Goal: Task Accomplishment & Management: Manage account settings

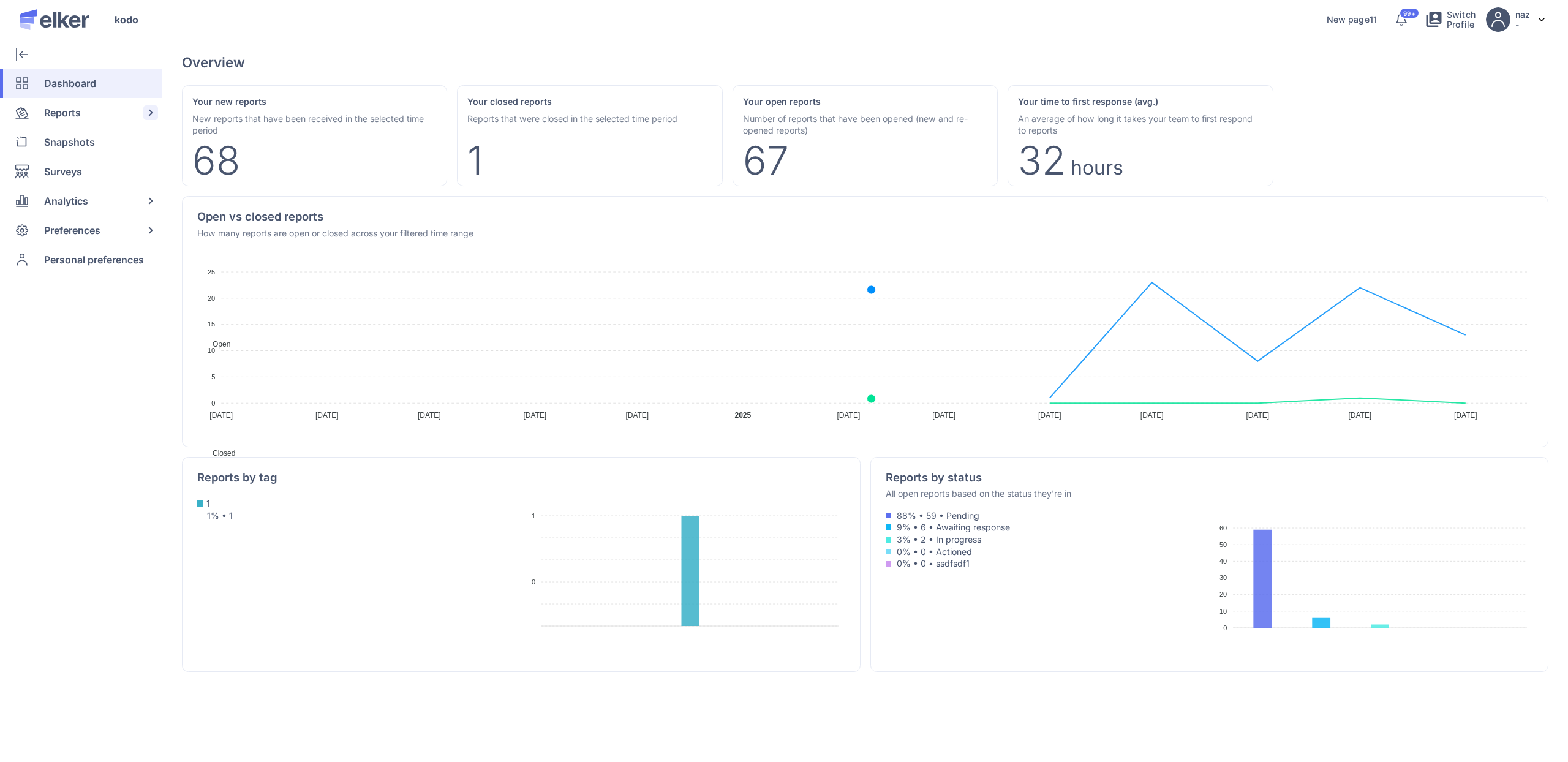
click at [75, 124] on span "Reports" at bounding box center [63, 112] width 37 height 29
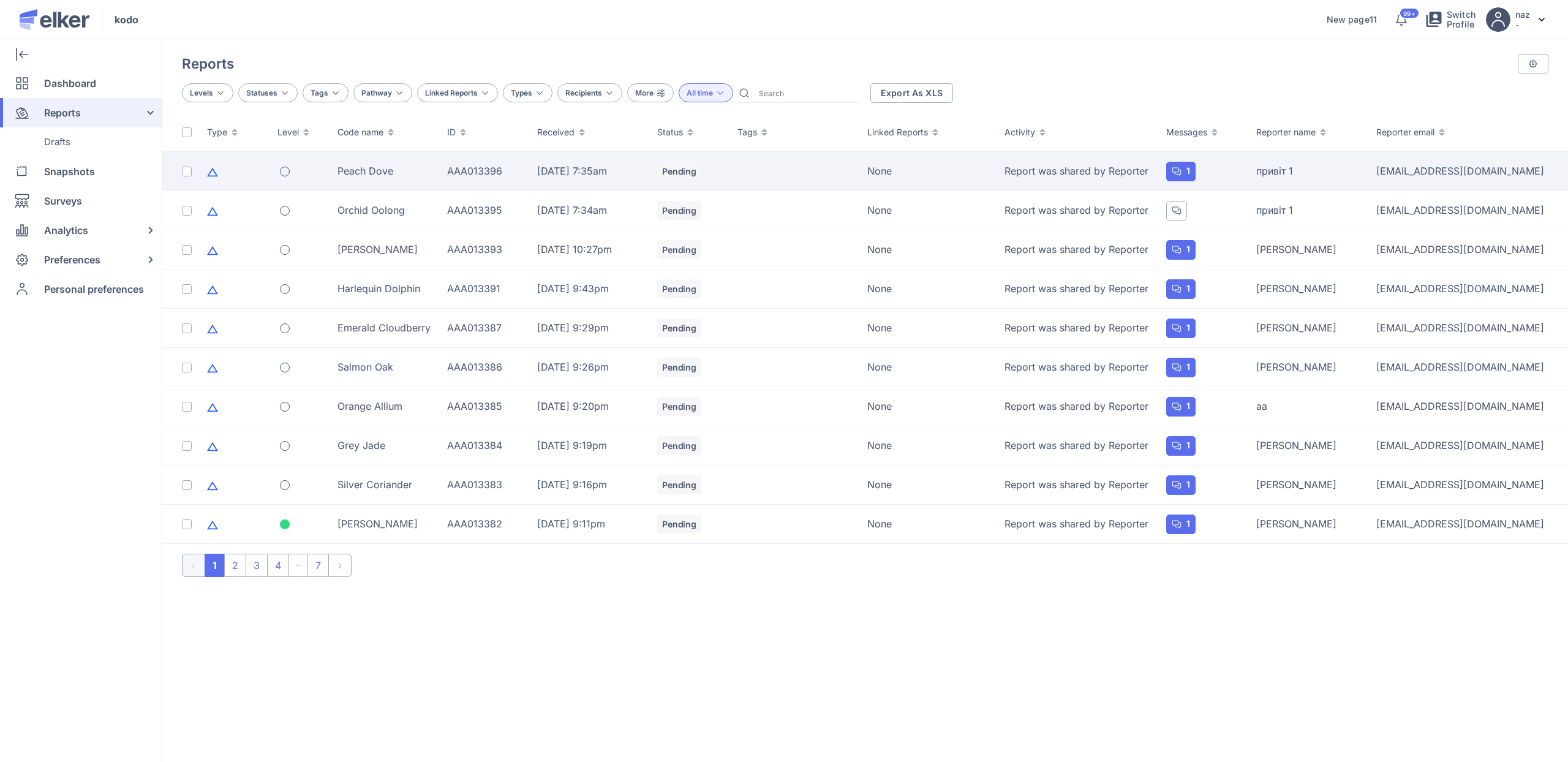
click at [428, 173] on div "Peach Dove" at bounding box center [385, 171] width 95 height 14
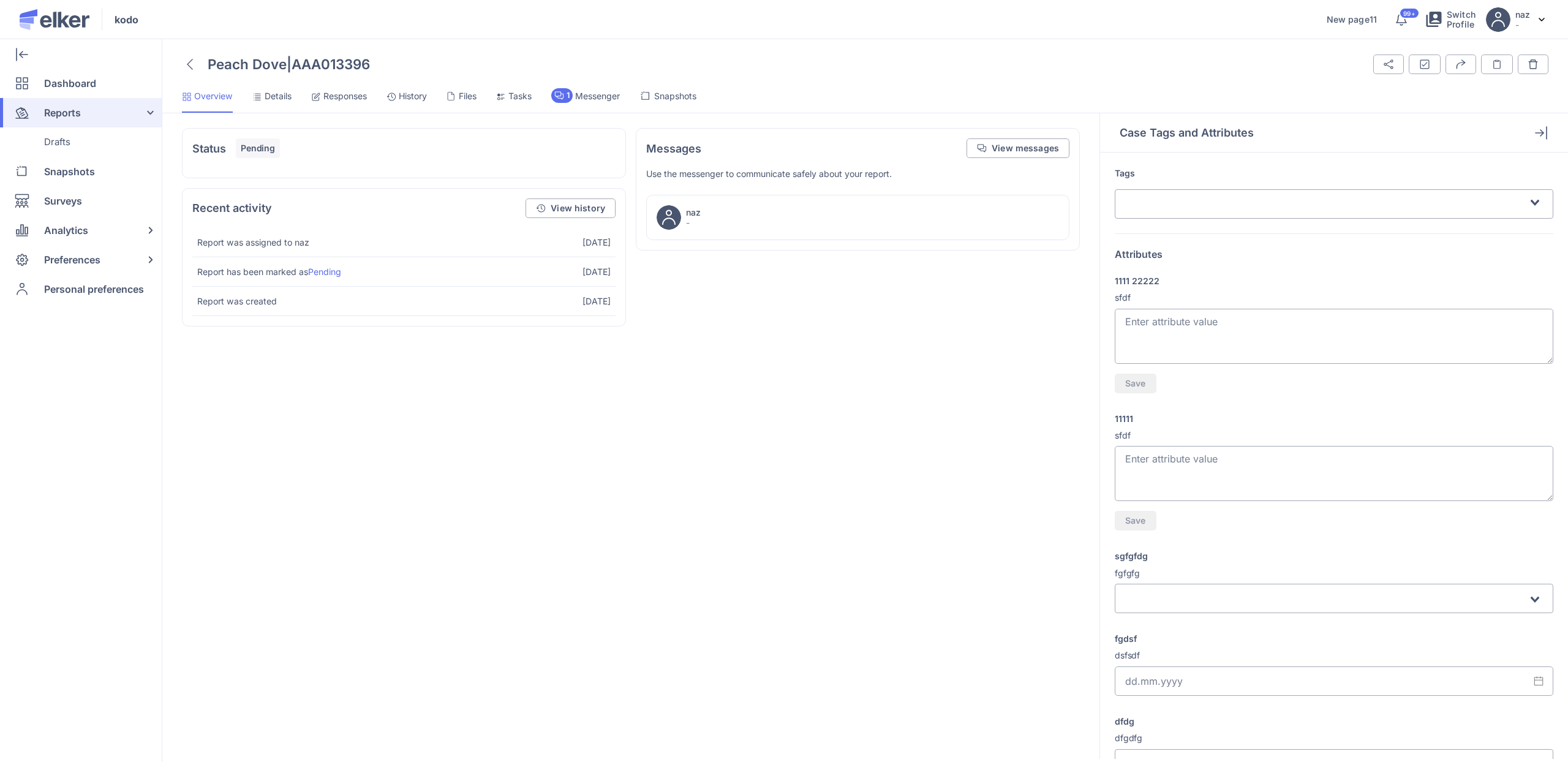
click at [335, 92] on span "Responses" at bounding box center [345, 96] width 43 height 12
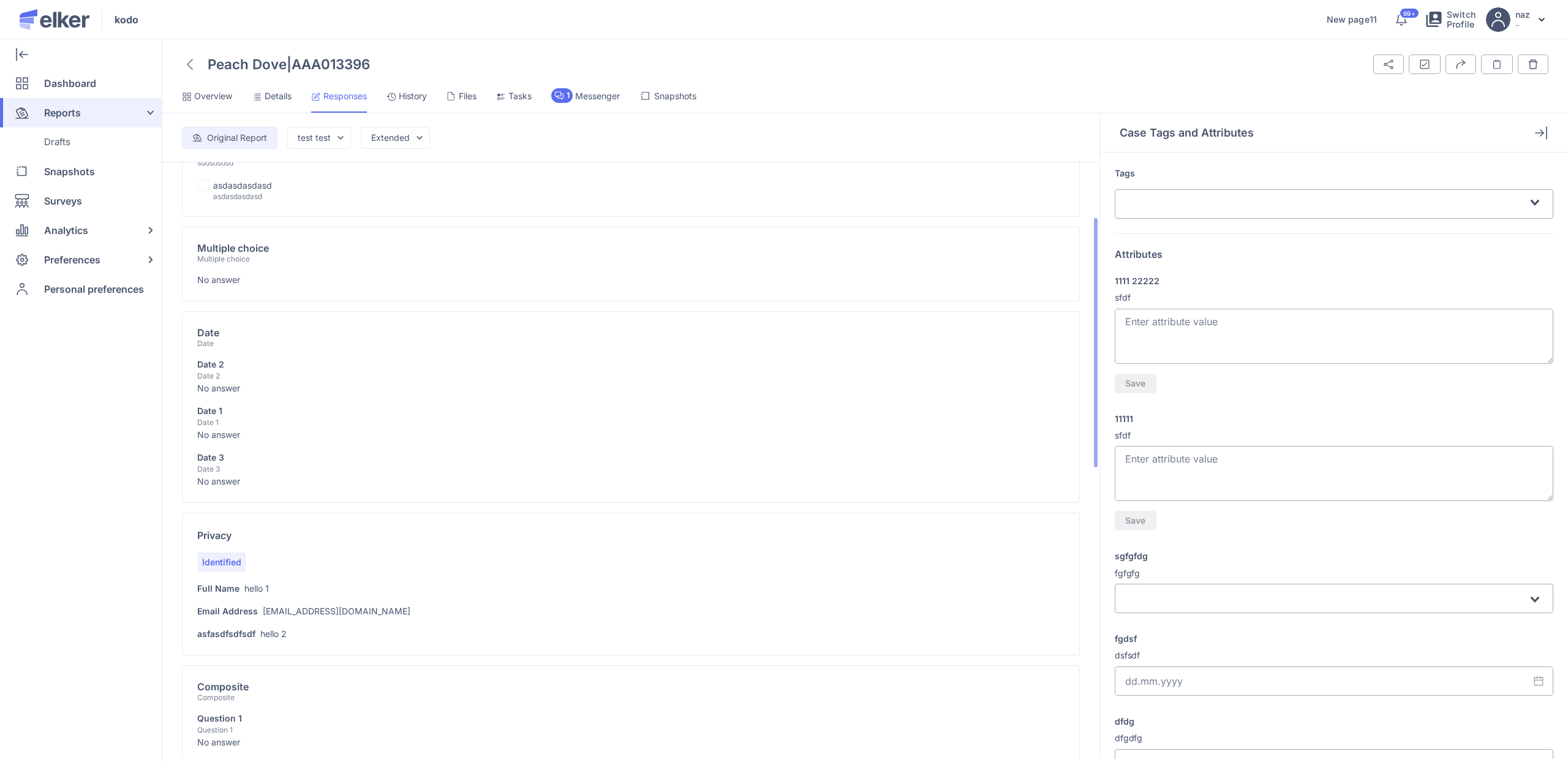
scroll to position [360, 0]
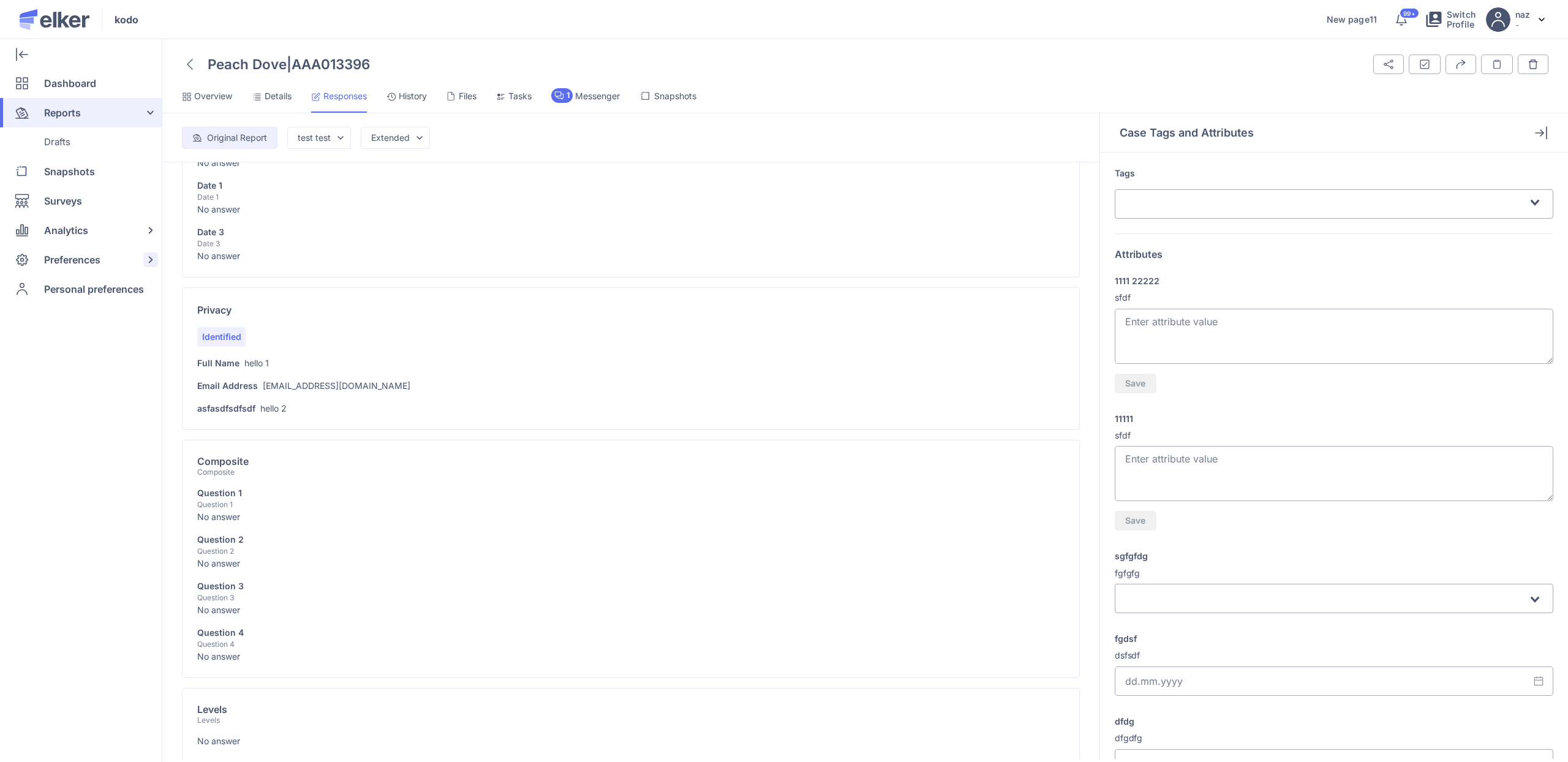
click at [104, 259] on div "Preferences" at bounding box center [78, 259] width 157 height 29
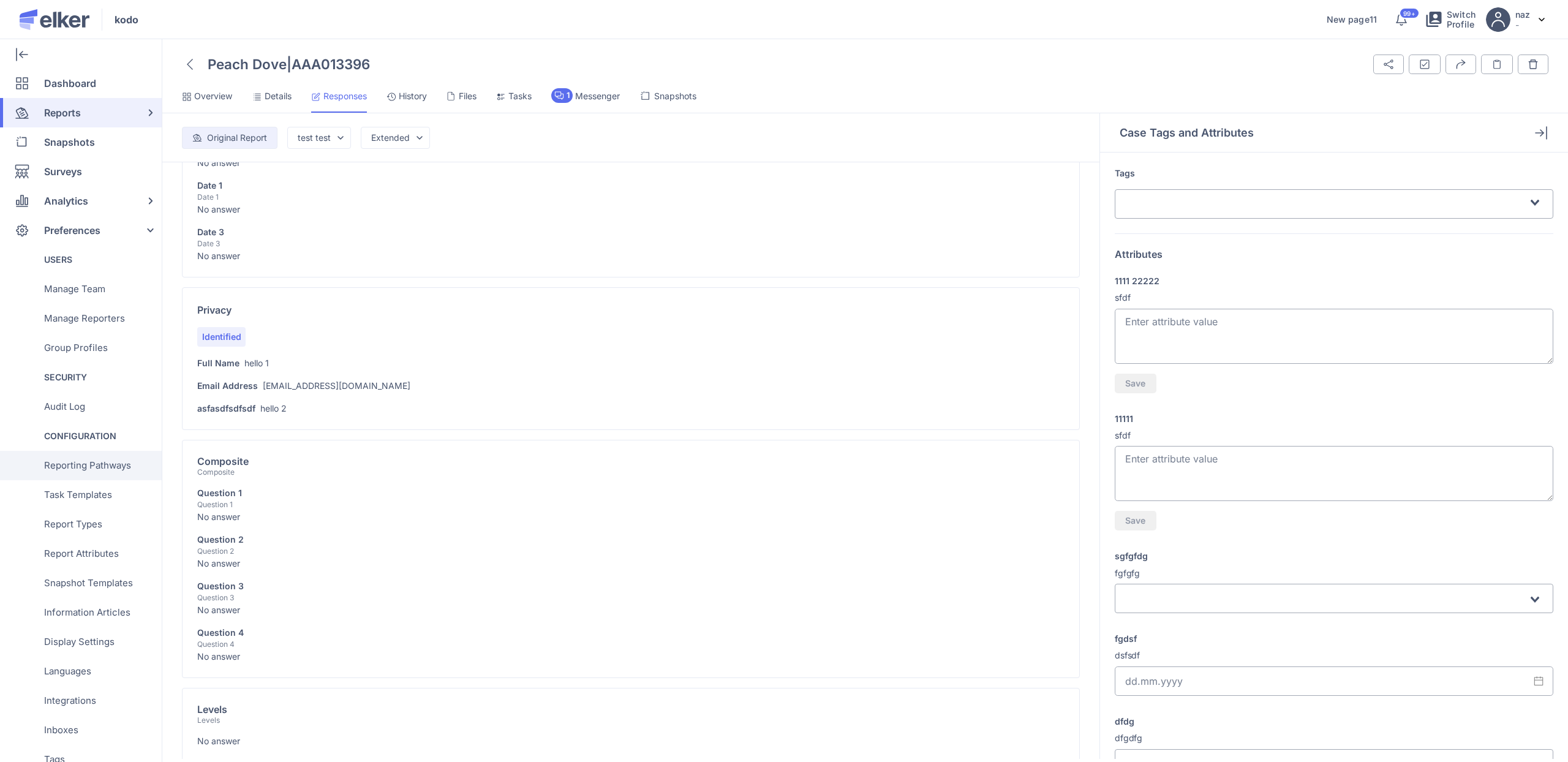
click at [91, 456] on span "Reporting Pathways" at bounding box center [87, 465] width 87 height 29
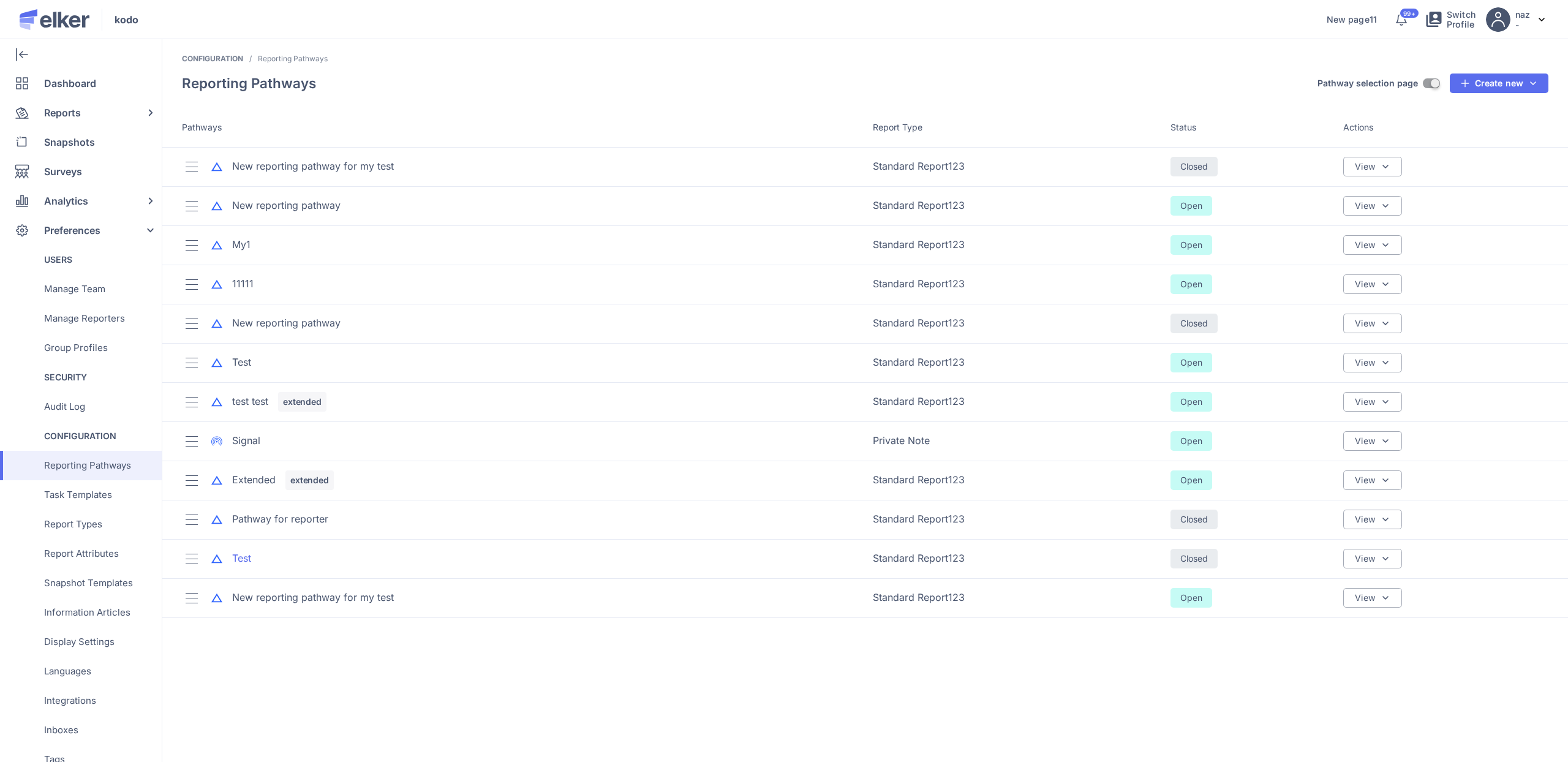
click at [240, 557] on div "Test" at bounding box center [242, 559] width 19 height 14
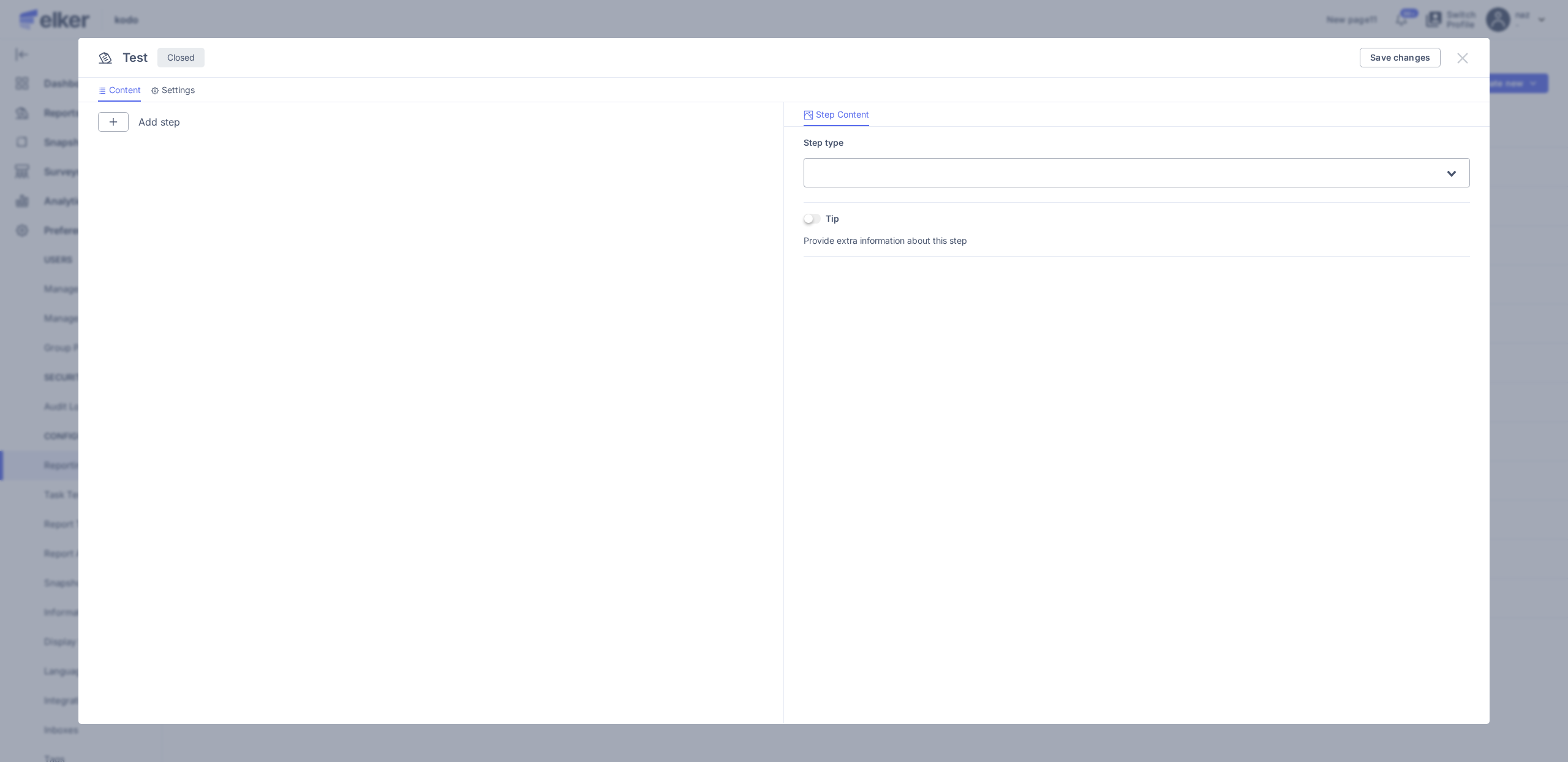
click at [1460, 55] on icon at bounding box center [1462, 58] width 11 height 11
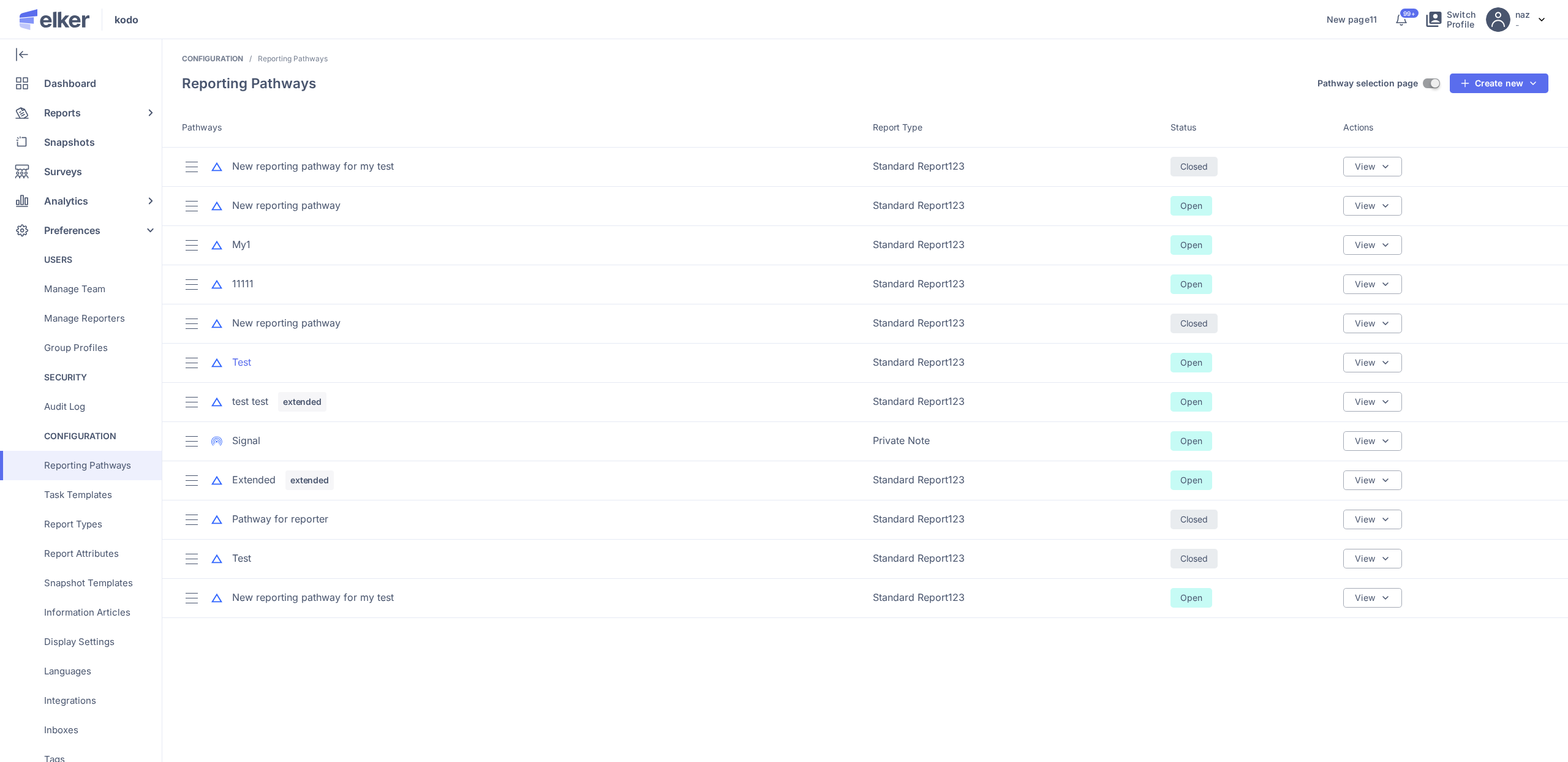
click at [243, 360] on div "Test" at bounding box center [242, 363] width 19 height 14
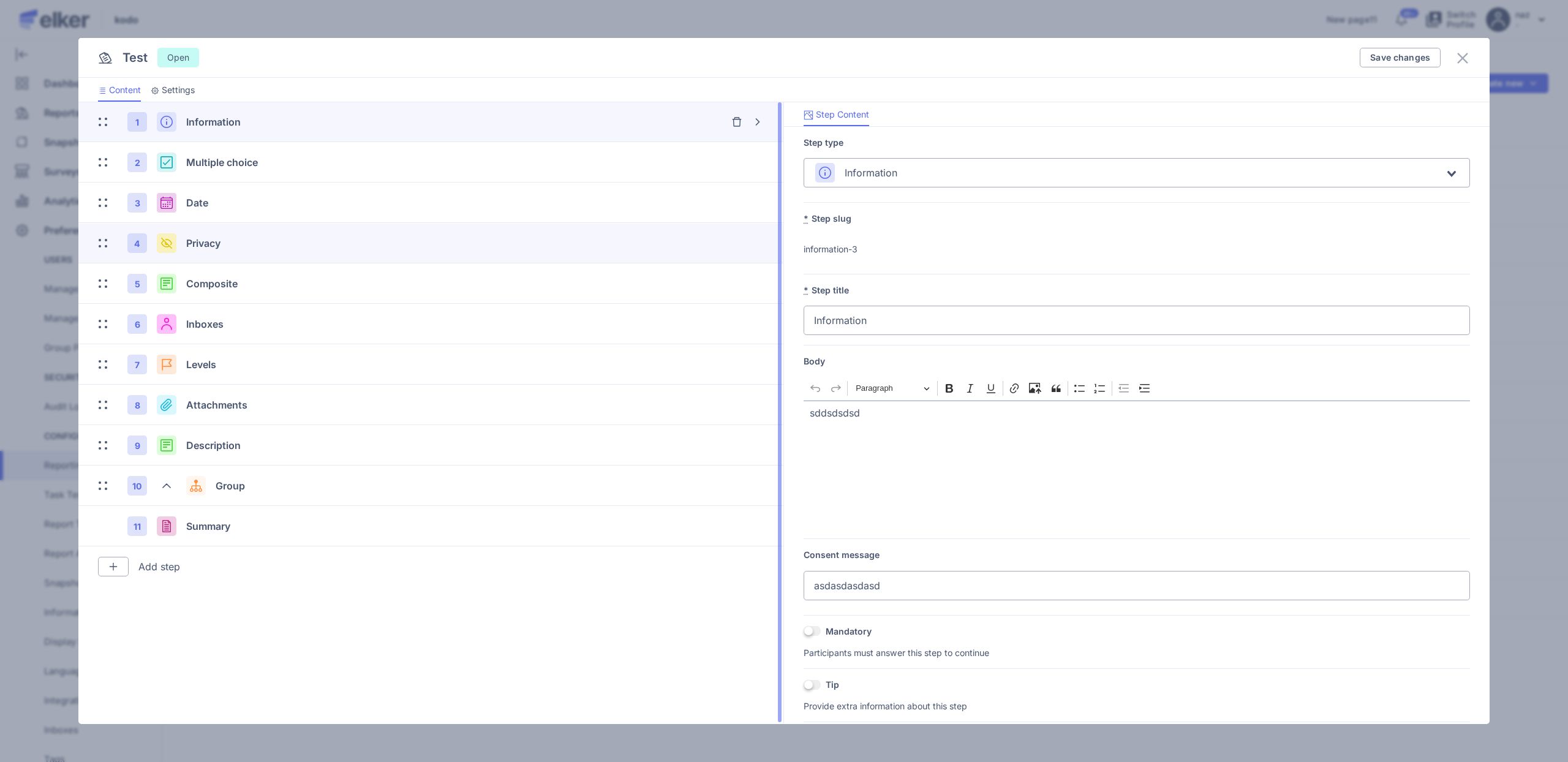
click at [264, 250] on div "Privacy" at bounding box center [364, 243] width 357 height 15
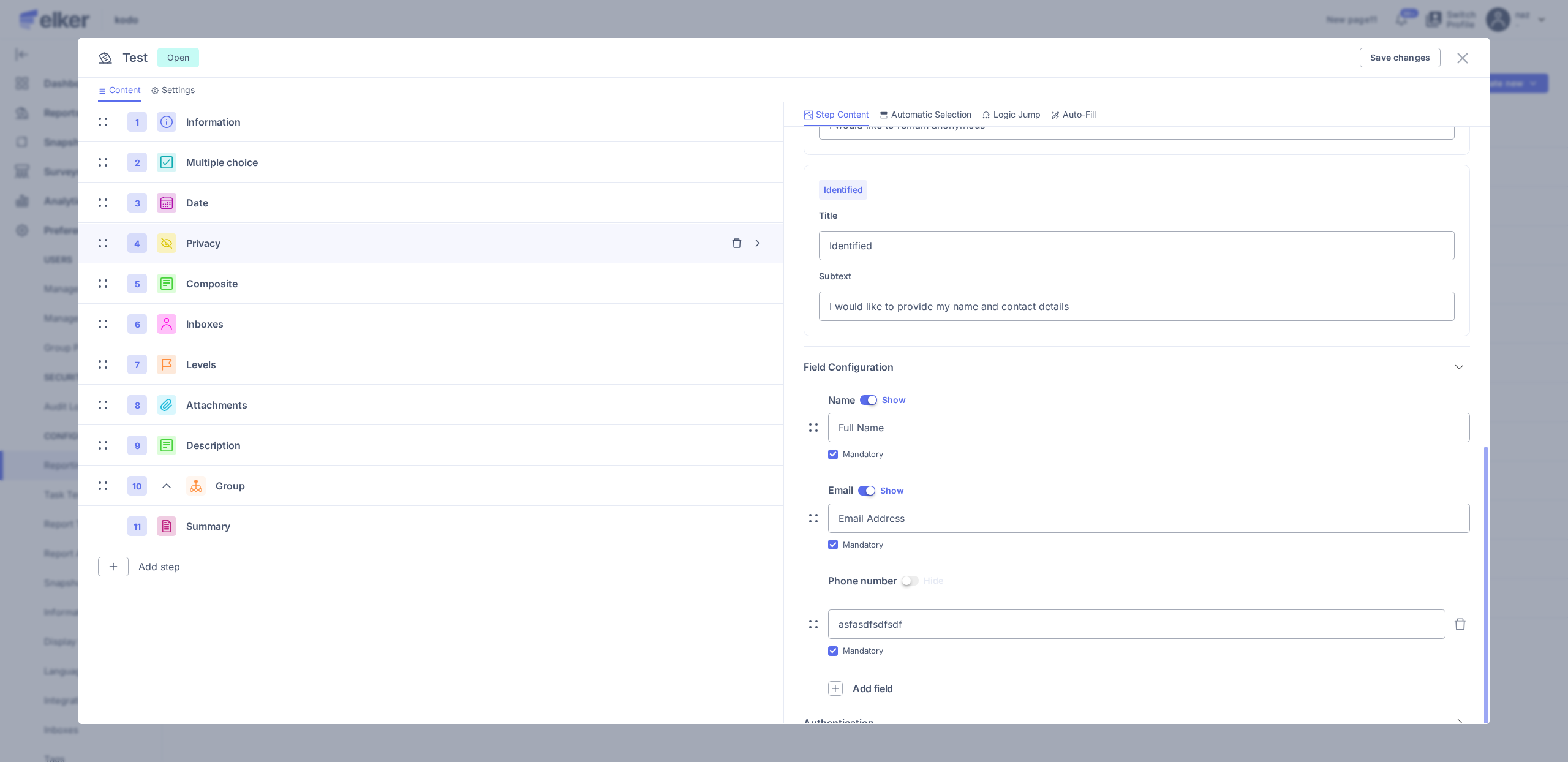
scroll to position [490, 0]
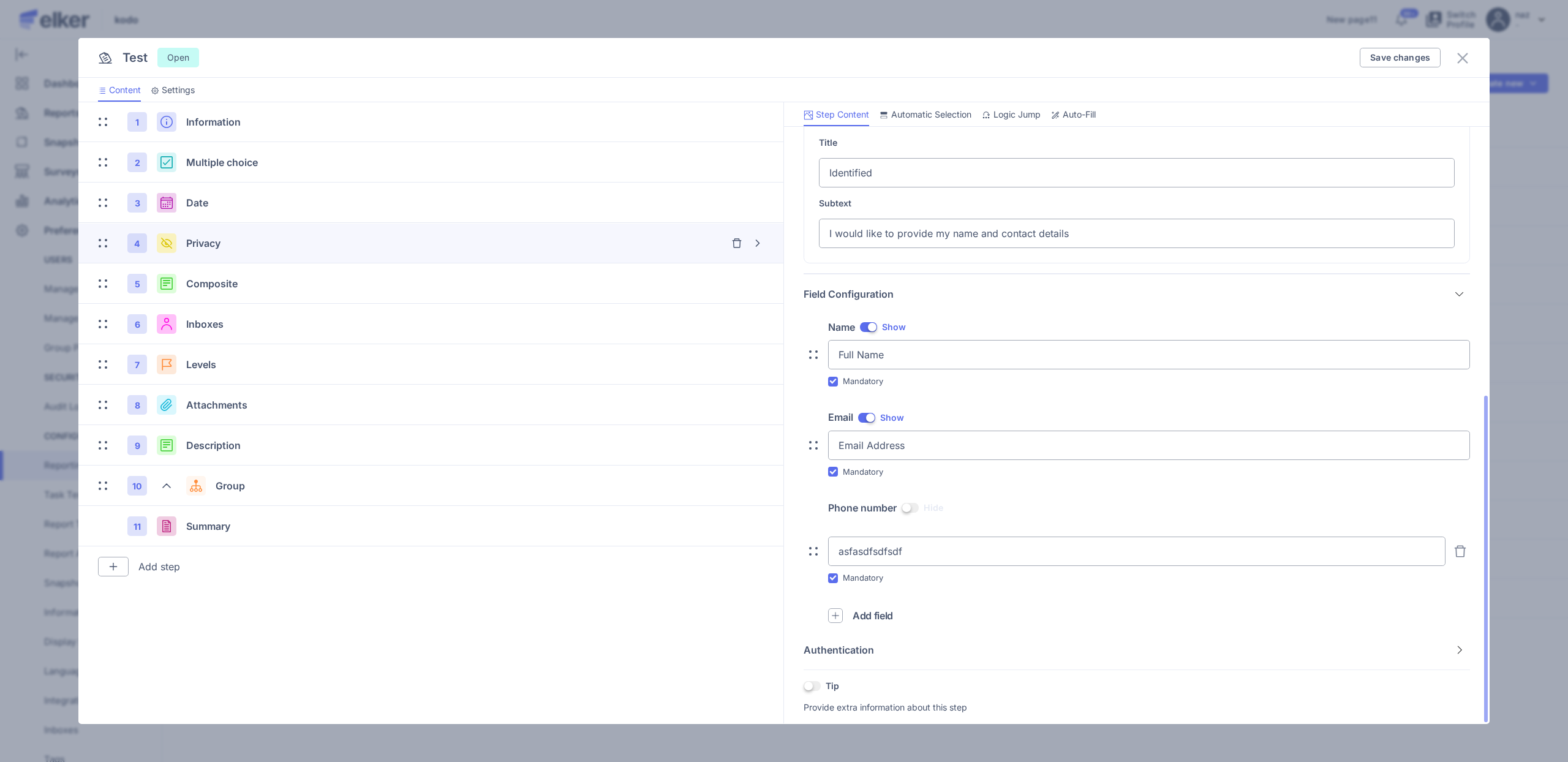
click at [914, 505] on span at bounding box center [910, 508] width 17 height 10
click at [902, 508] on input "OFF" at bounding box center [902, 508] width 0 height 0
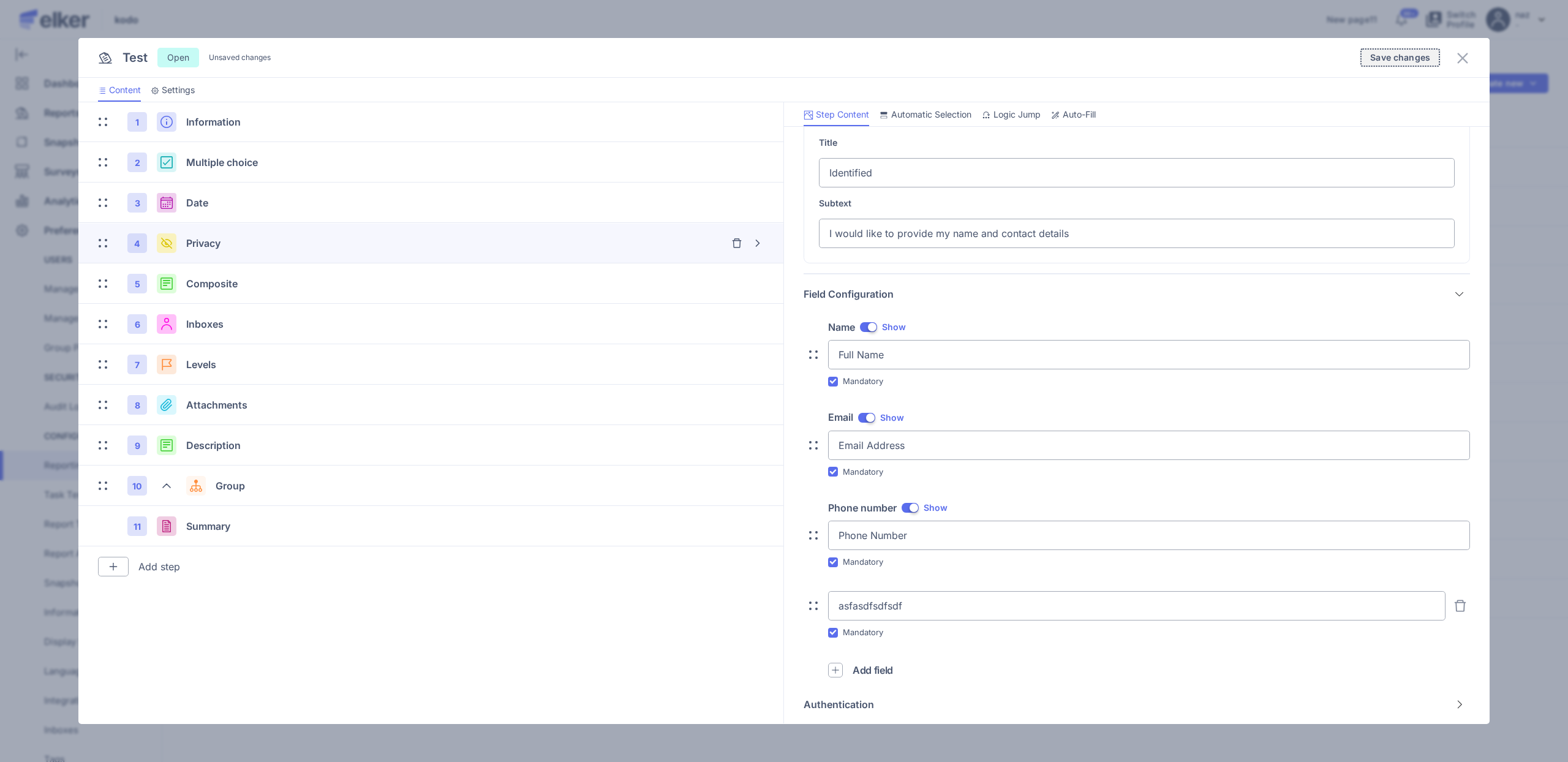
click at [1400, 53] on span "Save changes" at bounding box center [1400, 58] width 60 height 9
click at [1465, 58] on icon at bounding box center [1462, 58] width 15 height 15
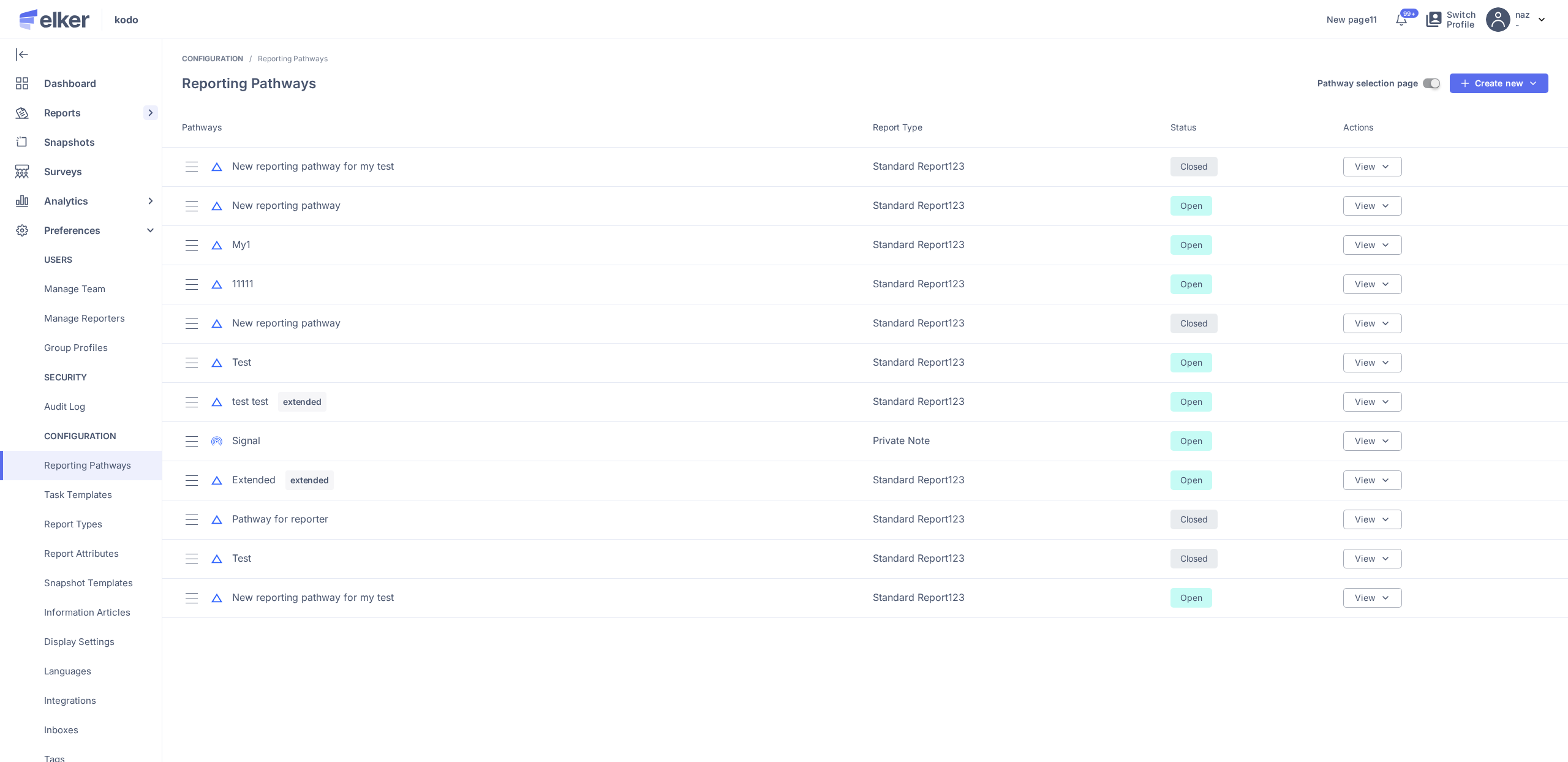
click at [73, 104] on span "Reports" at bounding box center [63, 112] width 37 height 29
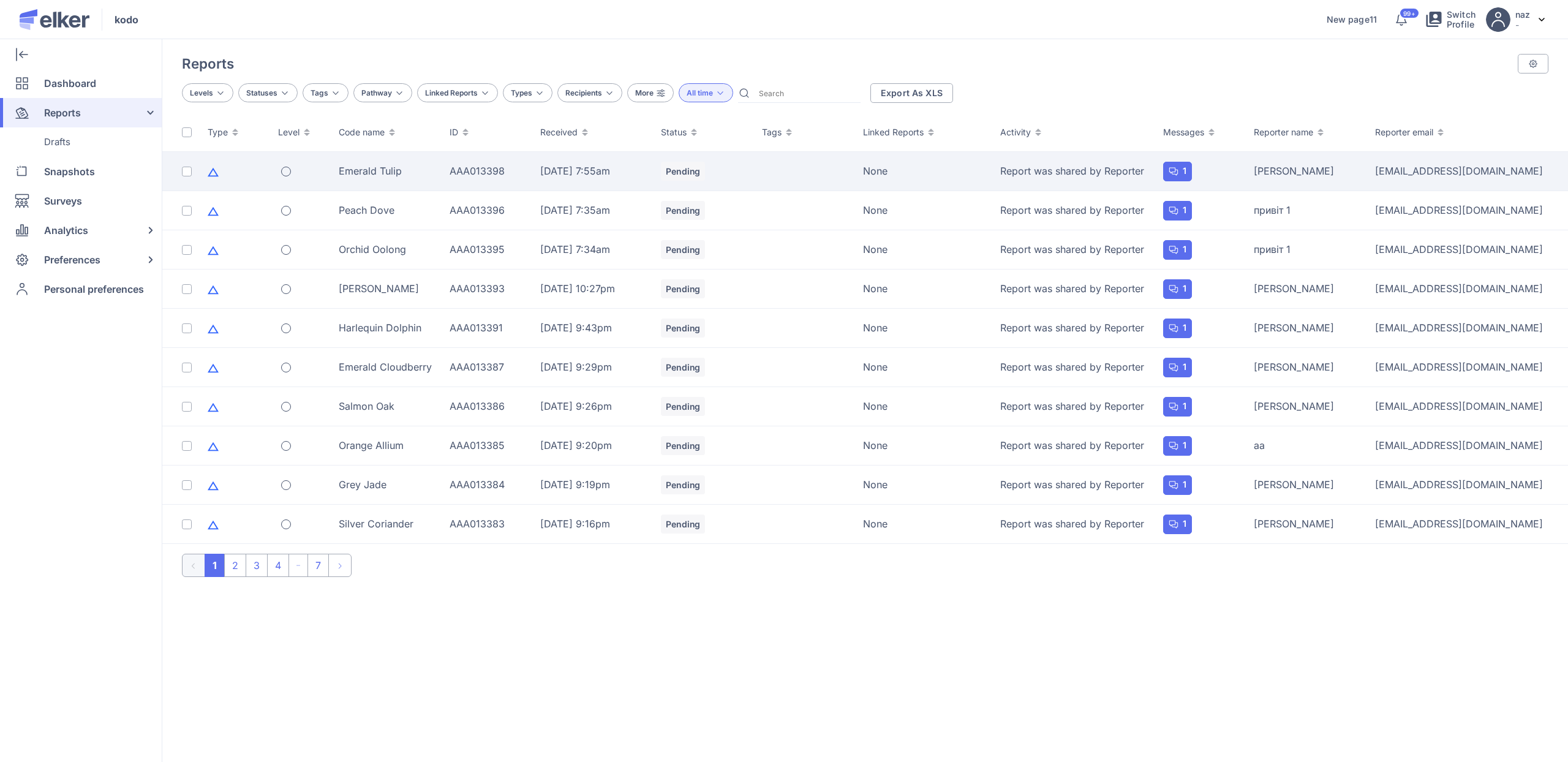
click at [409, 157] on td "Emerald Tulip" at bounding box center [386, 171] width 111 height 39
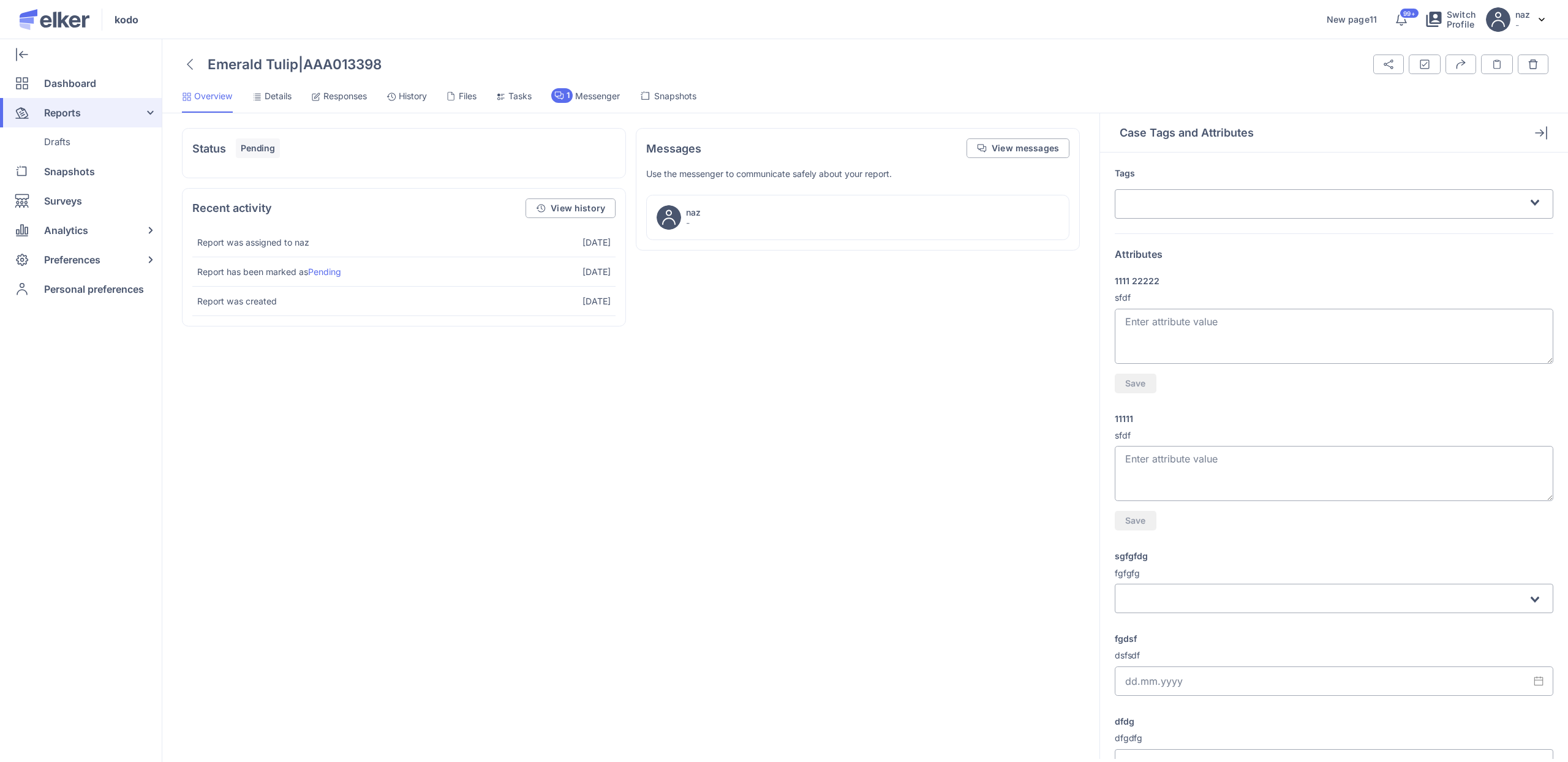
click at [590, 100] on span "Messenger" at bounding box center [597, 96] width 45 height 12
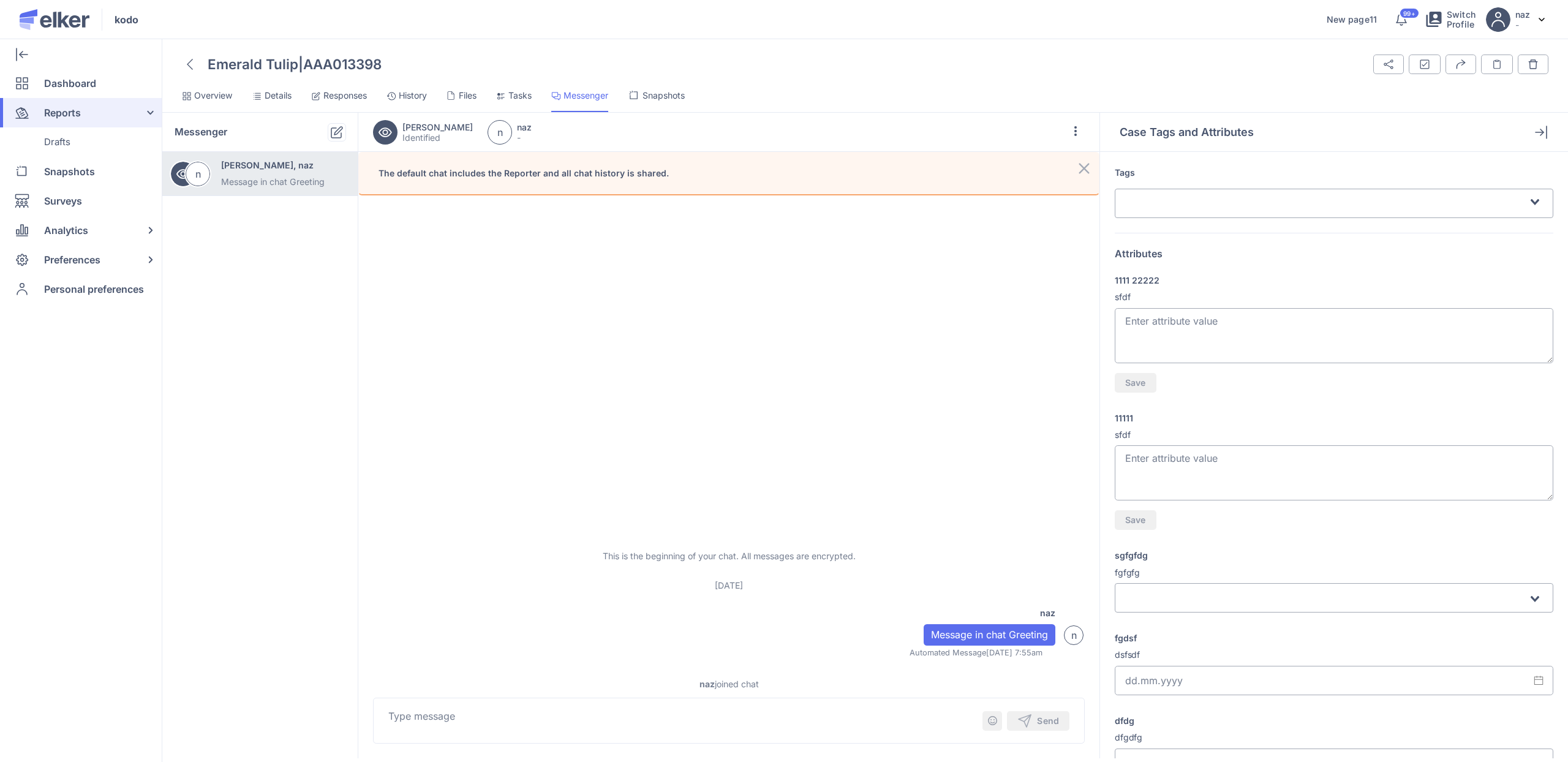
click at [343, 99] on span "Responses" at bounding box center [345, 95] width 43 height 12
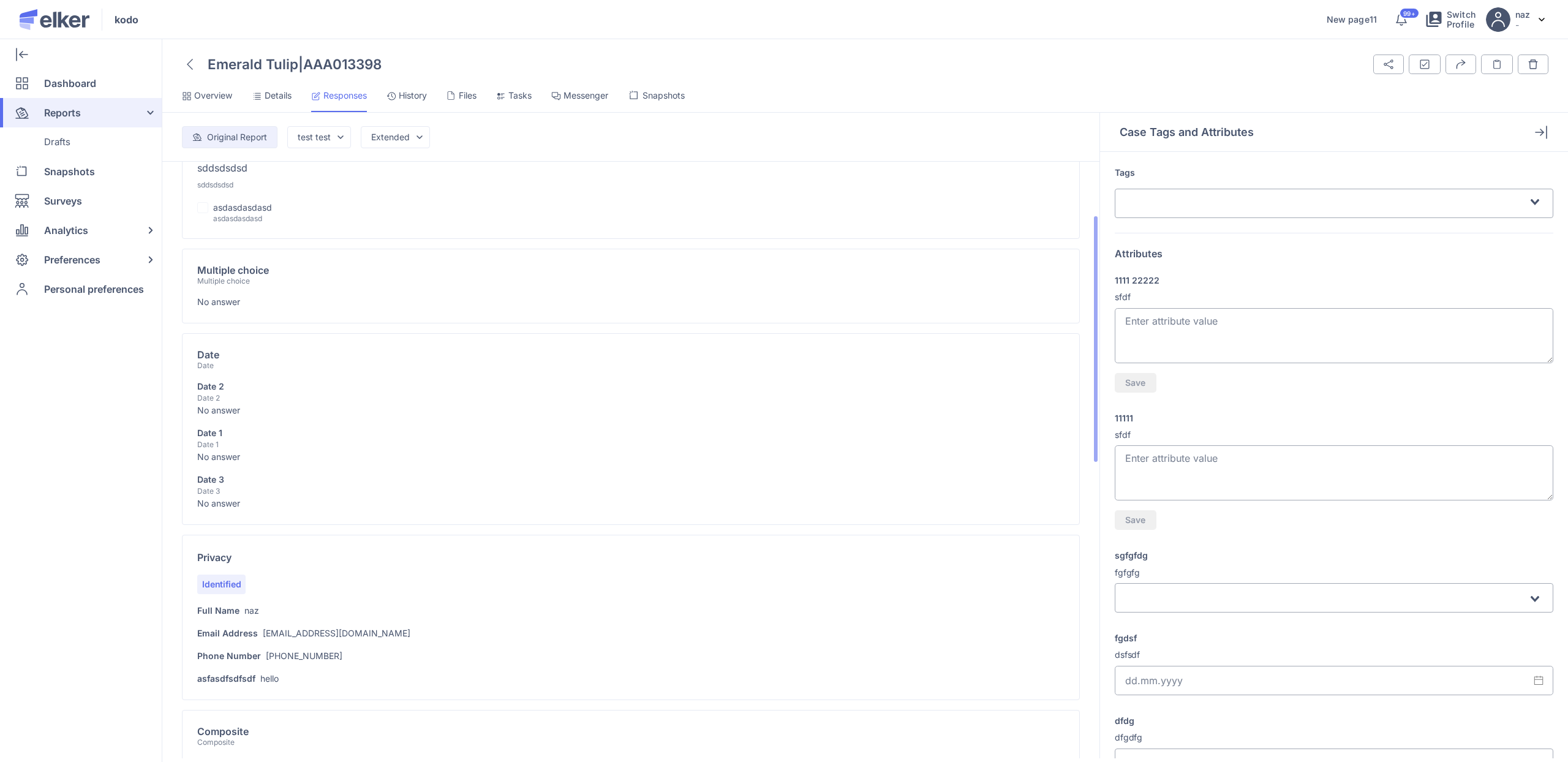
scroll to position [119, 0]
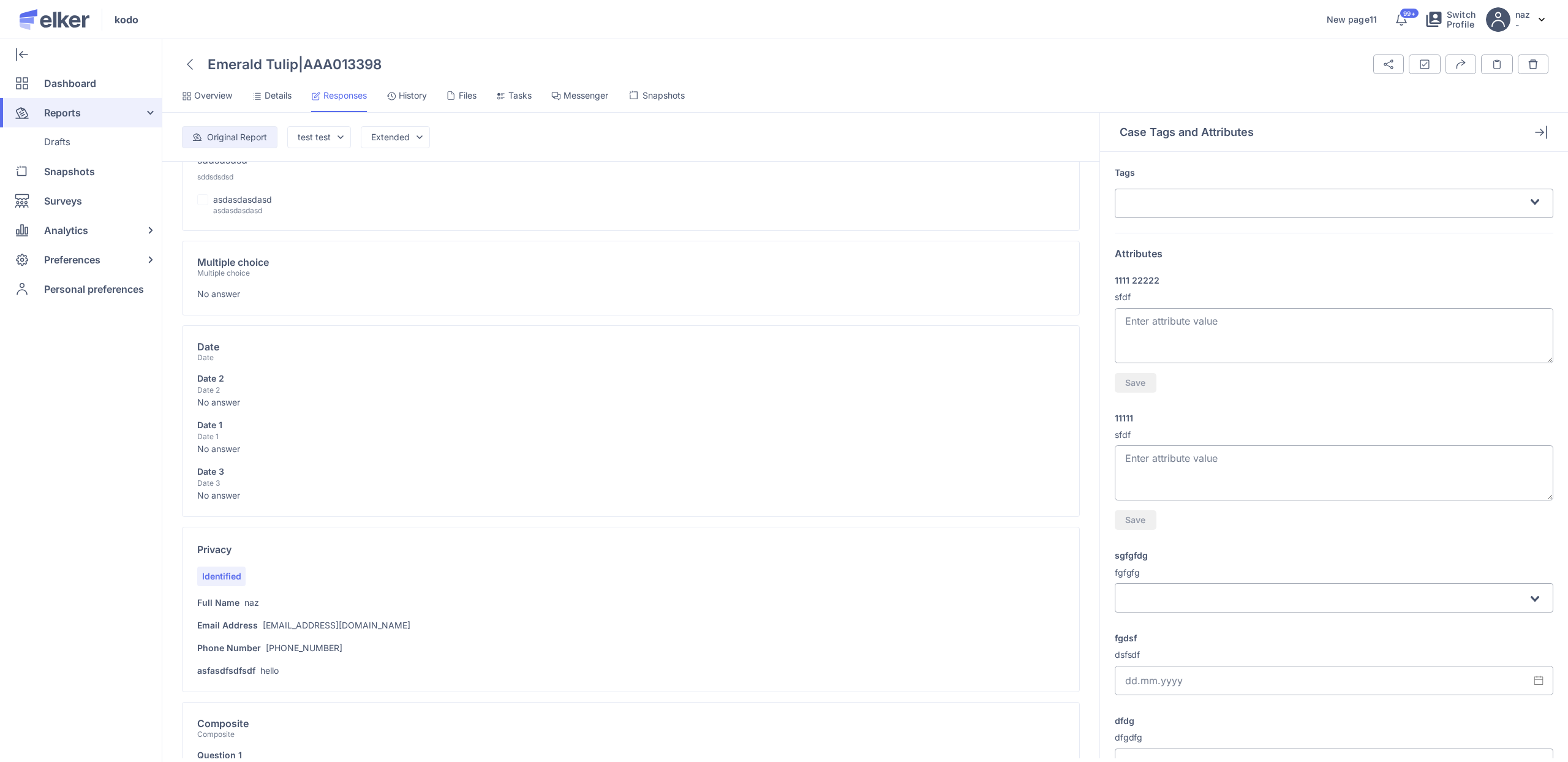
click at [189, 73] on div at bounding box center [190, 64] width 16 height 21
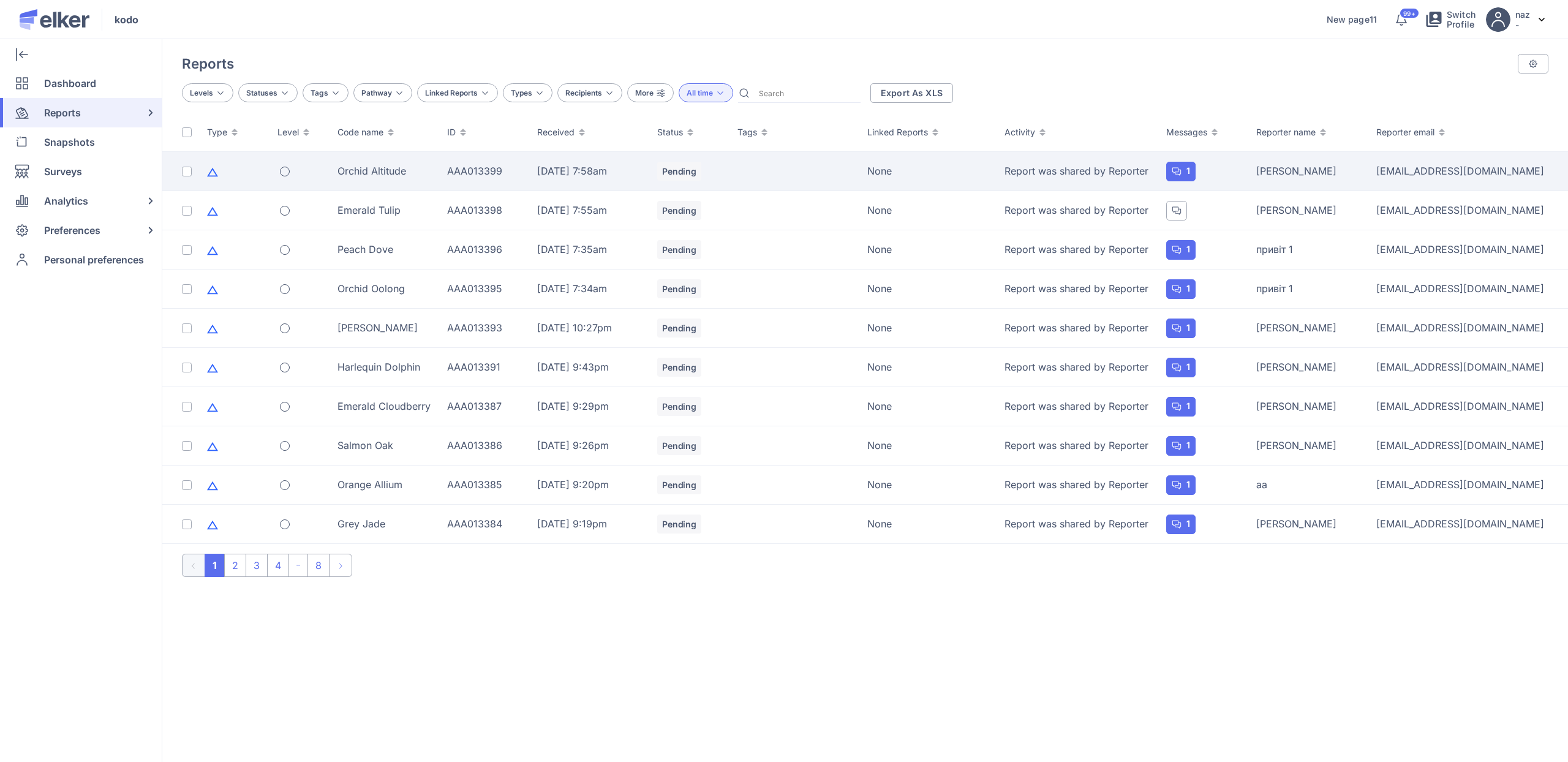
click at [522, 175] on div "AAA013399" at bounding box center [485, 171] width 75 height 14
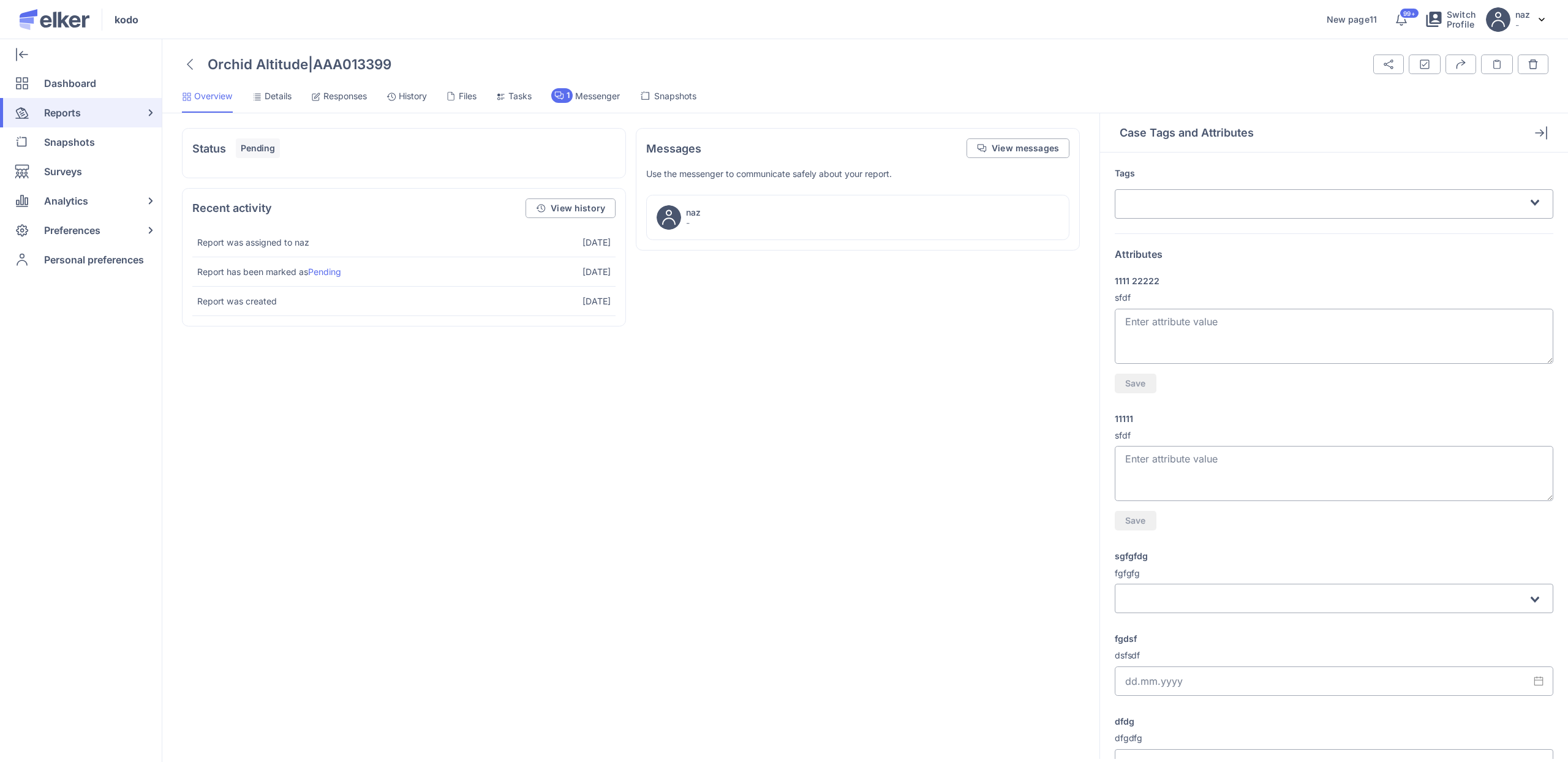
click at [355, 92] on span "Responses" at bounding box center [345, 96] width 43 height 12
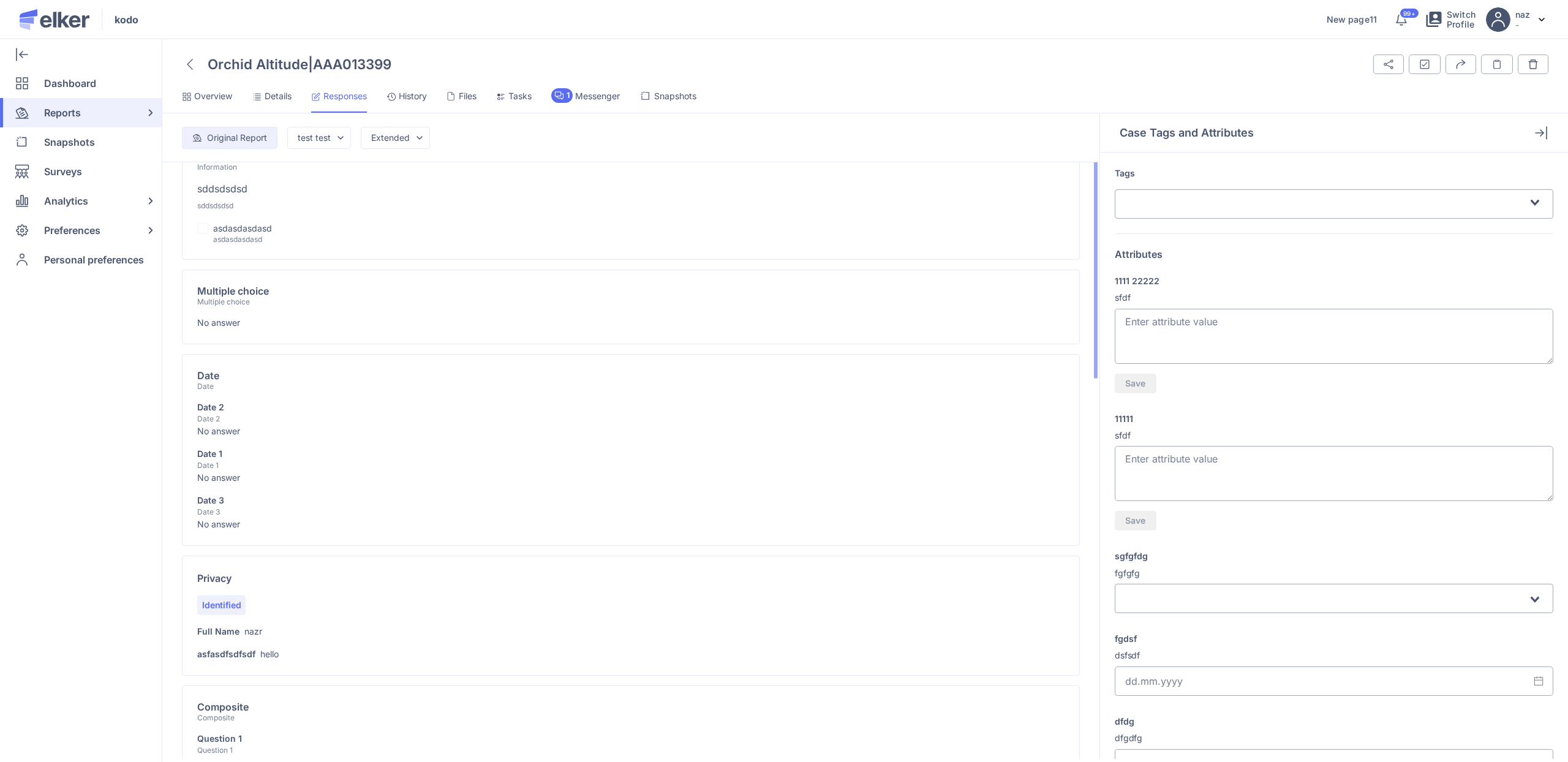
scroll to position [95, 0]
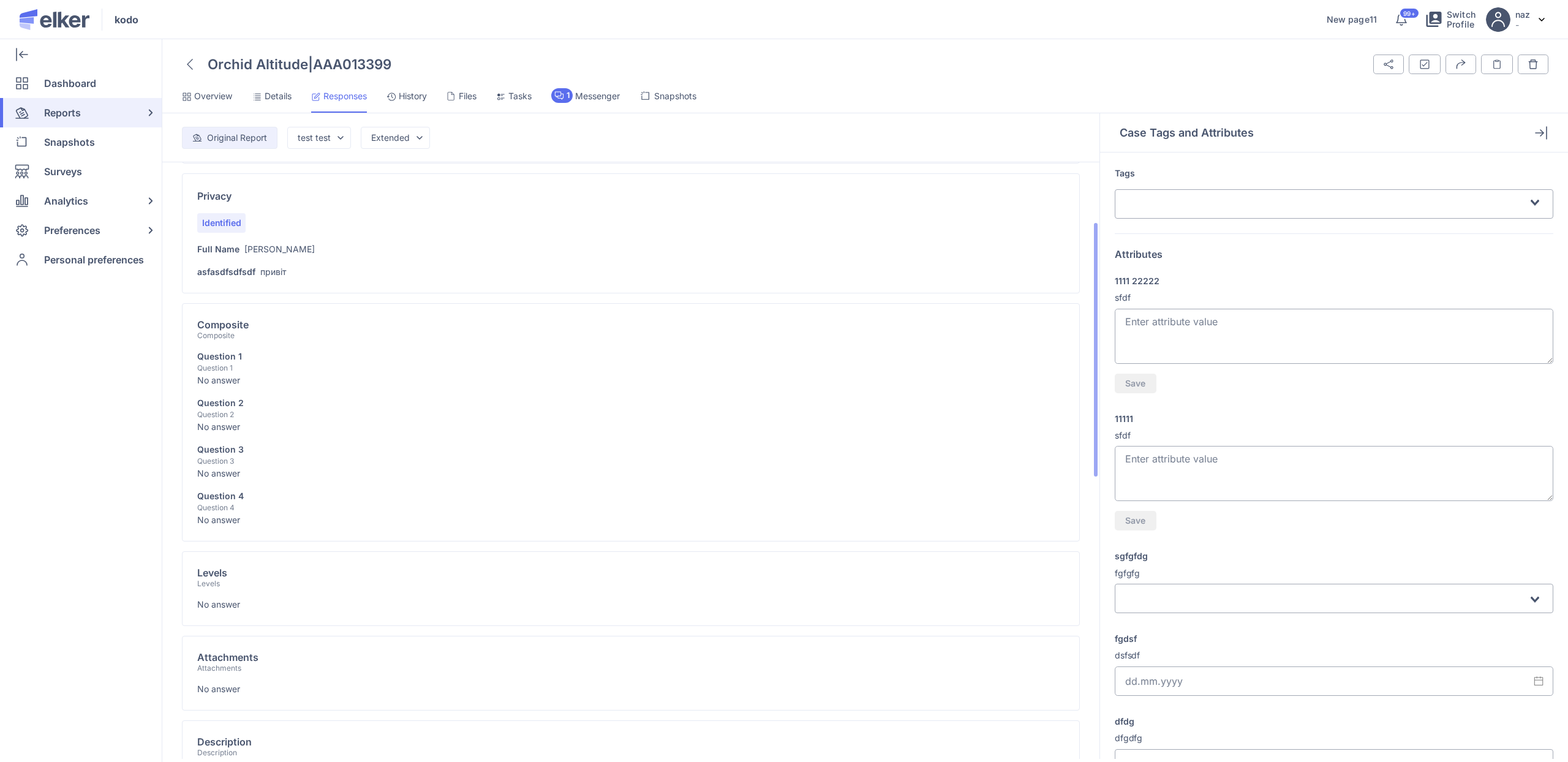
scroll to position [270, 0]
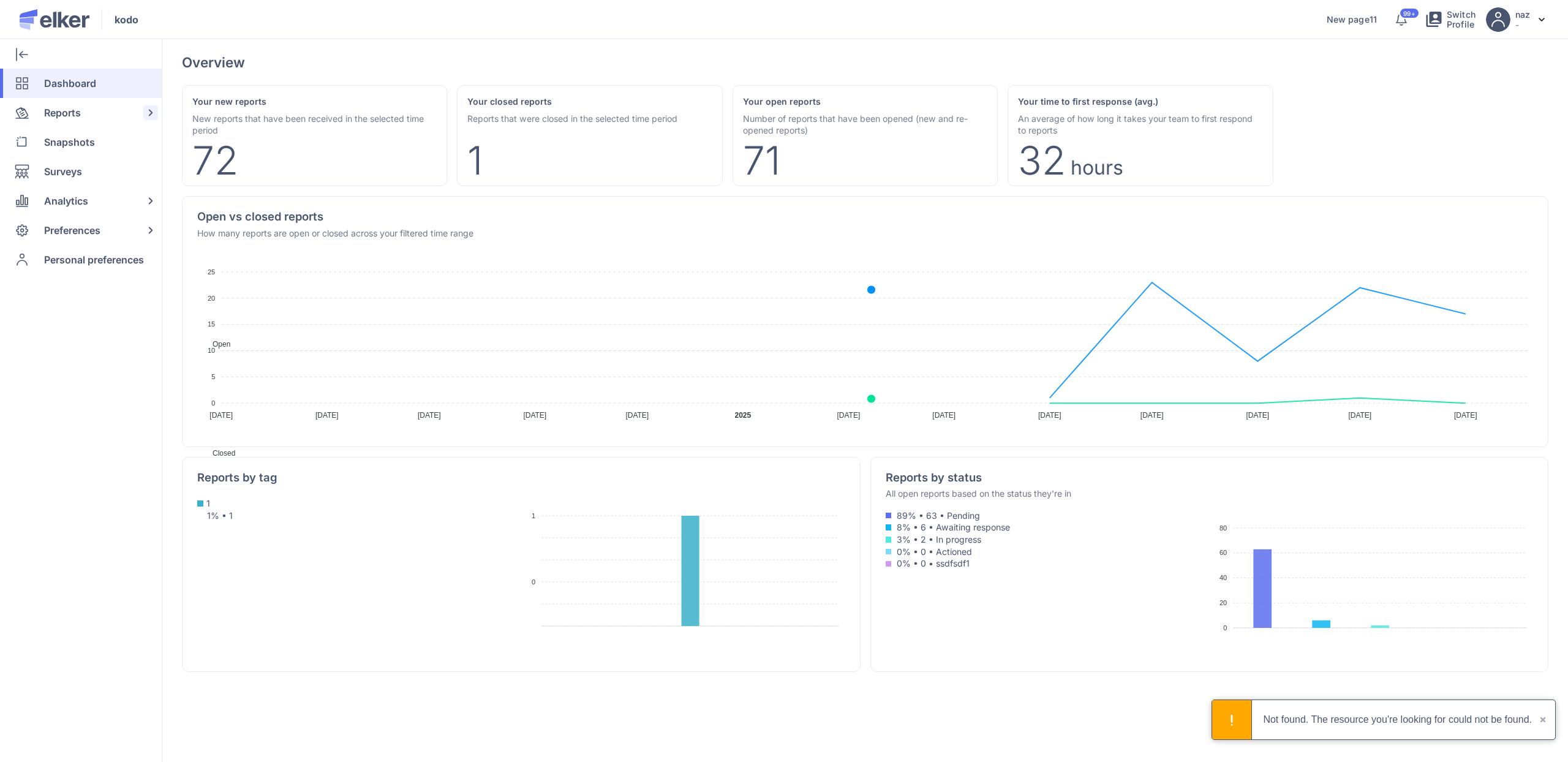
click at [77, 108] on span "Reports" at bounding box center [63, 112] width 37 height 29
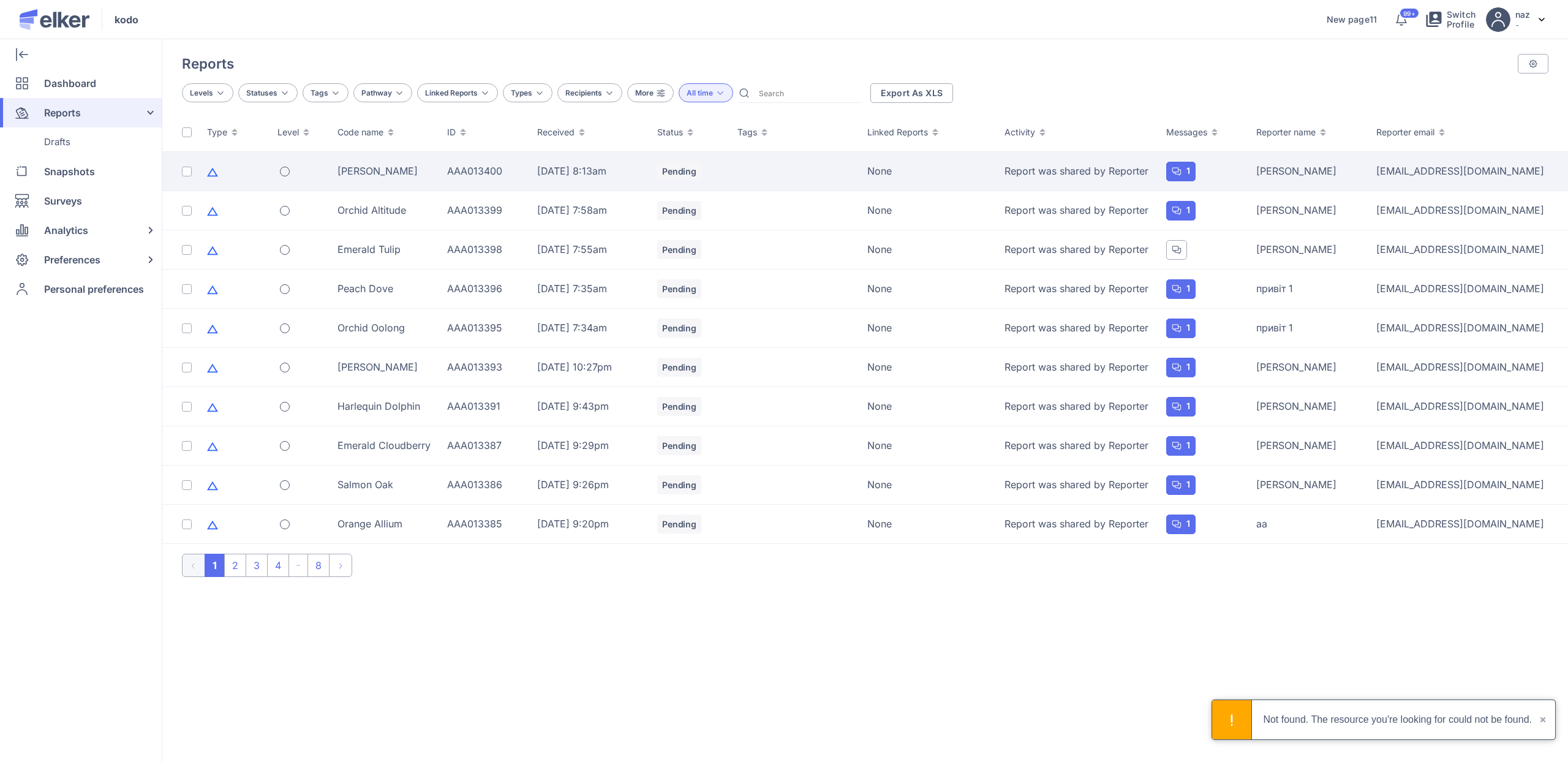
click at [516, 173] on div "AAA013400" at bounding box center [485, 171] width 75 height 14
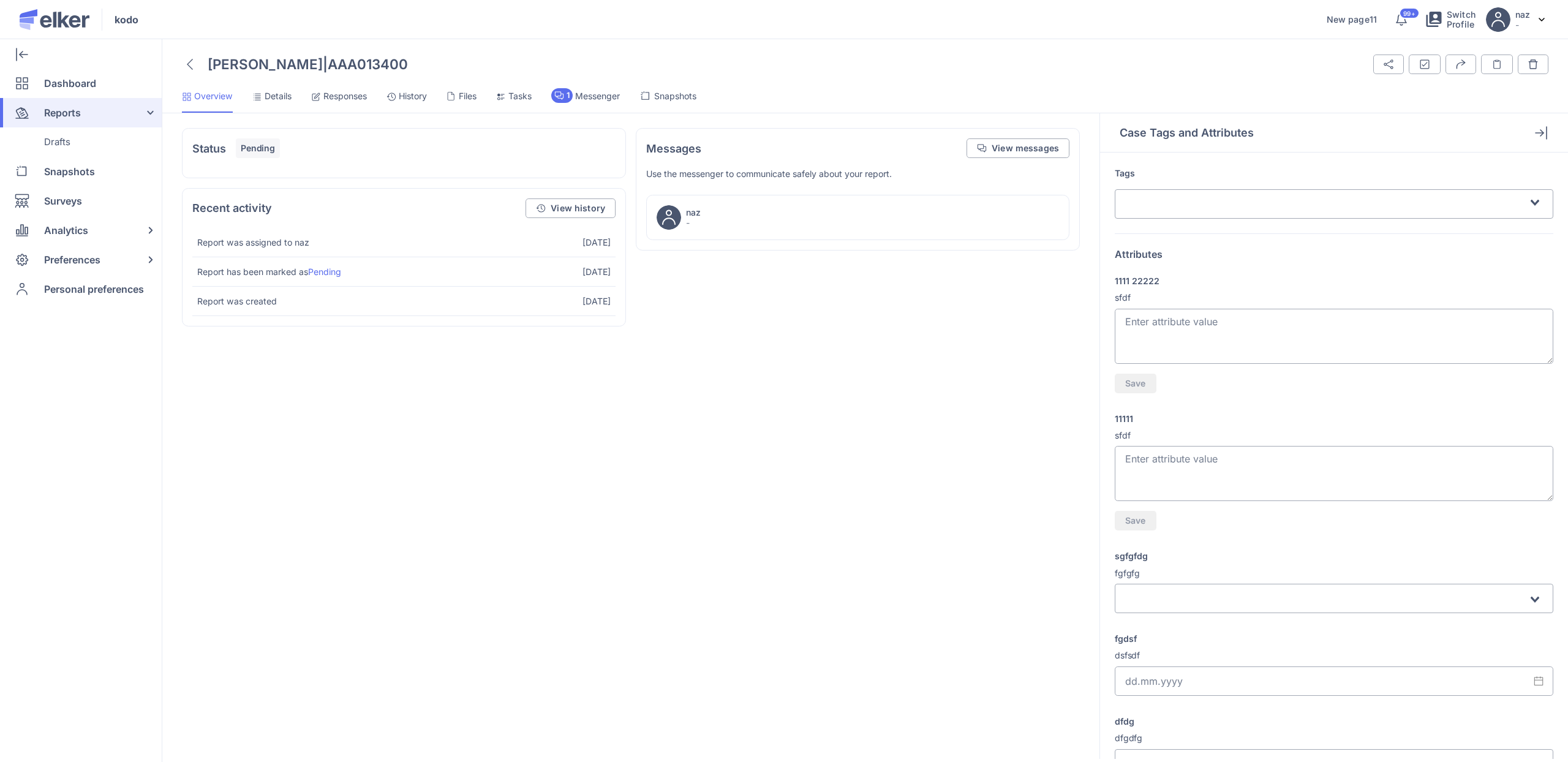
click at [356, 97] on span "Responses" at bounding box center [345, 96] width 43 height 12
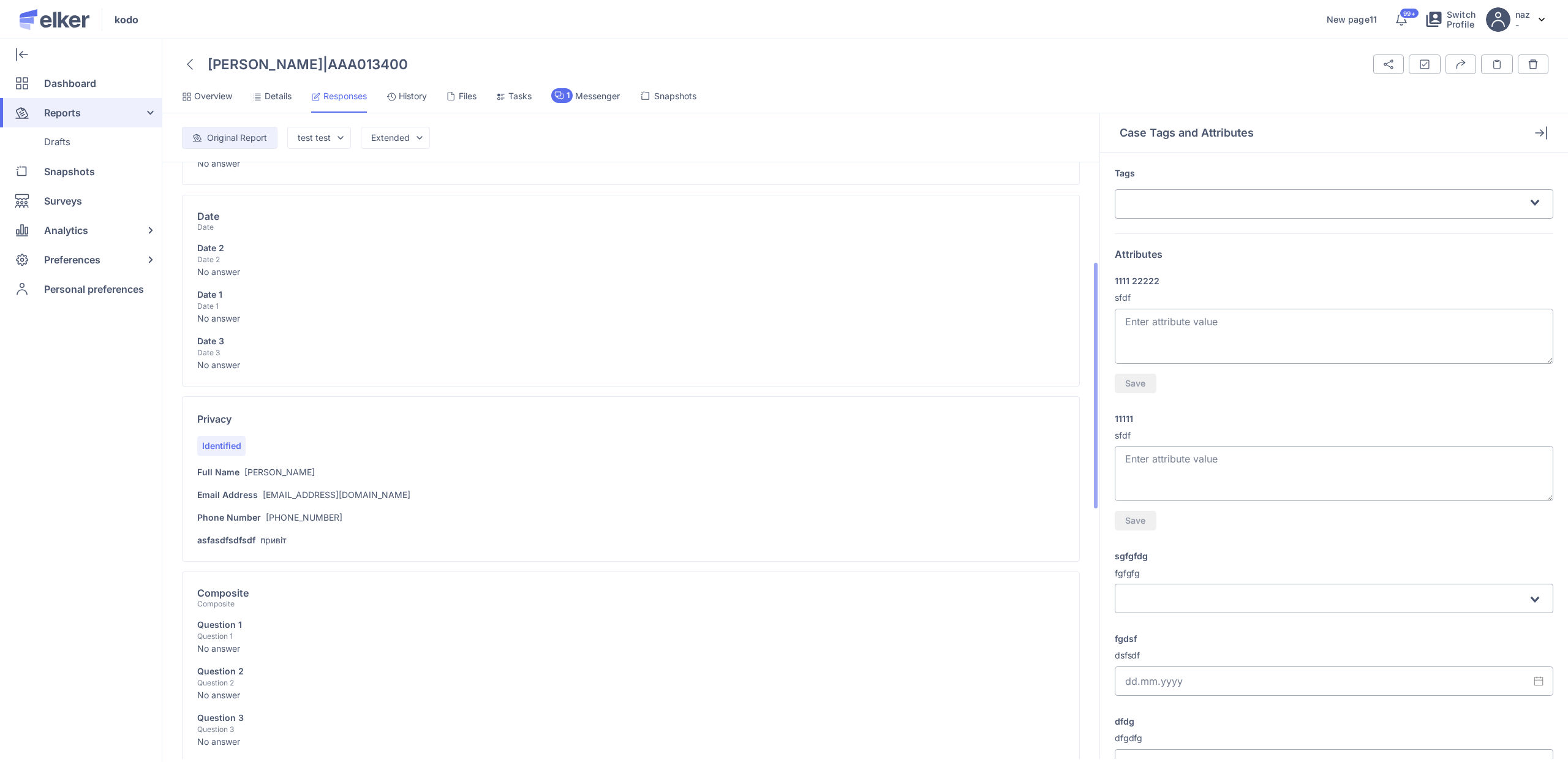
scroll to position [249, 0]
click at [191, 64] on icon at bounding box center [190, 65] width 6 height 11
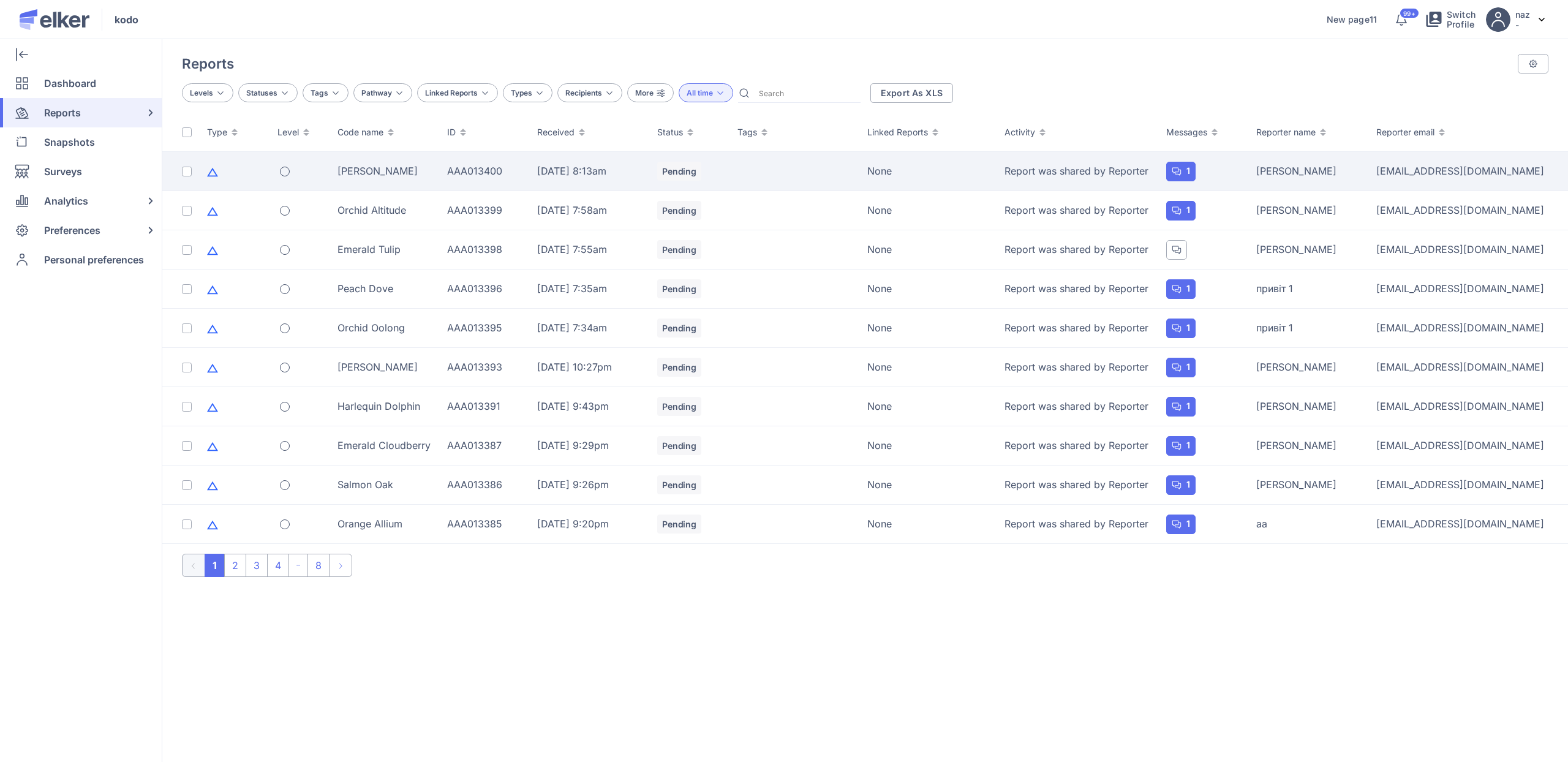
click at [504, 166] on div "AAA013400" at bounding box center [485, 171] width 75 height 14
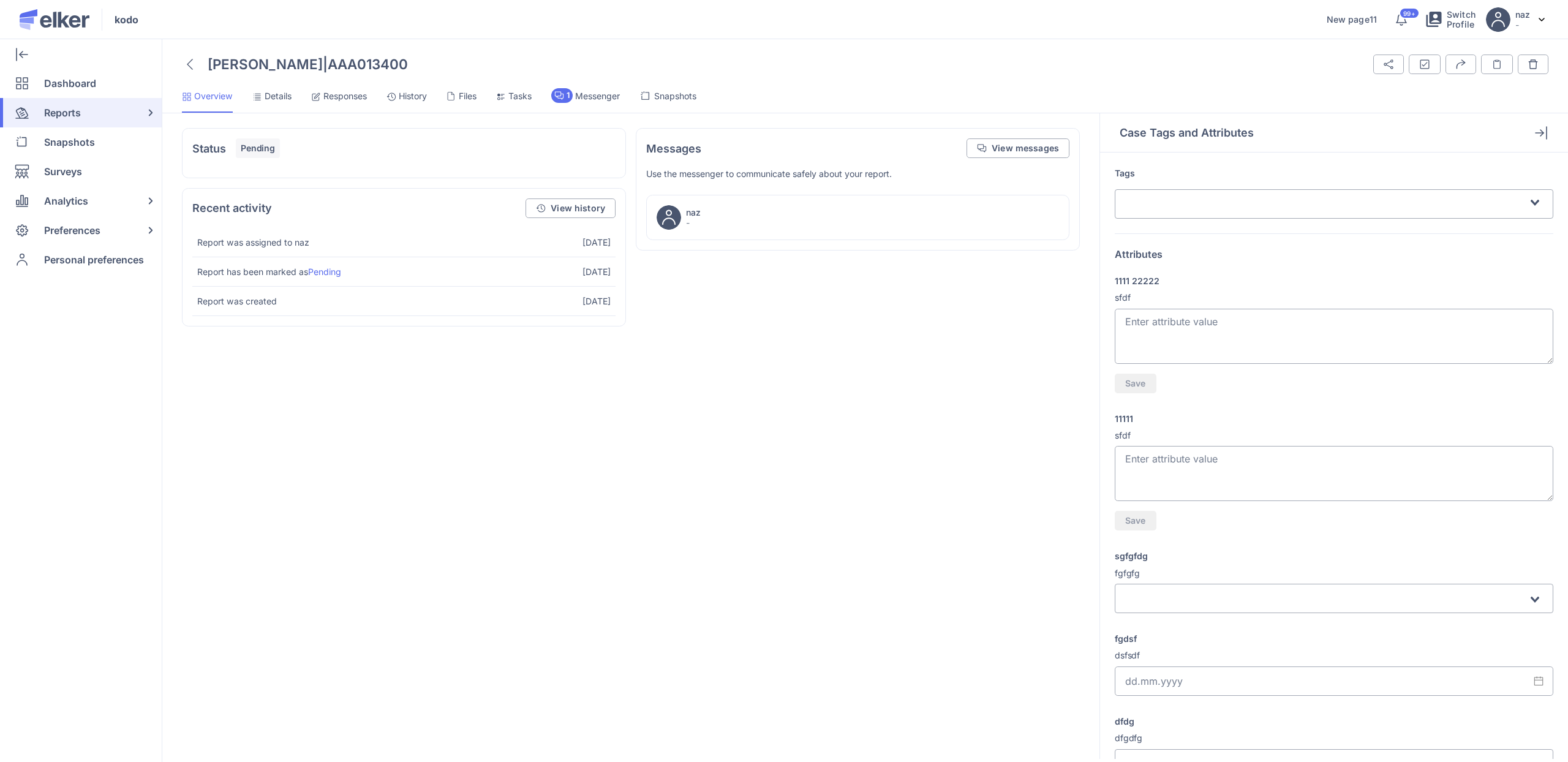
click at [328, 98] on span "Responses" at bounding box center [345, 96] width 43 height 12
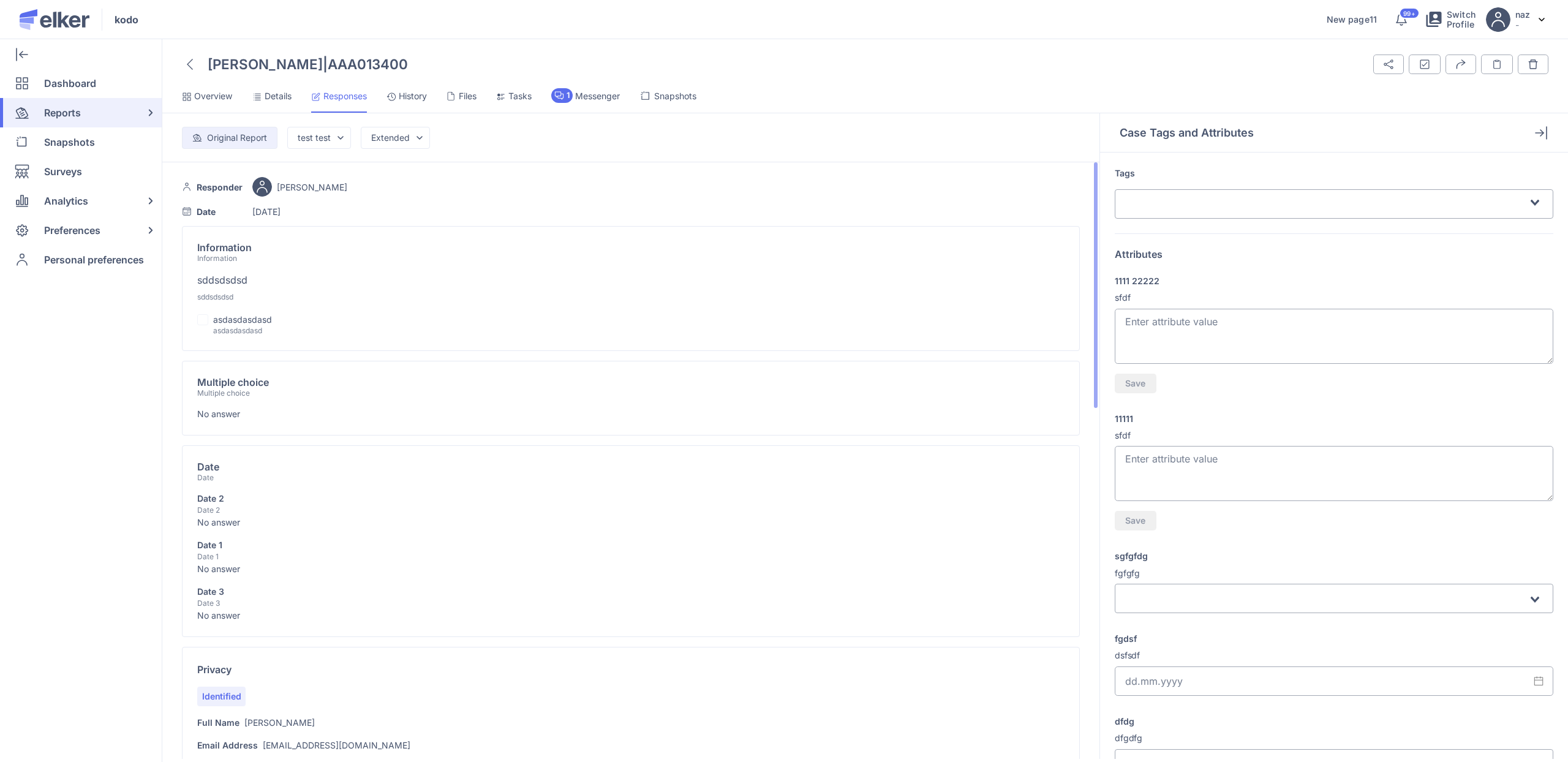
click at [413, 446] on div "Multiple choice Multiple choice No answer" at bounding box center [631, 542] width 898 height 192
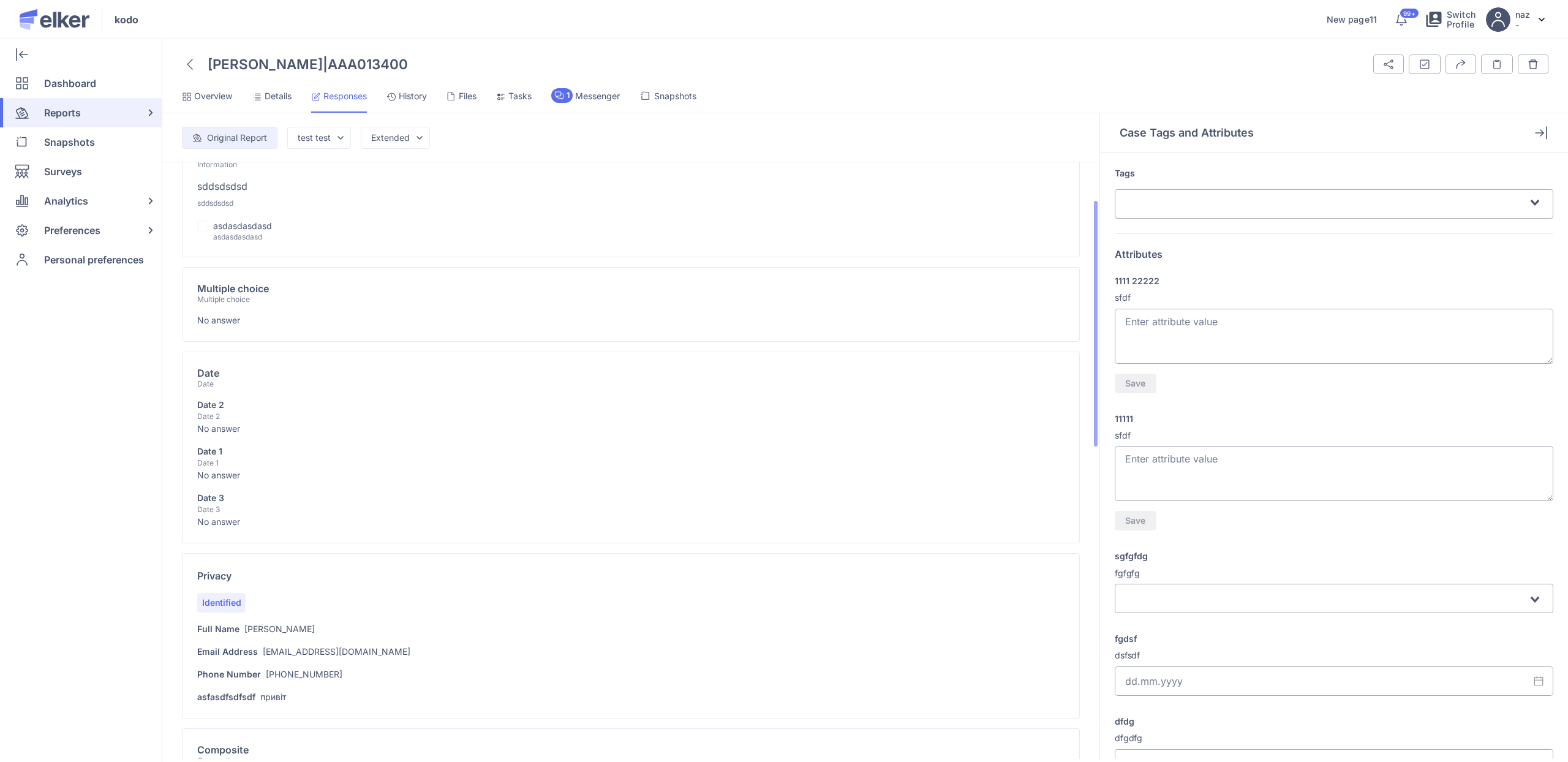
scroll to position [306, 0]
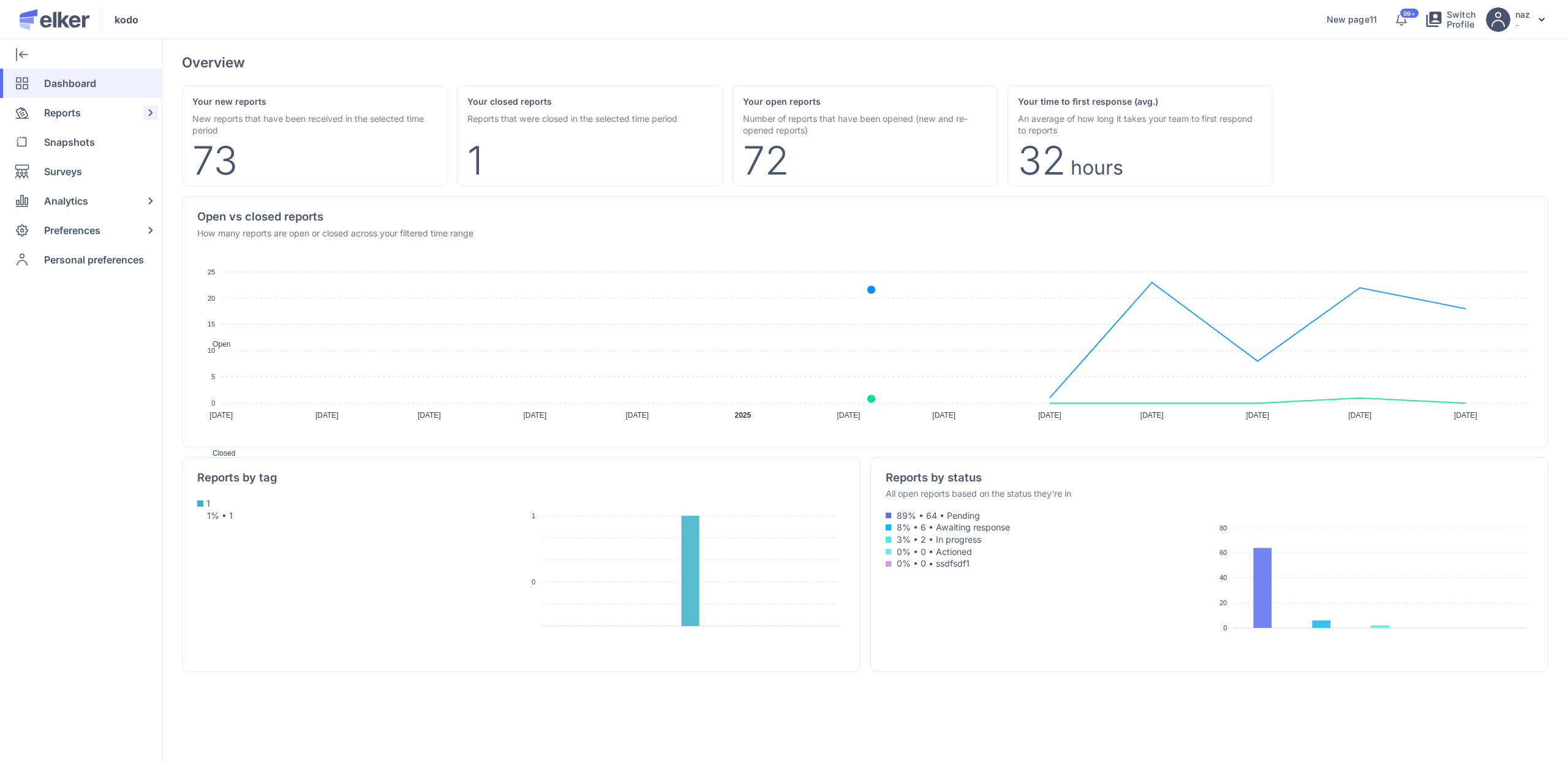
click at [88, 114] on div "Reports" at bounding box center [78, 112] width 157 height 29
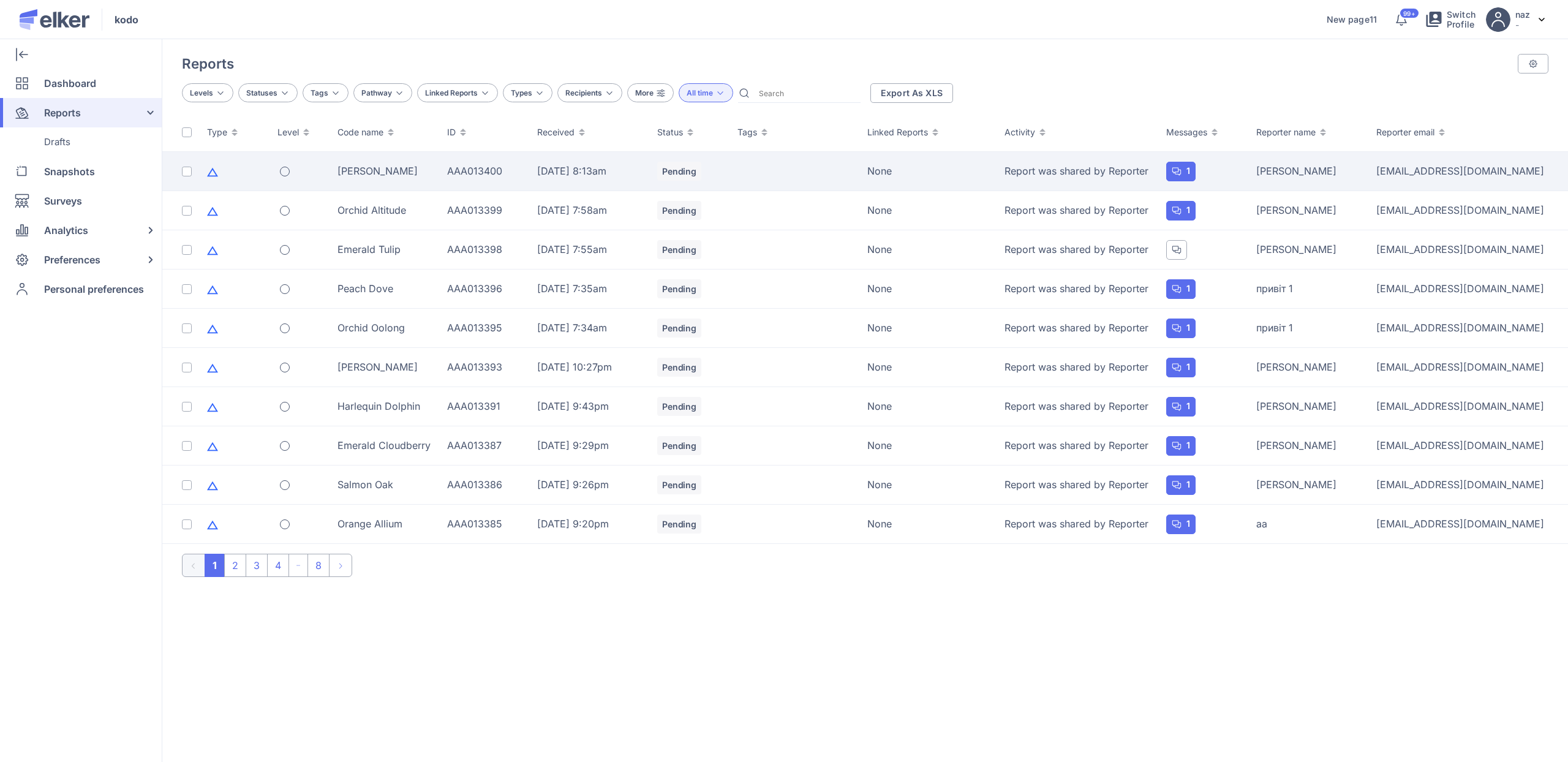
click at [424, 173] on div "[PERSON_NAME]" at bounding box center [385, 171] width 95 height 14
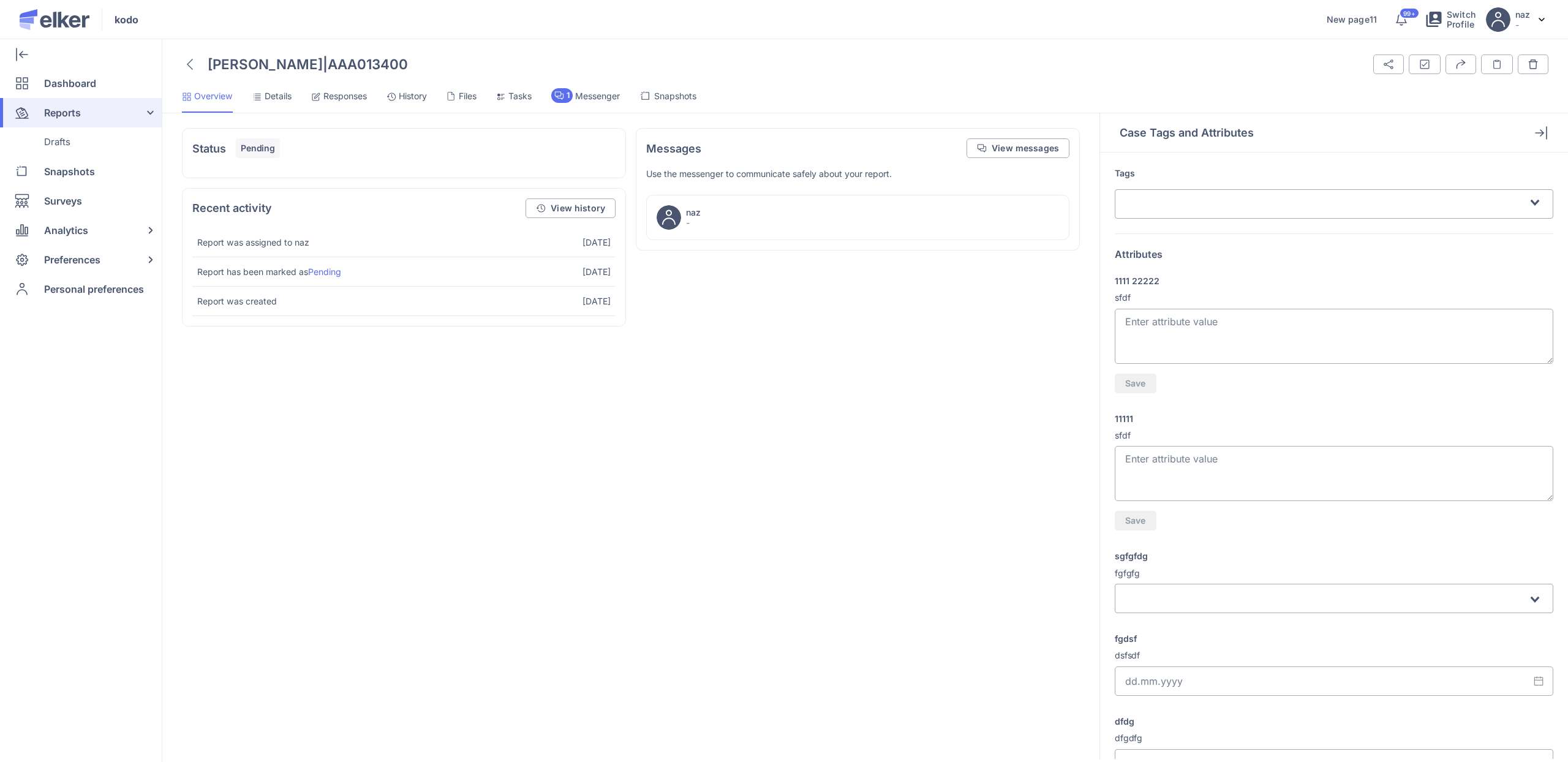
click at [282, 100] on span "Details" at bounding box center [278, 96] width 27 height 12
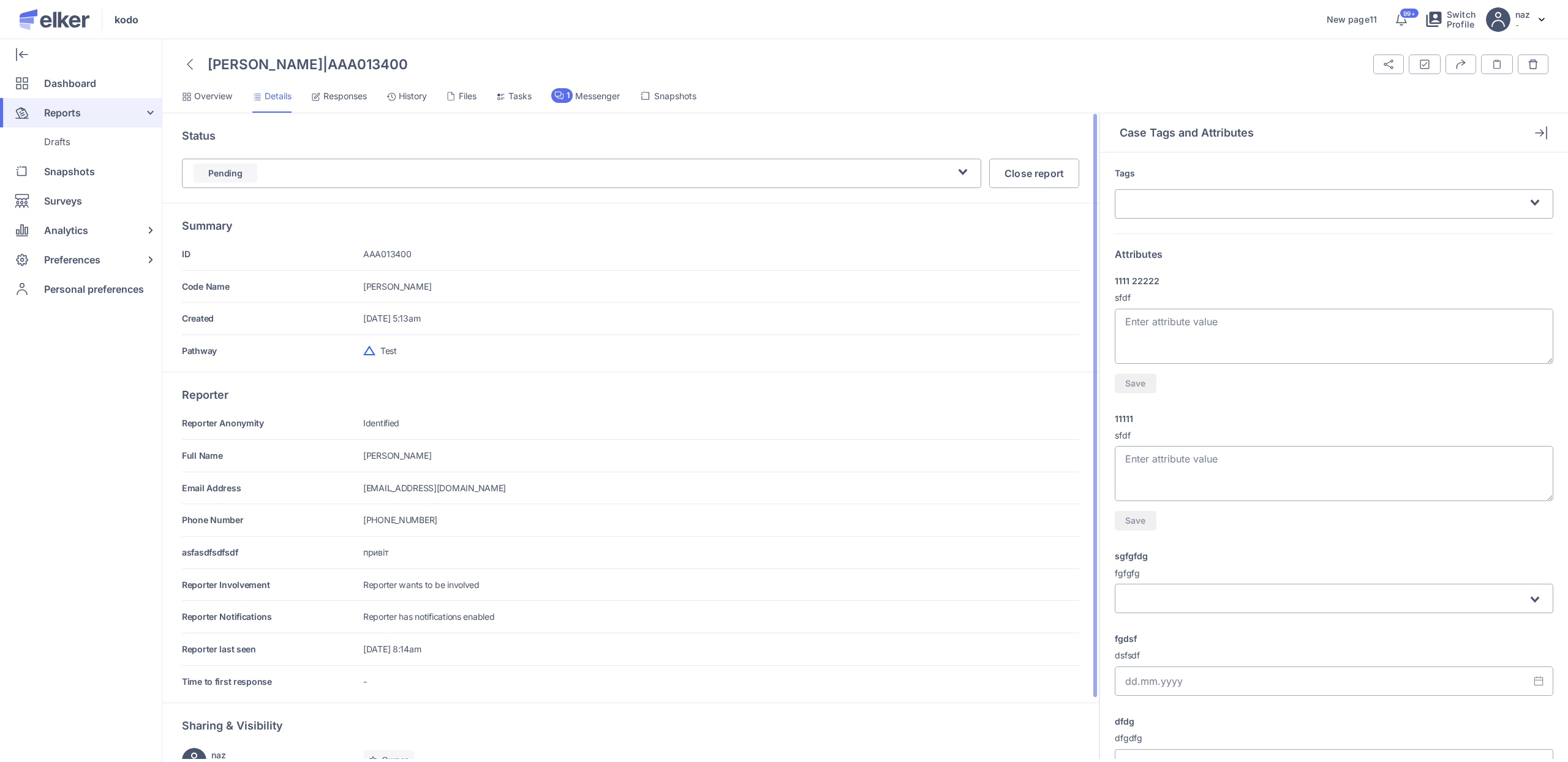
scroll to position [68, 0]
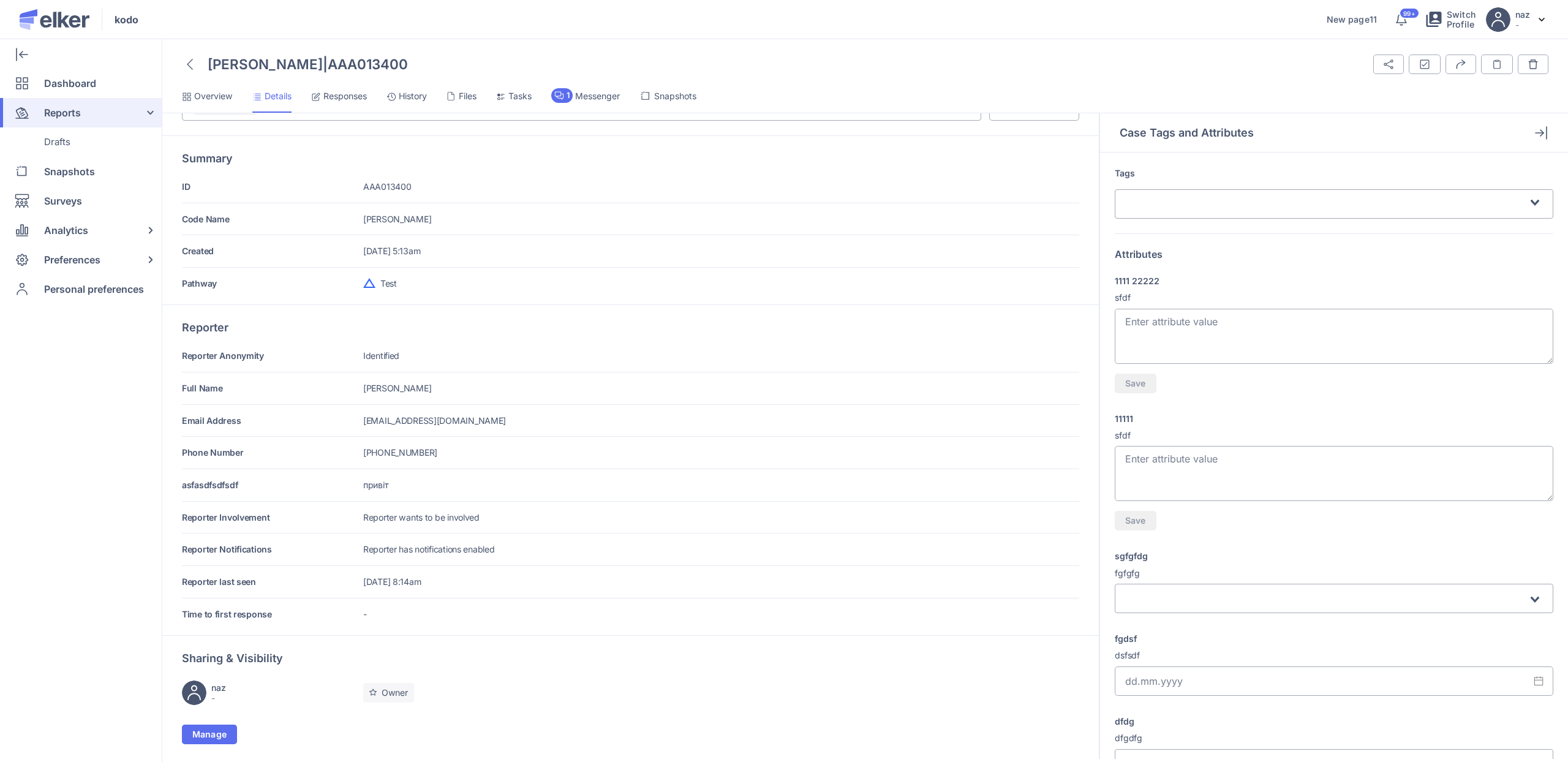
click at [350, 100] on span "Responses" at bounding box center [345, 96] width 43 height 12
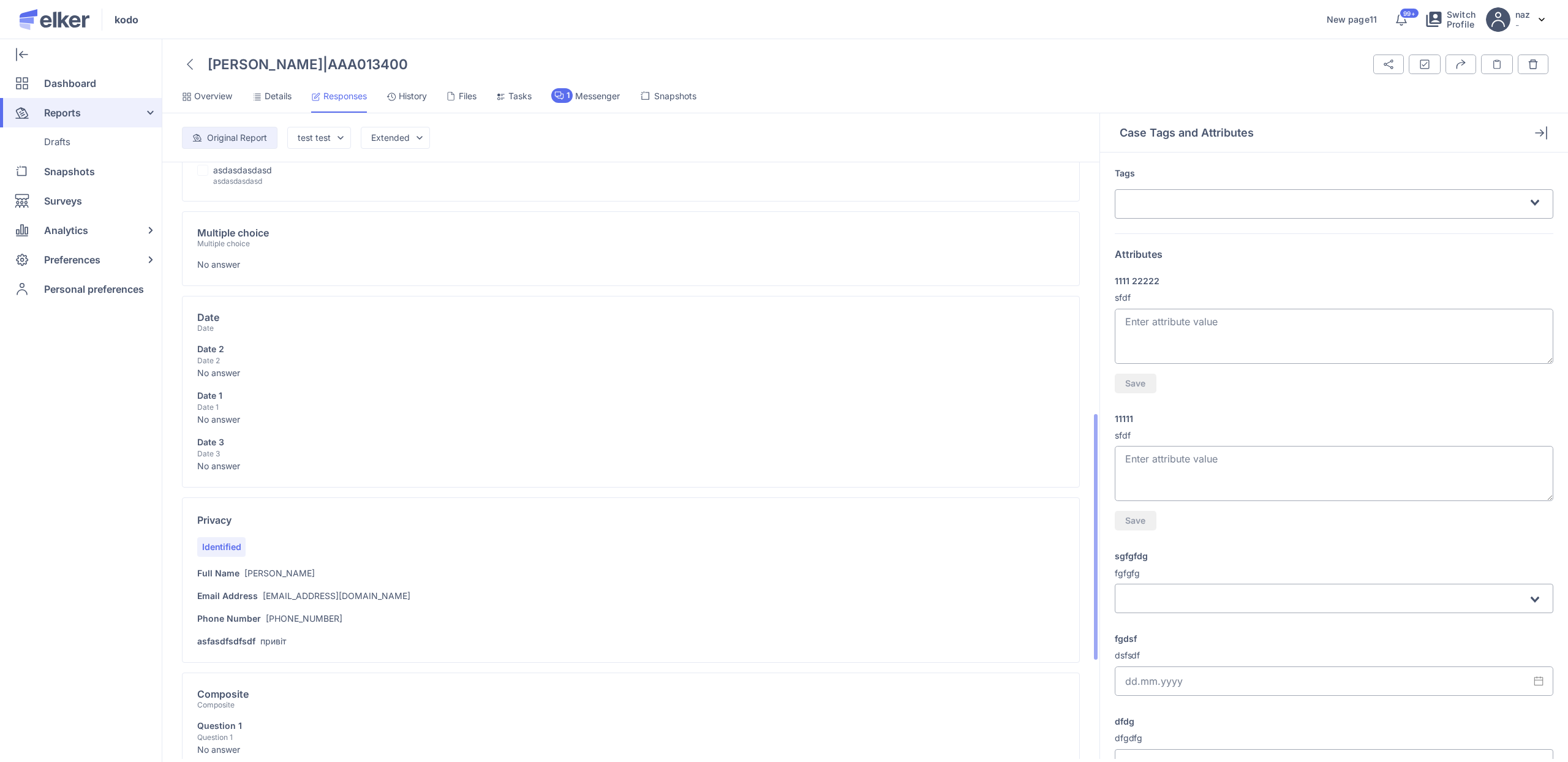
scroll to position [447, 0]
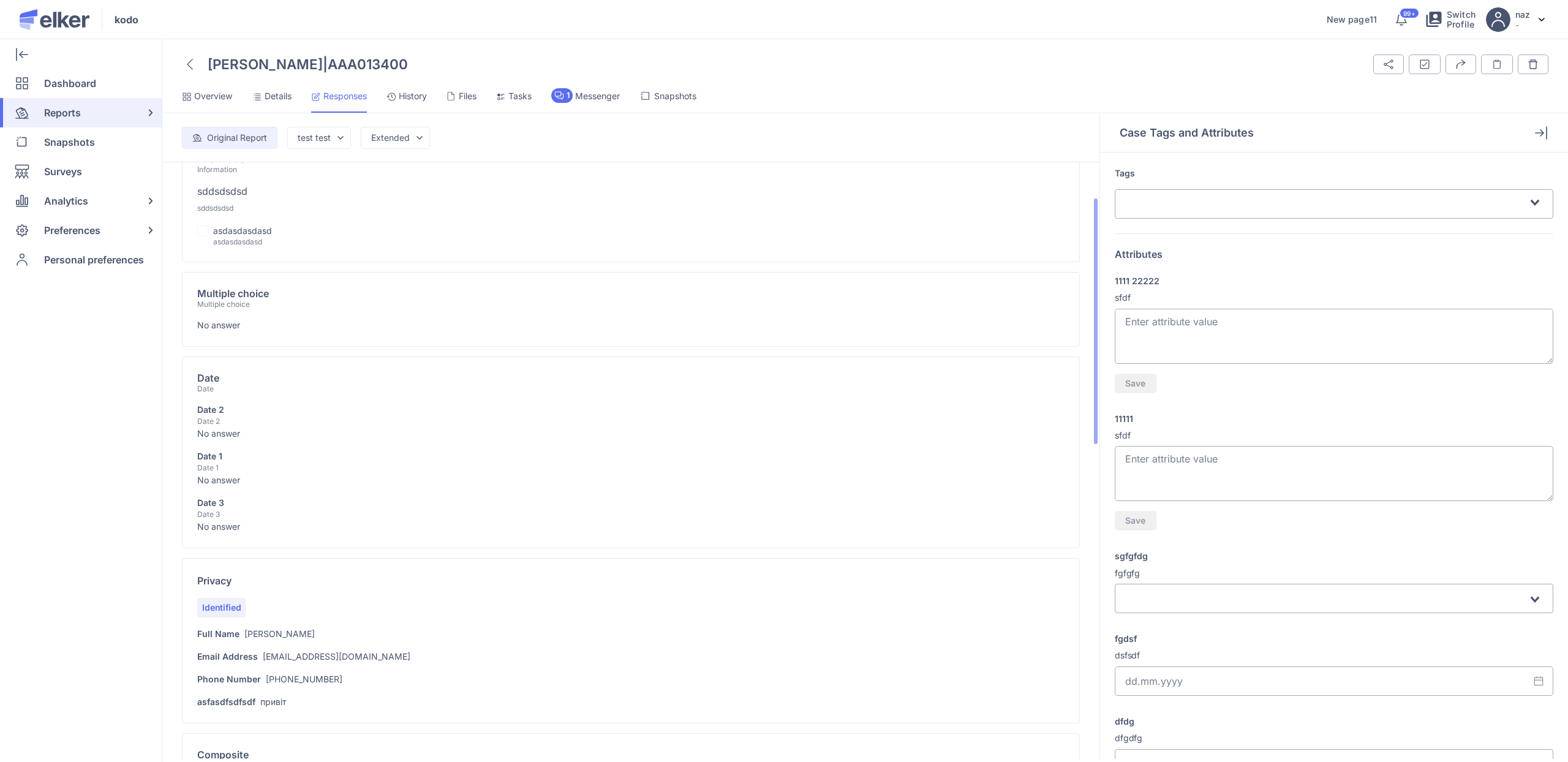
scroll to position [100, 0]
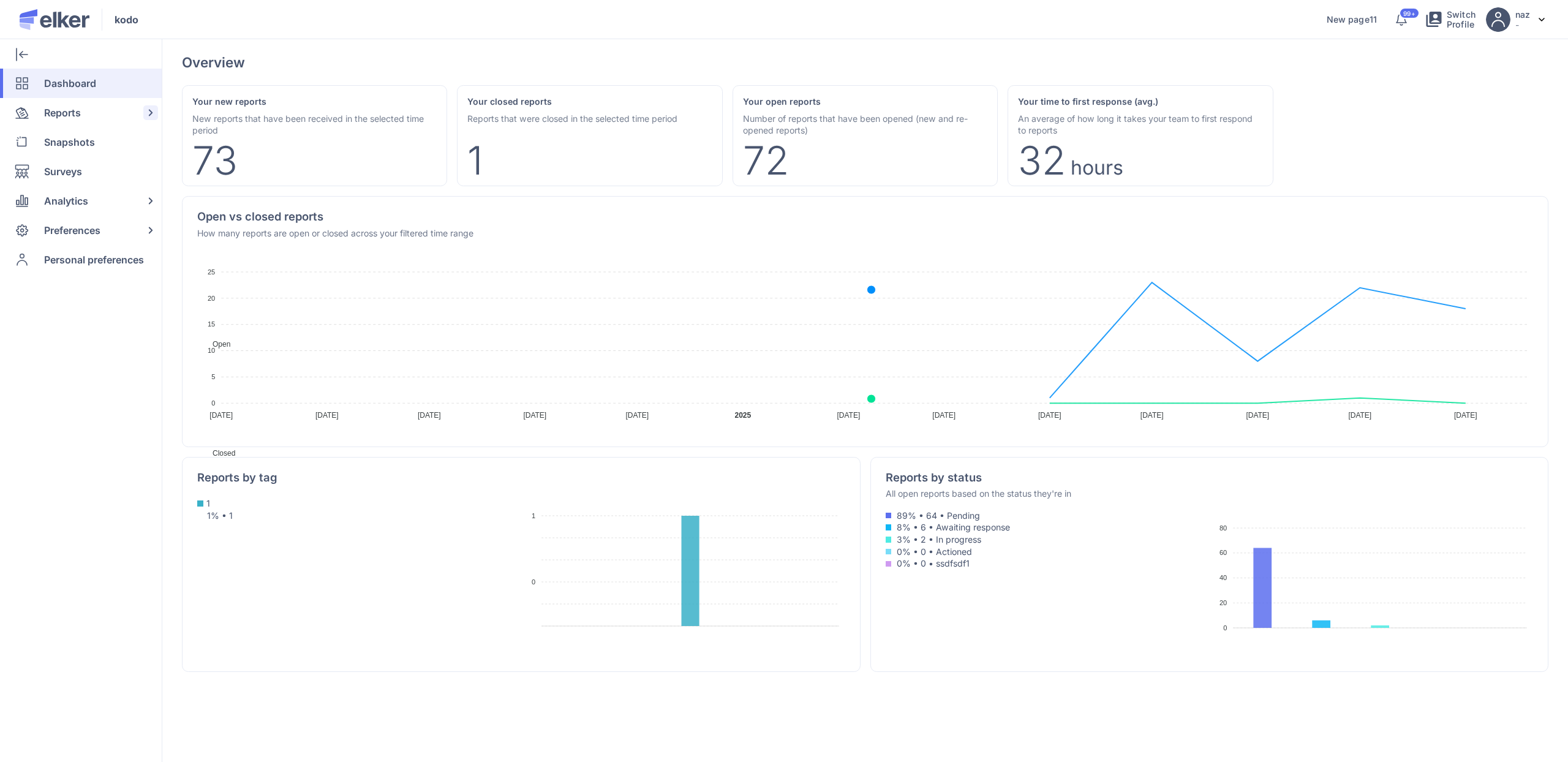
click at [70, 104] on span "Reports" at bounding box center [63, 112] width 37 height 29
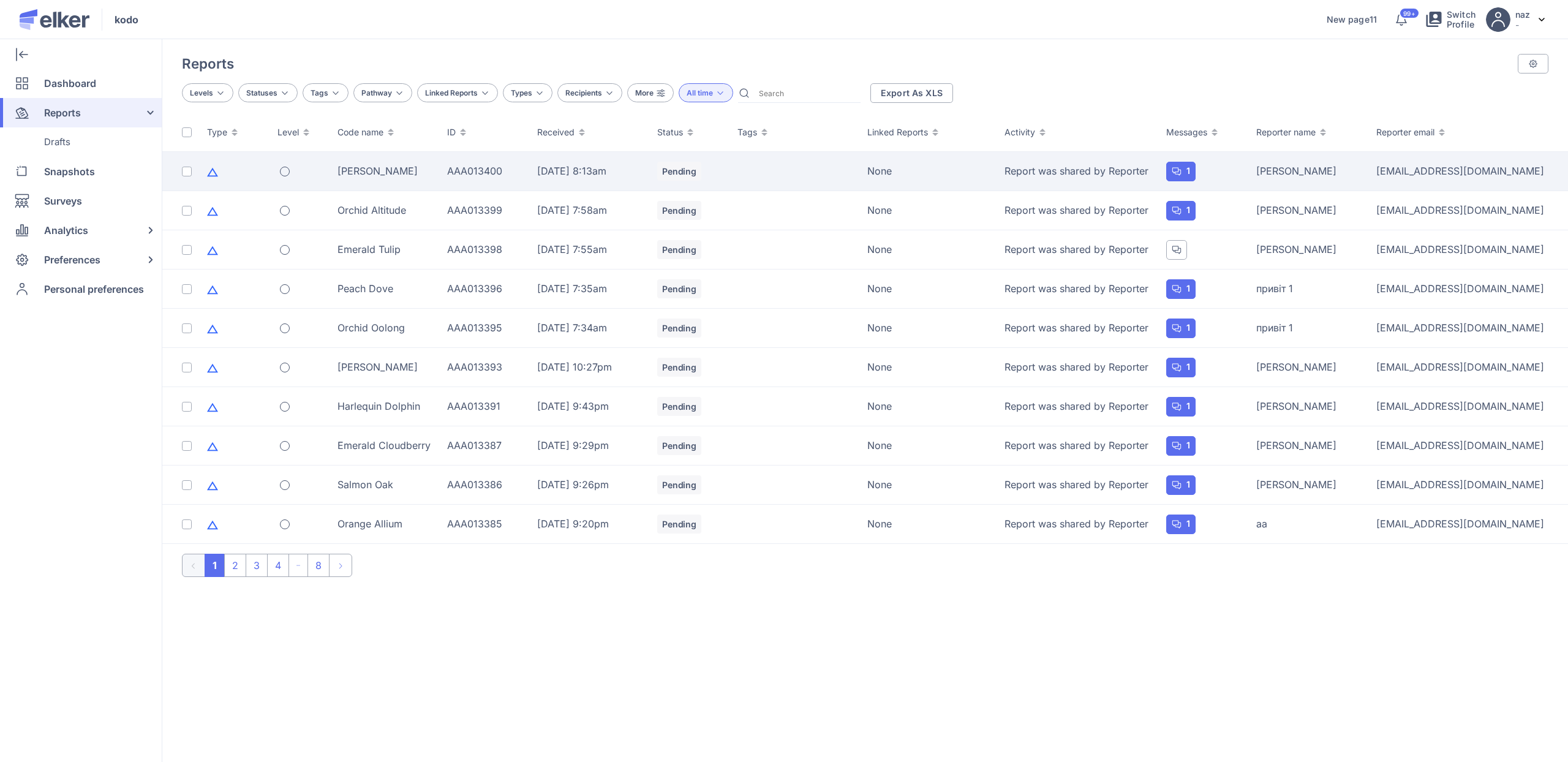
click at [353, 159] on td "[PERSON_NAME]" at bounding box center [385, 171] width 110 height 39
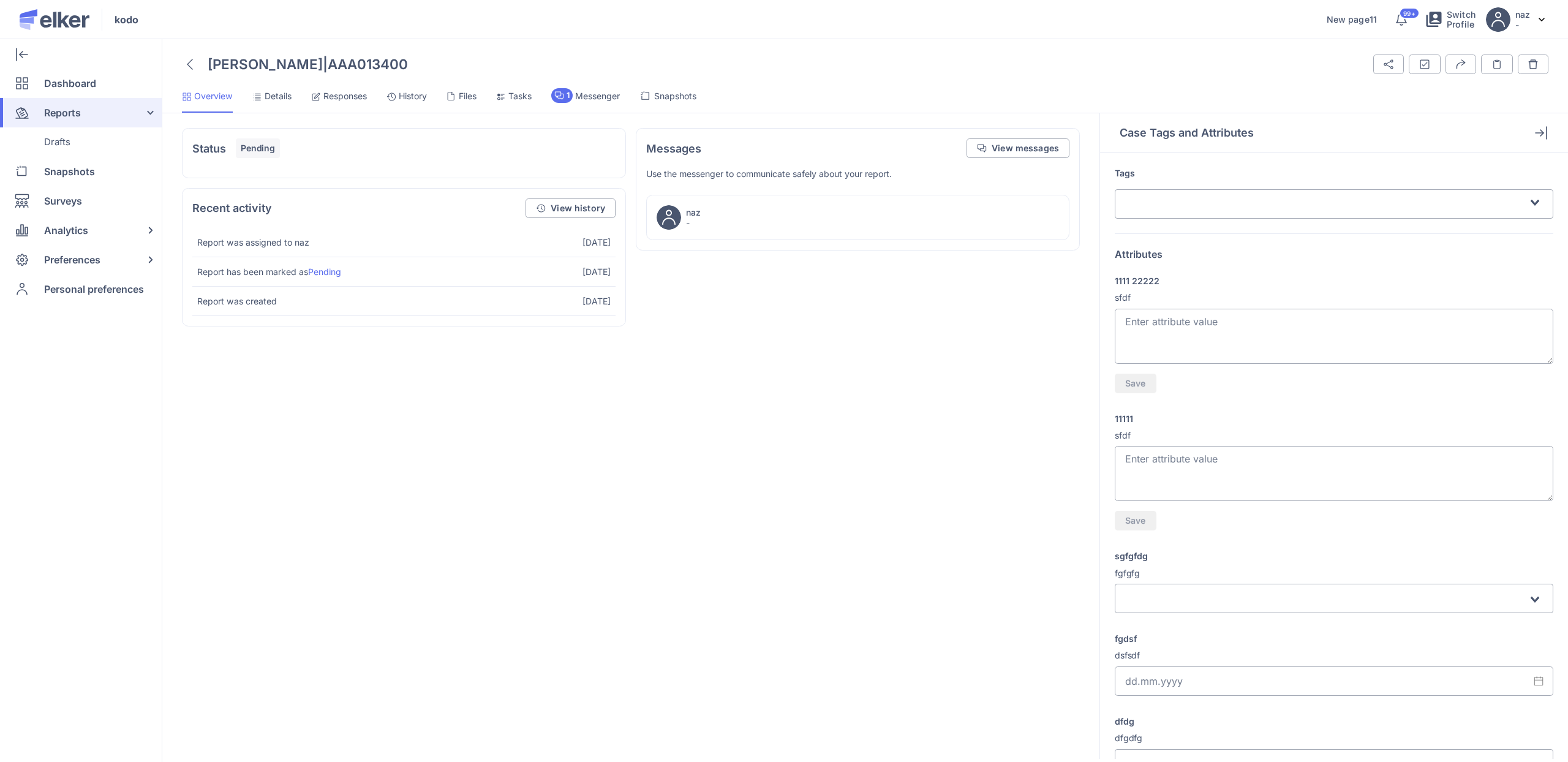
click at [365, 100] on span "Responses" at bounding box center [345, 96] width 43 height 12
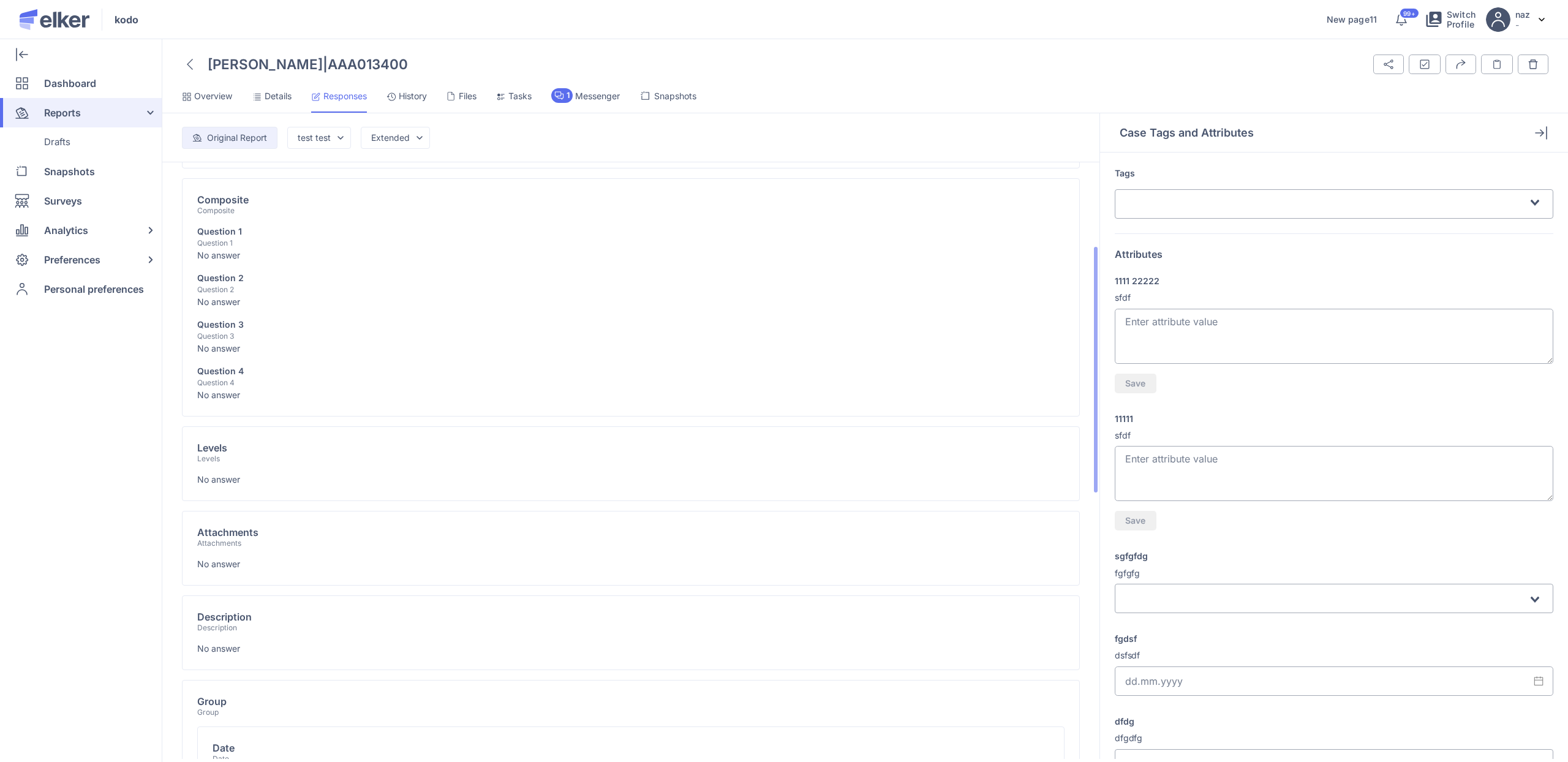
scroll to position [450, 0]
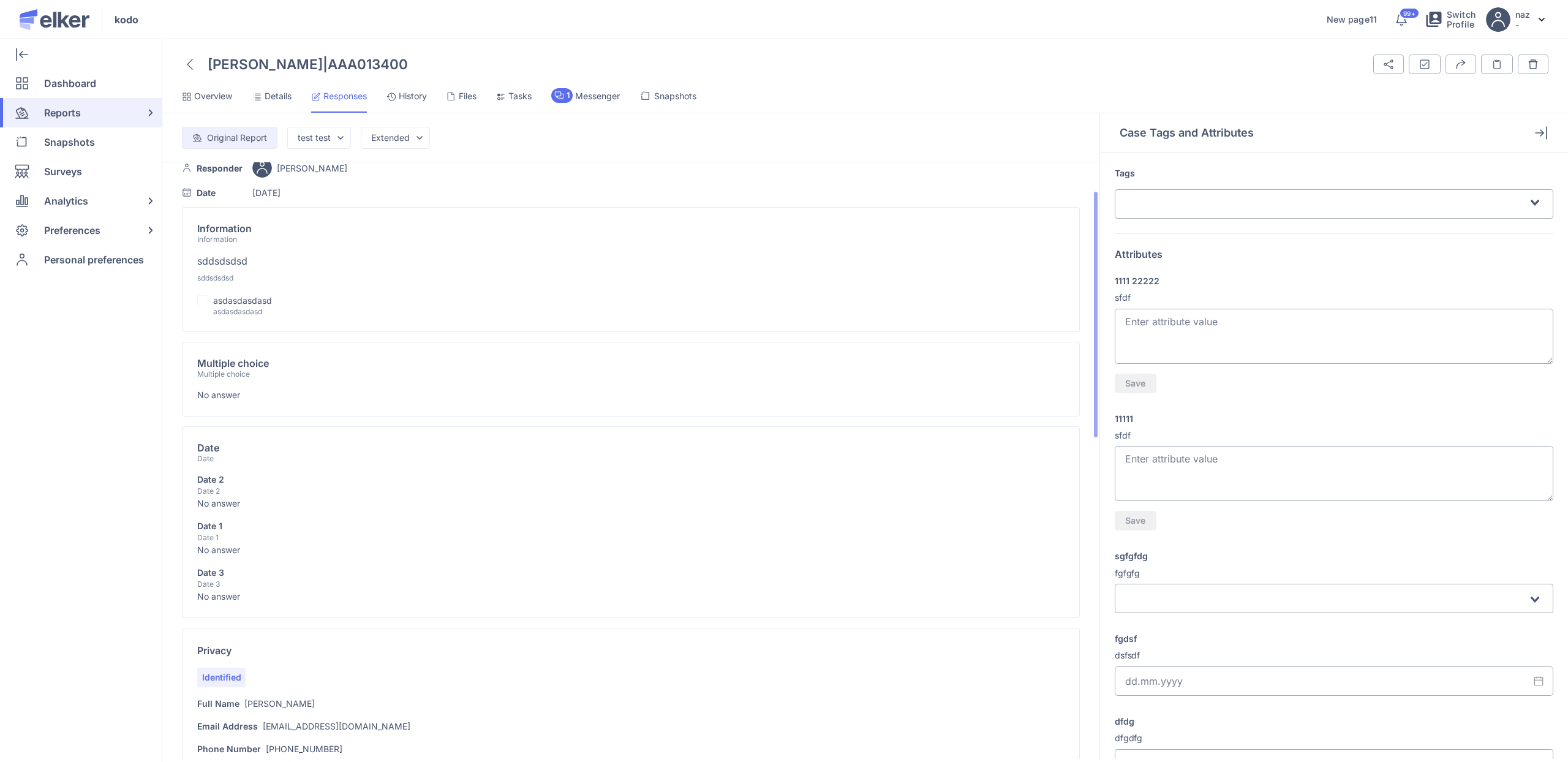
scroll to position [213, 0]
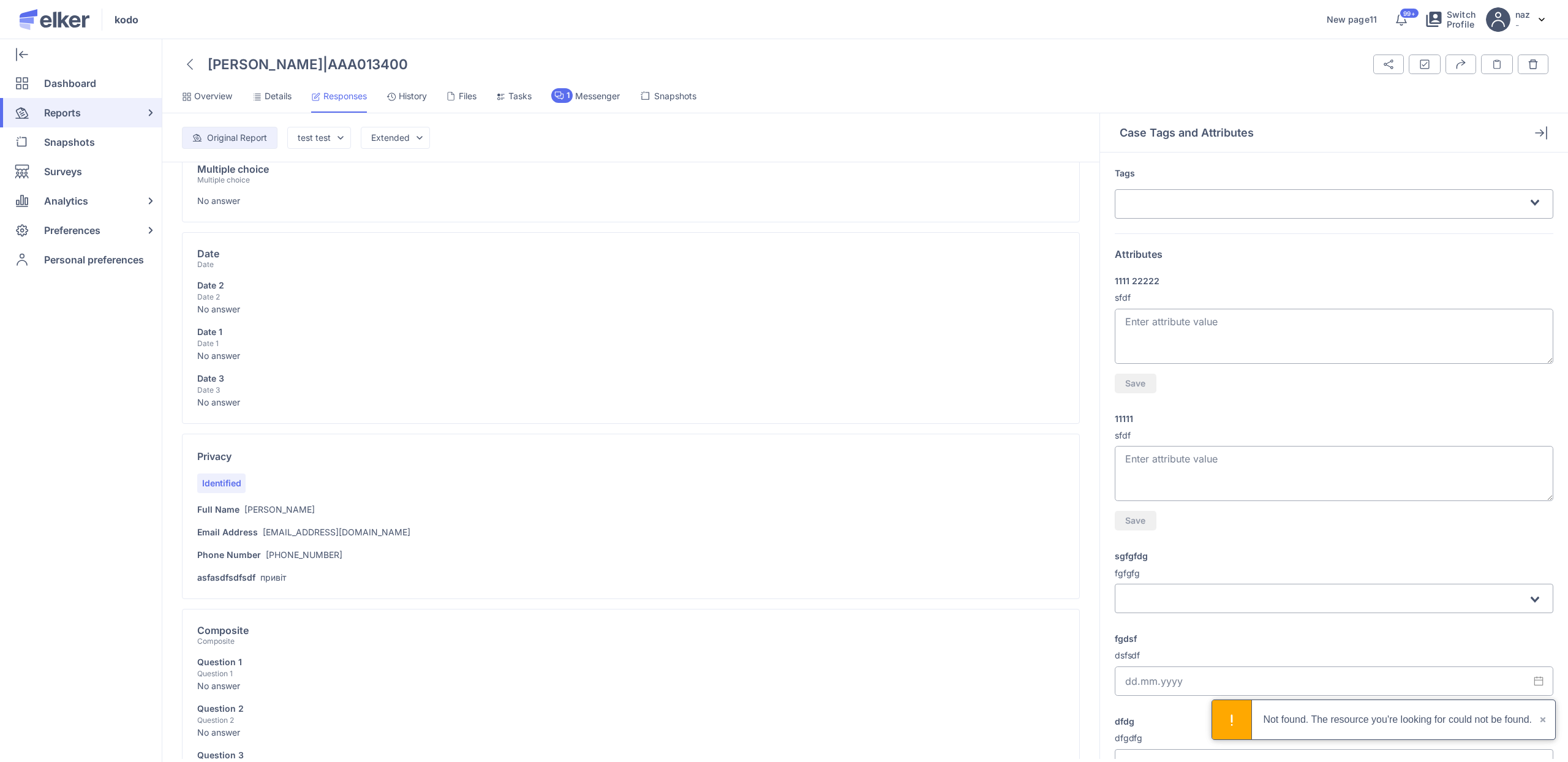
click at [188, 68] on icon at bounding box center [190, 65] width 6 height 11
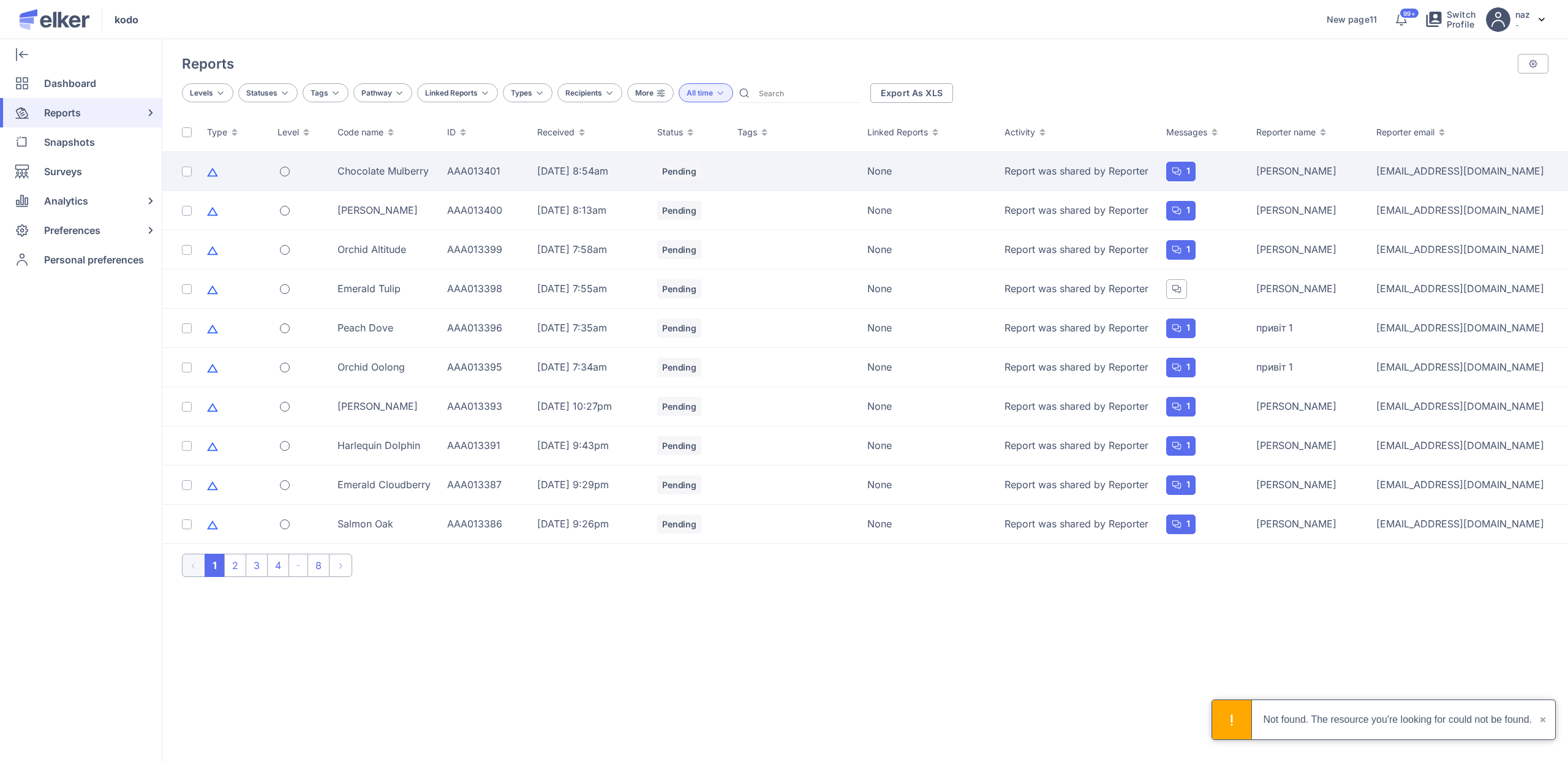
click at [357, 181] on td "Chocolate Mulberry" at bounding box center [385, 171] width 110 height 39
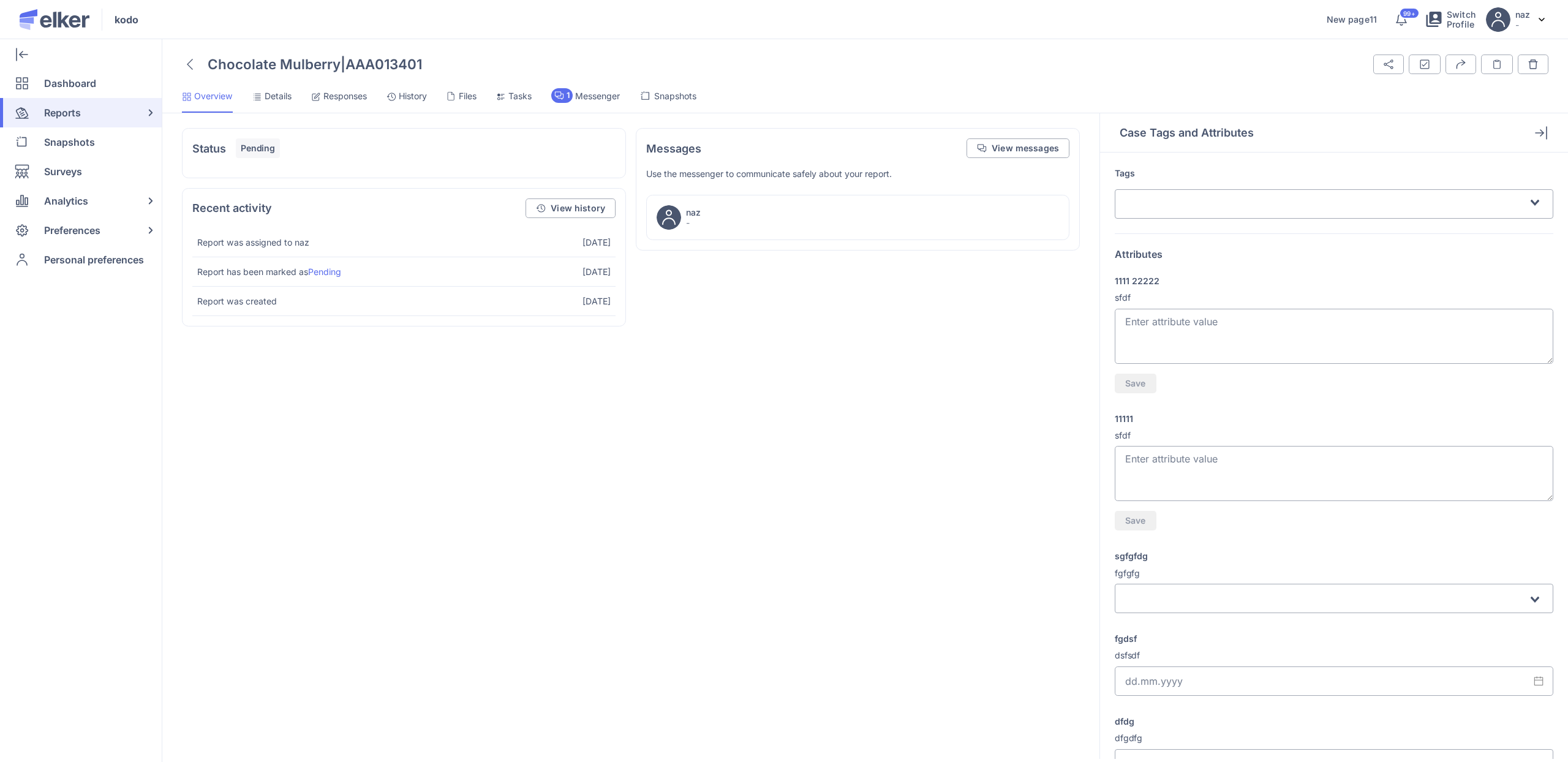
click at [360, 70] on span "AAA013401" at bounding box center [384, 63] width 77 height 16
click at [386, 88] on li "Responses" at bounding box center [406, 100] width 40 height 24
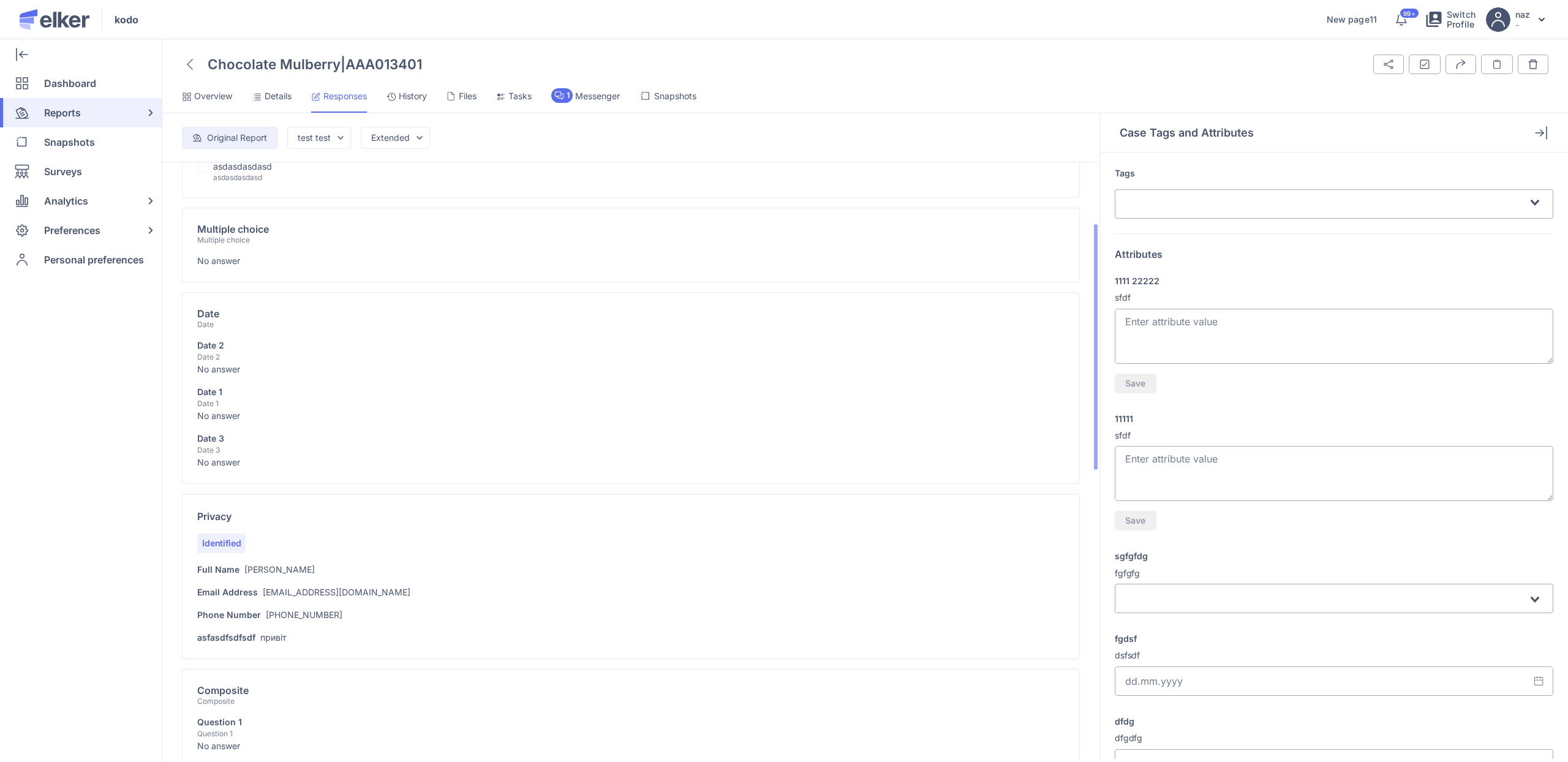
scroll to position [155, 0]
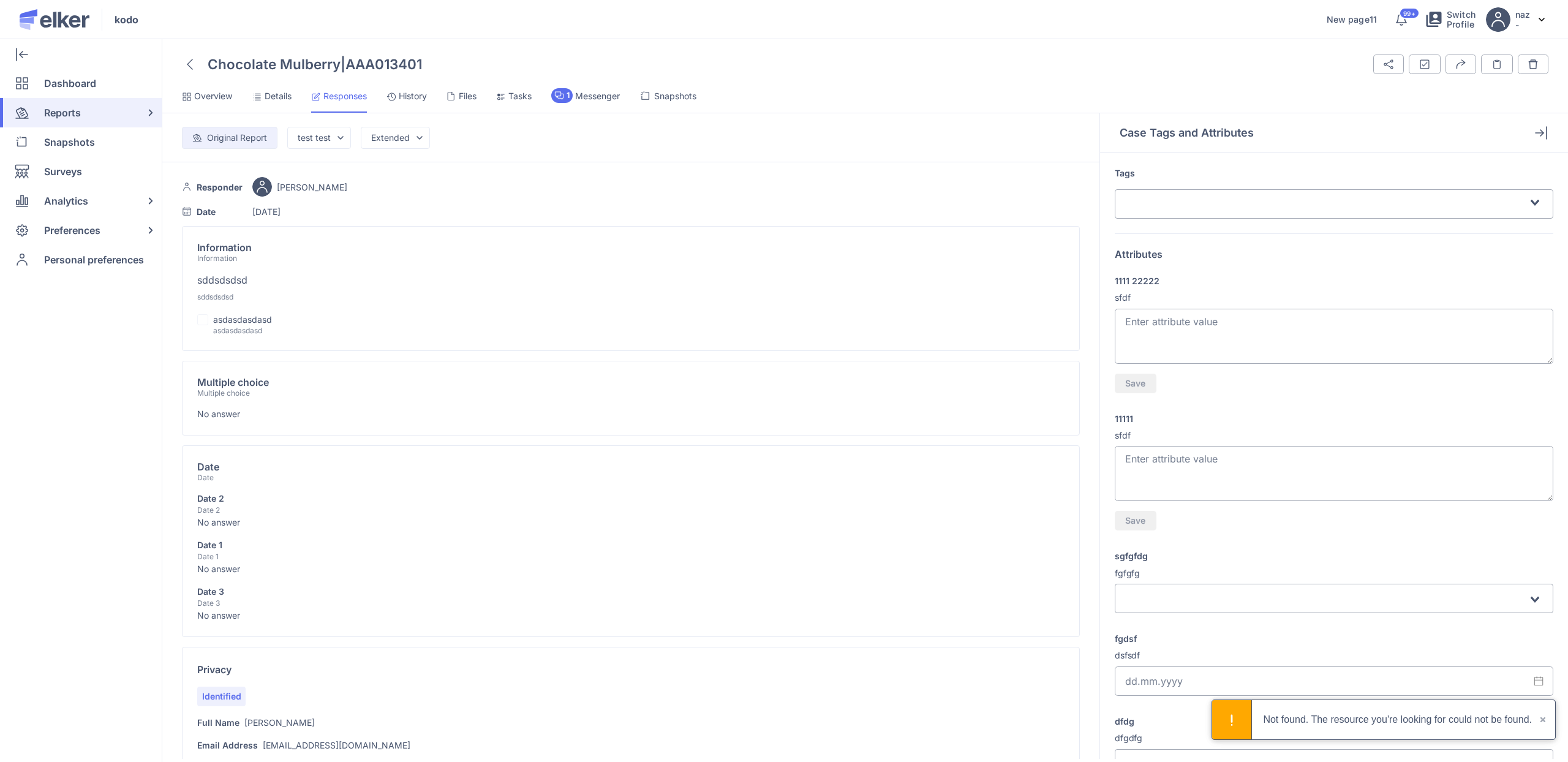
click at [187, 60] on icon at bounding box center [190, 65] width 6 height 11
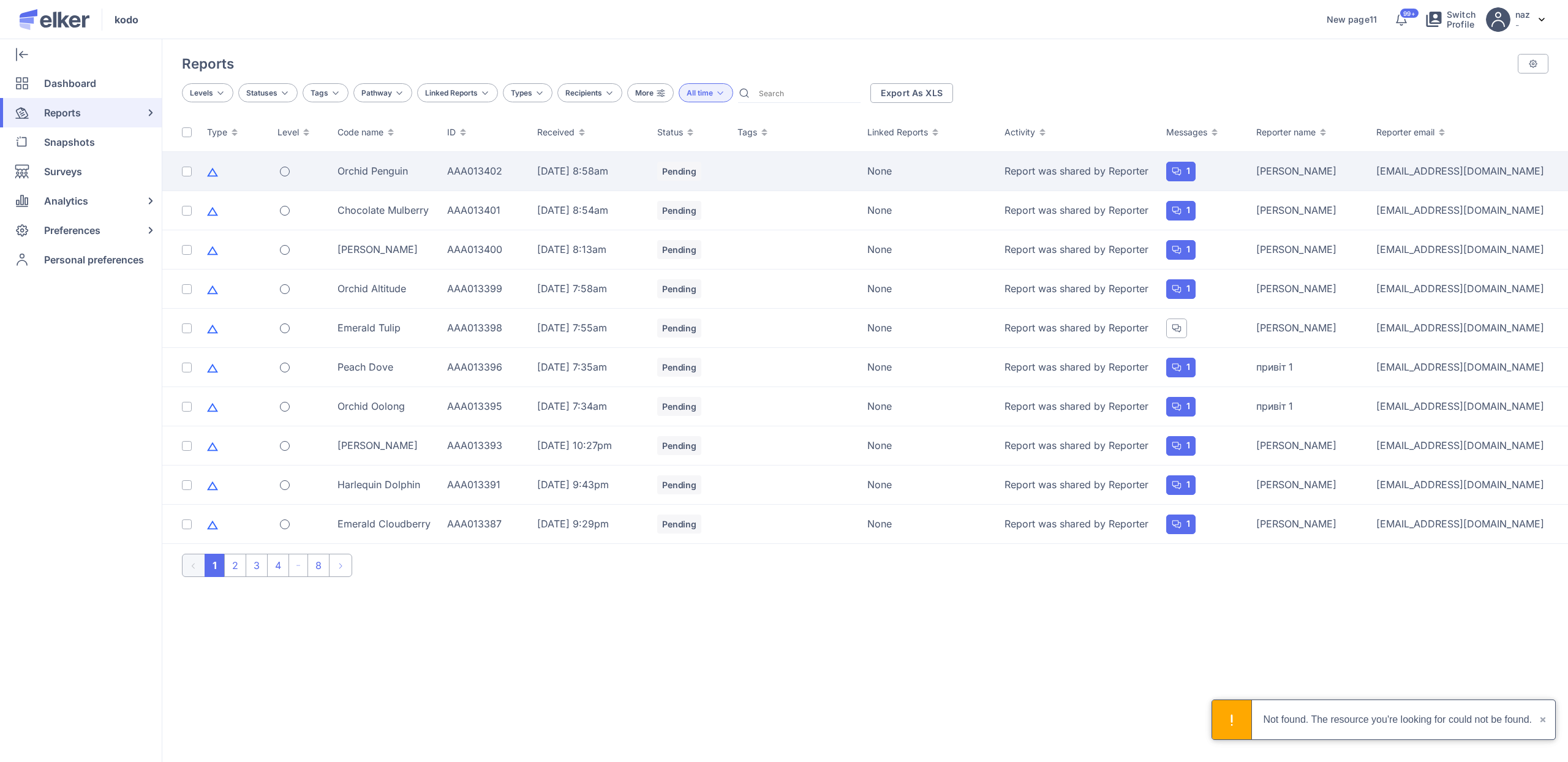
click at [382, 162] on td "Orchid Penguin" at bounding box center [385, 171] width 110 height 39
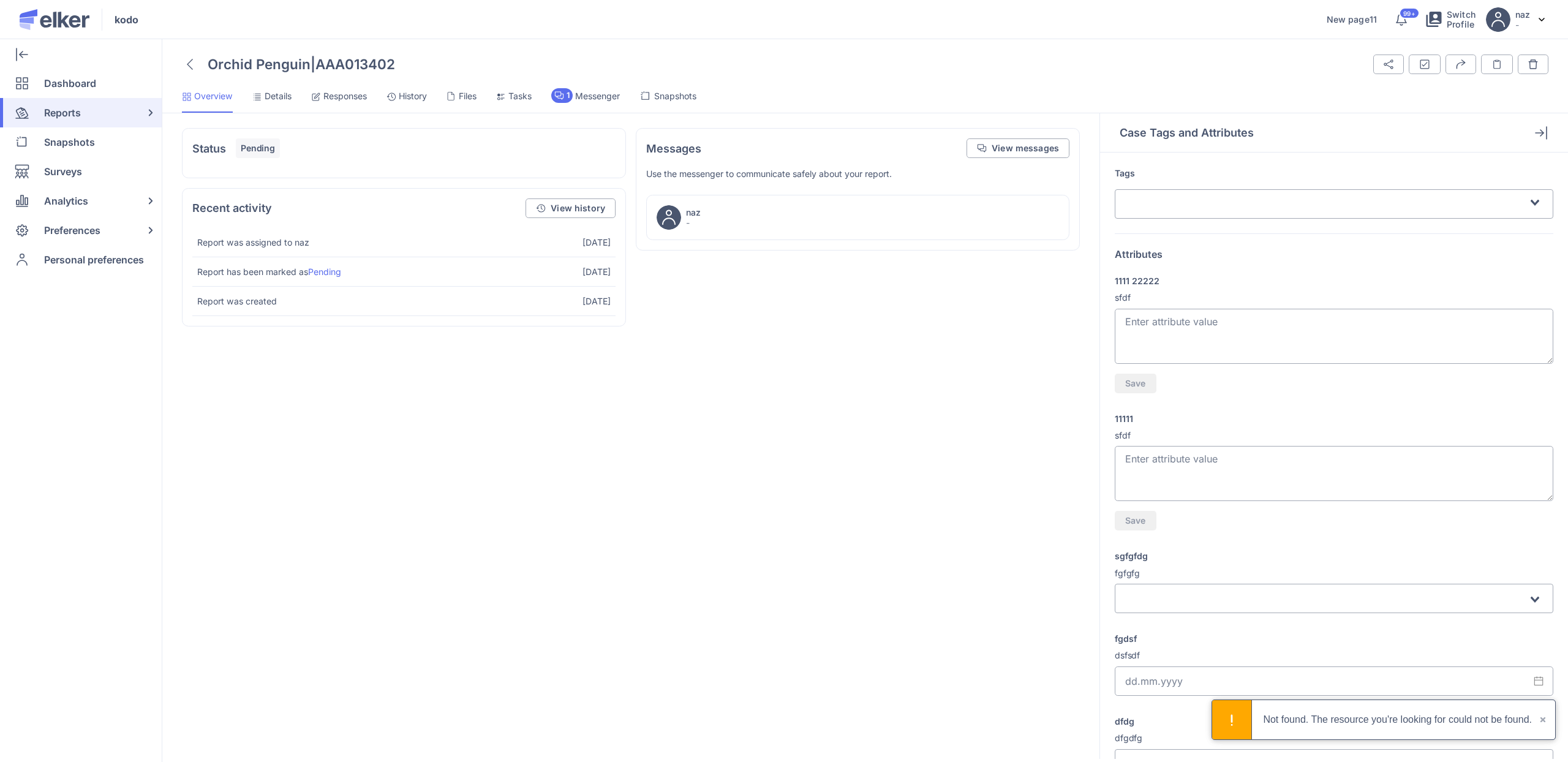
click at [270, 92] on span "Details" at bounding box center [278, 96] width 27 height 12
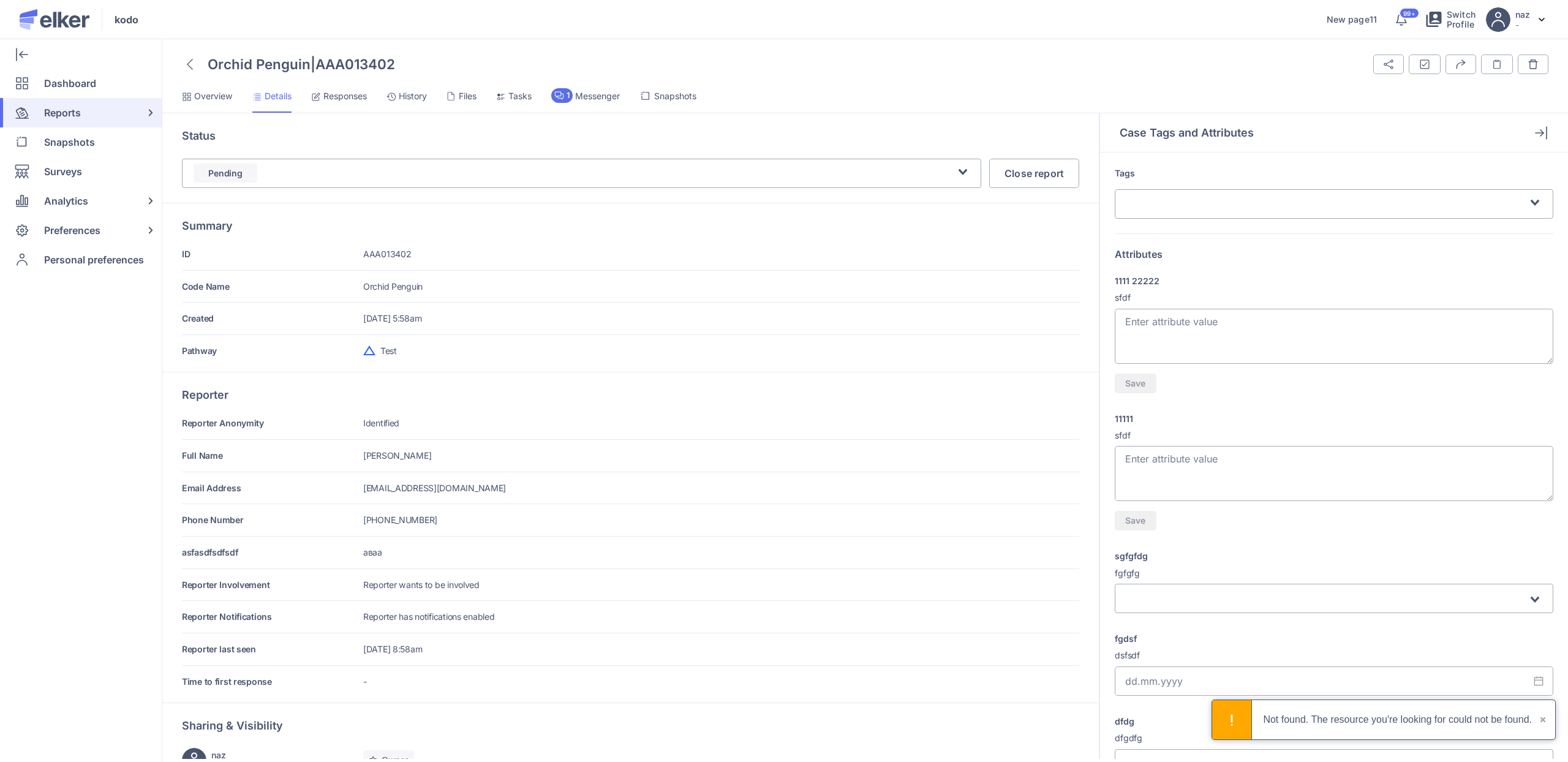
click at [301, 88] on ul "Overview Details Responses History Files Tasks 1 Messenger Snapshots" at bounding box center [865, 100] width 1405 height 25
click at [335, 97] on span "Responses" at bounding box center [345, 96] width 43 height 12
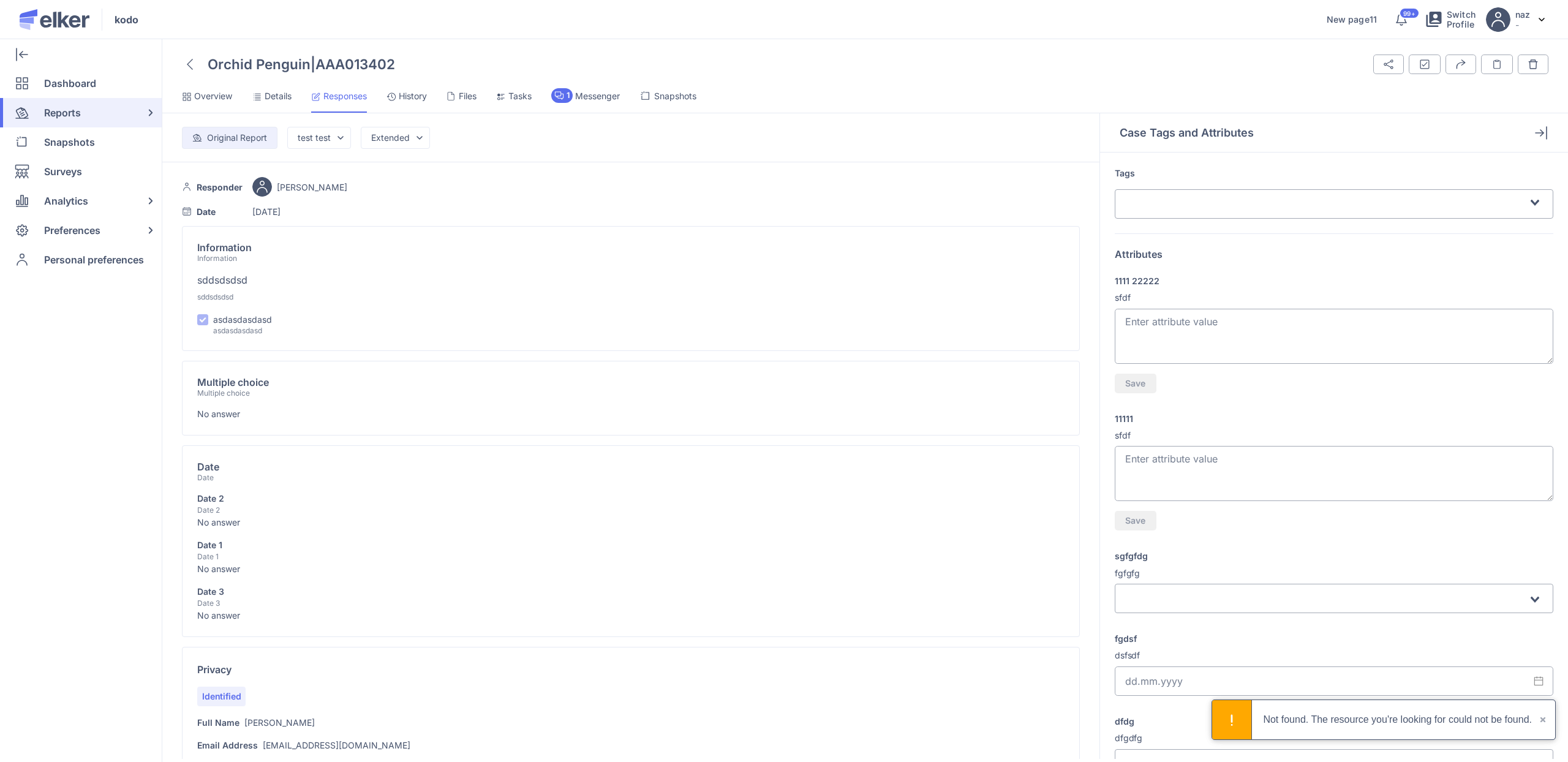
click at [193, 63] on div at bounding box center [190, 64] width 16 height 21
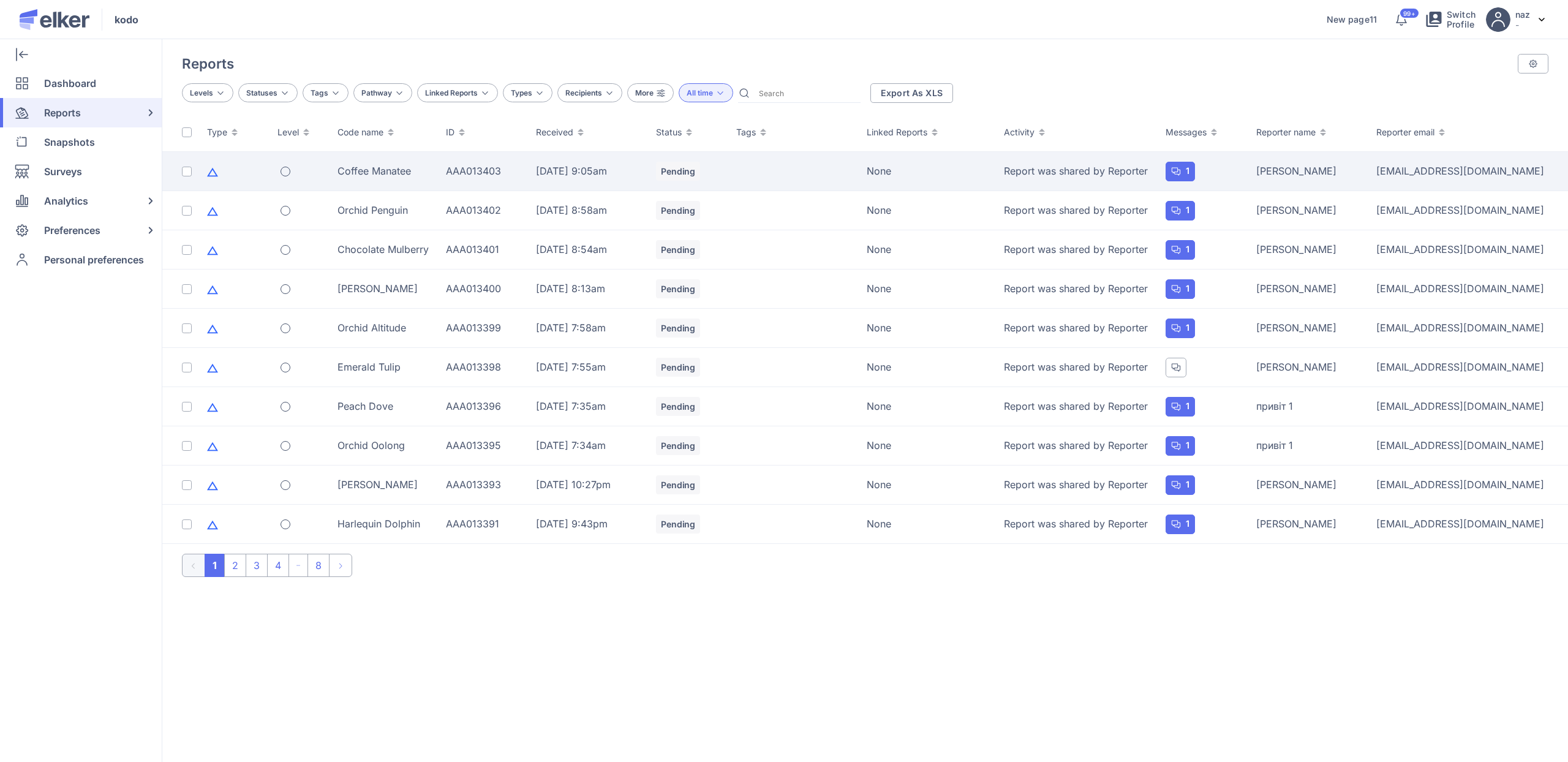
click at [396, 177] on div "Coffee Manatee" at bounding box center [384, 171] width 94 height 14
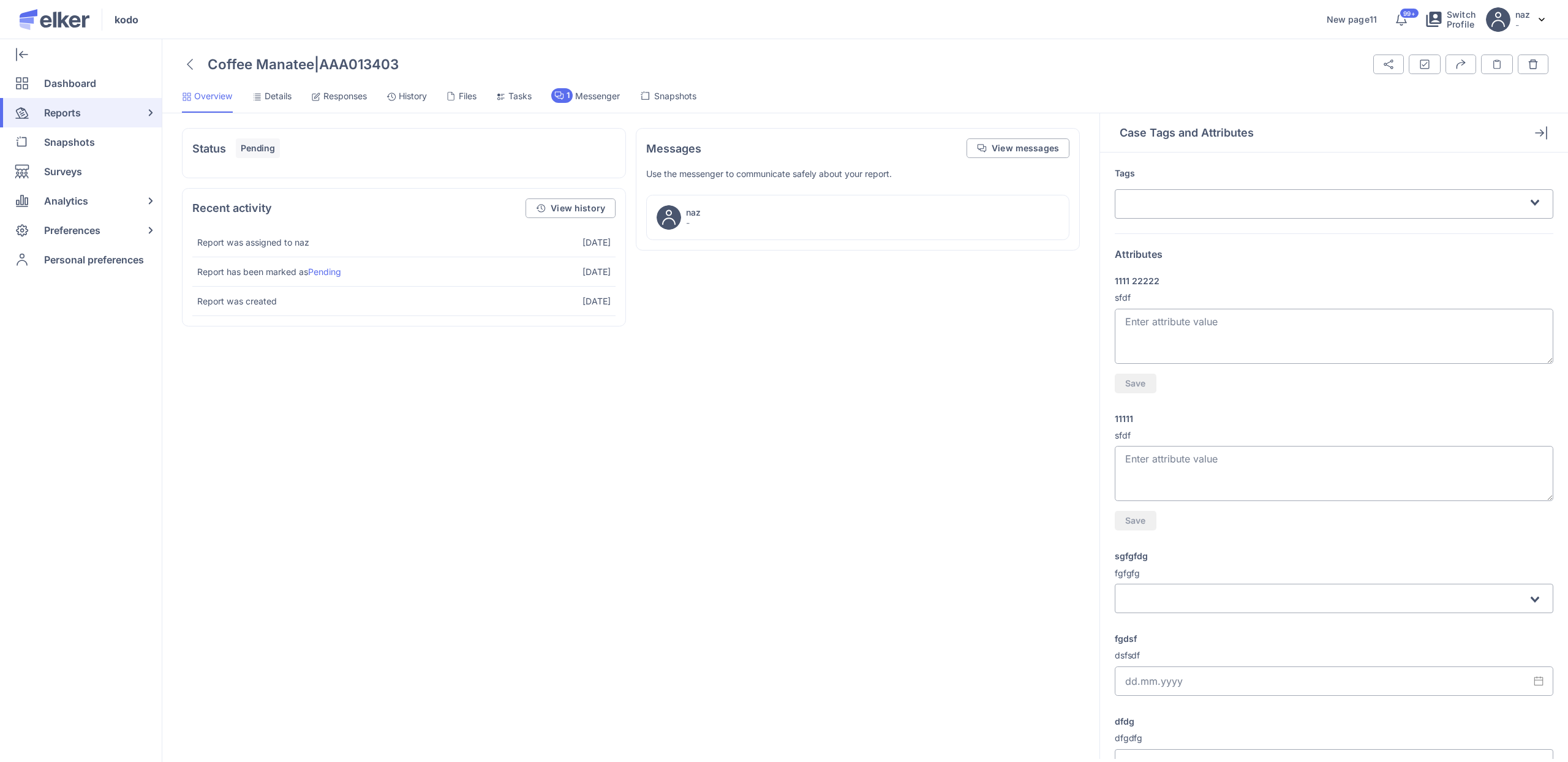
click at [325, 90] on span "Responses" at bounding box center [345, 96] width 43 height 12
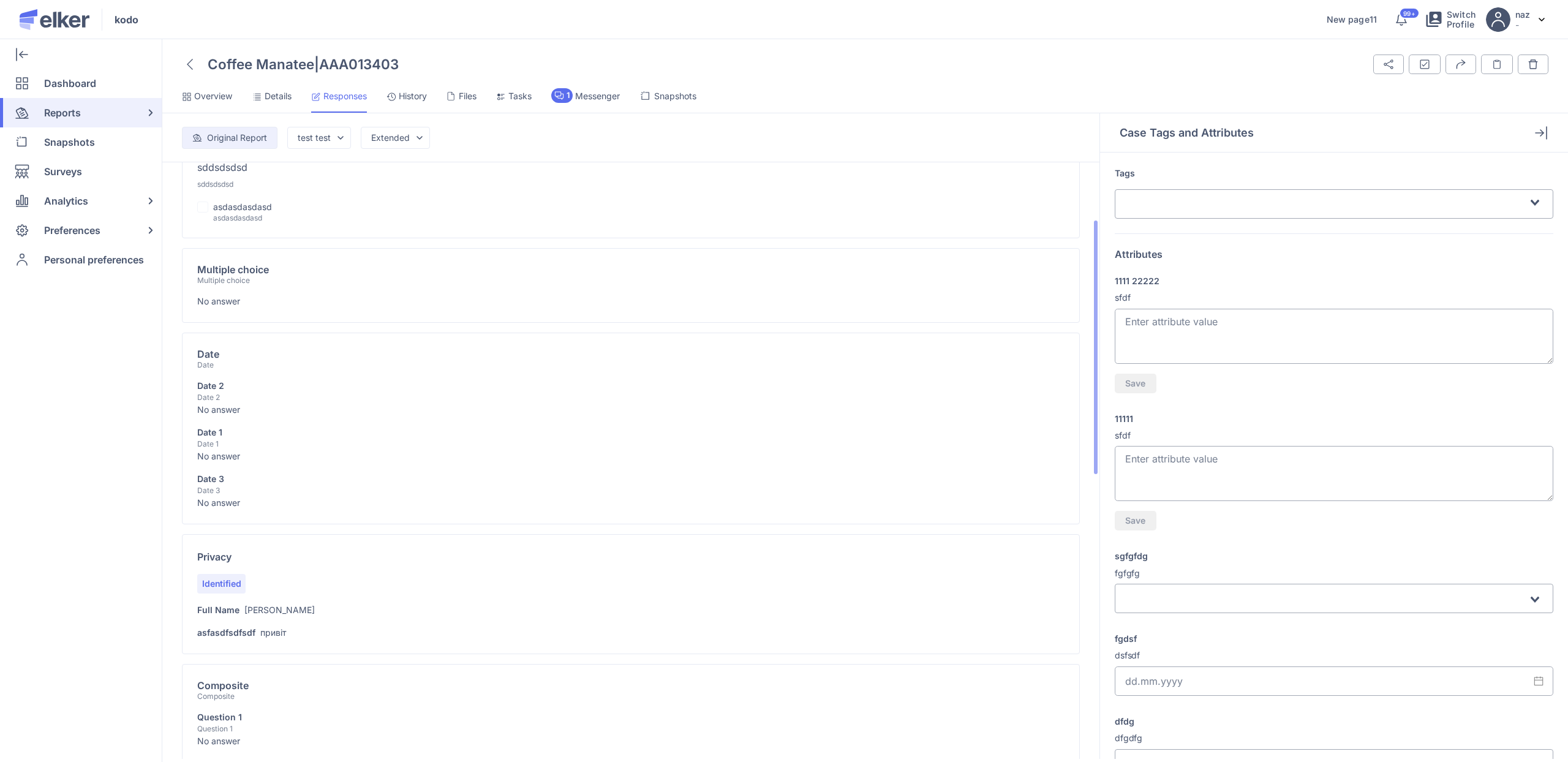
scroll to position [215, 0]
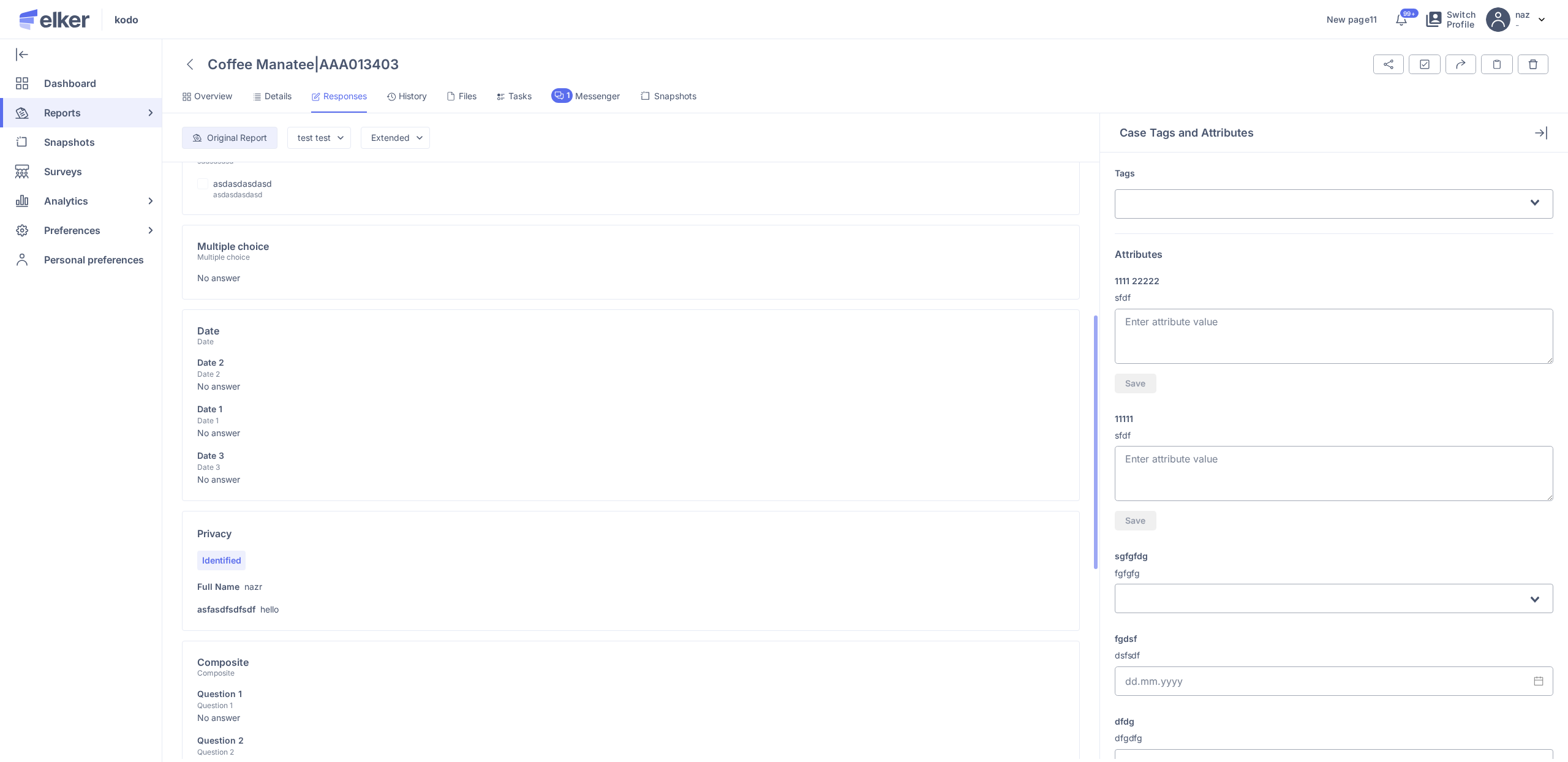
scroll to position [301, 0]
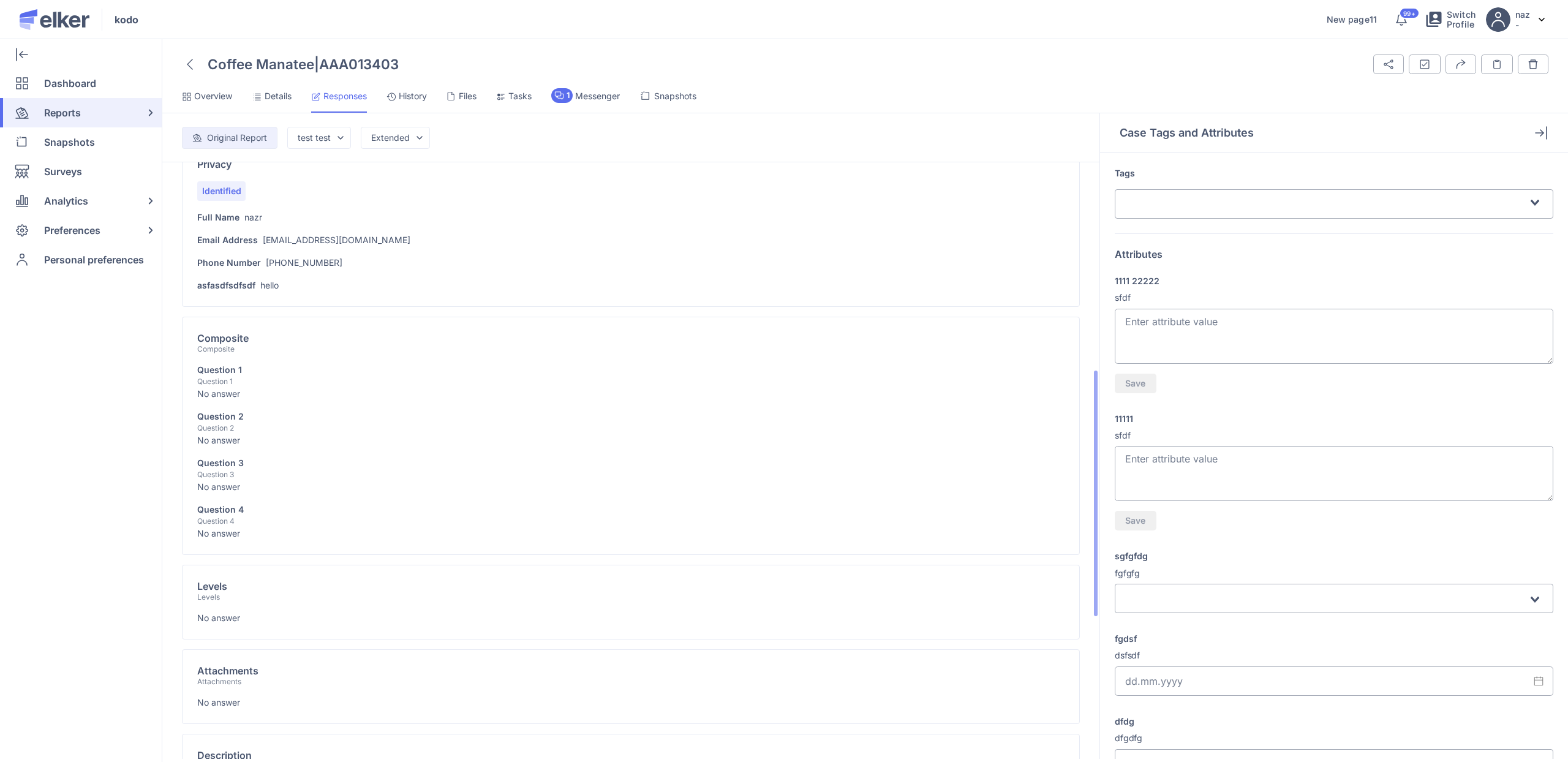
scroll to position [43, 0]
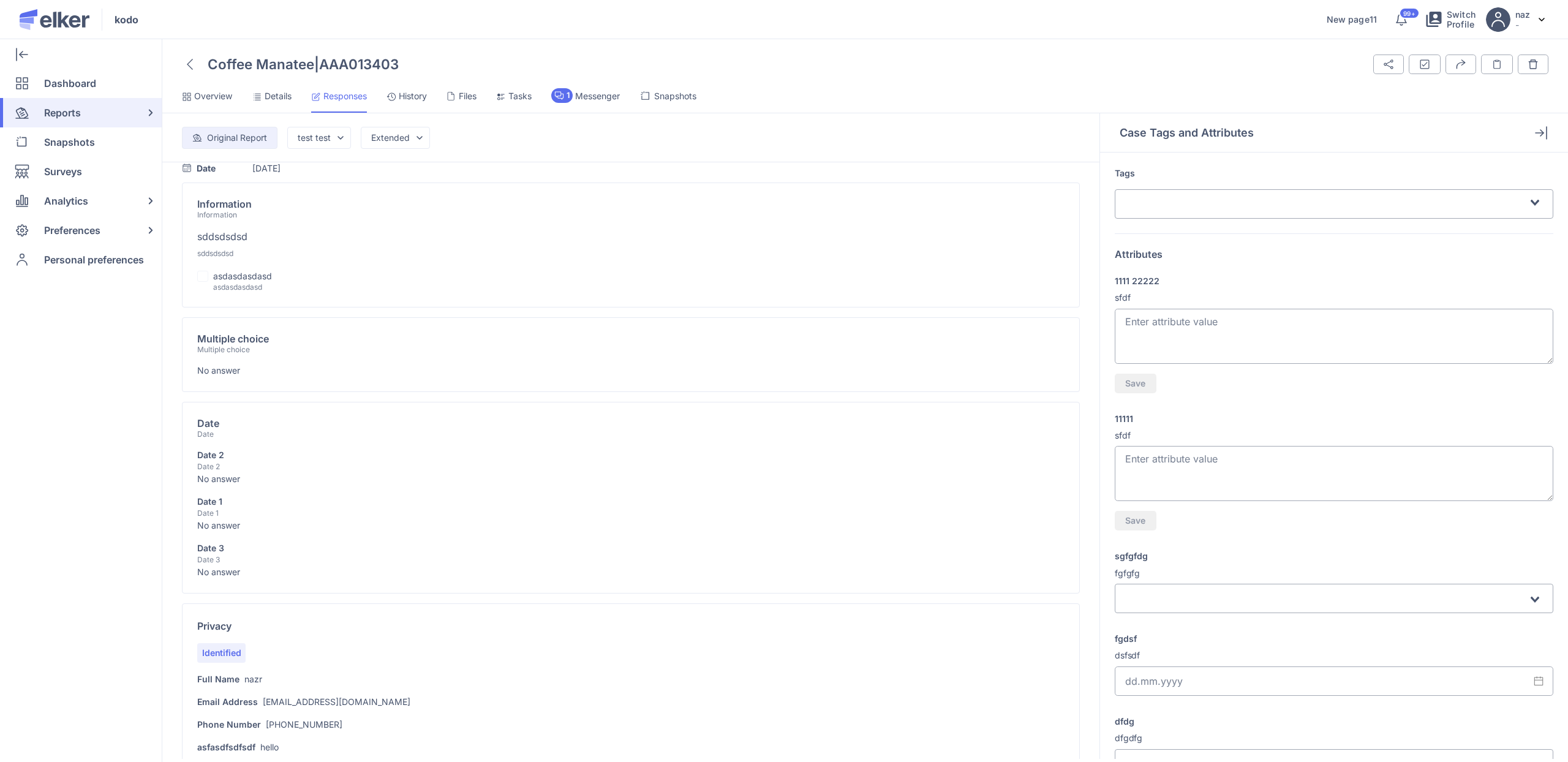
click at [190, 60] on icon at bounding box center [190, 65] width 6 height 11
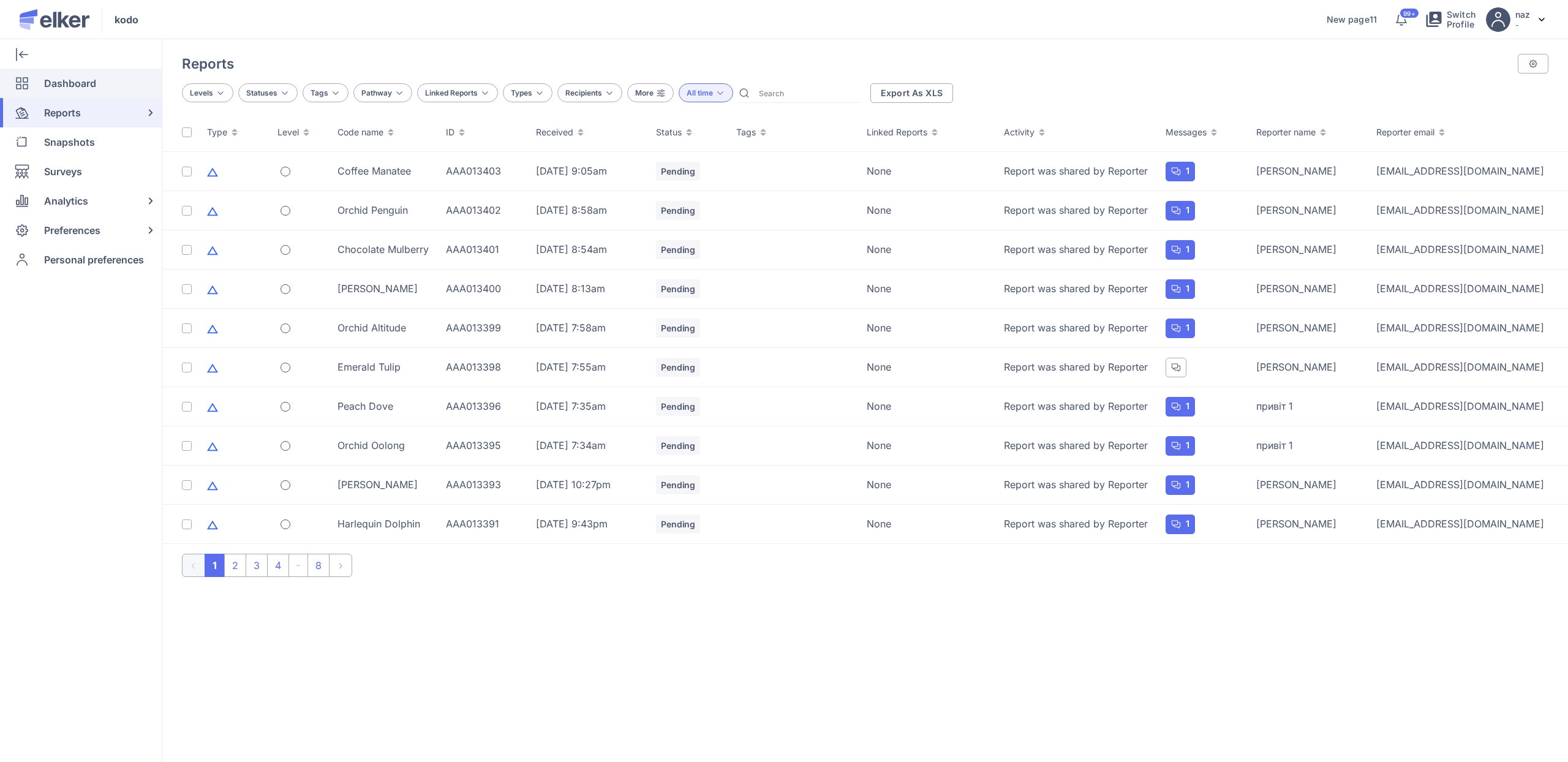
click at [92, 90] on span "Dashboard" at bounding box center [70, 83] width 52 height 29
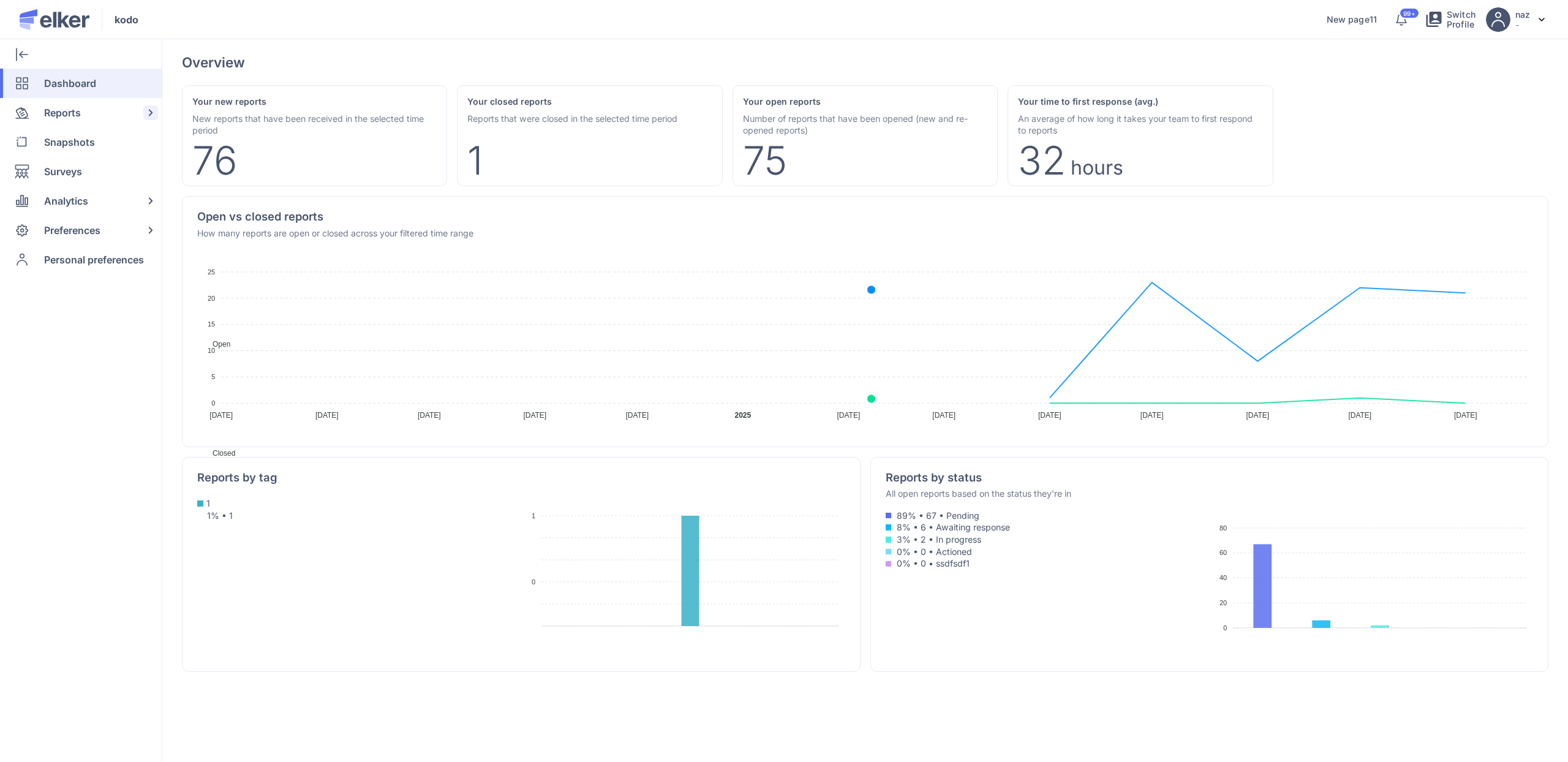
click at [75, 112] on span "Reports" at bounding box center [63, 112] width 37 height 29
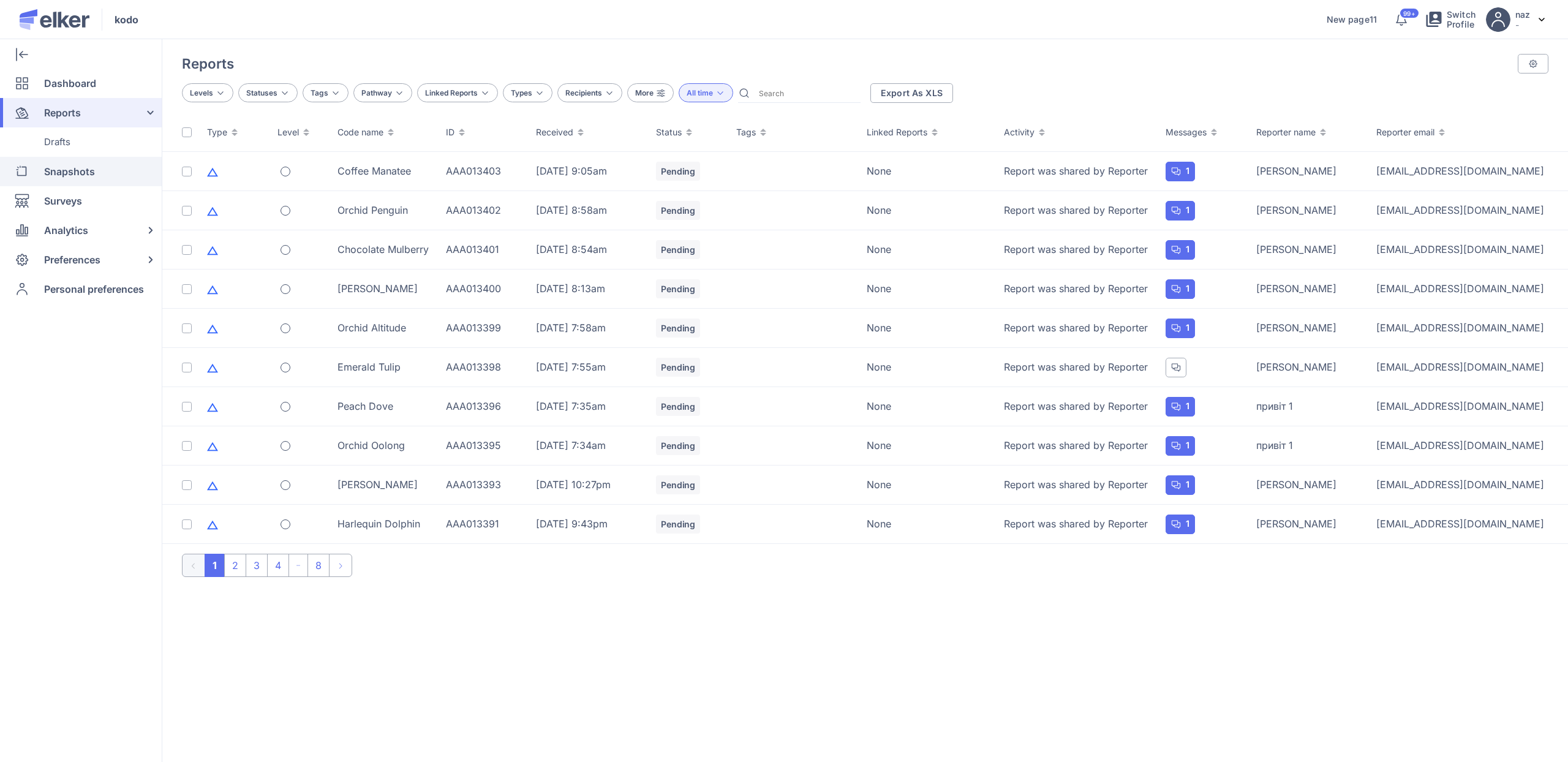
click at [73, 165] on span "Snapshots" at bounding box center [70, 171] width 51 height 29
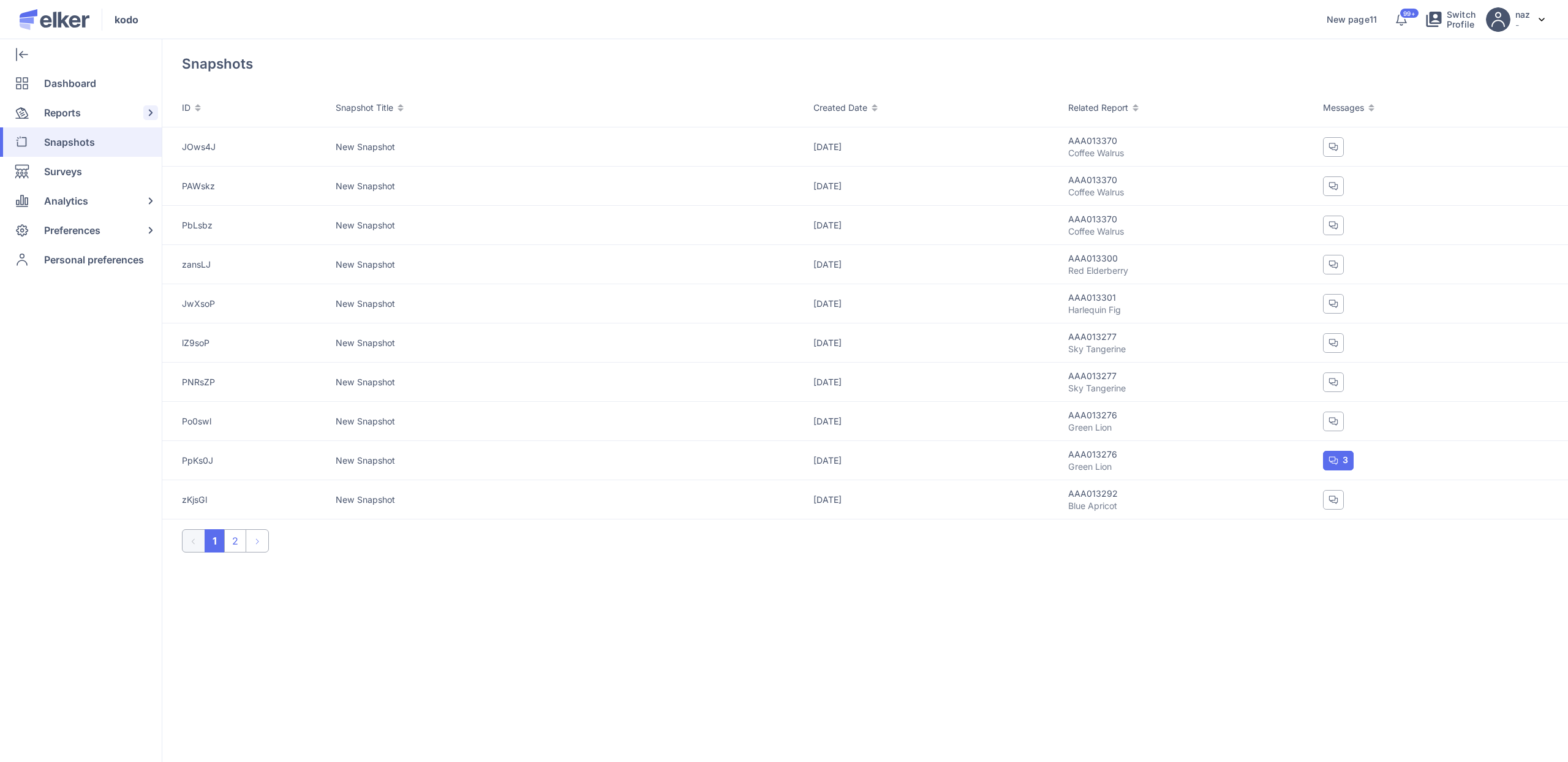
click at [79, 109] on span "Reports" at bounding box center [63, 112] width 37 height 29
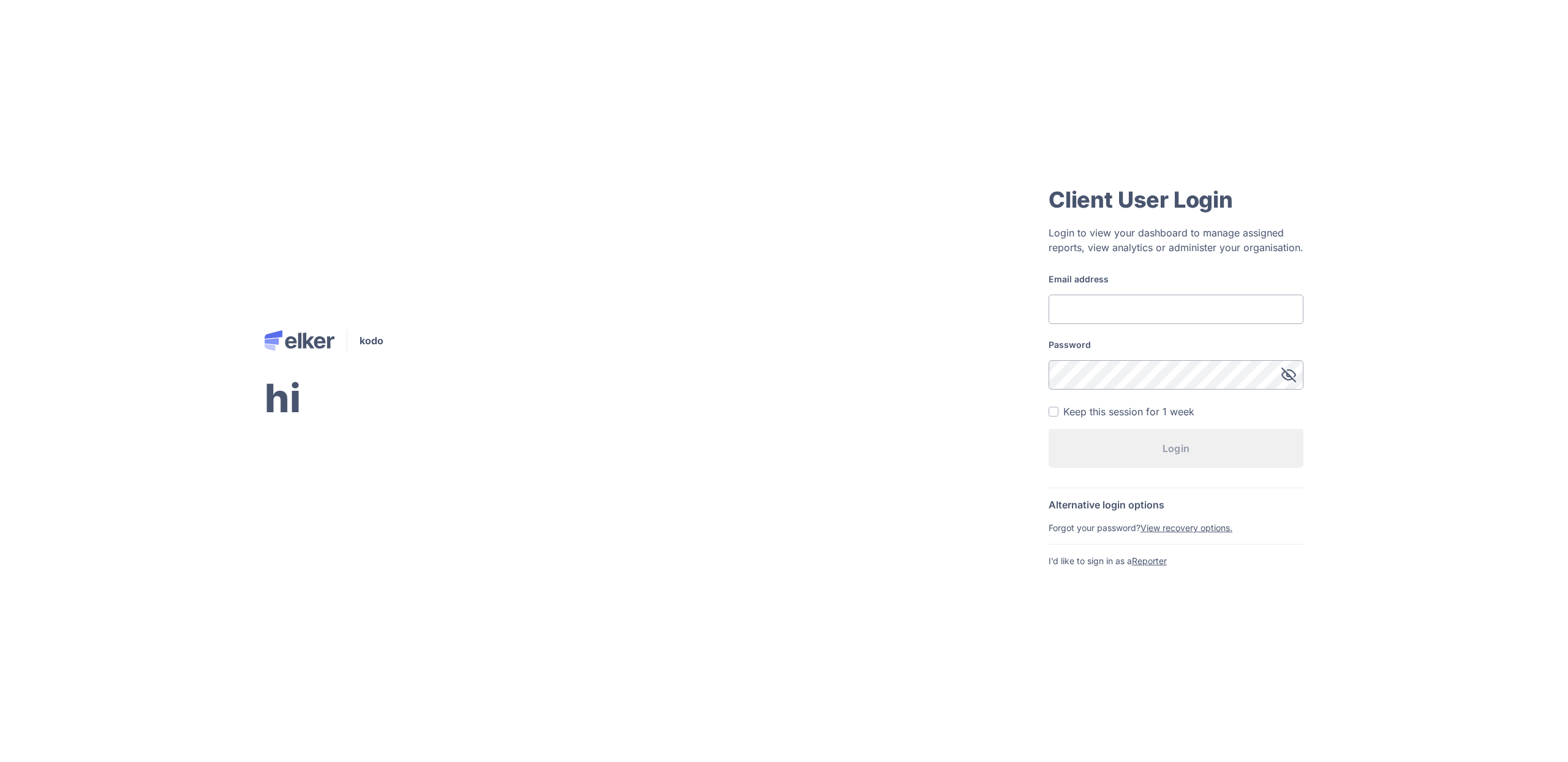
click at [1106, 312] on input "Email address" at bounding box center [1176, 309] width 255 height 29
type input "test1@test.com"
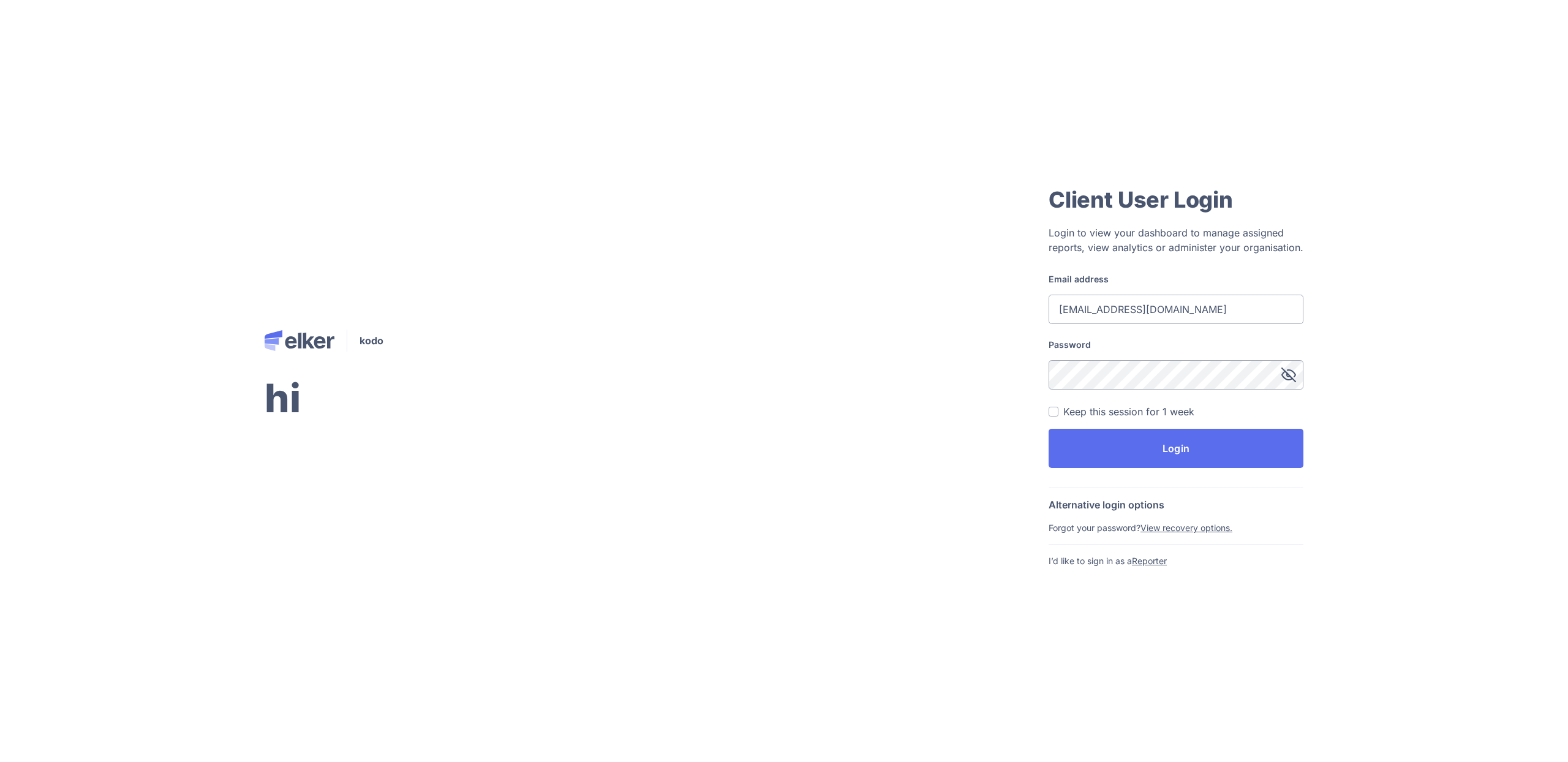
click at [1049, 429] on button "Login" at bounding box center [1176, 448] width 255 height 39
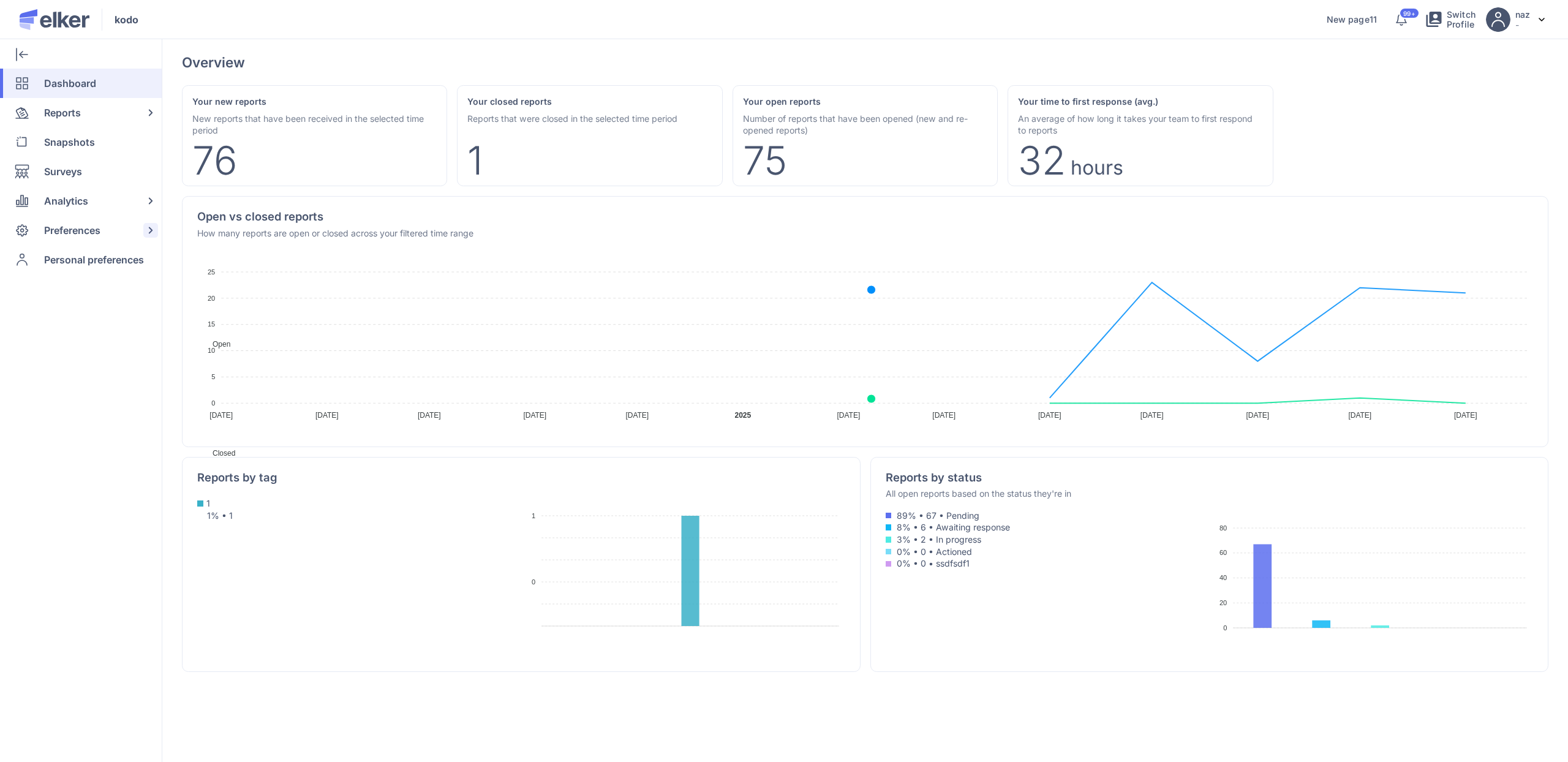
click at [75, 227] on span "Preferences" at bounding box center [72, 230] width 56 height 29
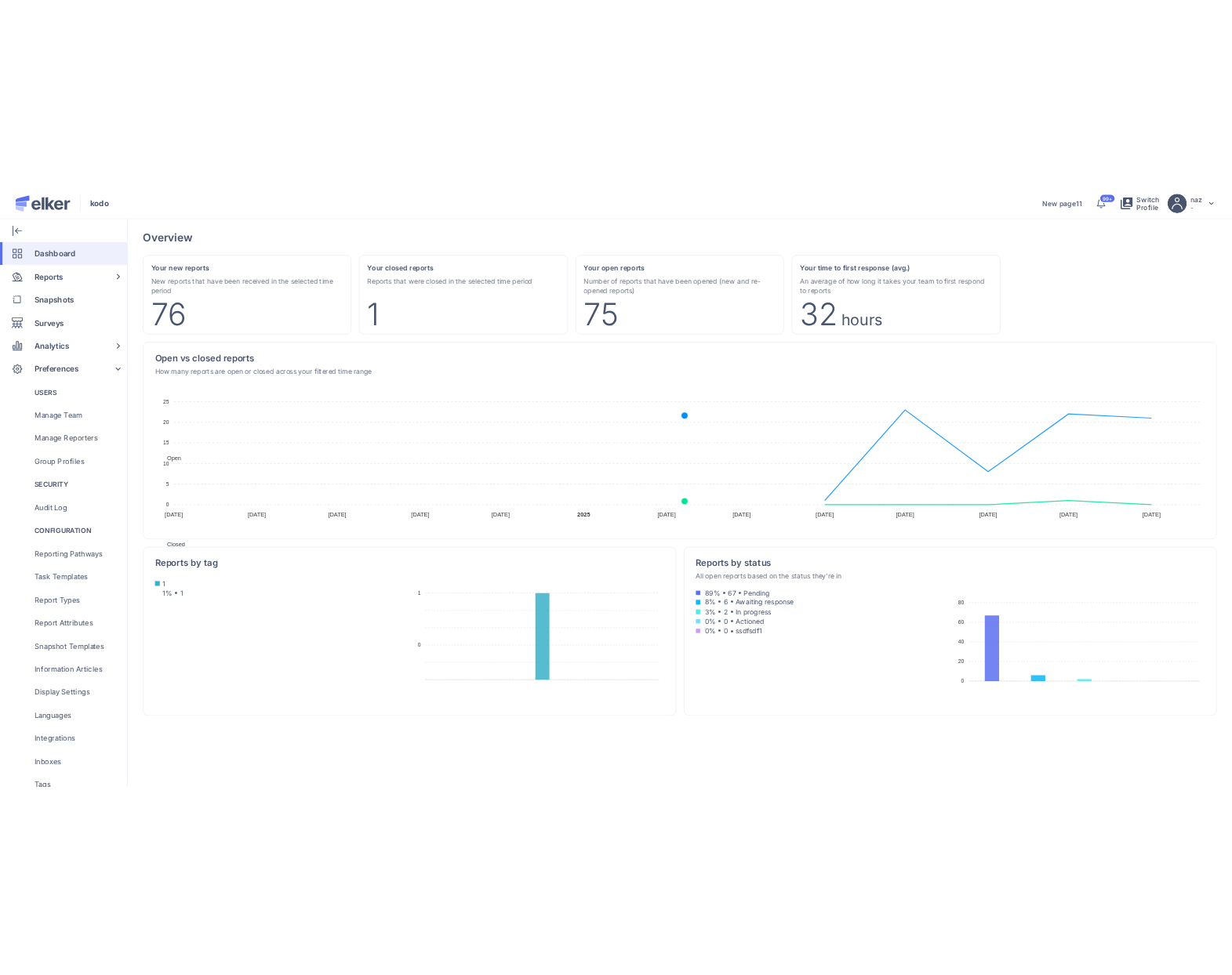
scroll to position [68, 0]
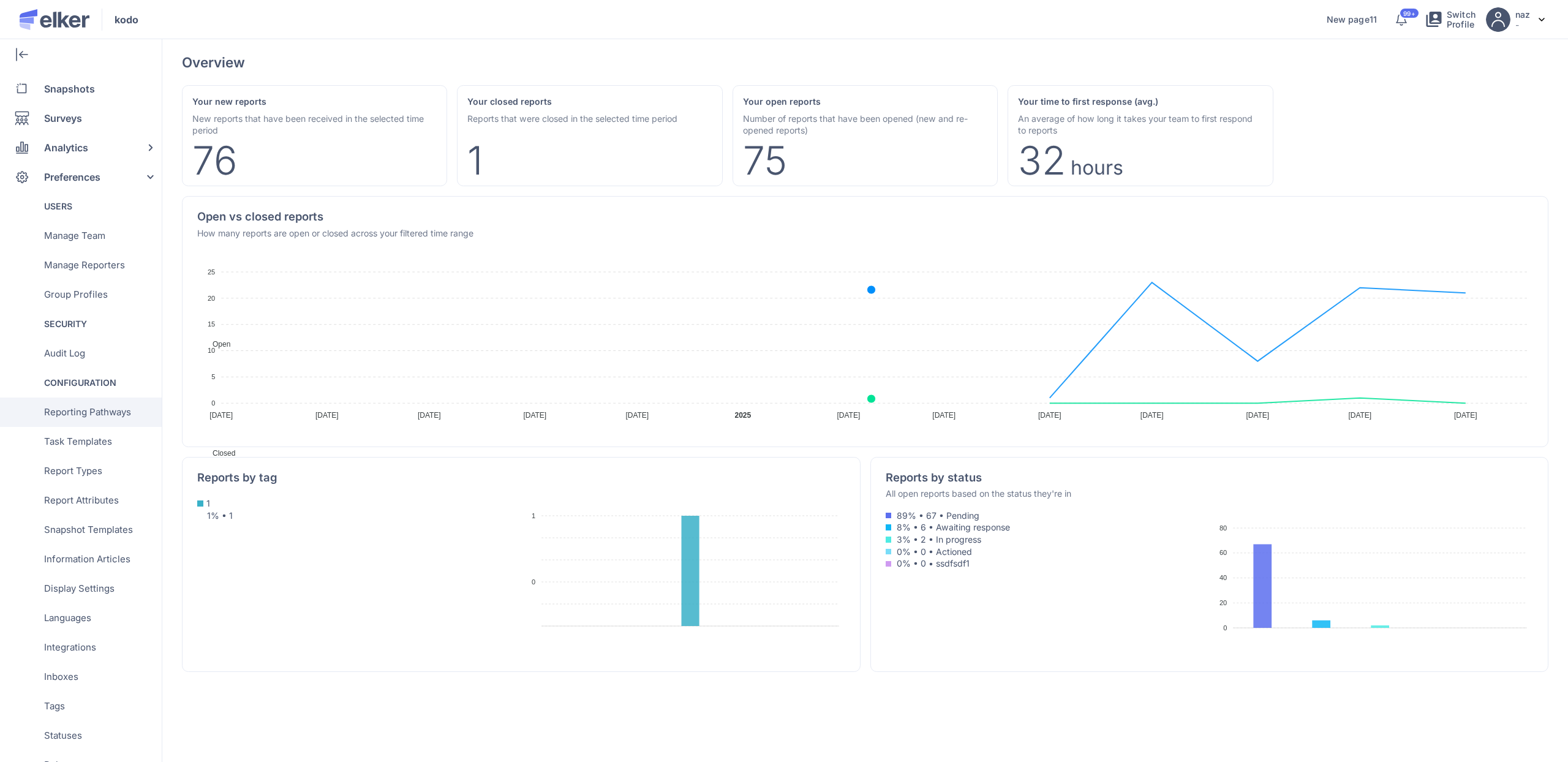
click at [91, 414] on span "Reporting Pathways" at bounding box center [87, 412] width 87 height 29
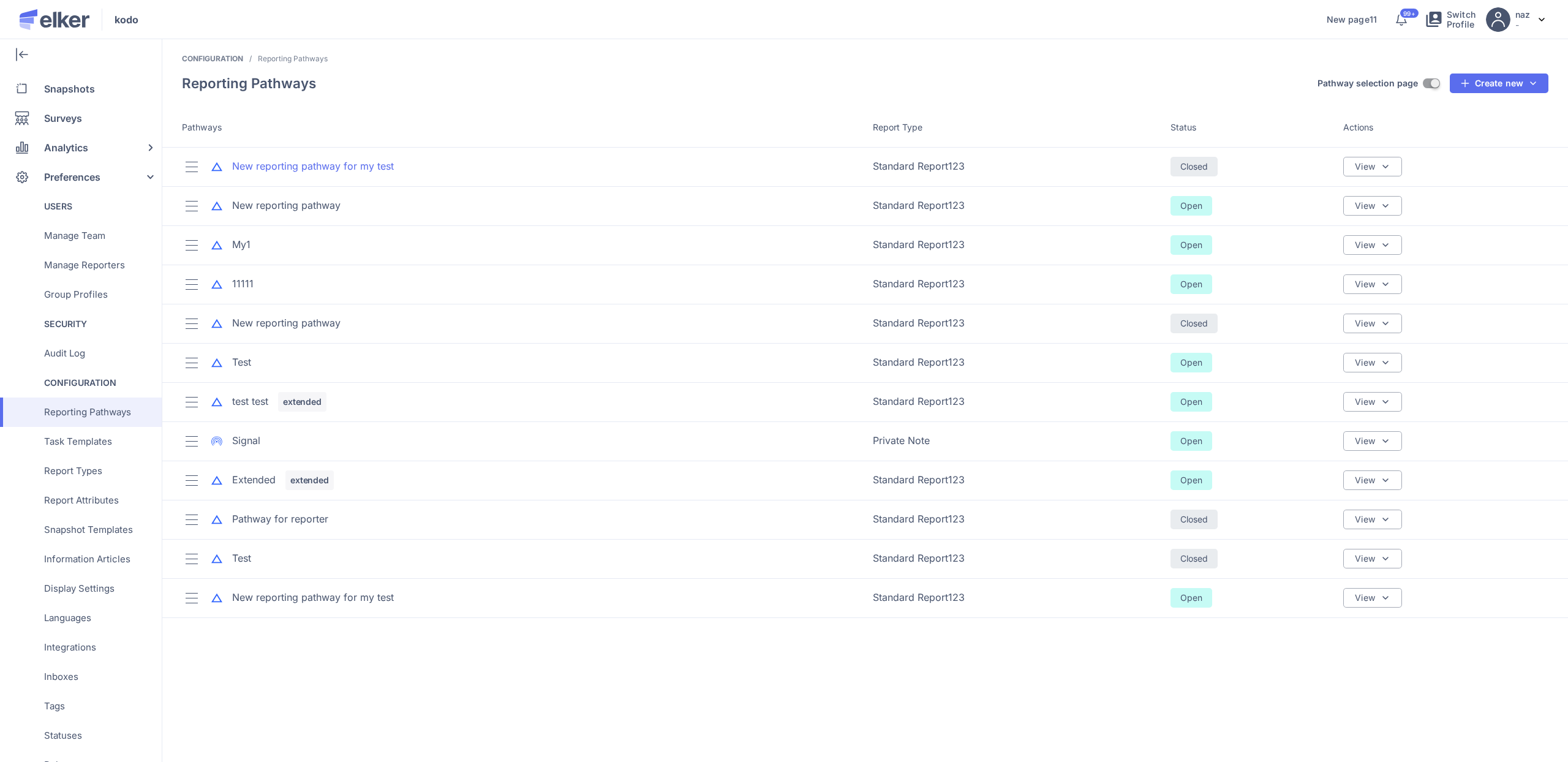
click at [327, 162] on div "New reporting pathway for my test" at bounding box center [313, 166] width 162 height 14
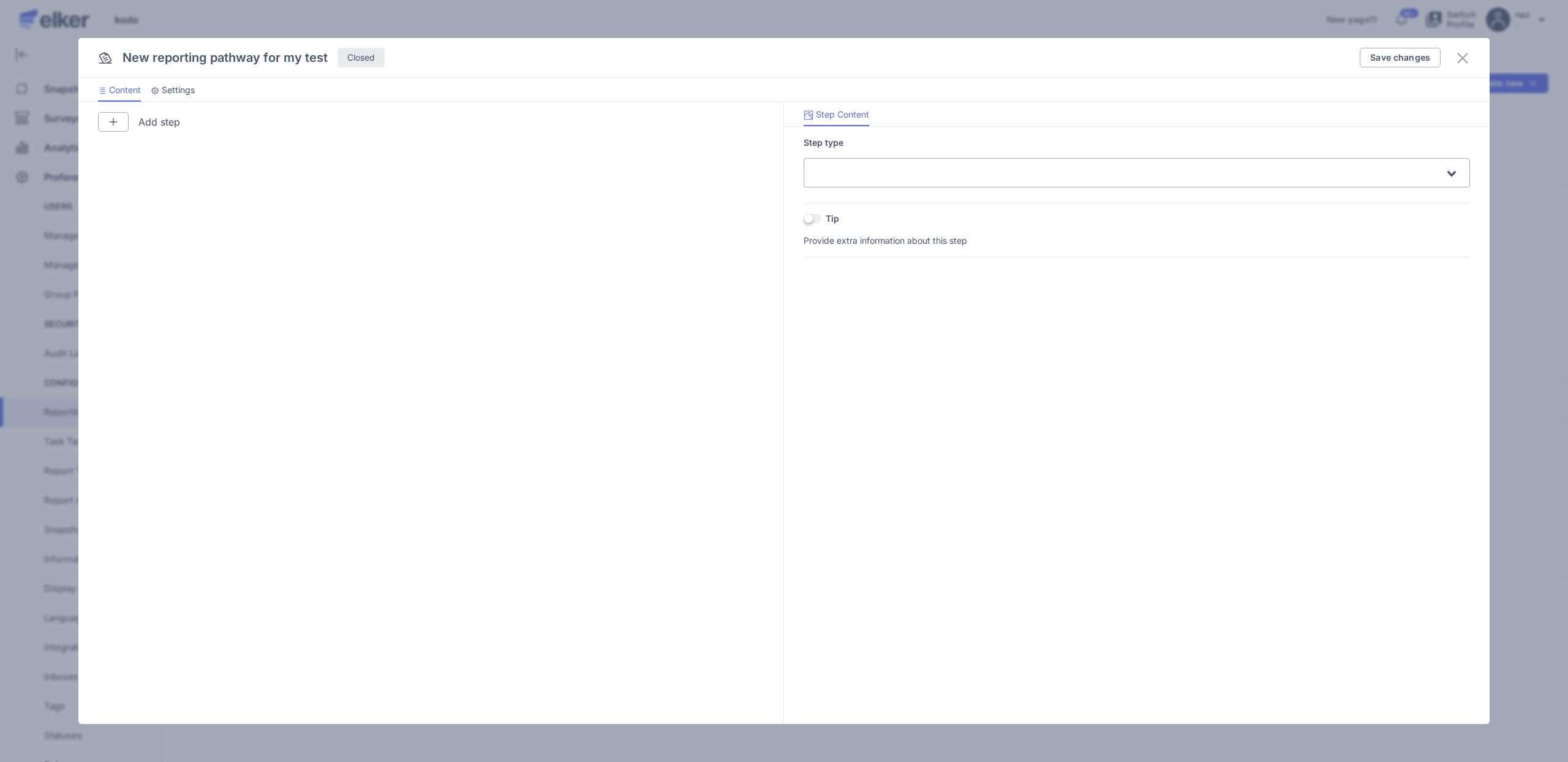
click at [1465, 54] on icon at bounding box center [1462, 58] width 15 height 15
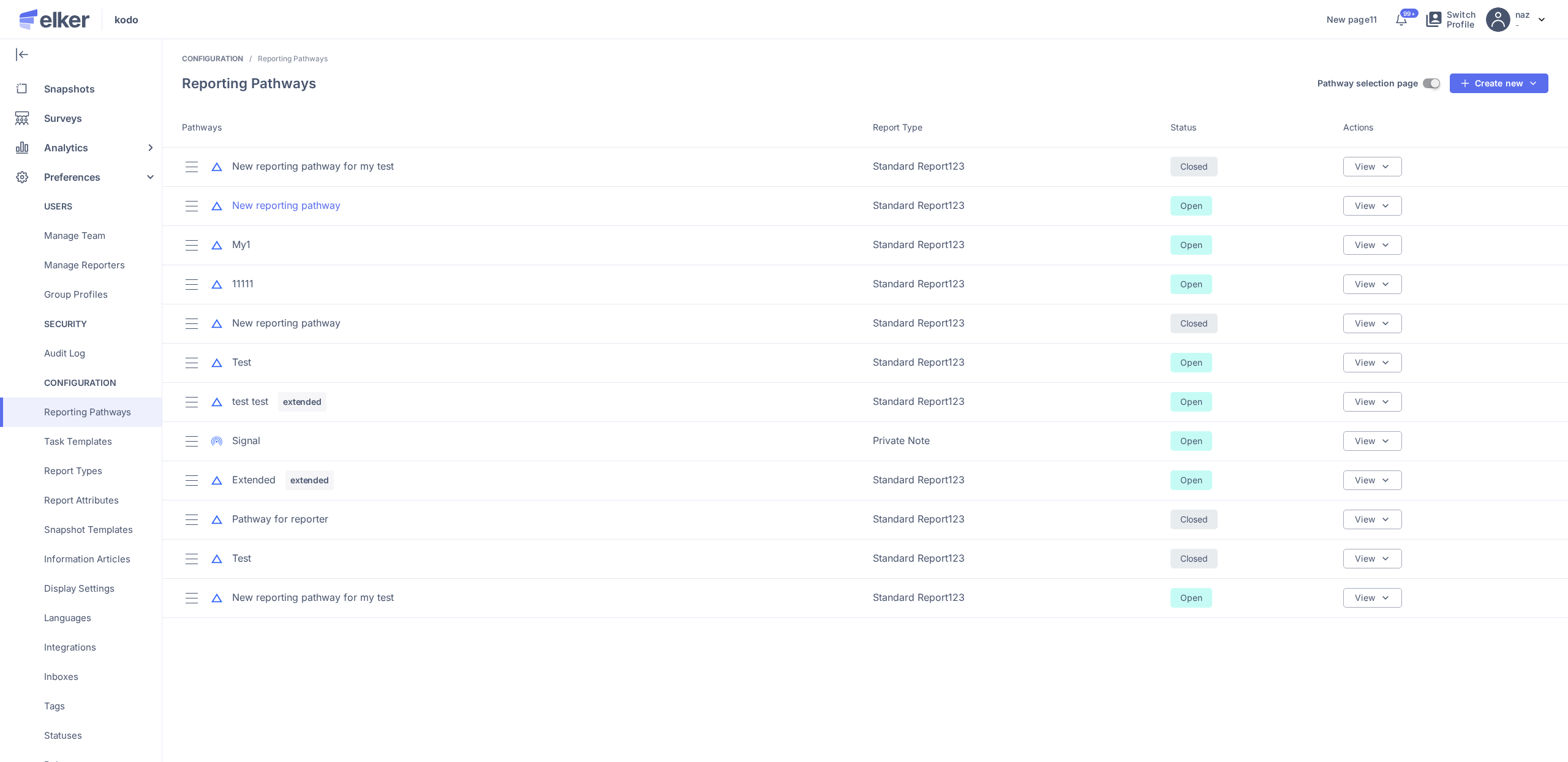
click at [306, 199] on div "New reporting pathway" at bounding box center [286, 205] width 109 height 14
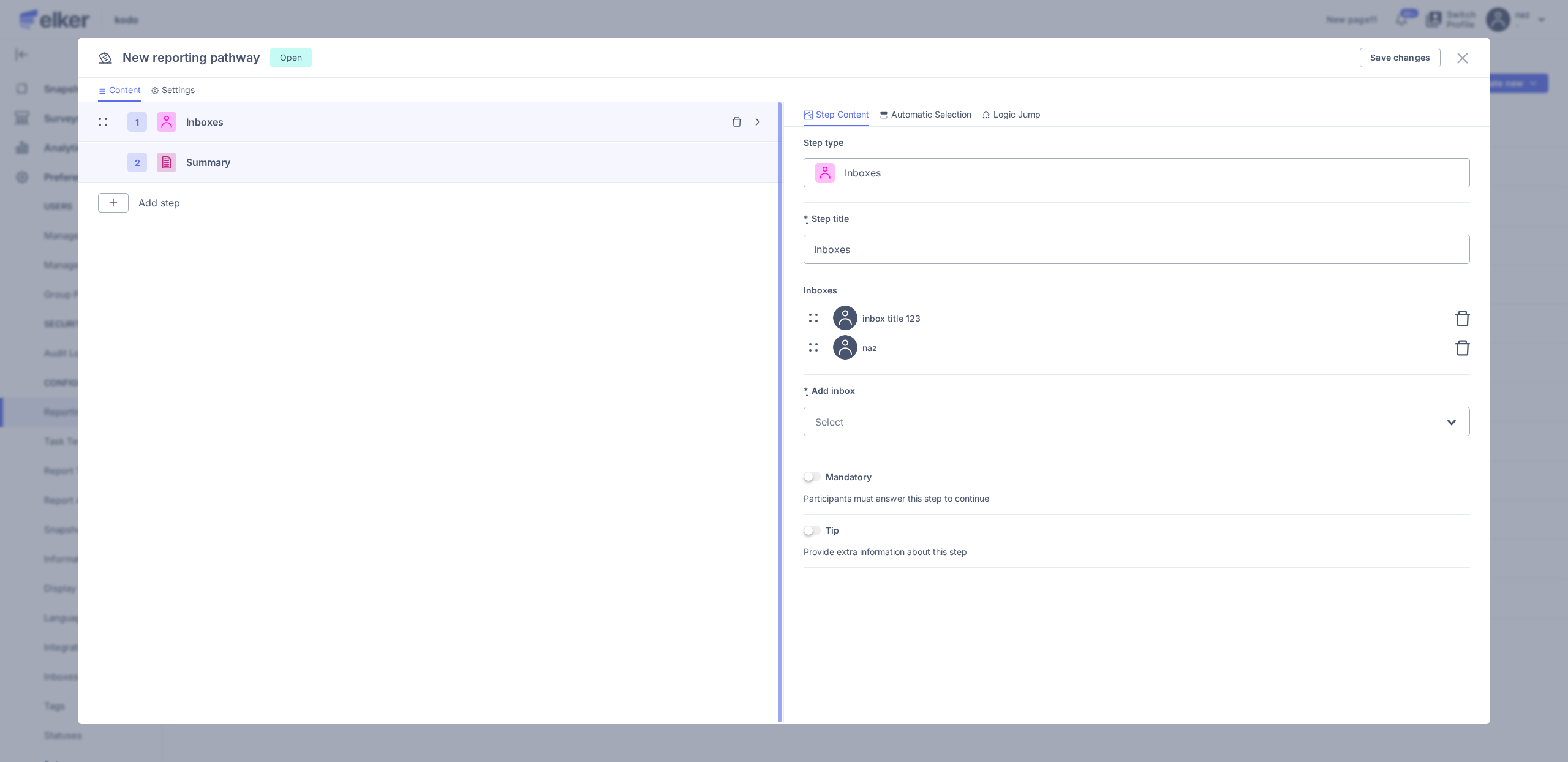
click at [255, 166] on div "Summary" at bounding box center [364, 162] width 357 height 15
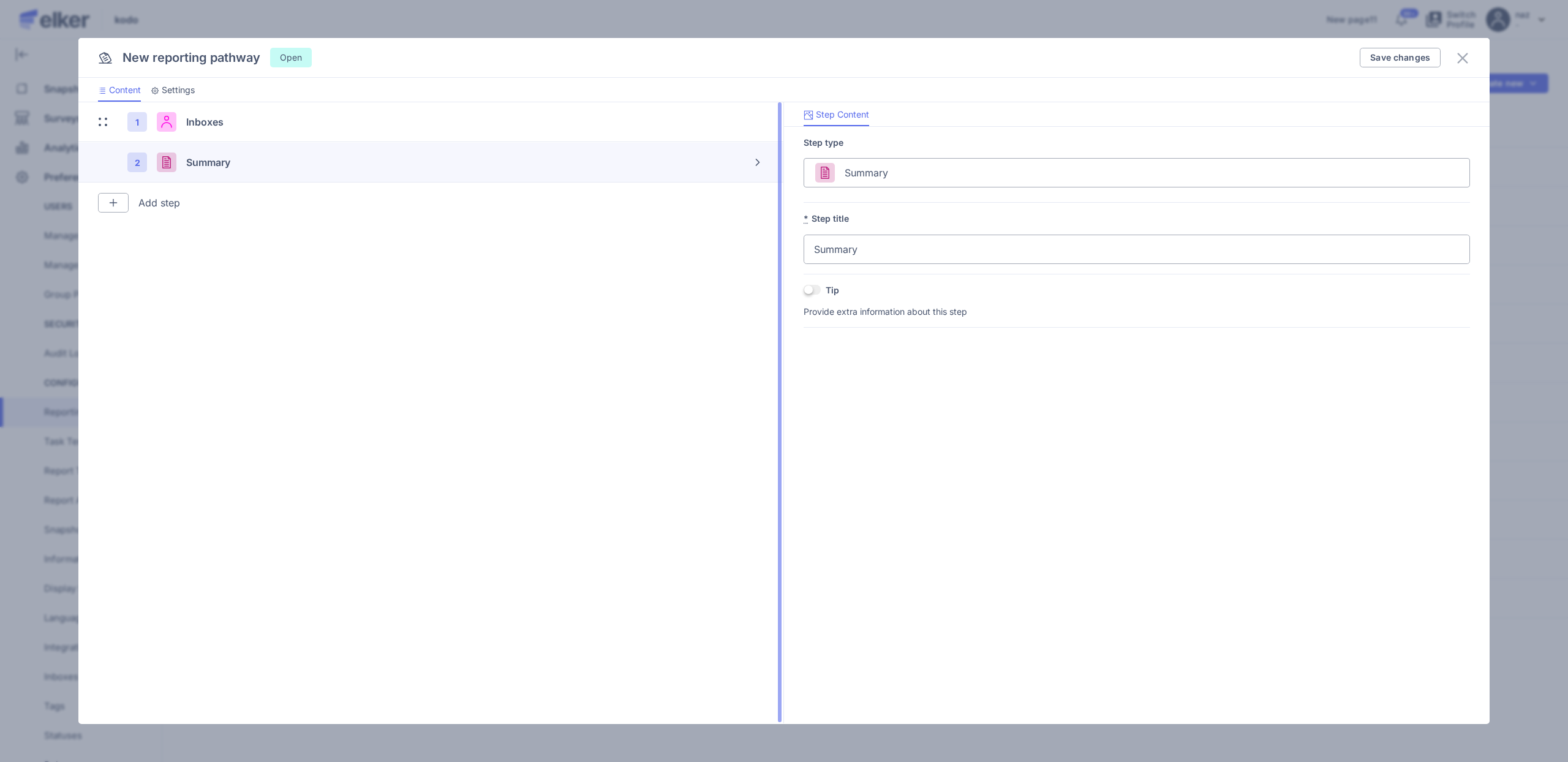
click at [255, 166] on div "Summary" at bounding box center [364, 162] width 357 height 15
click at [138, 215] on section "1 Inboxes 2 Summary Are you sure you want to delete this step? Are you sure you…" at bounding box center [431, 413] width 705 height 621
click at [117, 202] on img at bounding box center [114, 203] width 10 height 10
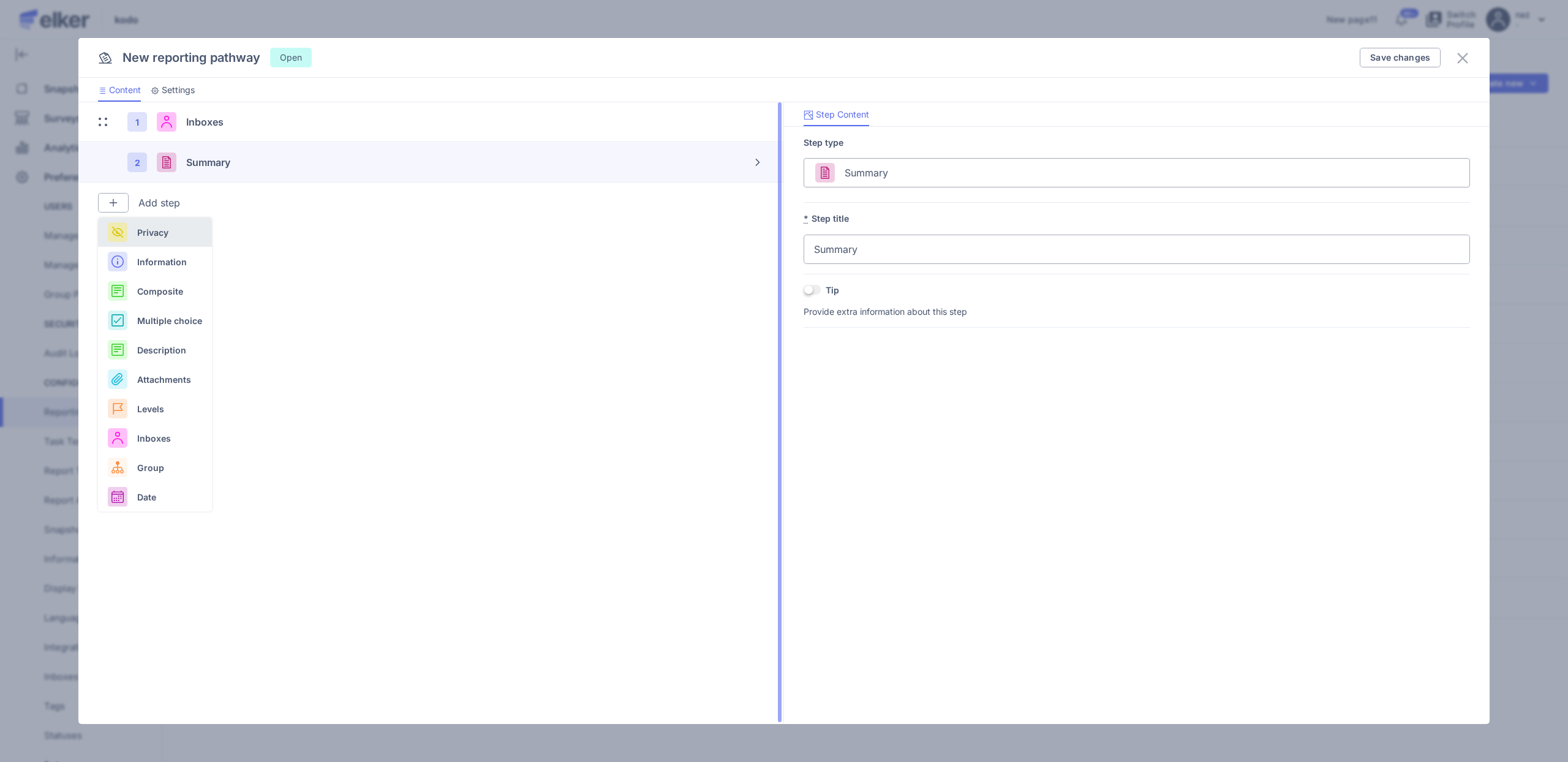
click at [161, 229] on span "Privacy" at bounding box center [153, 232] width 31 height 13
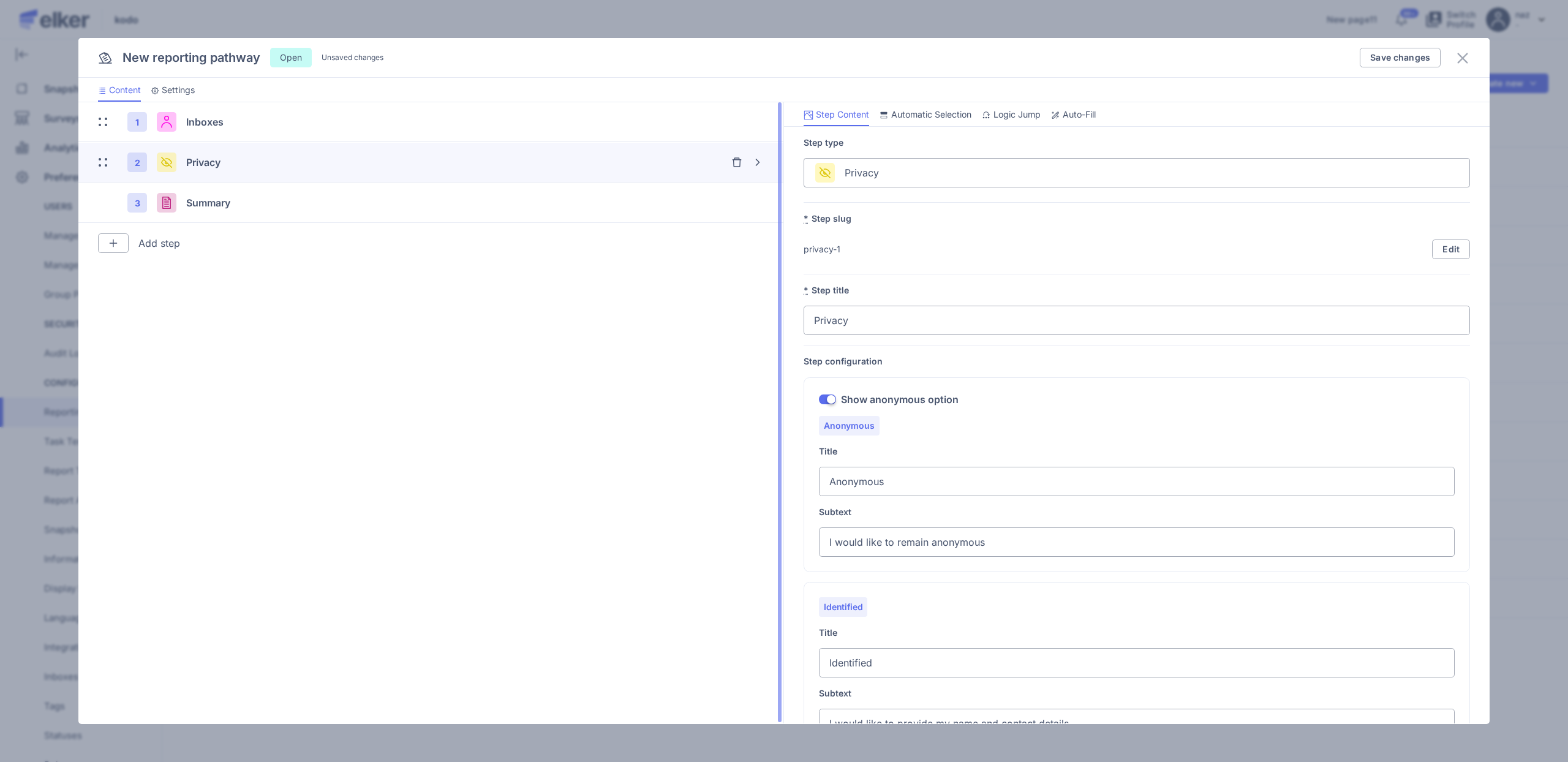
click at [1064, 112] on span "Auto-Fill" at bounding box center [1079, 114] width 33 height 12
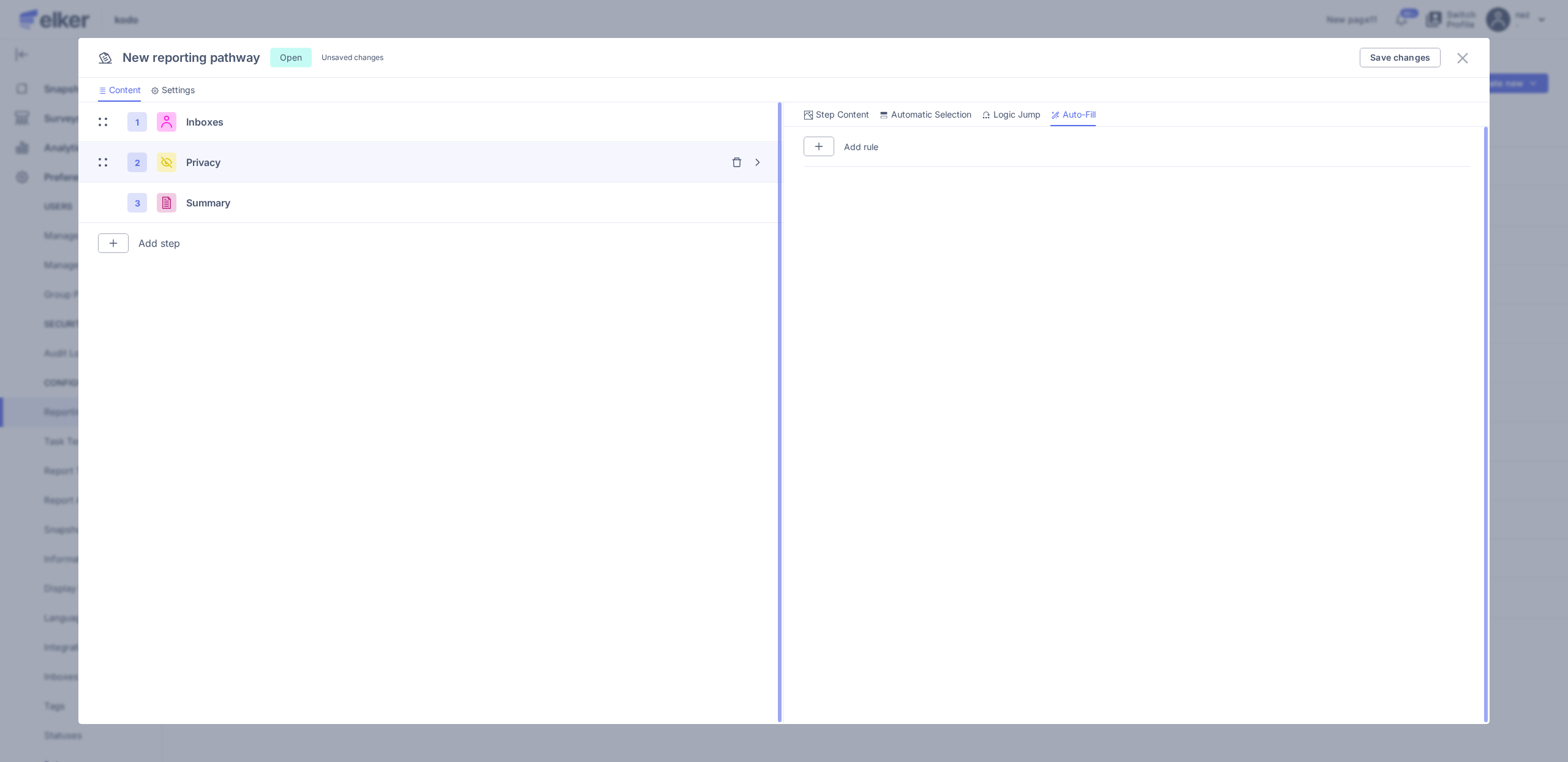
click at [862, 141] on p "Add rule" at bounding box center [861, 146] width 34 height 11
click at [828, 144] on button "button" at bounding box center [818, 146] width 31 height 20
click at [961, 173] on input "Search for option" at bounding box center [1179, 173] width 530 height 23
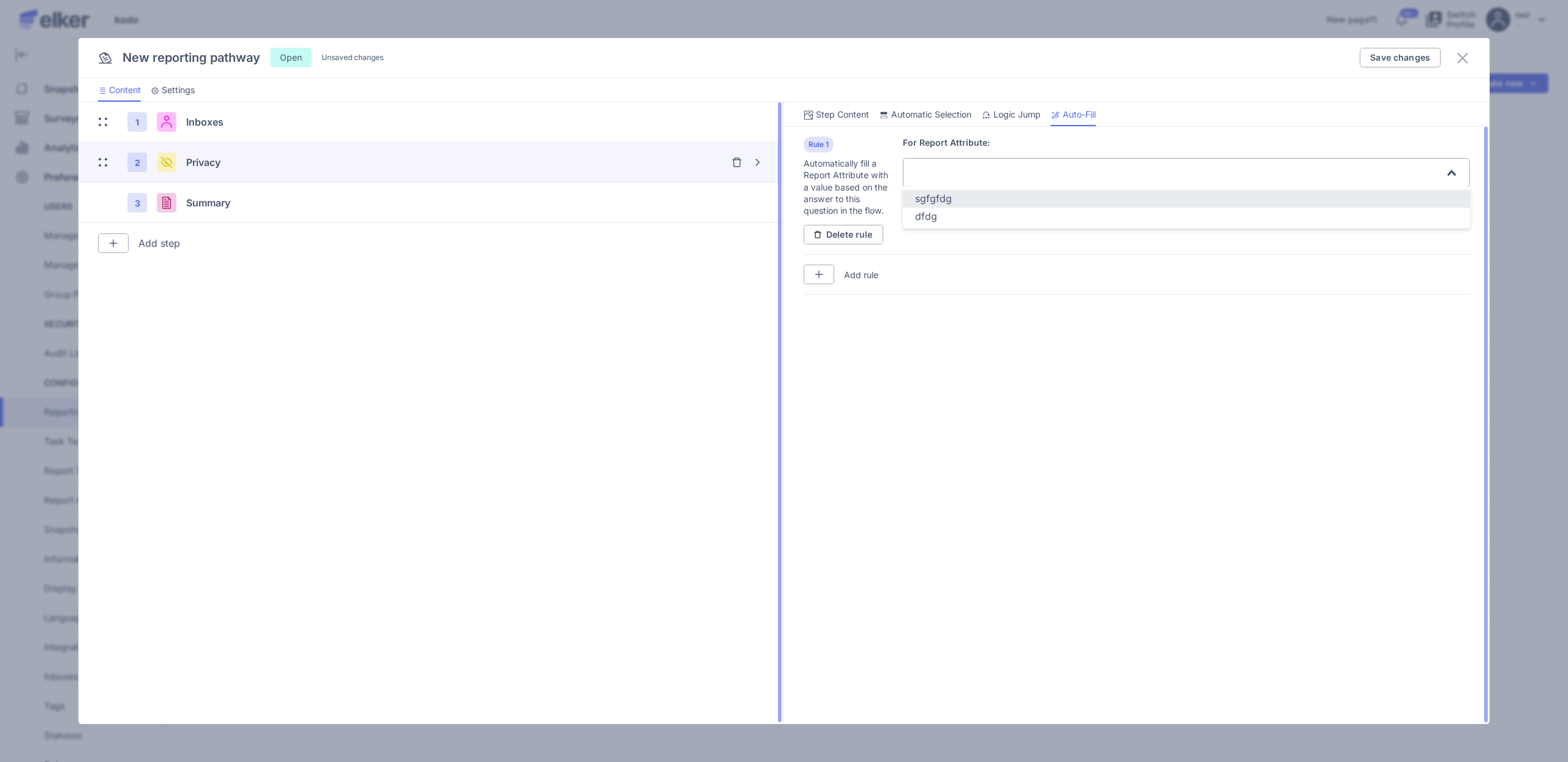
click at [948, 203] on span "sgfgfdg" at bounding box center [934, 198] width 37 height 12
click at [1229, 174] on input "Search for option" at bounding box center [1199, 173] width 490 height 23
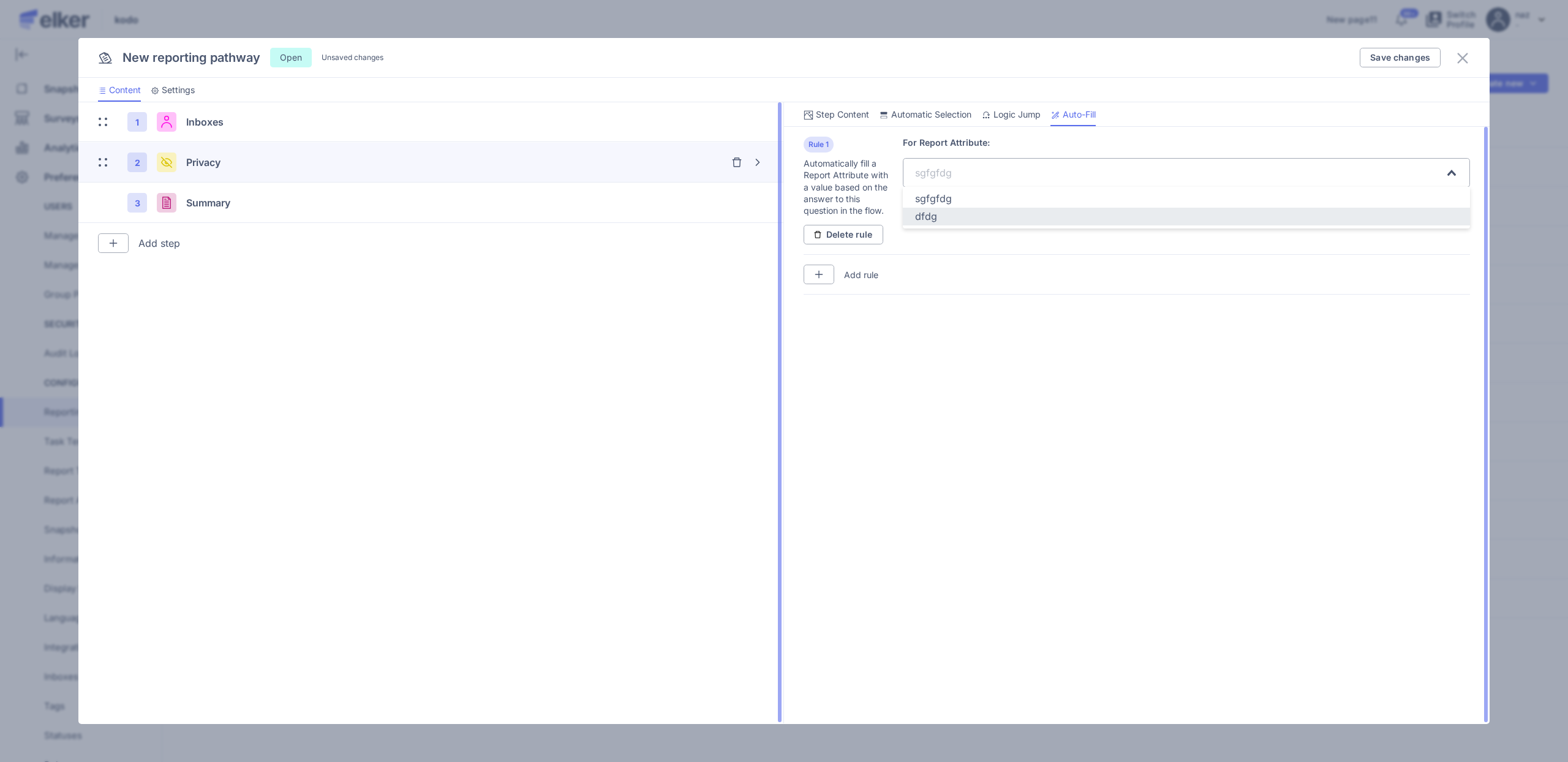
click at [939, 220] on div "dfdg" at bounding box center [1186, 217] width 543 height 14
click at [1432, 197] on div "For Report Attribute: dfdg Loading... New row" at bounding box center [1186, 176] width 567 height 80
click at [1459, 207] on span "New row" at bounding box center [1459, 207] width 0 height 0
click at [1006, 234] on div "Search for option" at bounding box center [1027, 232] width 229 height 26
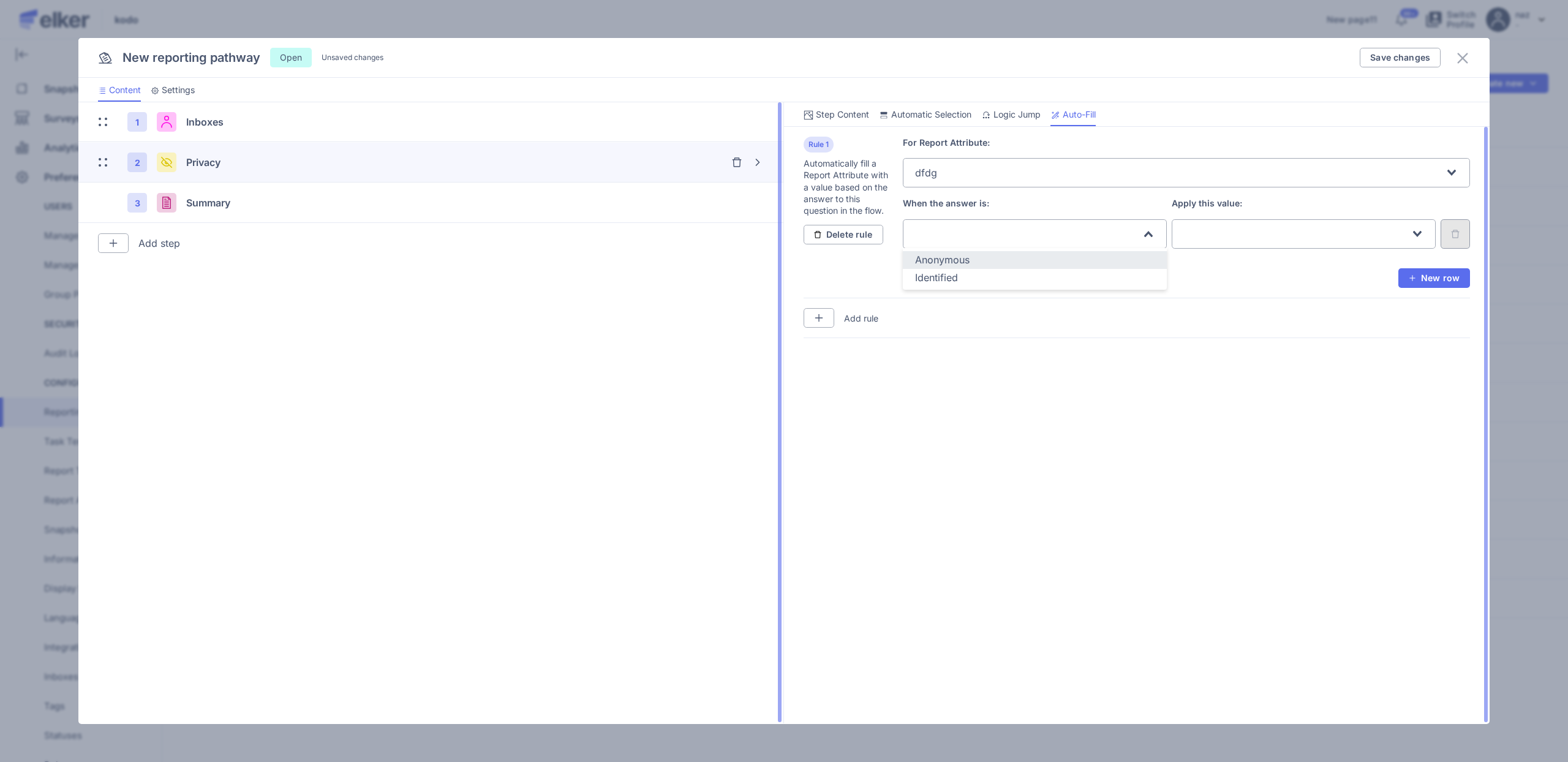
click at [952, 256] on span "Anonymous" at bounding box center [942, 259] width 55 height 12
click at [1204, 237] on div "Search for option" at bounding box center [1297, 232] width 229 height 26
click at [1197, 254] on span "2 - 3" at bounding box center [1195, 259] width 23 height 12
click at [1459, 278] on span "New row" at bounding box center [1459, 278] width 0 height 0
click at [1460, 279] on button "button" at bounding box center [1455, 283] width 29 height 29
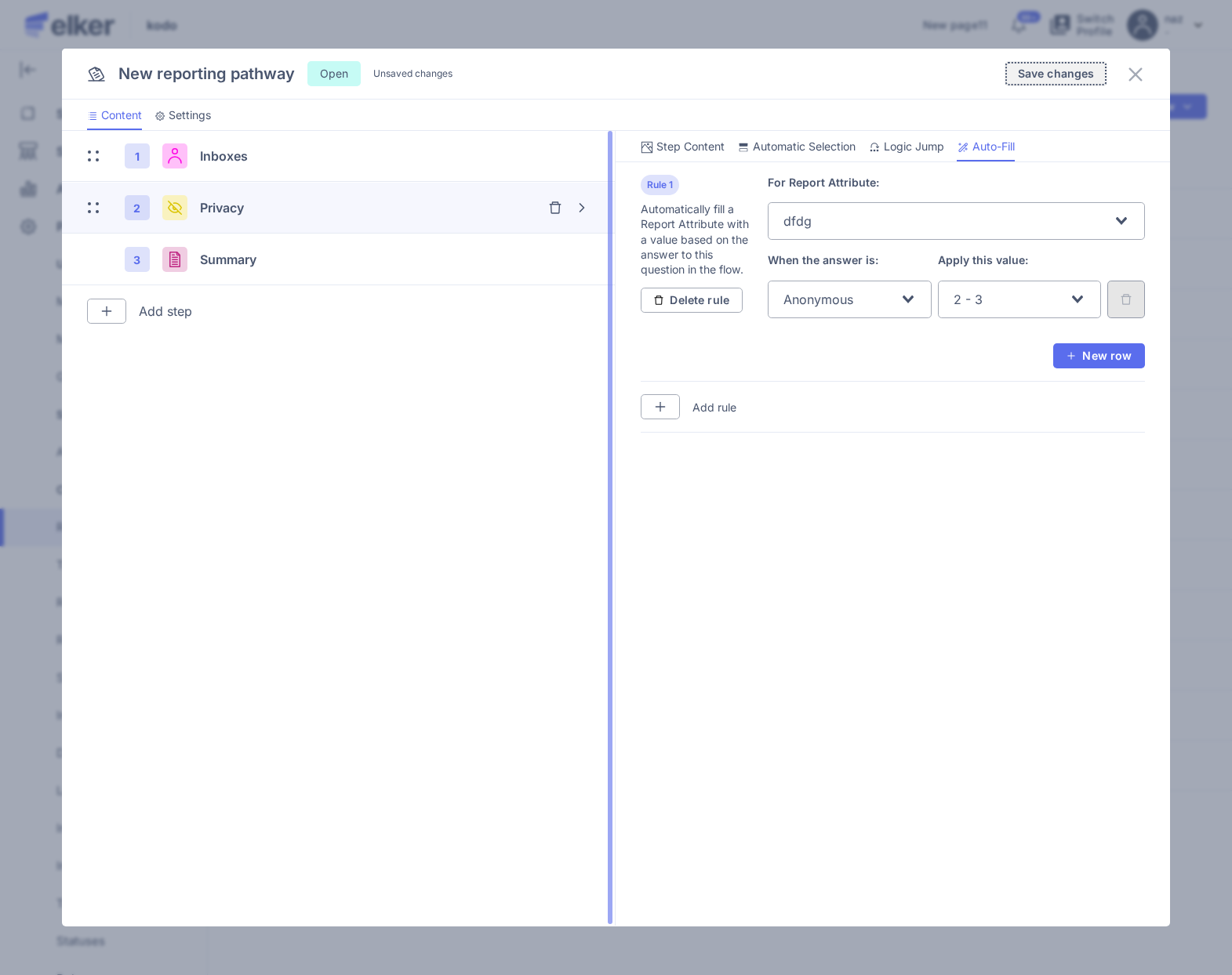
click at [1055, 68] on span "Save changes" at bounding box center [1056, 74] width 76 height 11
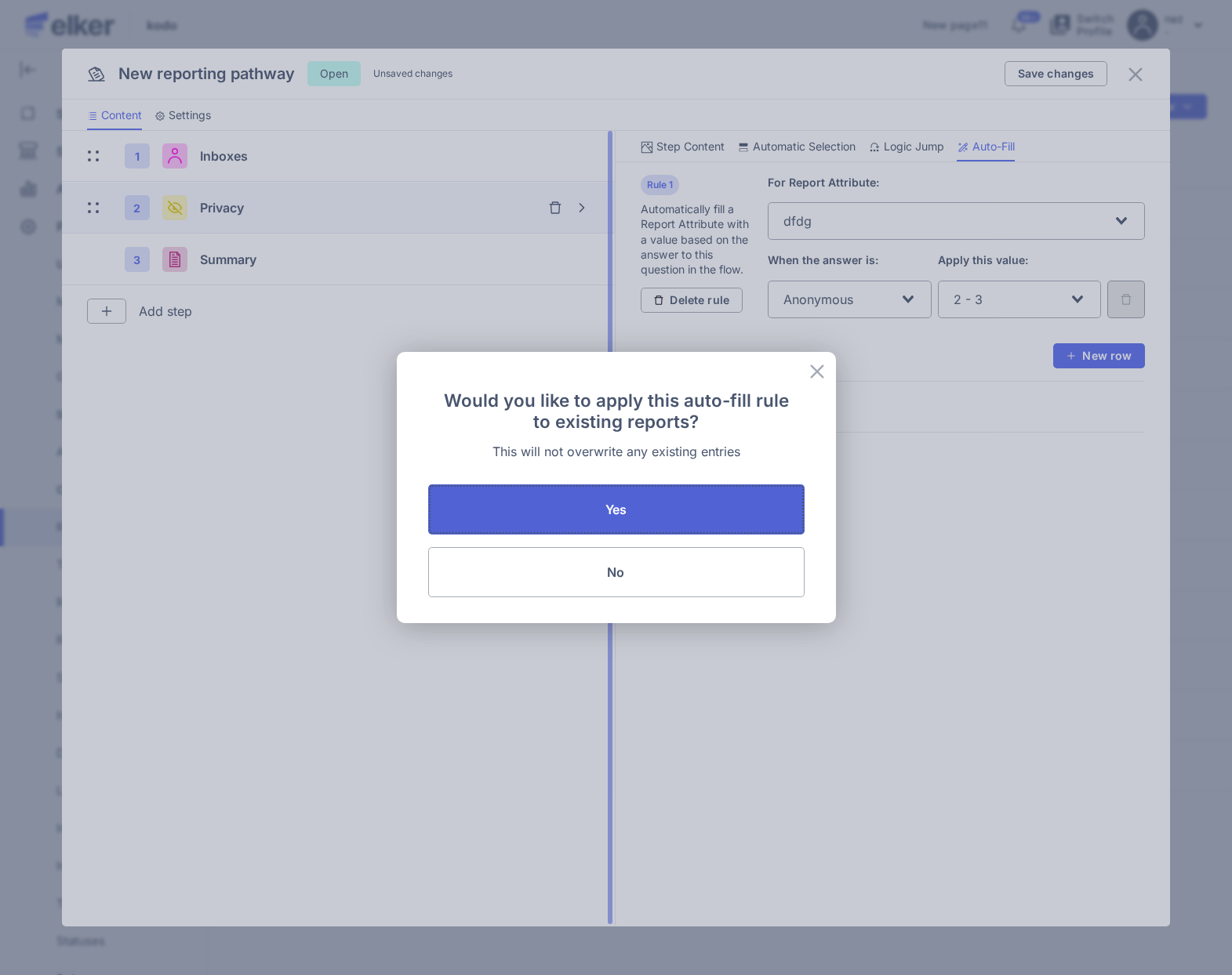
click at [590, 508] on button "Yes" at bounding box center [617, 509] width 377 height 50
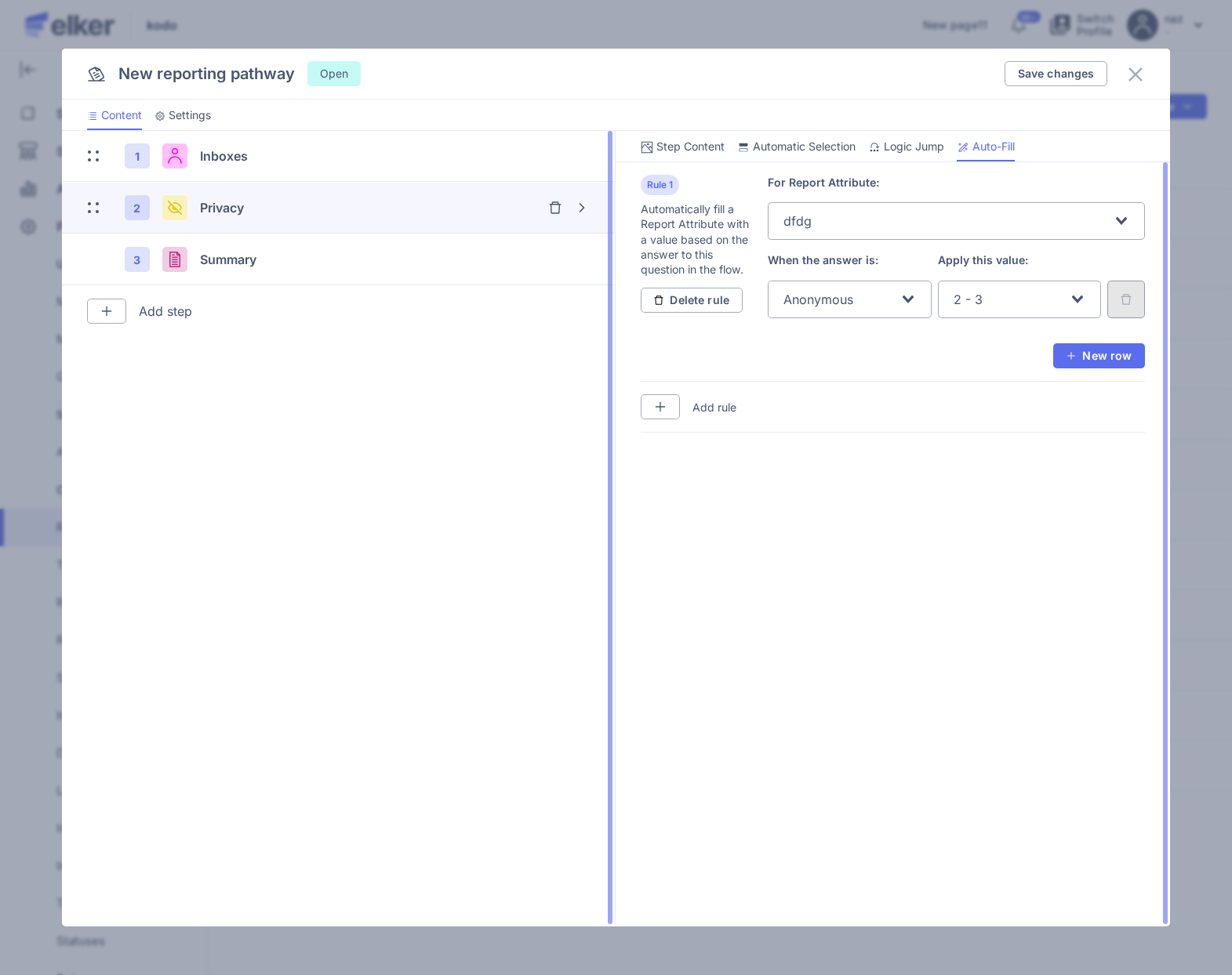
click at [890, 207] on input "Search for option" at bounding box center [964, 221] width 297 height 30
click at [814, 276] on div "dfdg" at bounding box center [956, 277] width 346 height 18
click at [863, 295] on div "Anonymous" at bounding box center [841, 297] width 119 height 33
click at [817, 337] on span "Identified" at bounding box center [811, 332] width 55 height 15
click at [995, 297] on div "2 - 3" at bounding box center [1011, 297] width 119 height 33
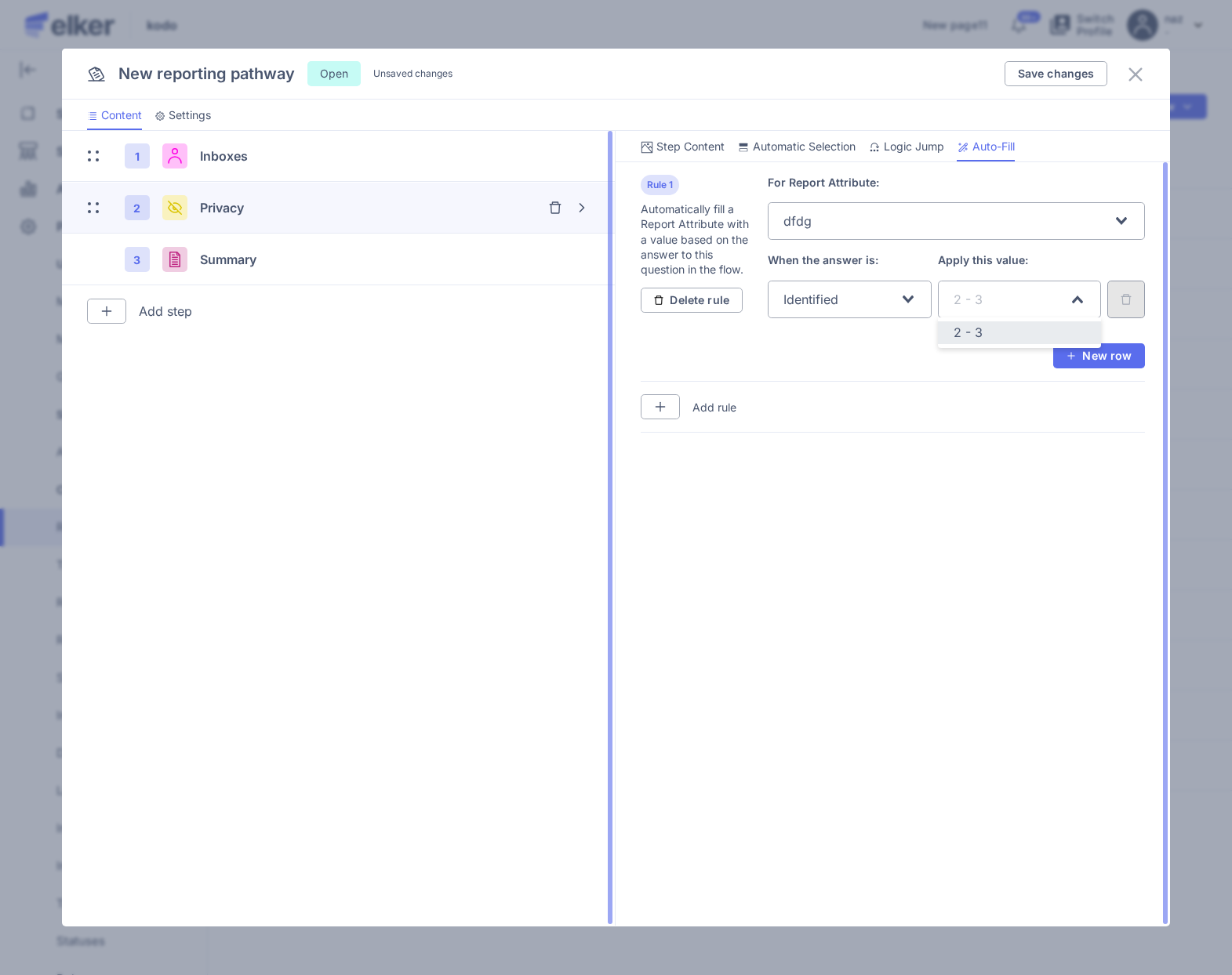
click at [977, 335] on span "2 - 3" at bounding box center [968, 332] width 29 height 15
click at [894, 301] on div "Identified" at bounding box center [841, 297] width 119 height 33
click at [844, 329] on span "Anonymous" at bounding box center [818, 332] width 70 height 15
click at [887, 216] on input "Search for option" at bounding box center [964, 221] width 297 height 30
click at [847, 246] on div "sgfgfdg" at bounding box center [956, 255] width 346 height 18
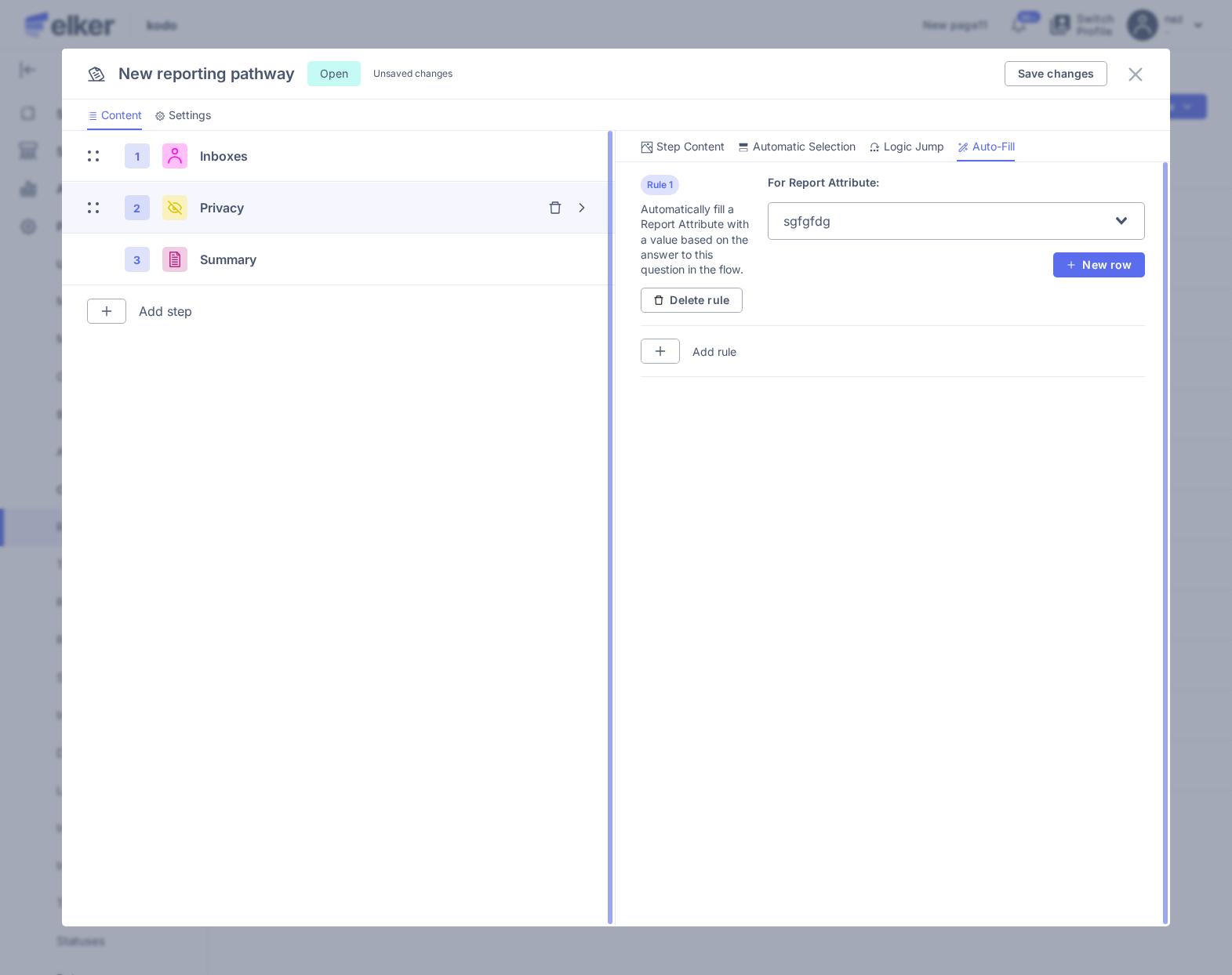
click at [848, 214] on input "Search for option" at bounding box center [973, 221] width 278 height 30
click at [822, 253] on span "sgfgfdg" at bounding box center [807, 254] width 47 height 15
click at [1132, 265] on span "New row" at bounding box center [1132, 265] width 0 height 0
click at [803, 316] on div "Loading..." at bounding box center [850, 299] width 164 height 37
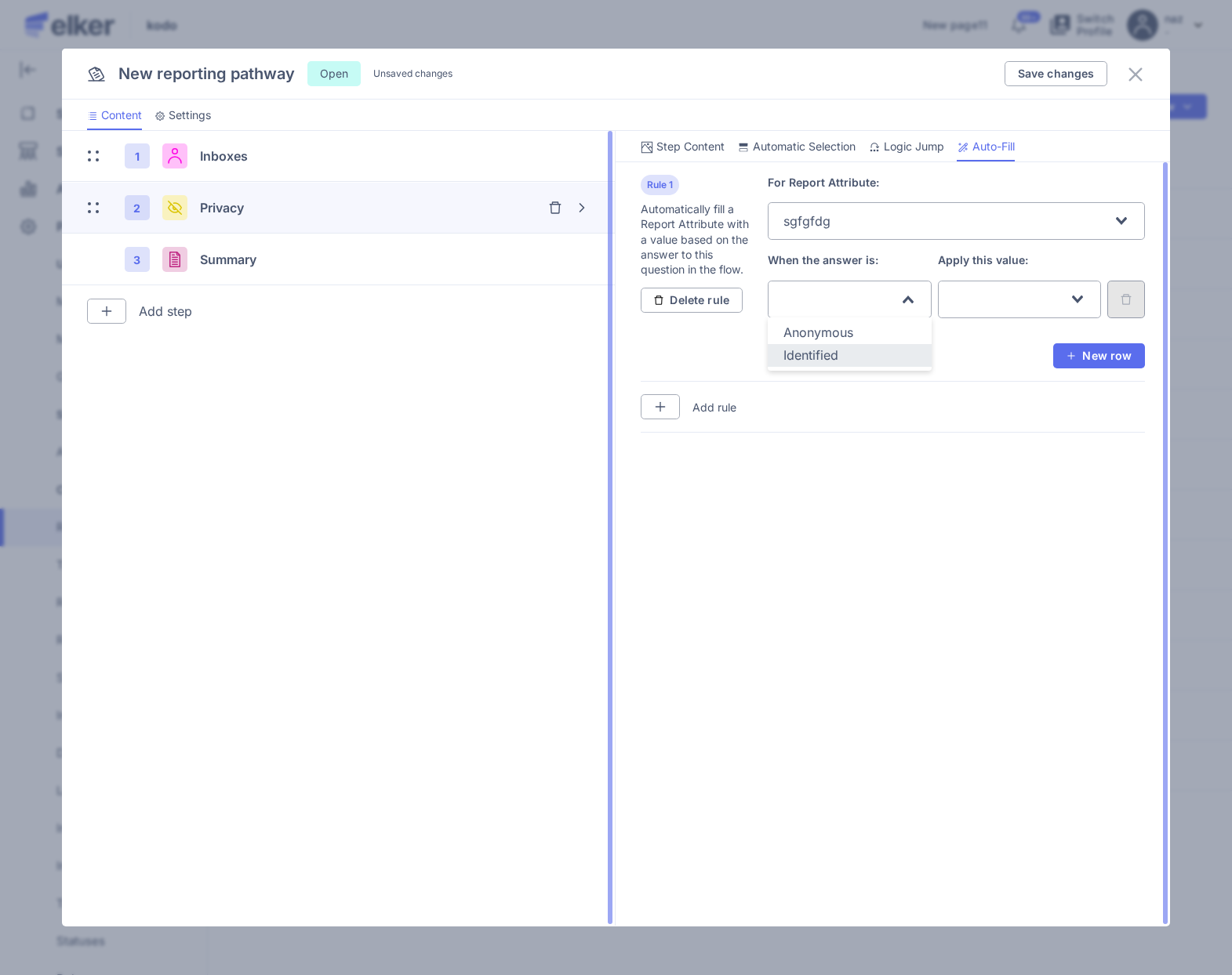
click at [821, 335] on span "Anonymous" at bounding box center [818, 332] width 70 height 15
click at [1006, 288] on div "Search for option" at bounding box center [1011, 297] width 119 height 33
click at [996, 343] on li "first" at bounding box center [1020, 332] width 164 height 23
click at [1065, 75] on span "Save changes" at bounding box center [1056, 74] width 76 height 11
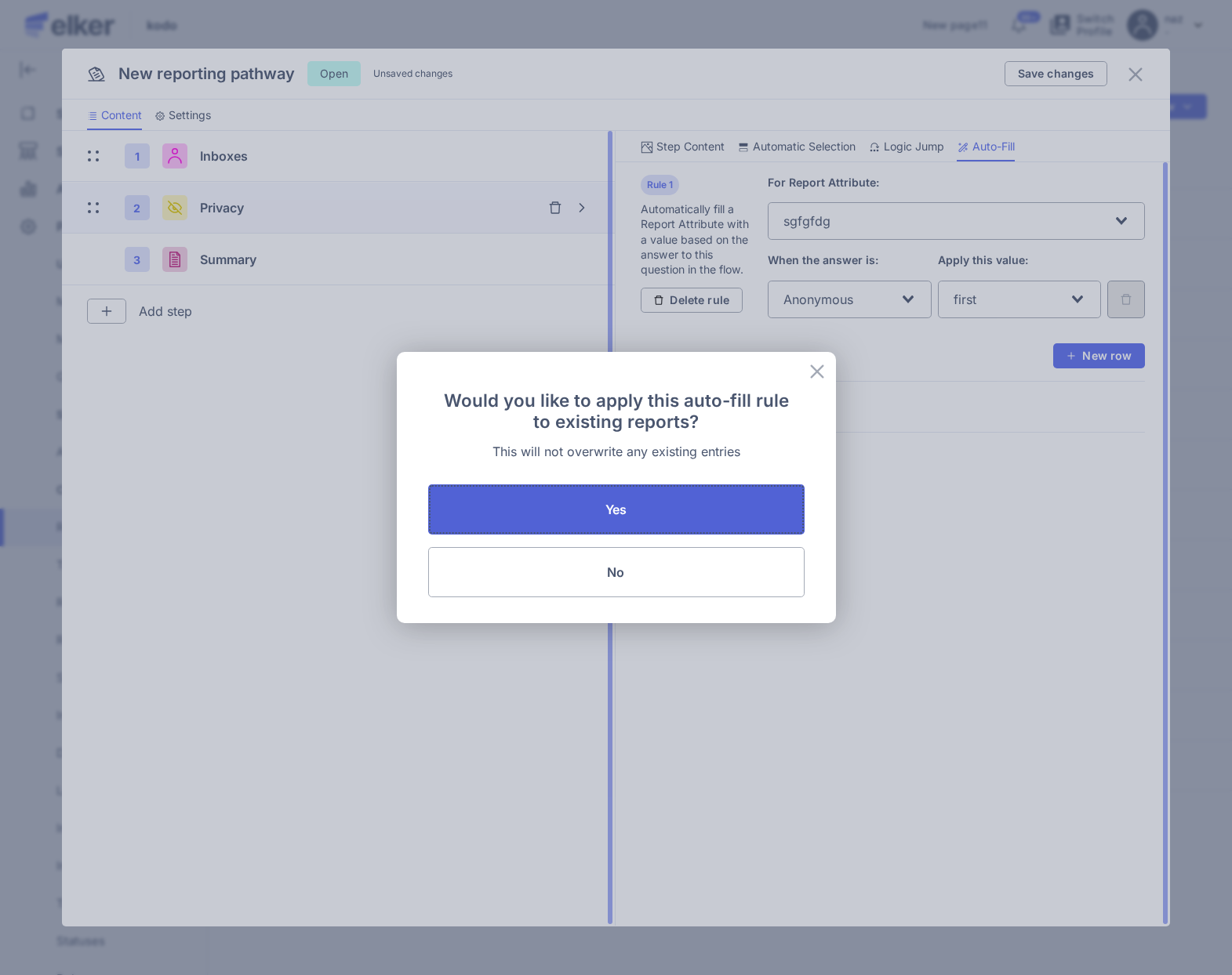
click at [602, 506] on button "Yes" at bounding box center [617, 509] width 377 height 50
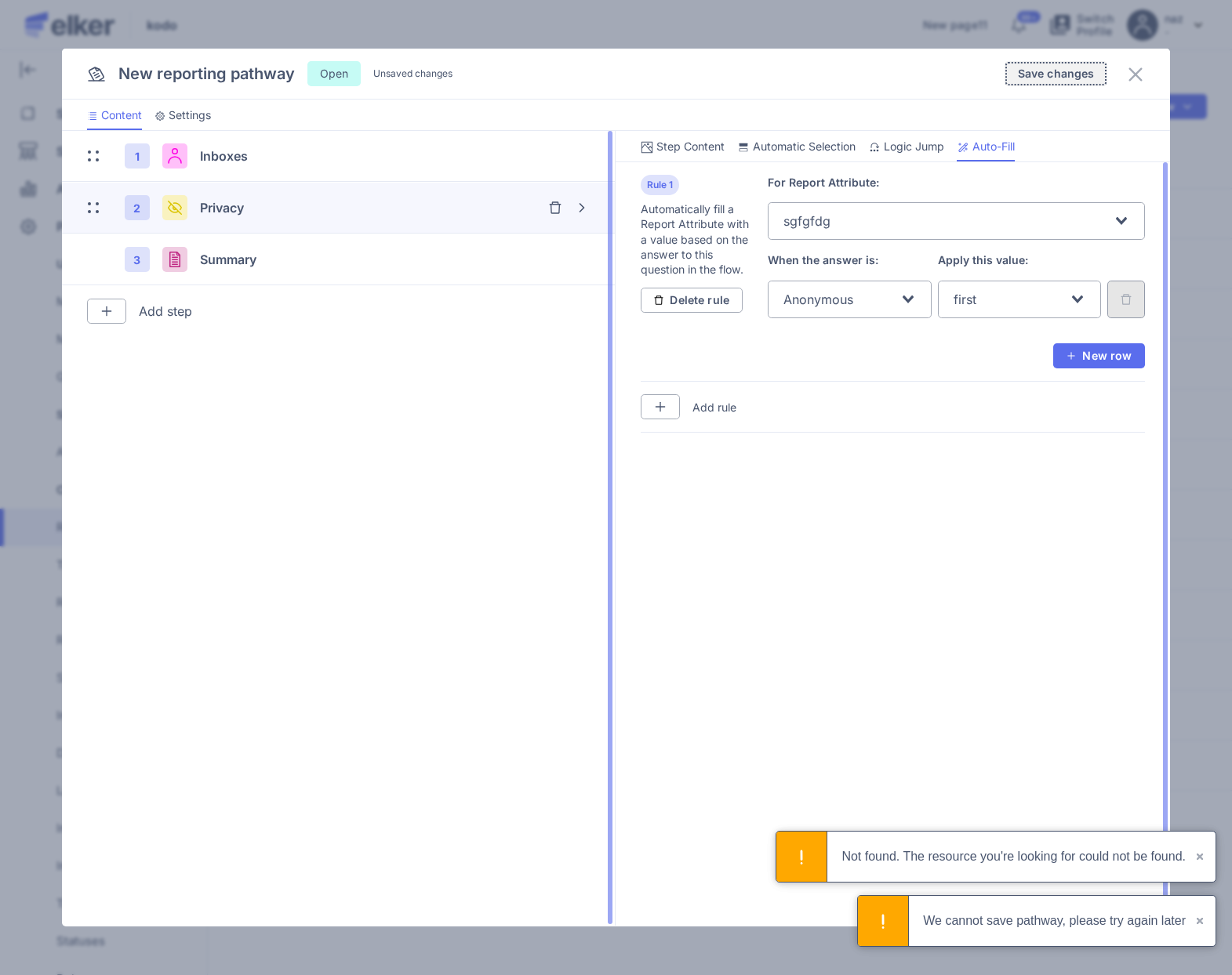
click at [1053, 73] on span "Save changes" at bounding box center [1056, 74] width 76 height 11
click at [1031, 79] on span "Save changes" at bounding box center [1056, 74] width 76 height 11
click at [1075, 68] on span "Save changes" at bounding box center [1056, 74] width 76 height 11
click at [1055, 71] on span "Save changes" at bounding box center [1056, 74] width 76 height 11
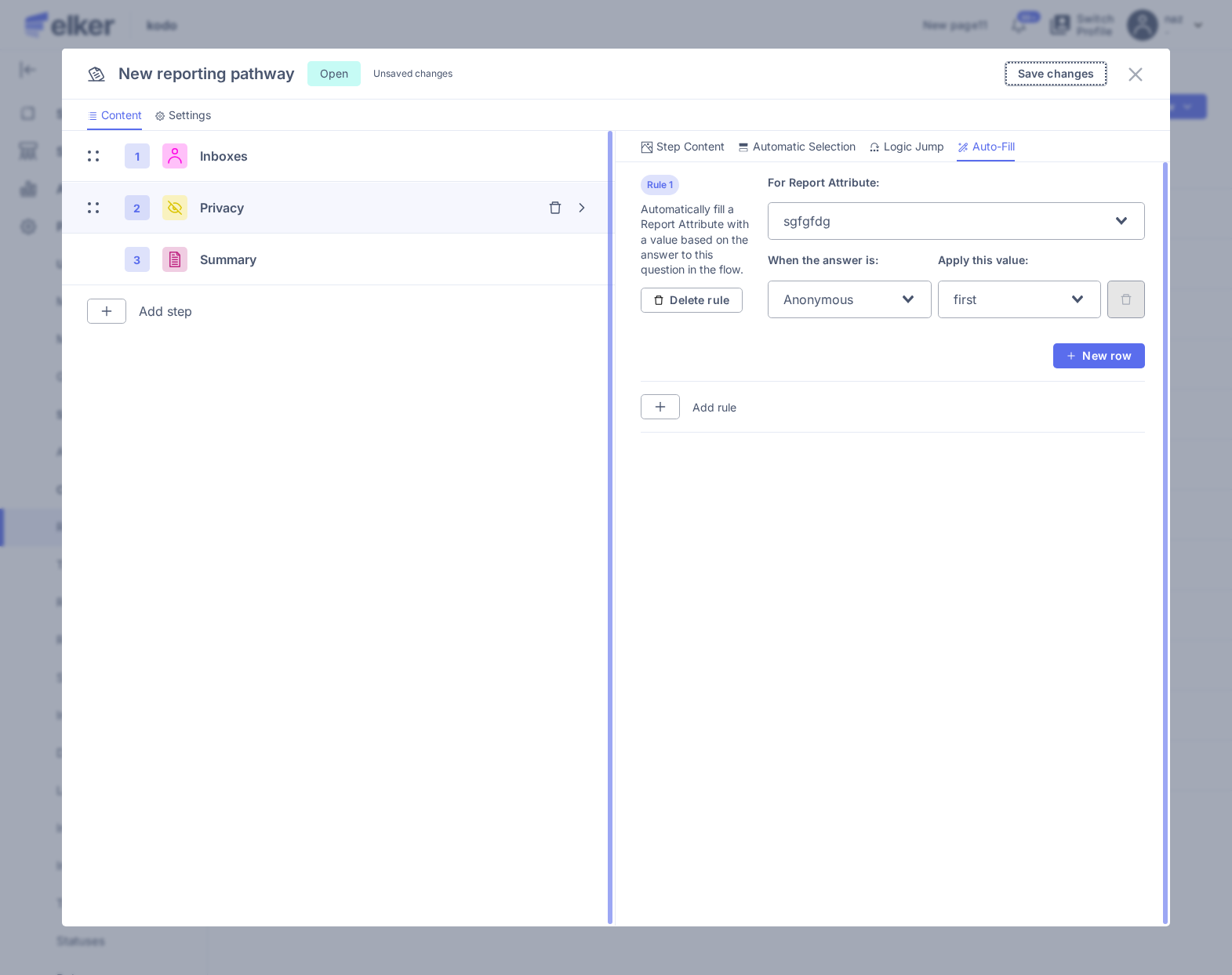
click at [1056, 61] on button "Save changes" at bounding box center [1056, 74] width 104 height 25
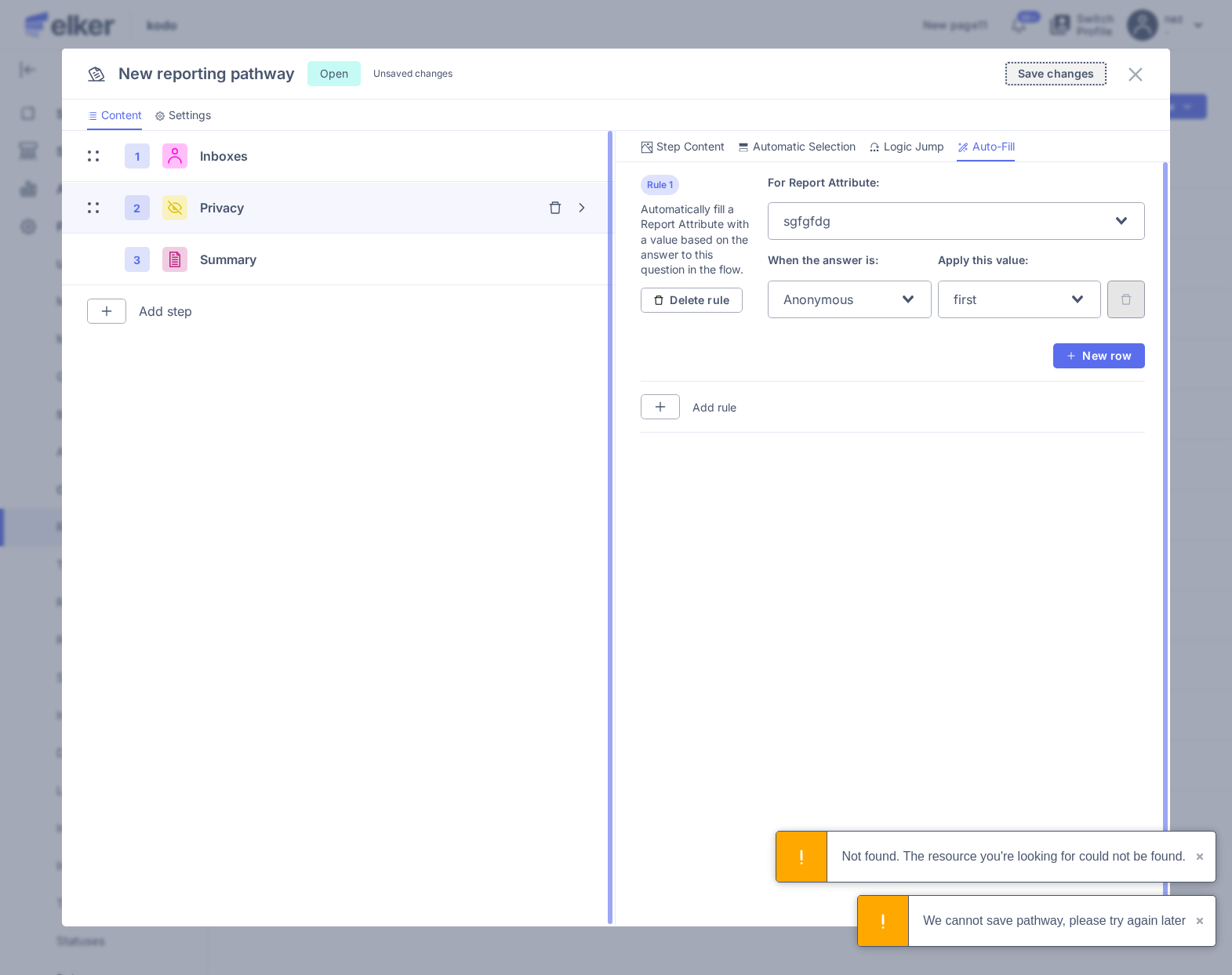
click at [1059, 76] on span "Save changes" at bounding box center [1056, 74] width 76 height 11
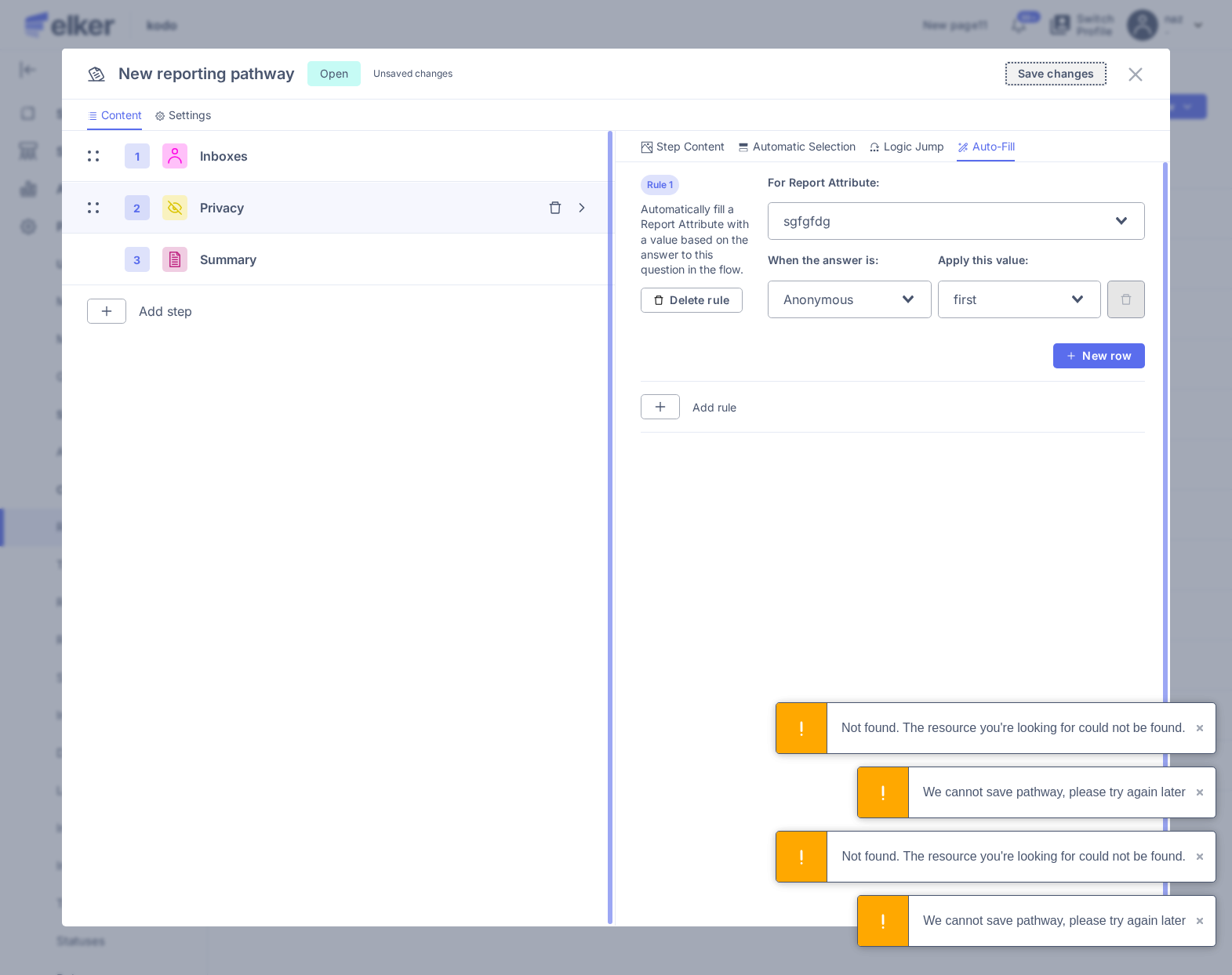
click at [1094, 71] on span "Save changes" at bounding box center [1056, 74] width 76 height 11
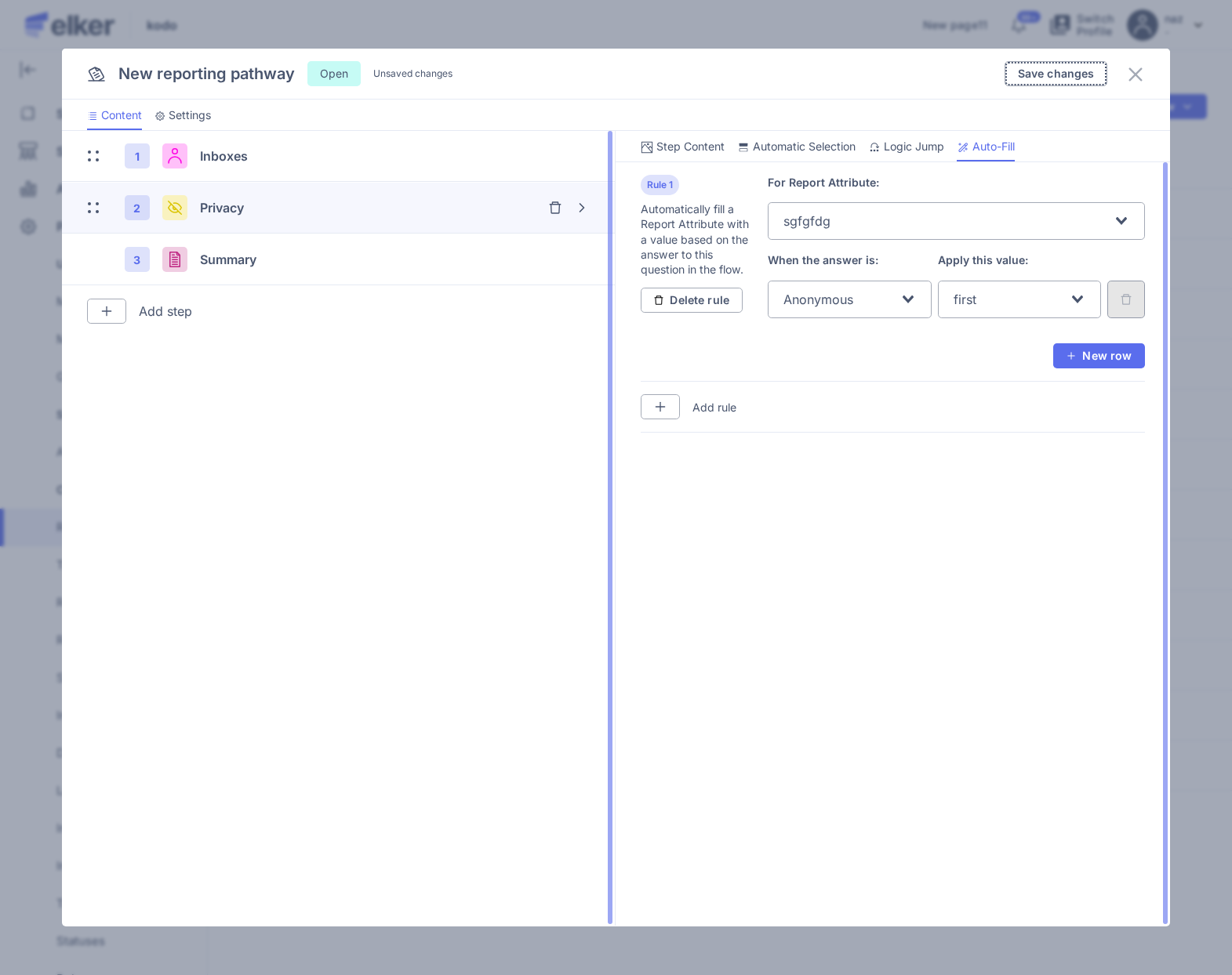
click at [1051, 74] on span "Save changes" at bounding box center [1056, 74] width 76 height 11
click at [1053, 74] on span "Save changes" at bounding box center [1056, 74] width 76 height 11
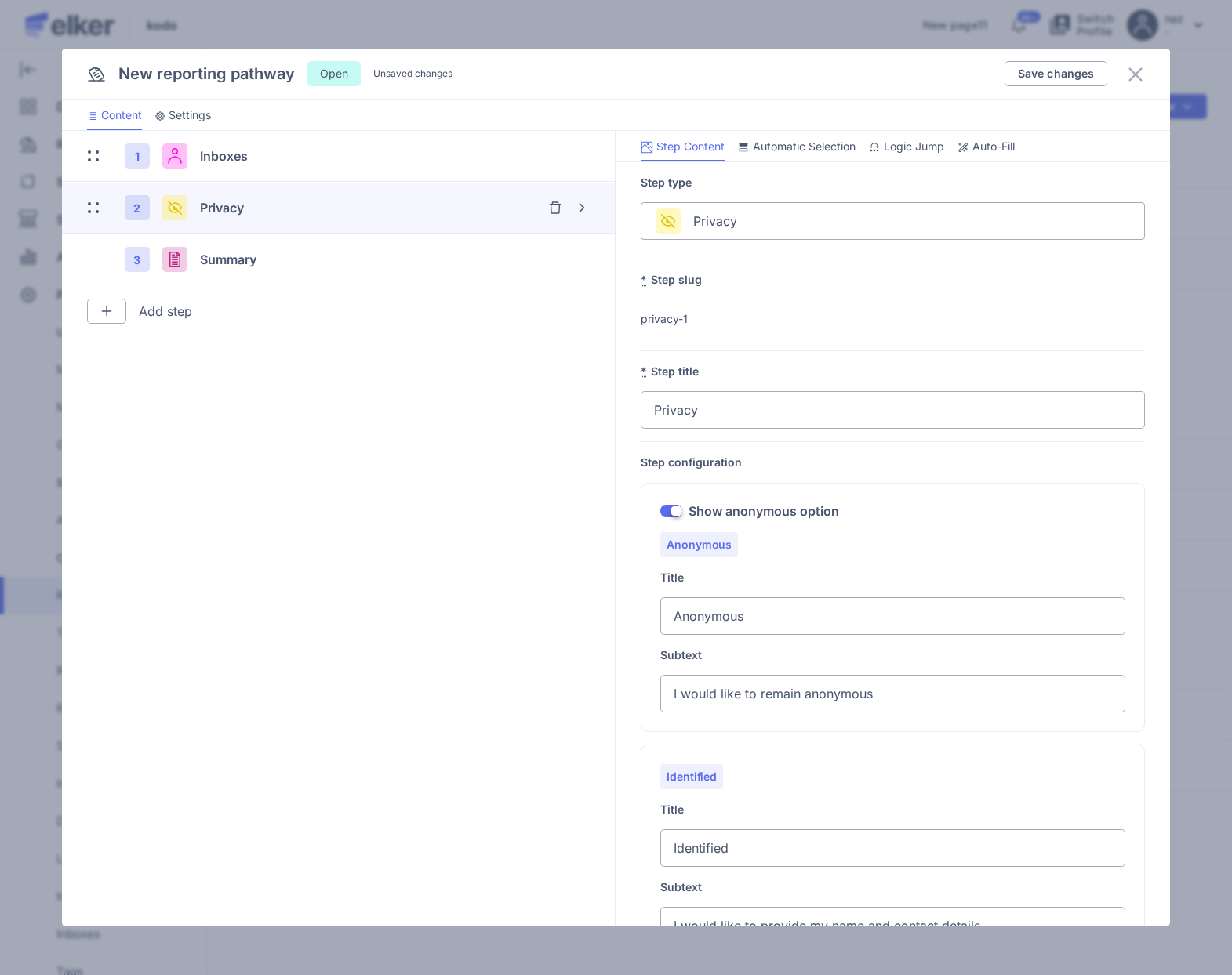
click at [1000, 145] on span "Auto-Fill" at bounding box center [994, 146] width 43 height 15
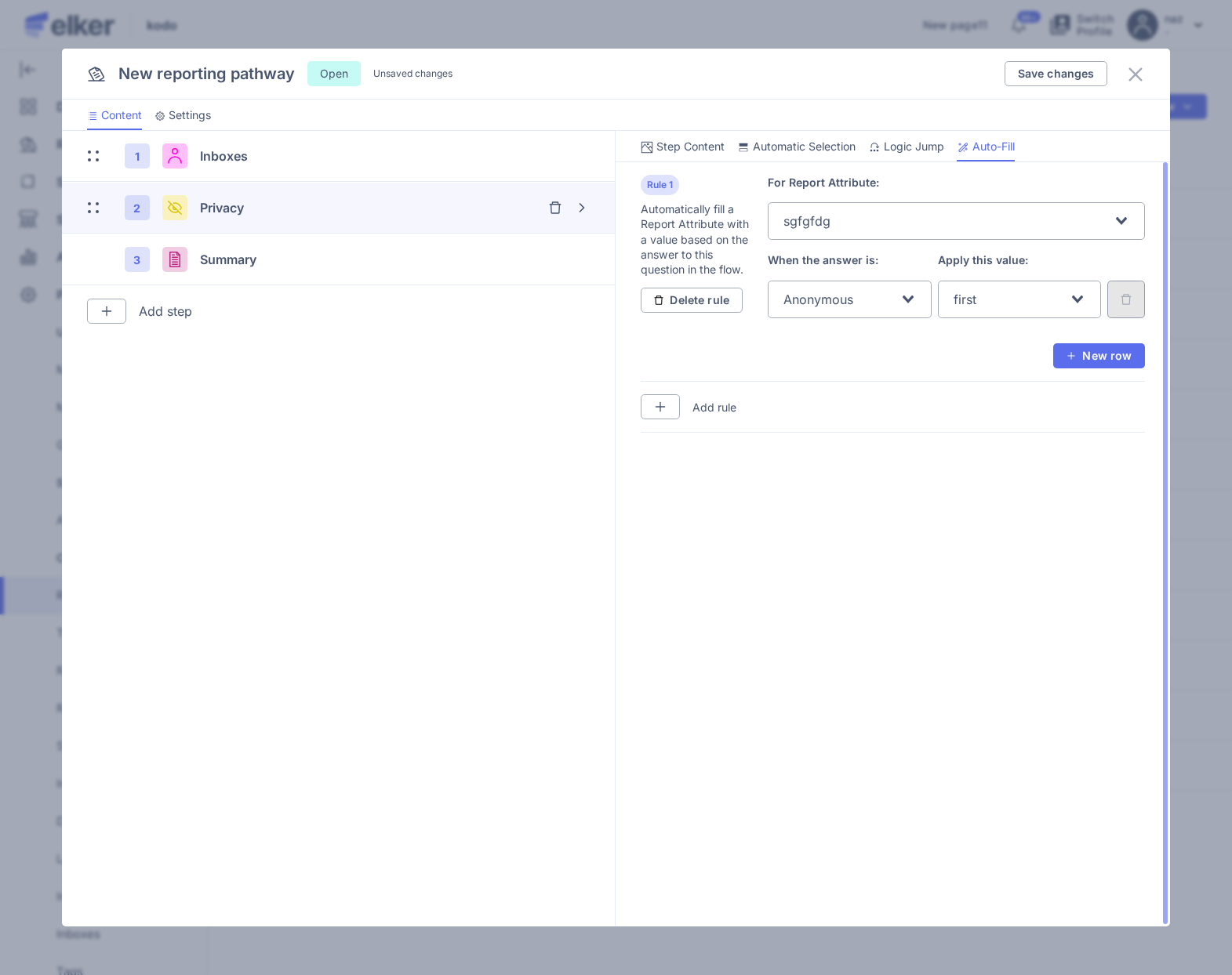
click at [844, 293] on span "Anonymous" at bounding box center [818, 299] width 70 height 15
click at [945, 338] on div "Anonymous Loading... Anonymous Identified first Loading..." at bounding box center [956, 312] width 378 height 63
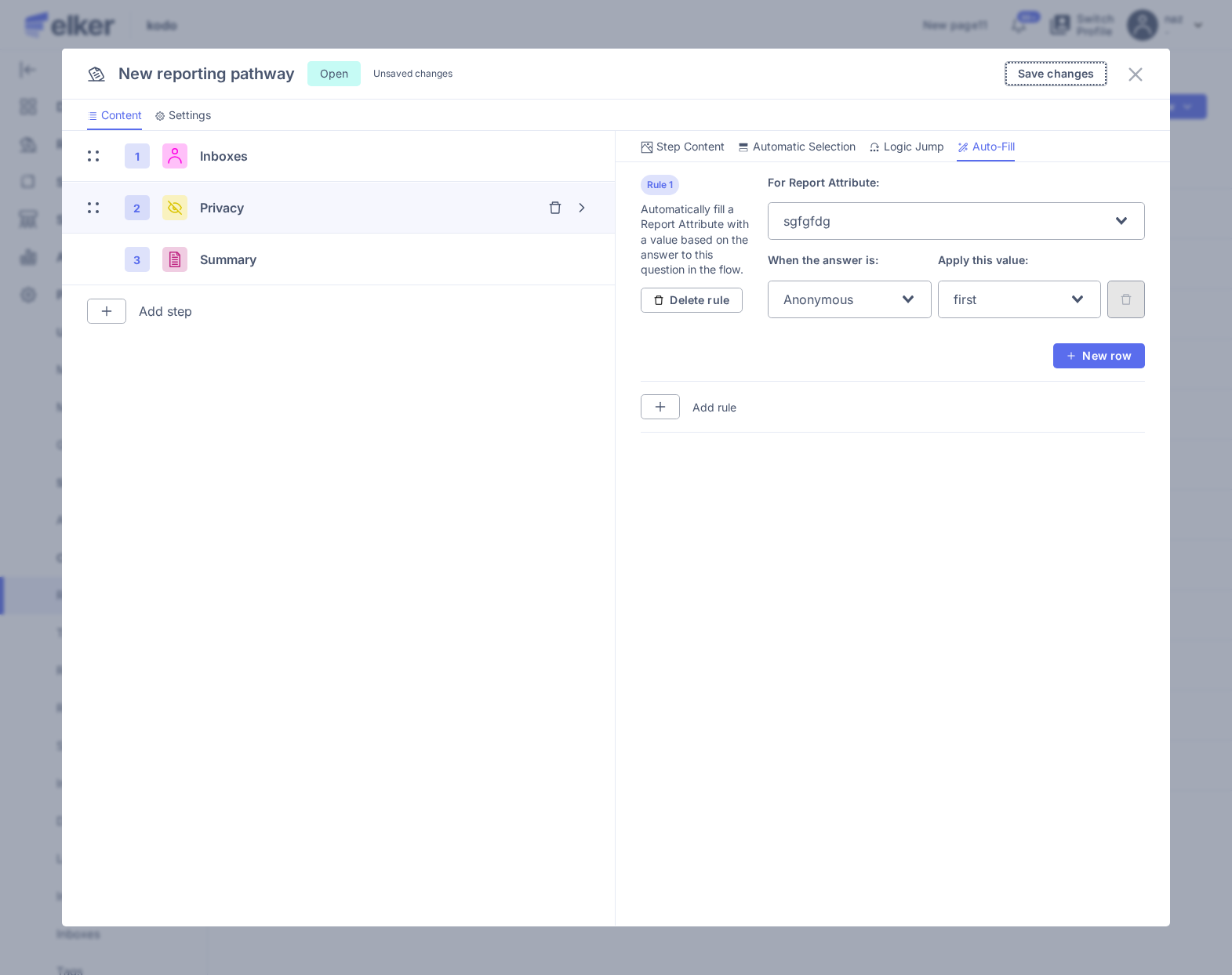
click at [1070, 65] on button "Save changes" at bounding box center [1056, 74] width 104 height 25
click at [1126, 72] on icon at bounding box center [1136, 75] width 19 height 19
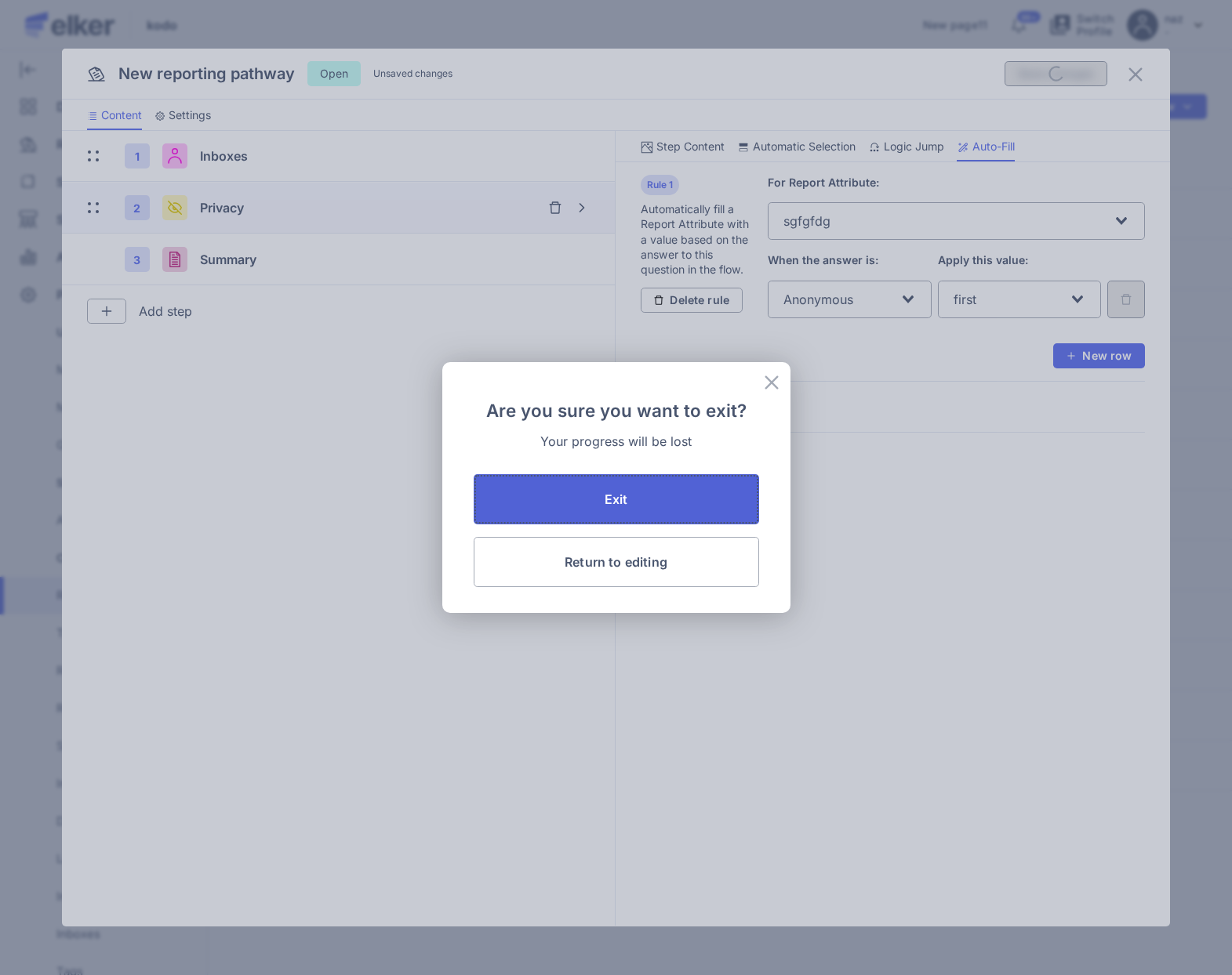
click at [597, 517] on button "Exit" at bounding box center [617, 499] width 286 height 50
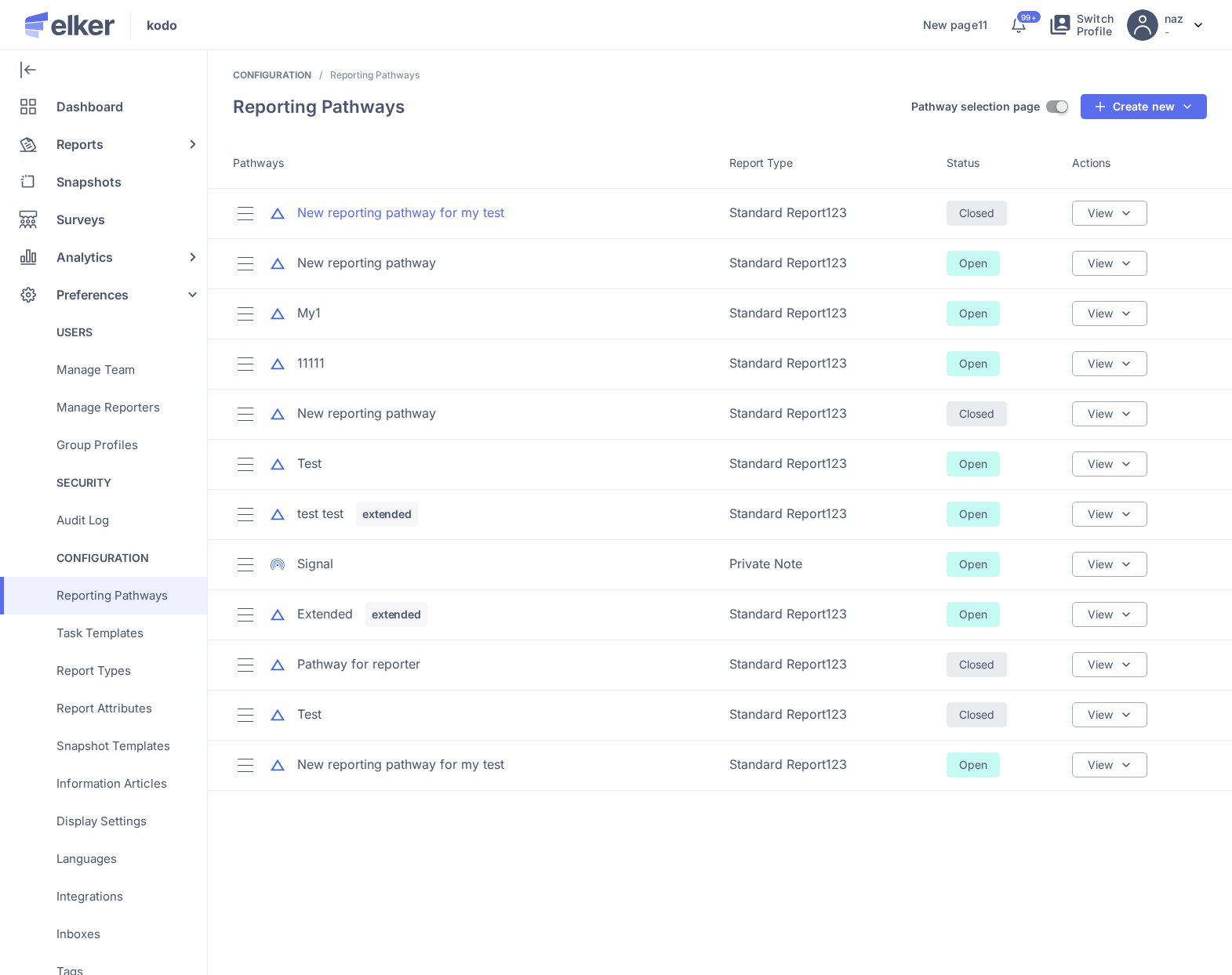
click at [417, 213] on div "New reporting pathway for my test" at bounding box center [401, 213] width 207 height 18
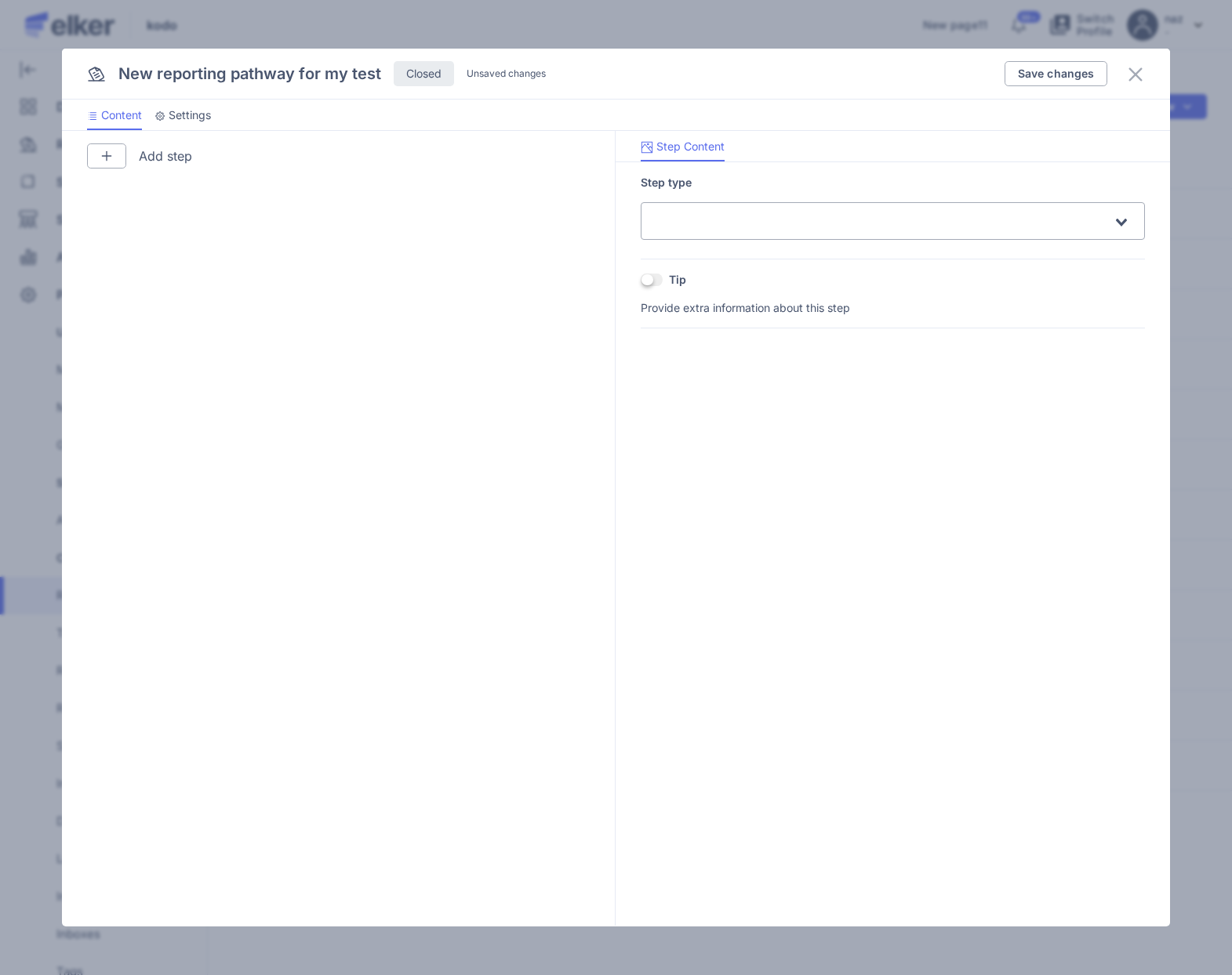
click at [1134, 68] on icon at bounding box center [1136, 75] width 19 height 19
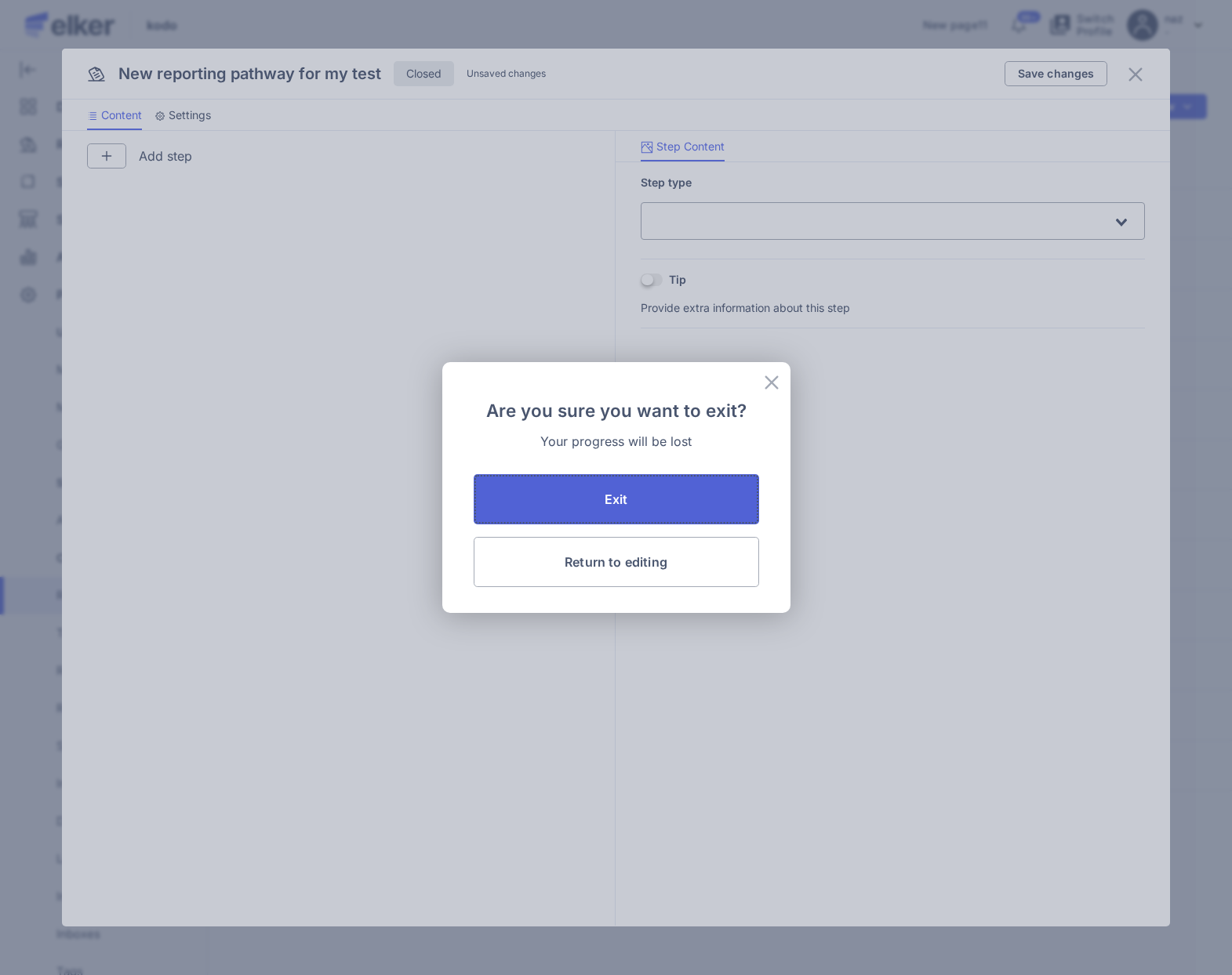
click at [616, 499] on span "Exit" at bounding box center [617, 499] width 24 height 13
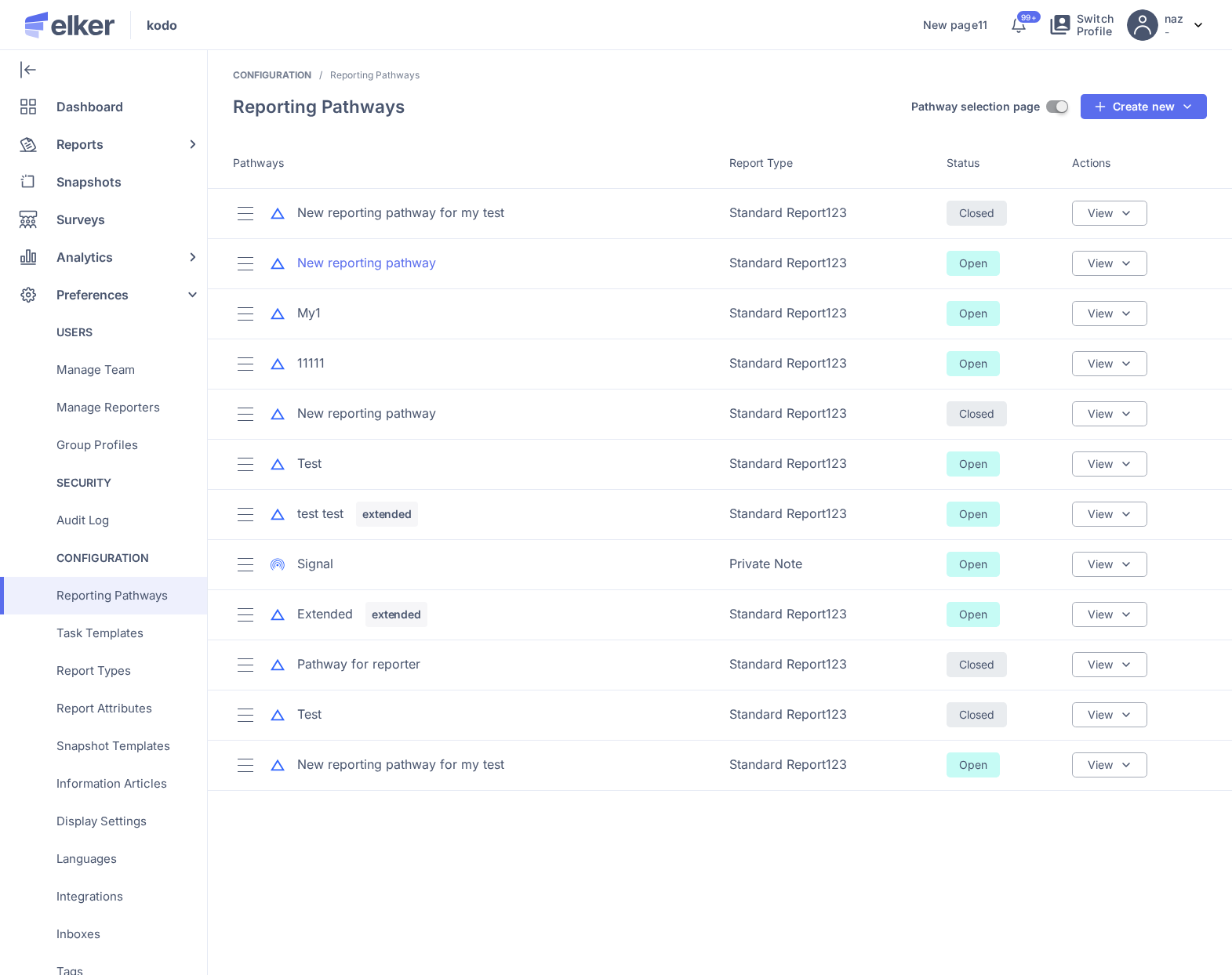
click at [412, 270] on div "New reporting pathway" at bounding box center [367, 263] width 139 height 18
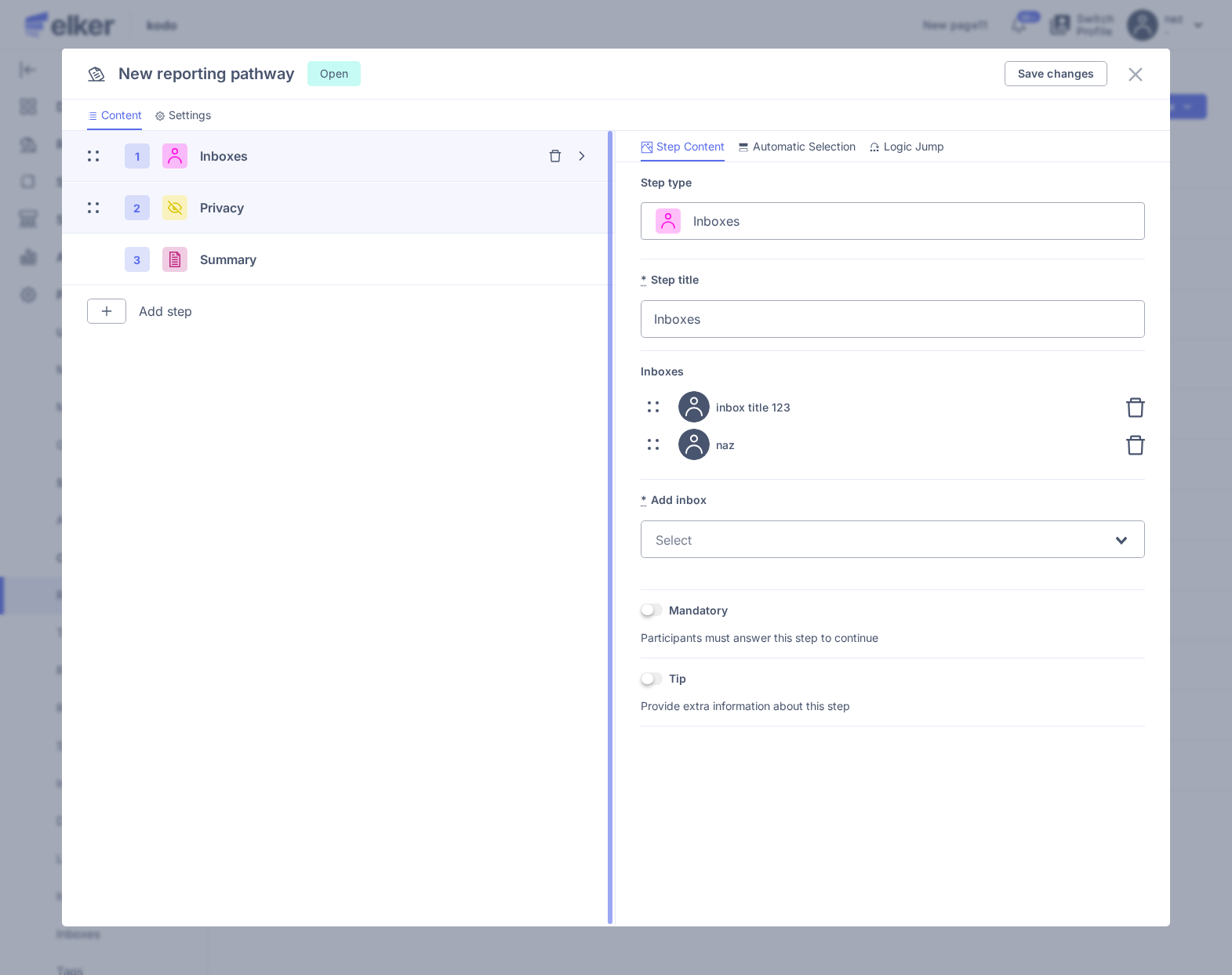
click at [221, 196] on div "2 Privacy" at bounding box center [299, 208] width 349 height 25
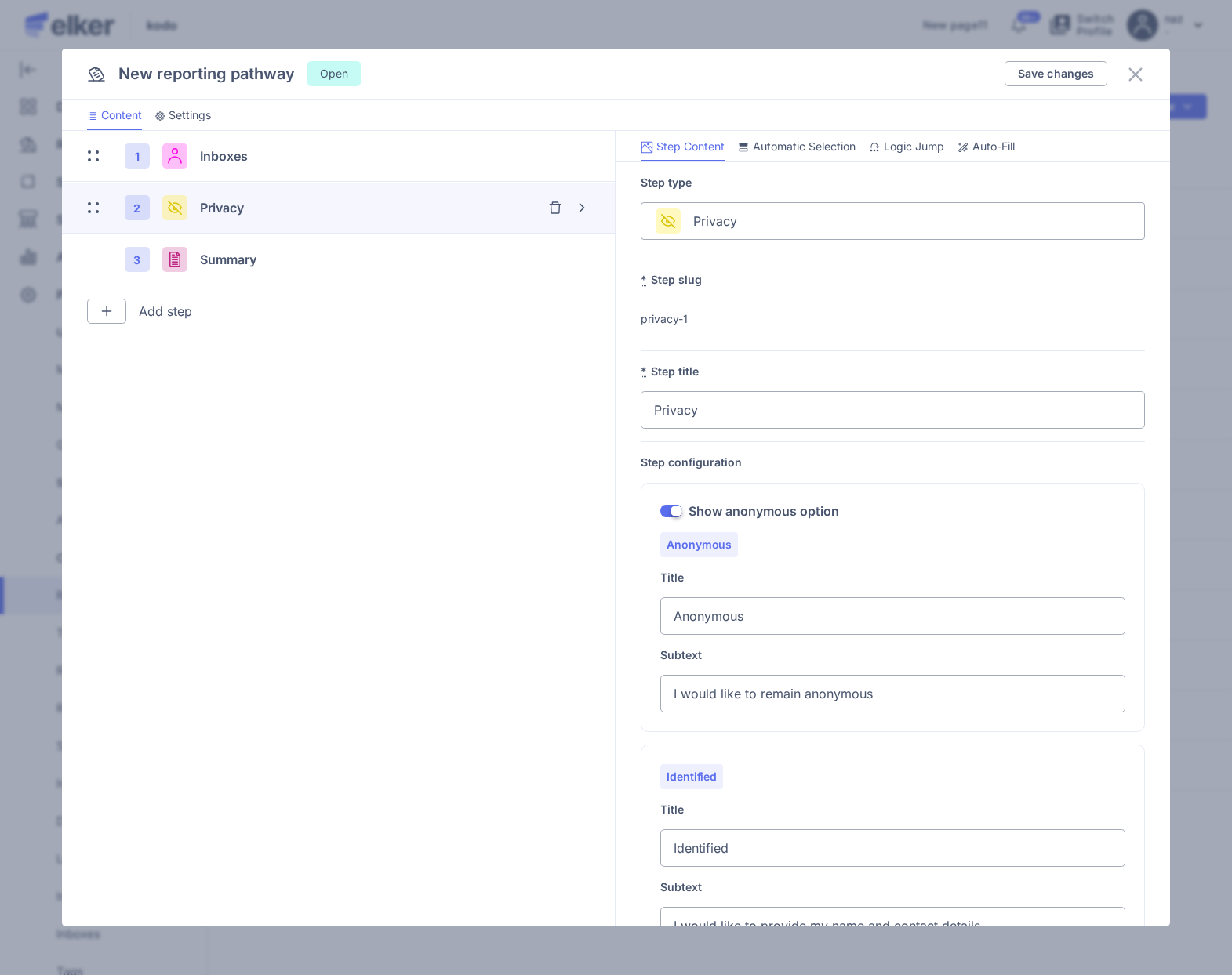
click at [1001, 142] on span "Auto-Fill" at bounding box center [994, 146] width 43 height 15
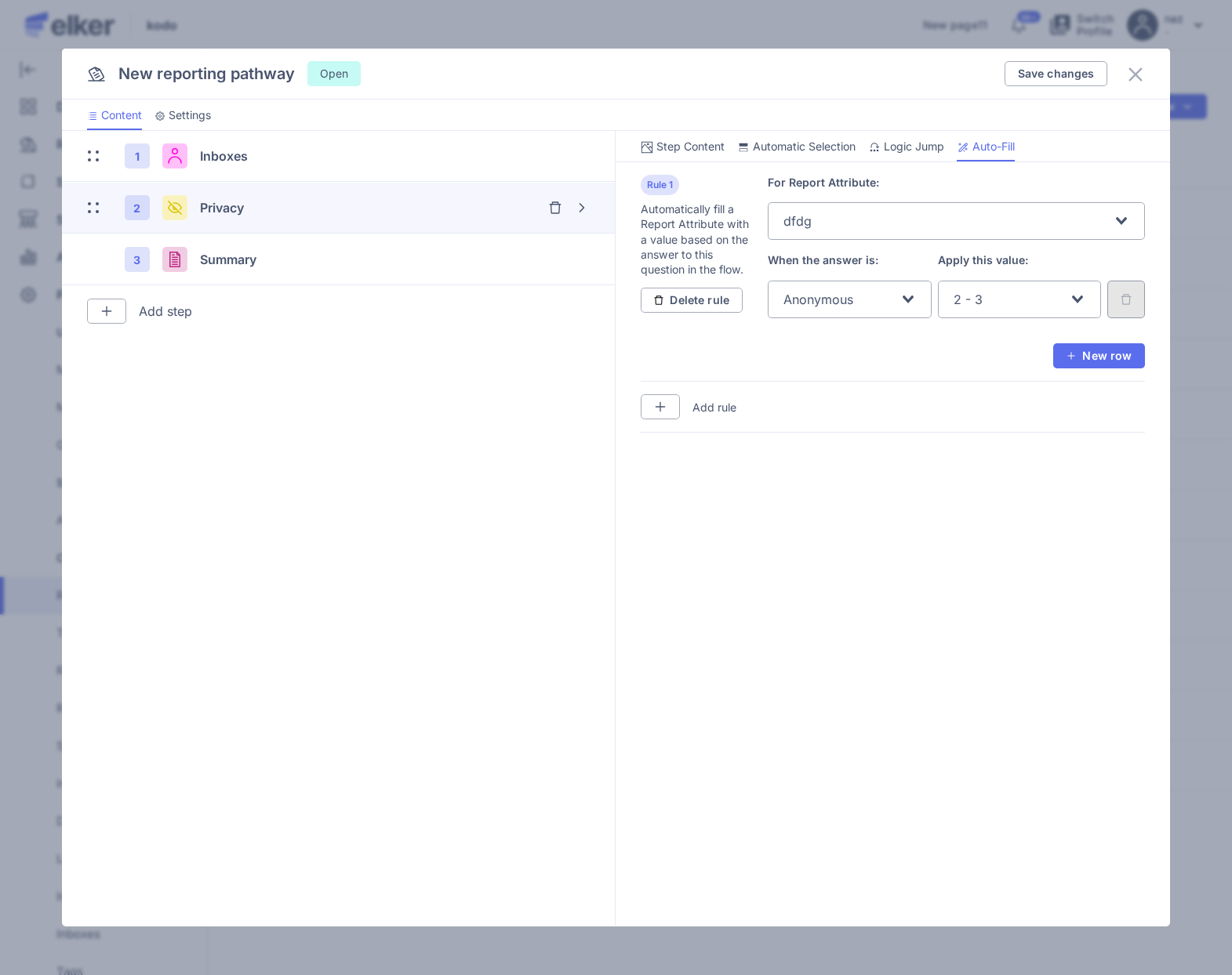
click at [1146, 80] on div "New reporting pathway Open Save changes" at bounding box center [616, 74] width 1109 height 51
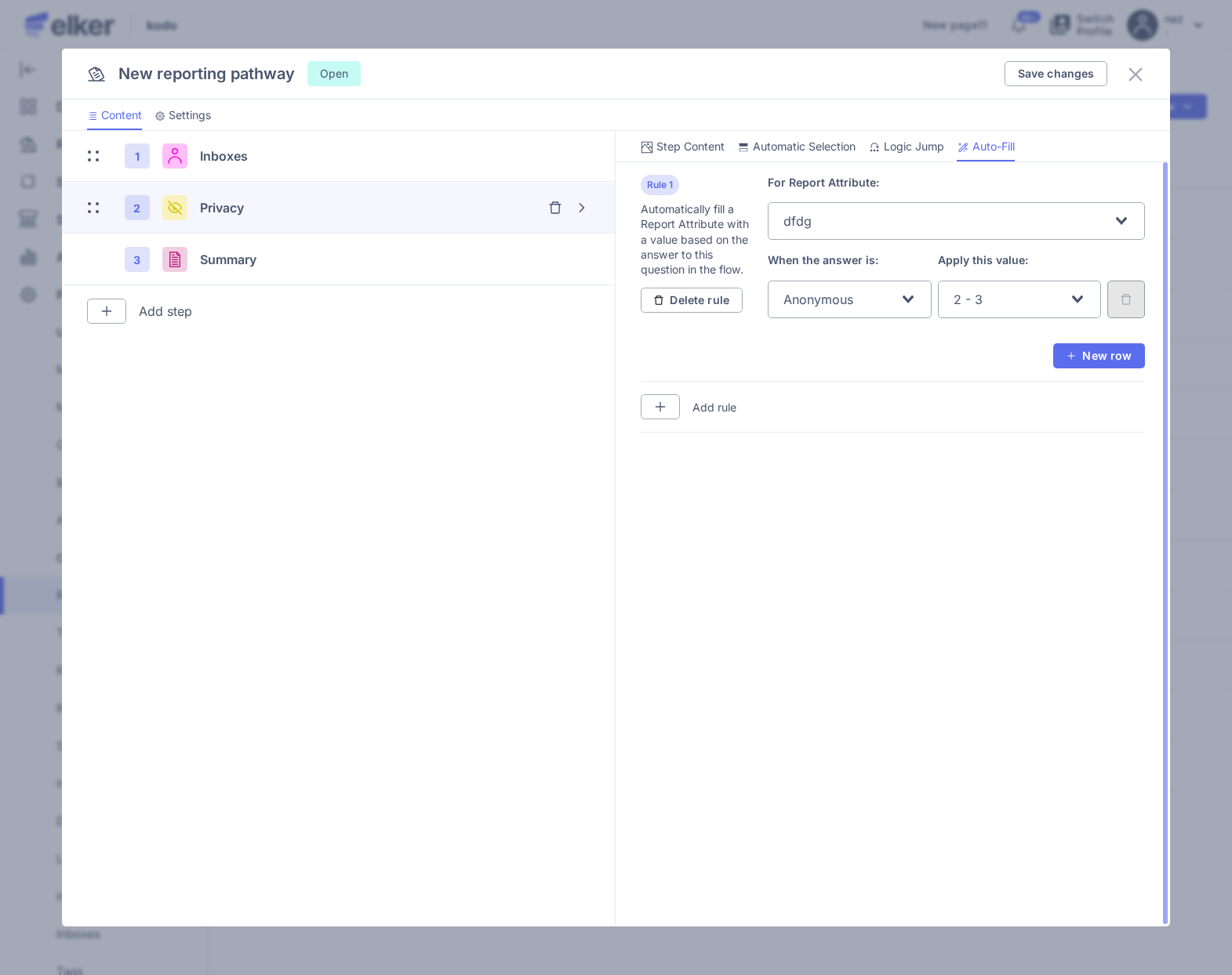
click at [878, 299] on div "Anonymous" at bounding box center [841, 297] width 119 height 33
click at [835, 333] on span "Identified" at bounding box center [811, 332] width 55 height 15
click at [850, 212] on input "Search for option" at bounding box center [964, 221] width 297 height 30
click at [831, 256] on div "sgfgfdg" at bounding box center [956, 255] width 346 height 18
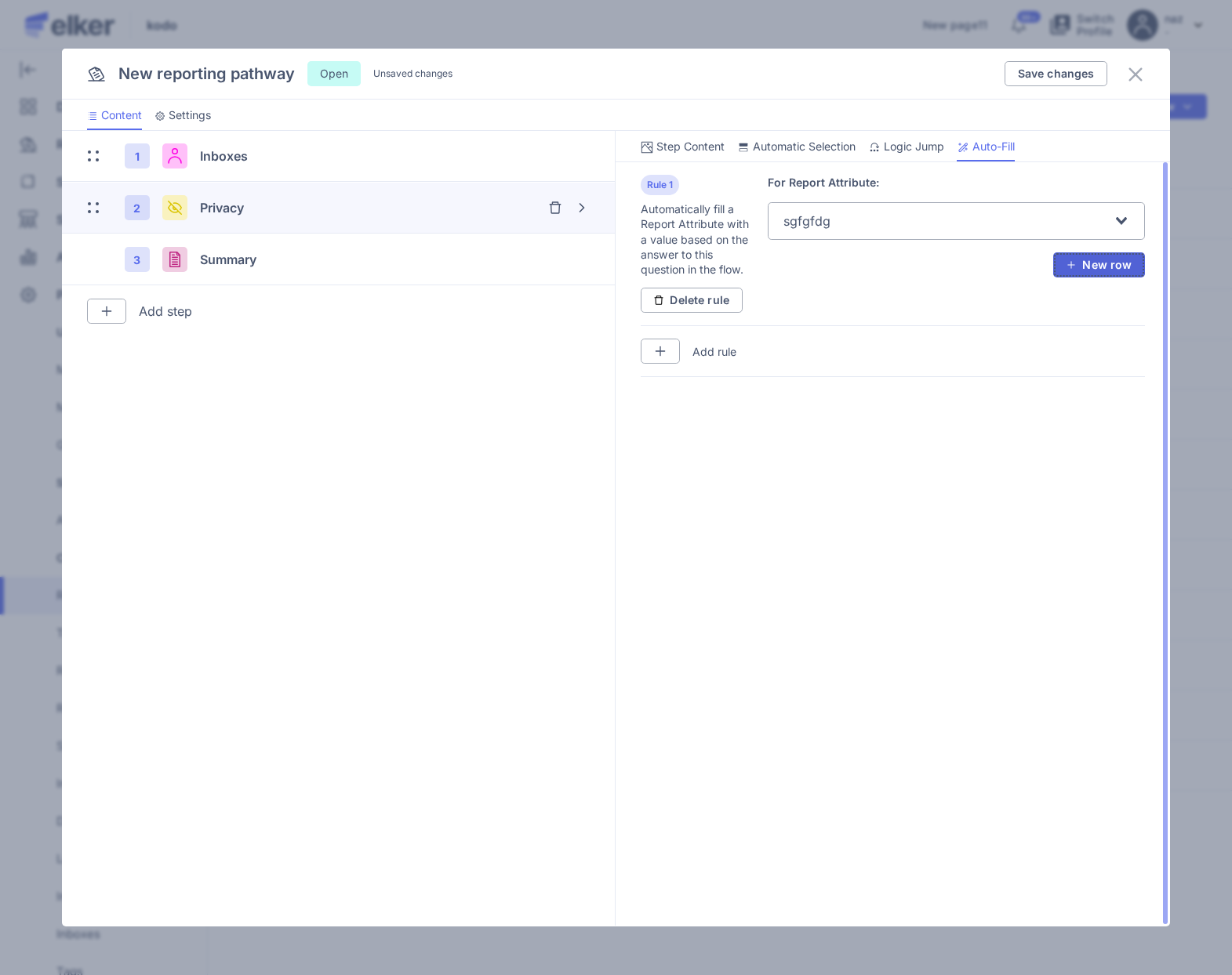
click at [1113, 256] on button "New row" at bounding box center [1099, 266] width 92 height 25
click at [808, 313] on div "Search for option" at bounding box center [841, 297] width 119 height 33
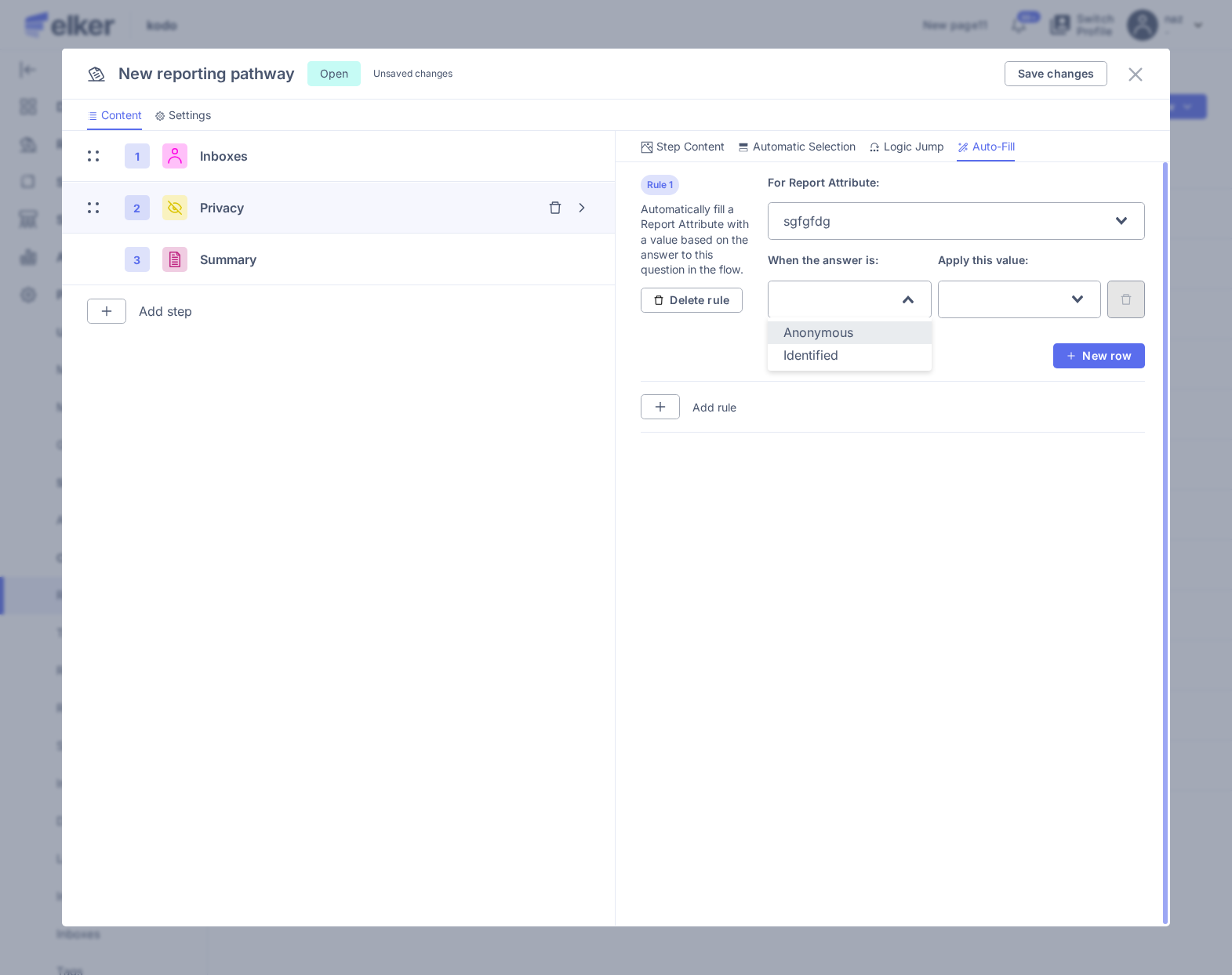
click at [813, 337] on span "Anonymous" at bounding box center [818, 332] width 70 height 15
click at [992, 304] on div "Search for option" at bounding box center [1011, 297] width 119 height 33
click at [991, 334] on div "first" at bounding box center [1020, 333] width 133 height 18
click at [1132, 356] on span "New row" at bounding box center [1132, 356] width 0 height 0
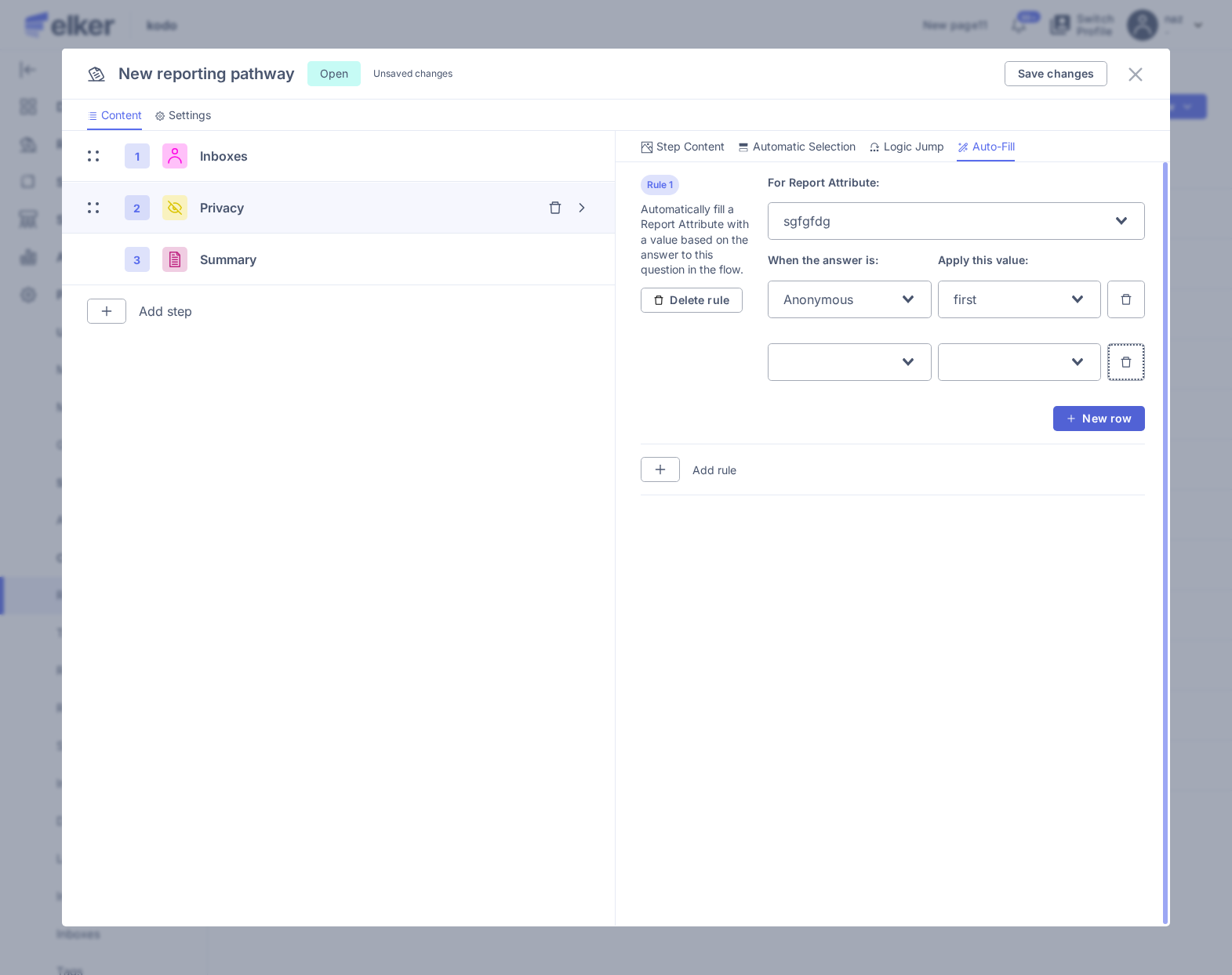
click at [1126, 349] on button "button" at bounding box center [1126, 362] width 37 height 37
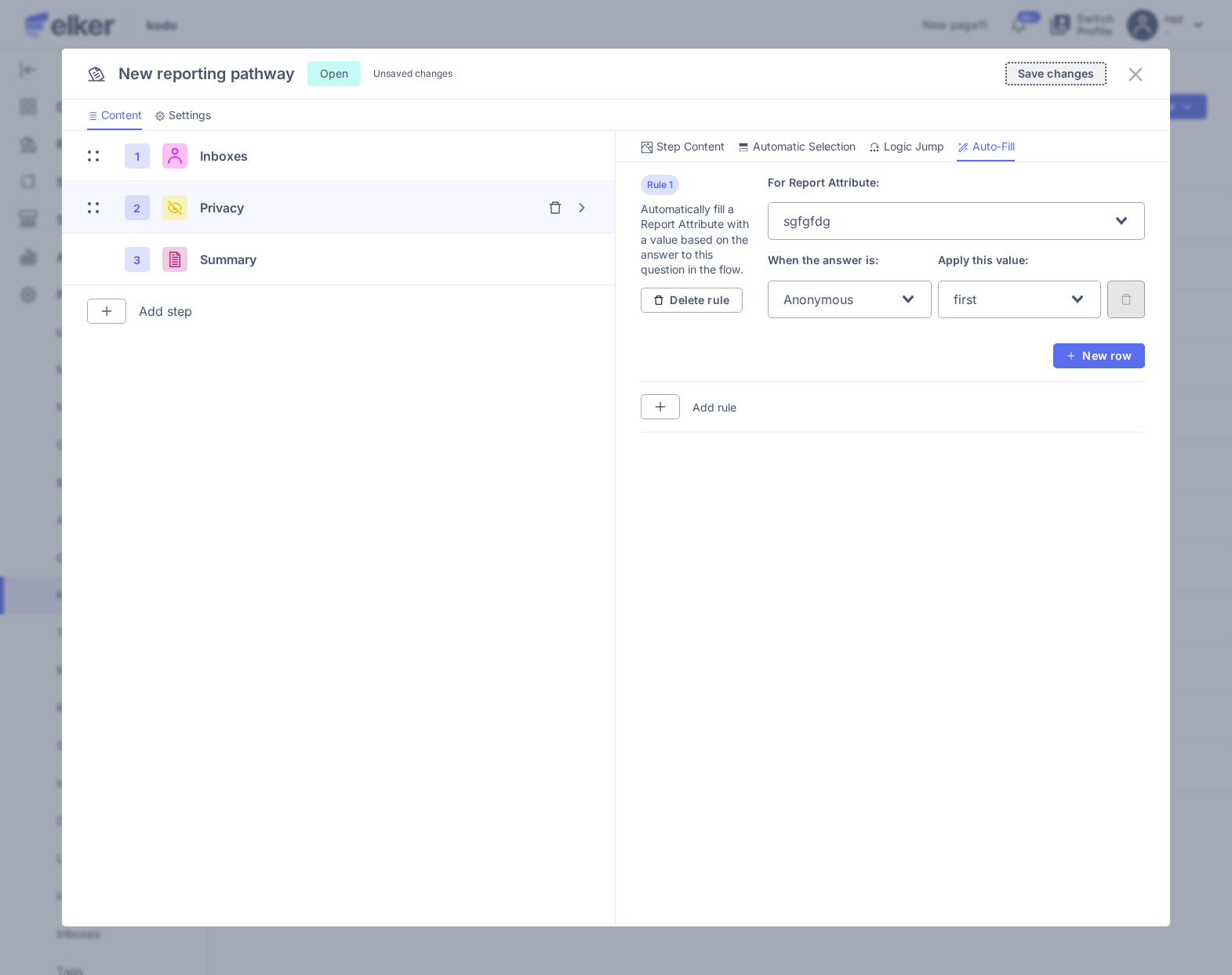
click at [1061, 75] on span "Save changes" at bounding box center [1056, 74] width 76 height 11
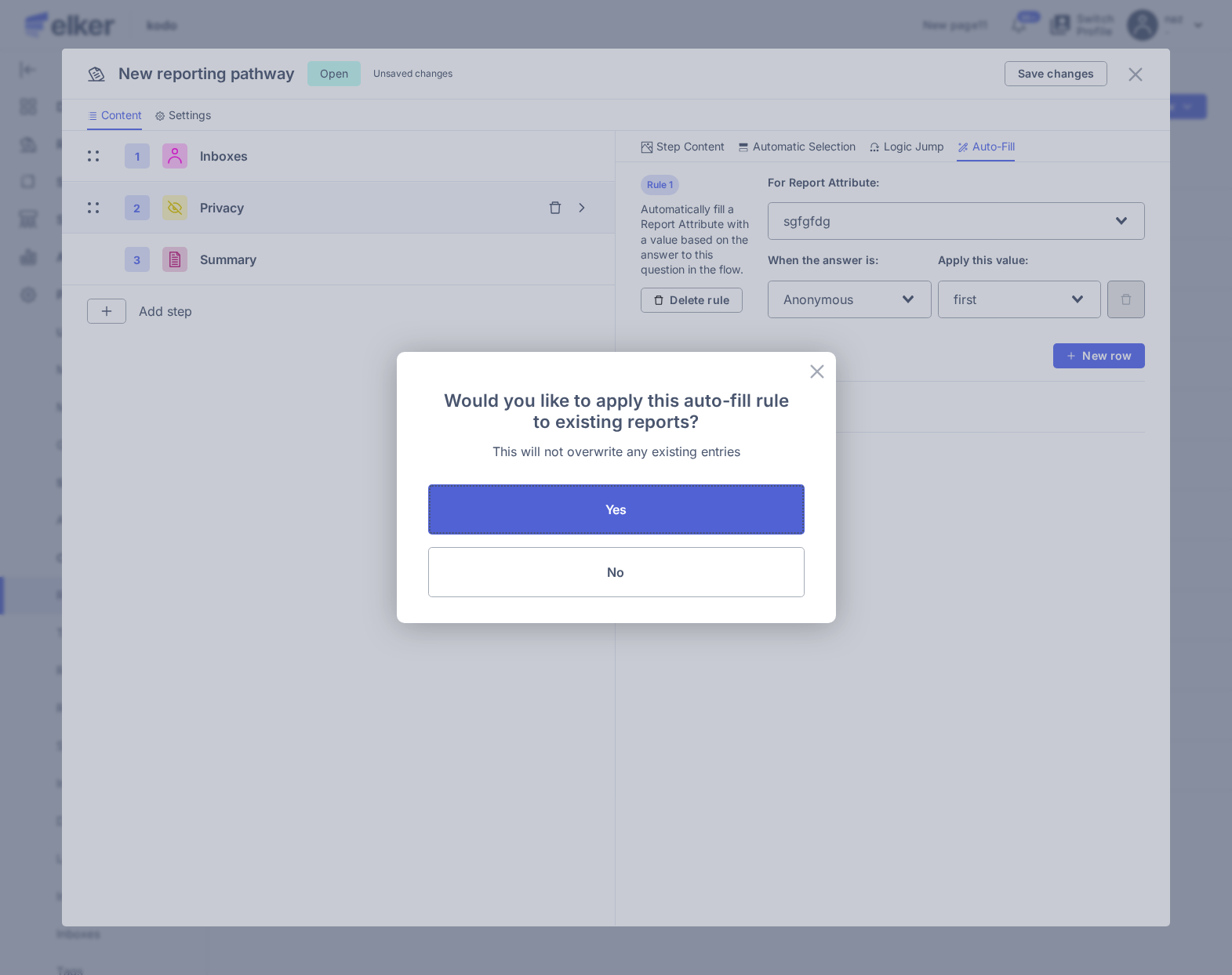
click at [613, 525] on button "Yes" at bounding box center [617, 509] width 377 height 50
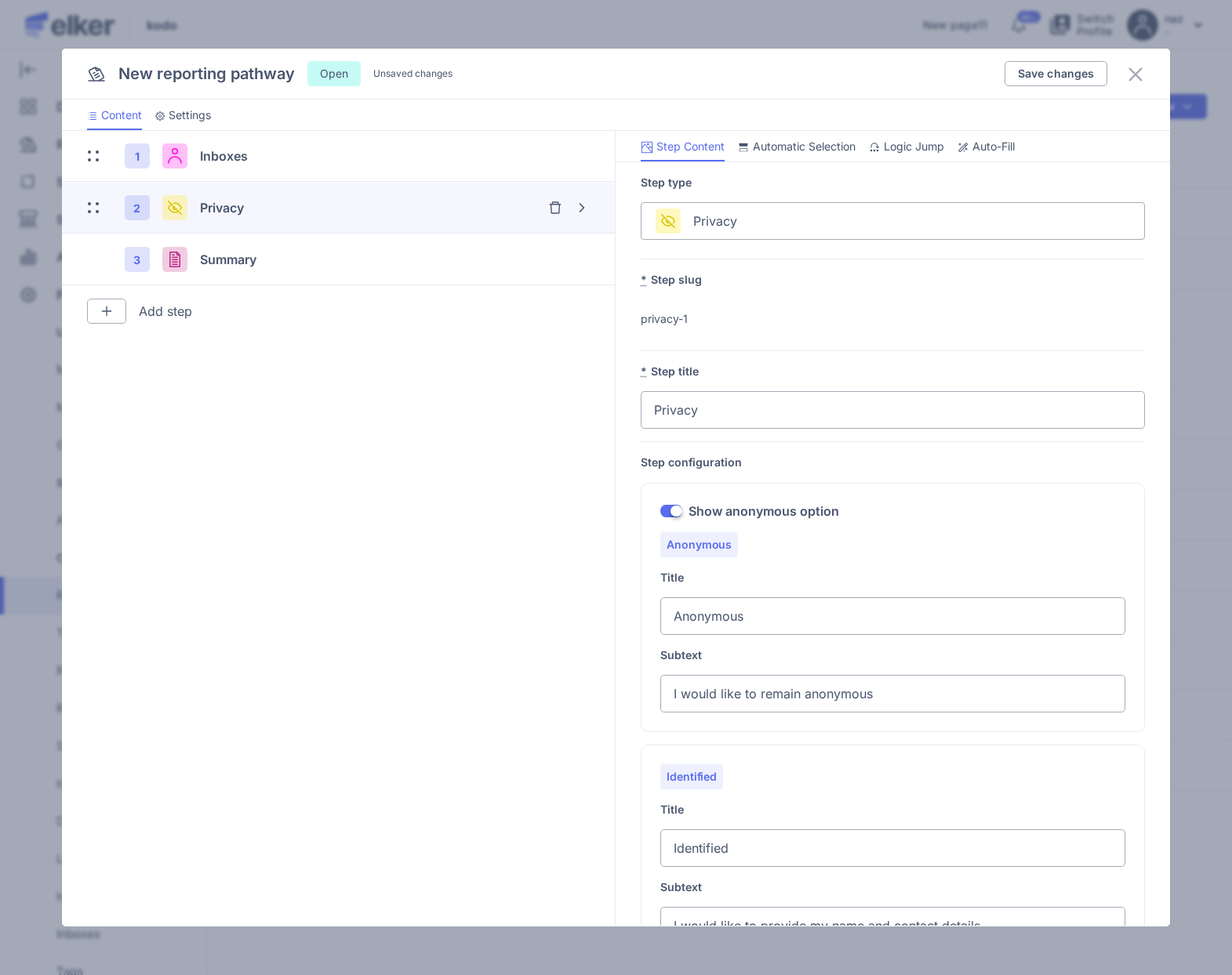
click at [997, 146] on span "Auto-Fill" at bounding box center [994, 146] width 43 height 15
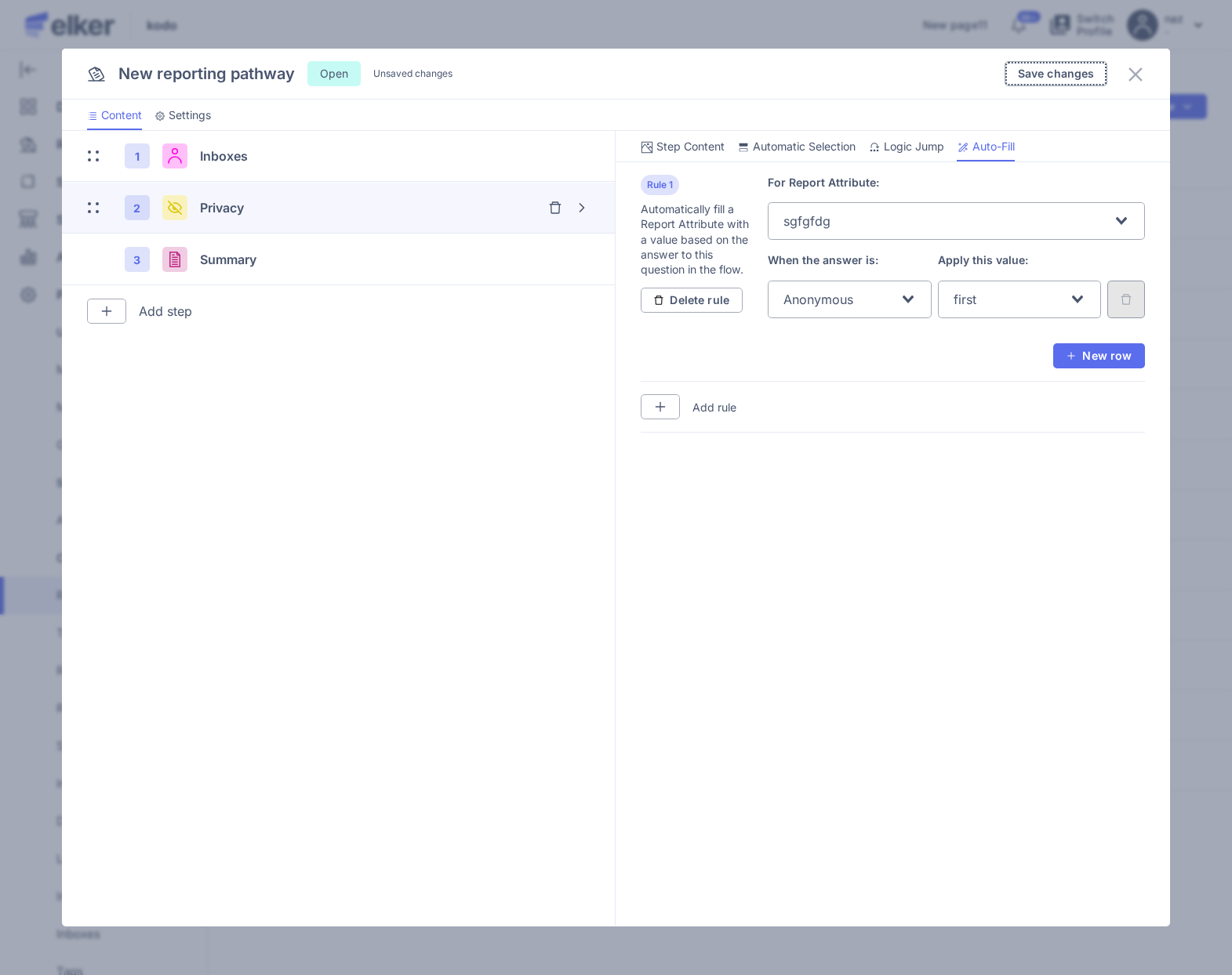
click at [1066, 65] on button "Save changes" at bounding box center [1056, 74] width 104 height 25
click at [1044, 70] on span "Save changes" at bounding box center [1056, 74] width 76 height 11
click at [1046, 76] on span "Save changes" at bounding box center [1056, 74] width 76 height 11
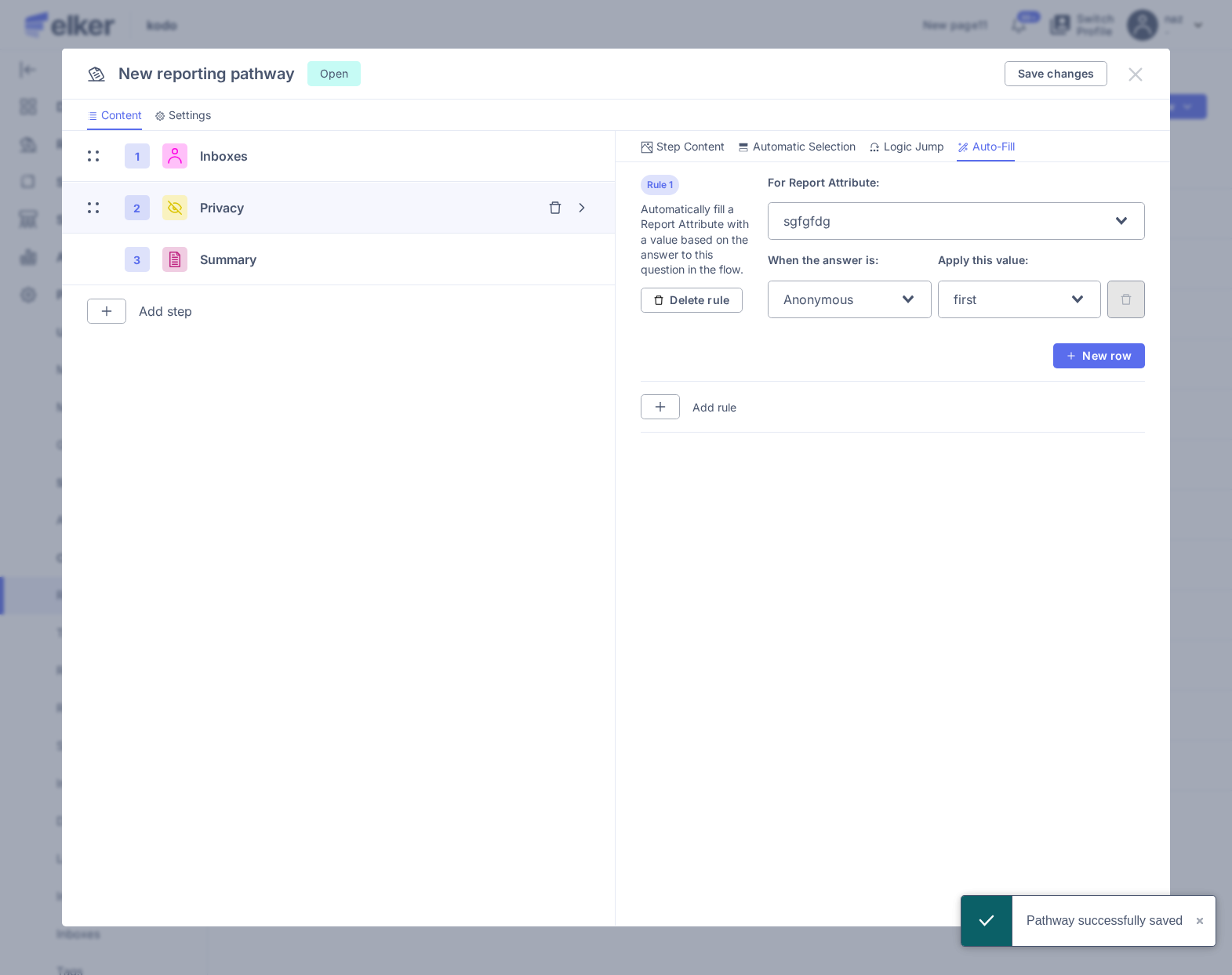
click at [1128, 71] on icon at bounding box center [1136, 75] width 19 height 19
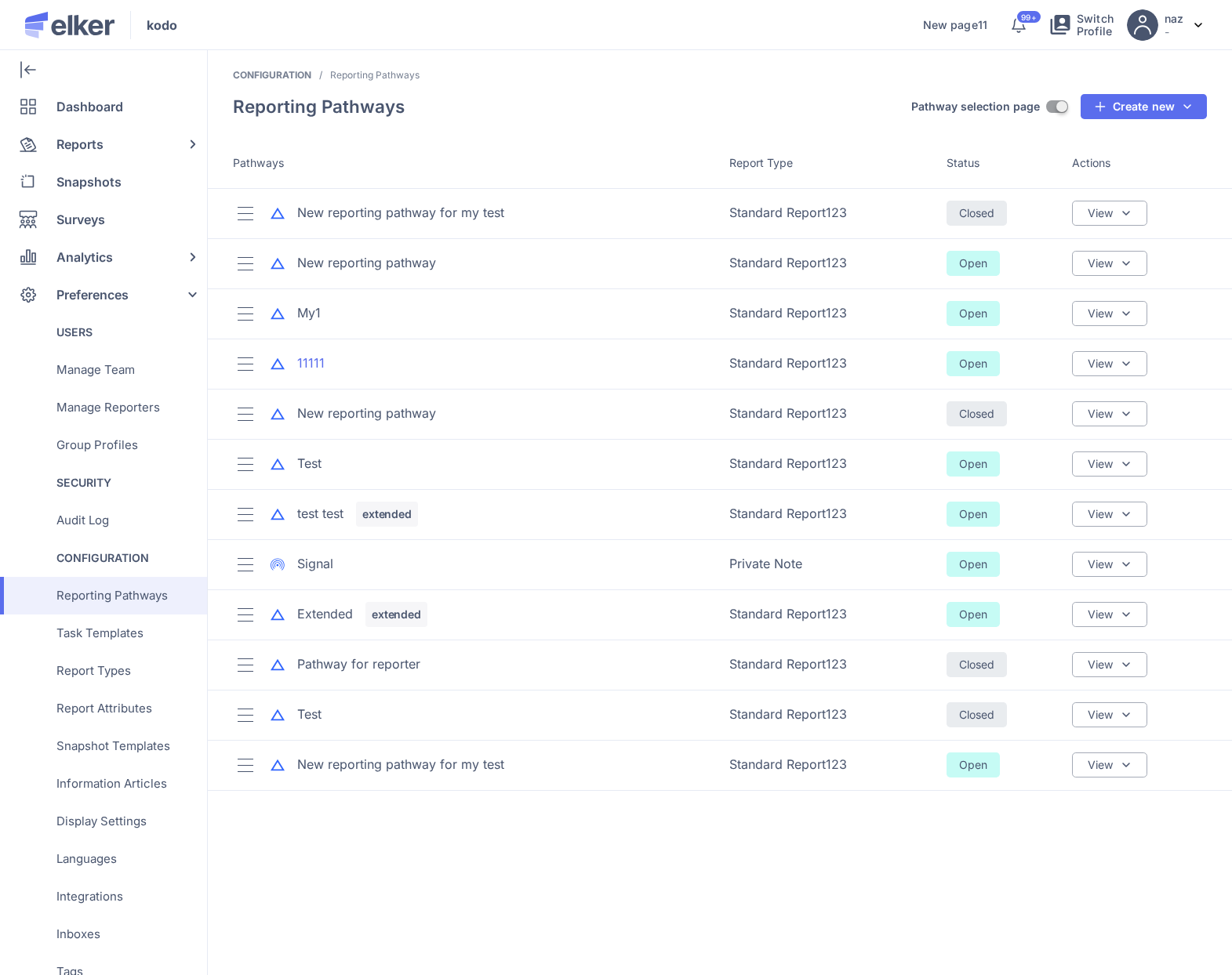
click at [314, 370] on div "11111" at bounding box center [311, 364] width 27 height 18
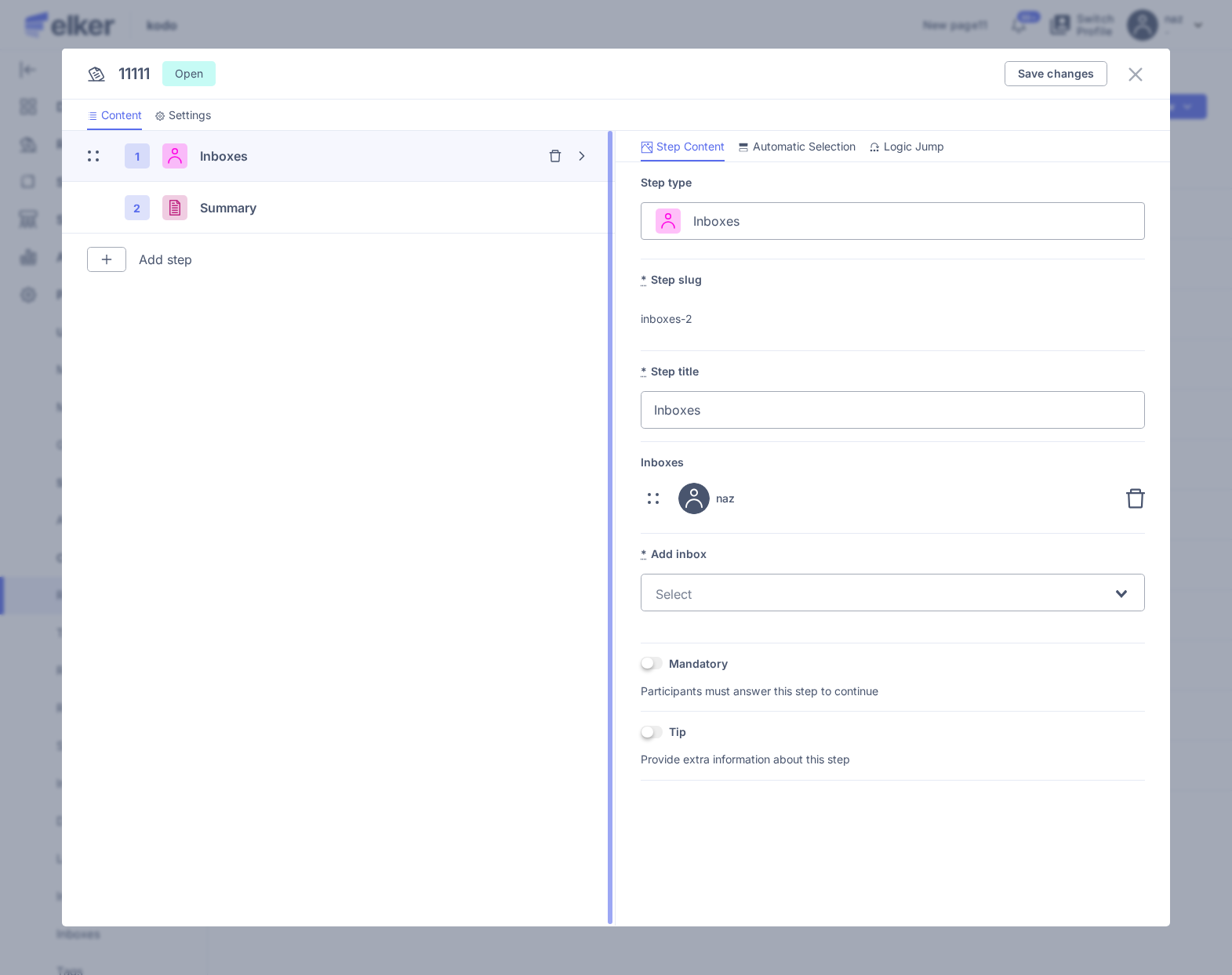
click at [102, 256] on img at bounding box center [106, 259] width 13 height 13
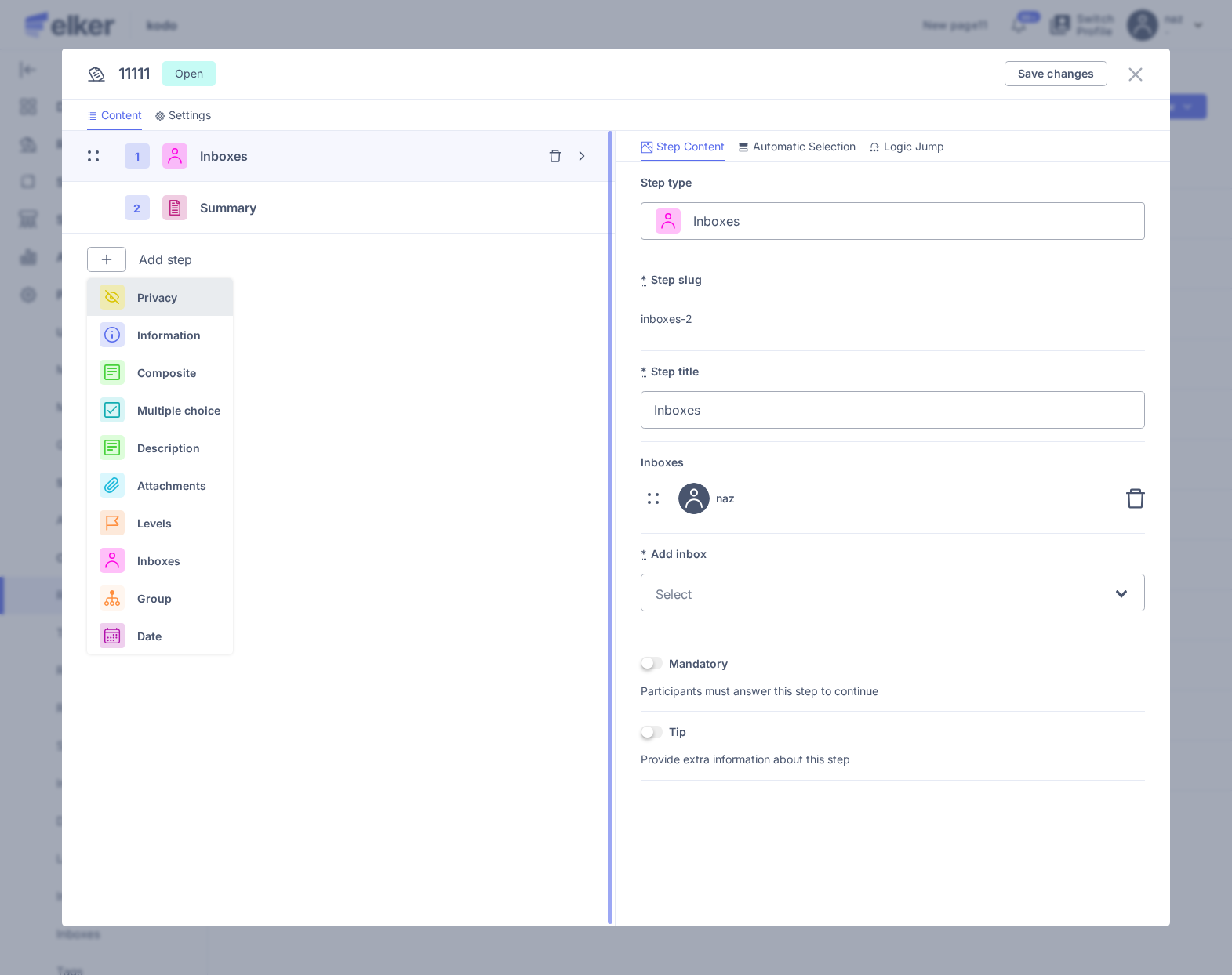
click at [161, 298] on span "Privacy" at bounding box center [157, 297] width 40 height 16
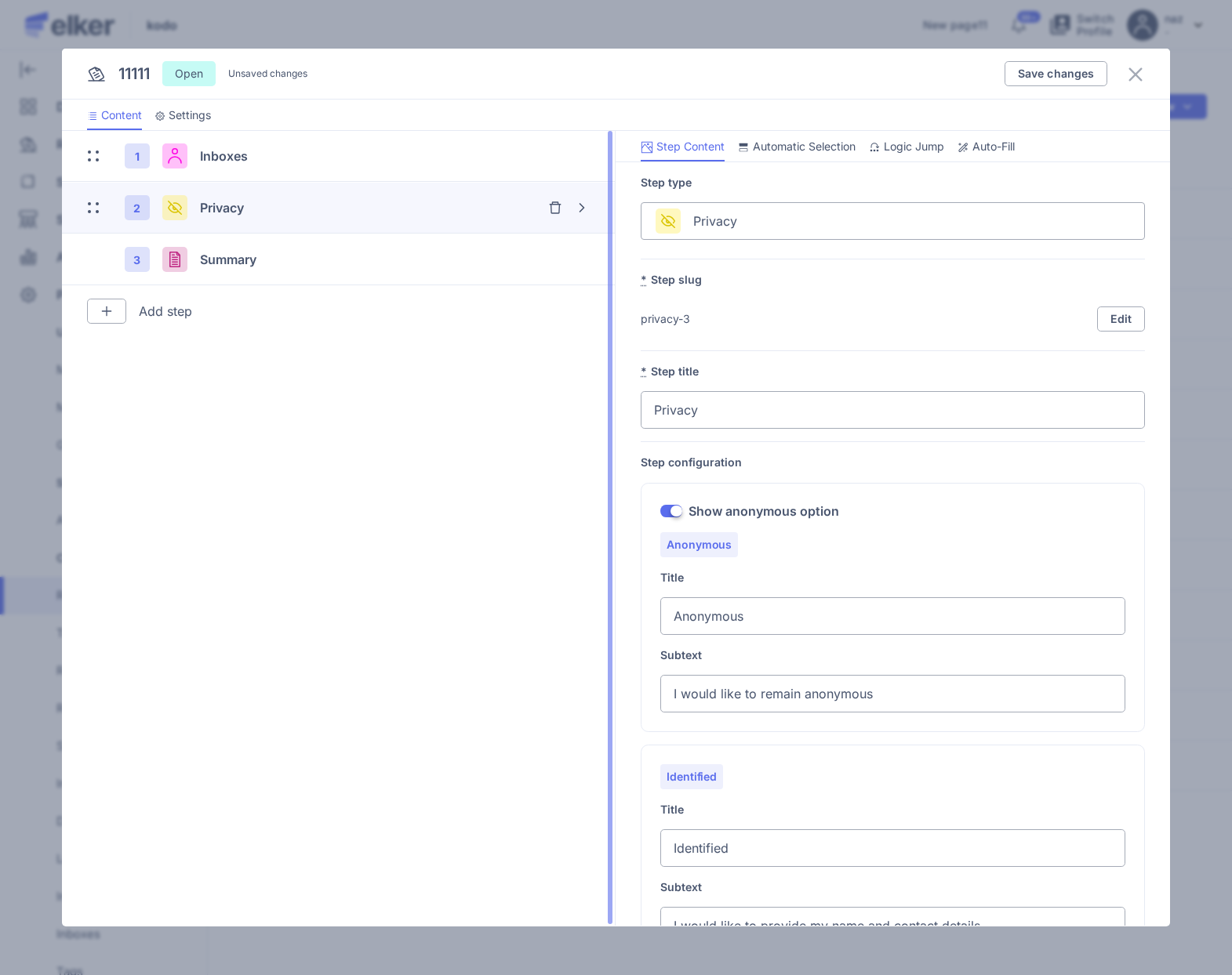
click at [995, 151] on span "Auto-Fill" at bounding box center [994, 146] width 43 height 15
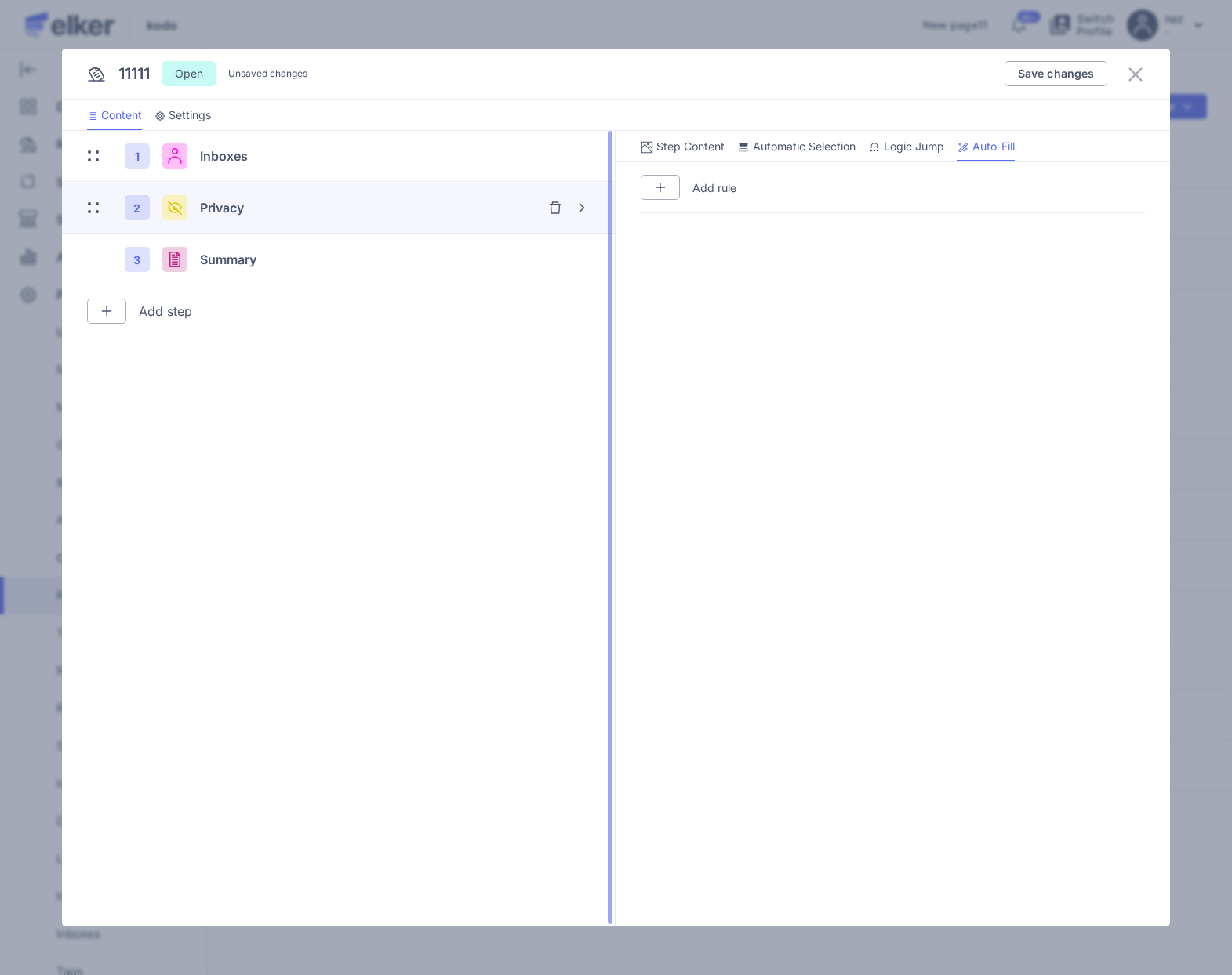
click at [920, 152] on span "Logic Jump" at bounding box center [914, 146] width 60 height 15
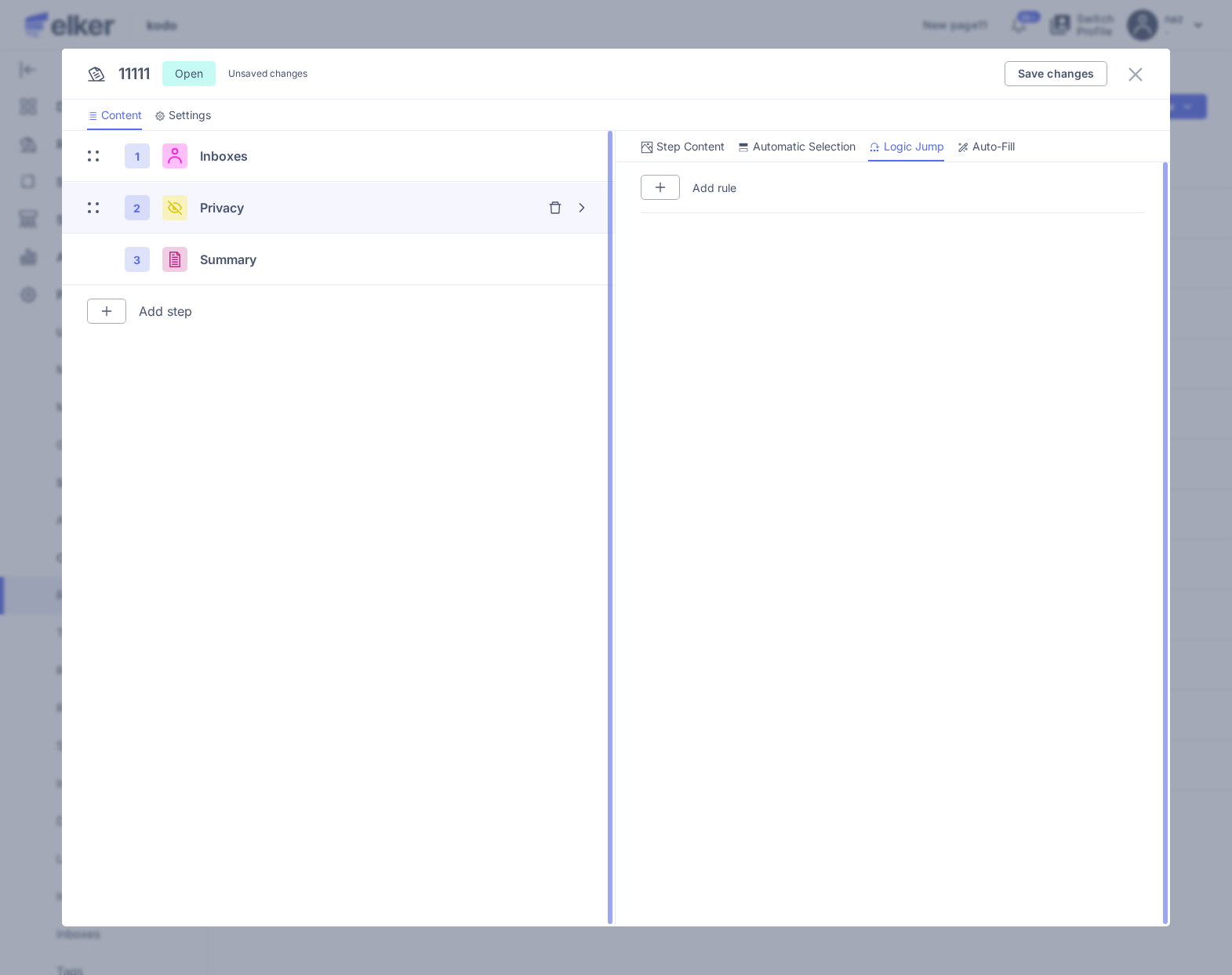
click at [760, 189] on div "Add rule" at bounding box center [893, 187] width 504 height 25
click at [701, 191] on p "Add rule" at bounding box center [714, 187] width 44 height 15
click at [651, 186] on button "button" at bounding box center [660, 187] width 39 height 25
click at [850, 227] on input "Search for option" at bounding box center [947, 221] width 329 height 30
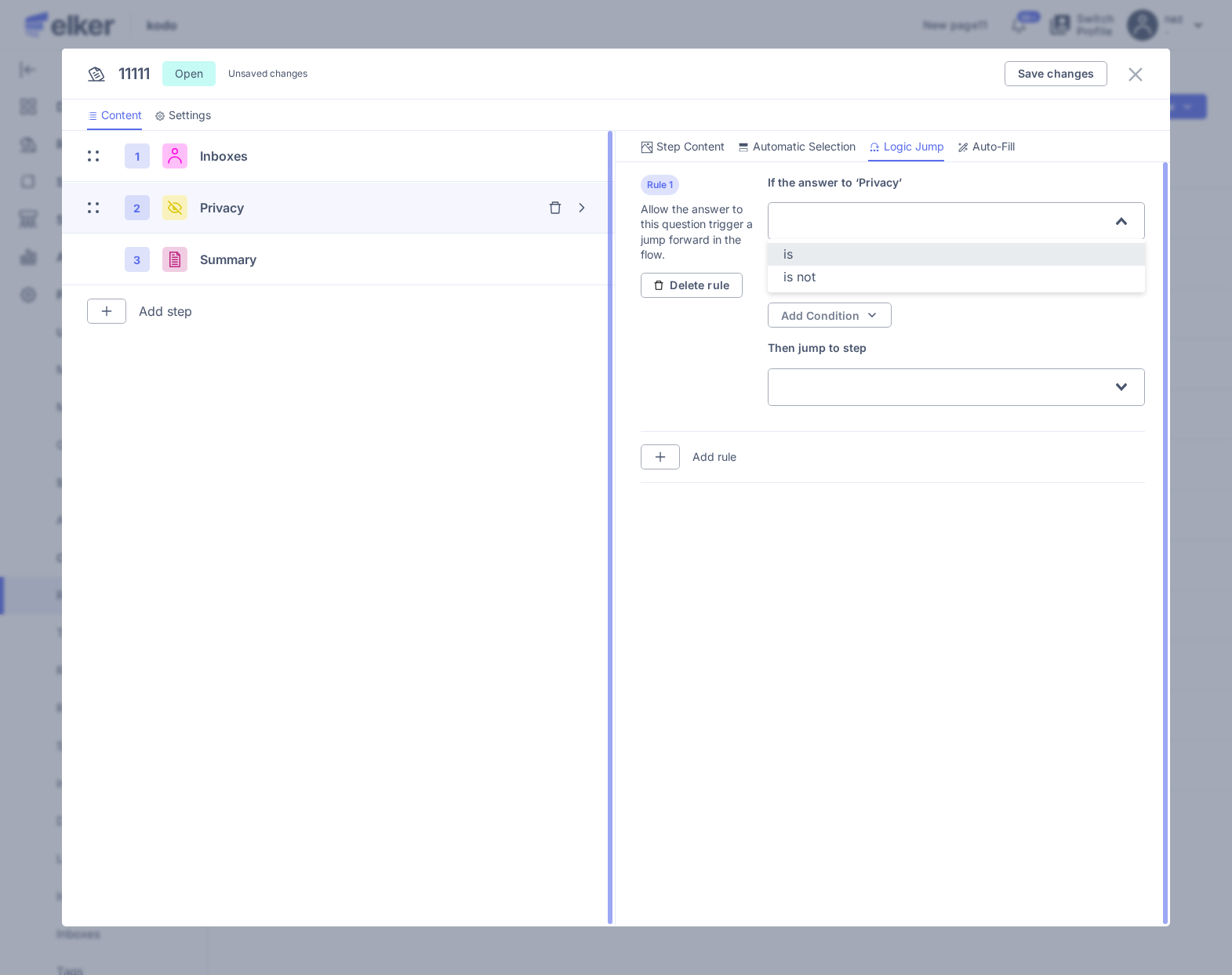
drag, startPoint x: 829, startPoint y: 272, endPoint x: 819, endPoint y: 253, distance: 21.5
click at [819, 253] on ul "is is not" at bounding box center [956, 266] width 378 height 54
click at [818, 253] on div "is" at bounding box center [956, 255] width 346 height 18
click at [833, 258] on input "Search for option" at bounding box center [947, 271] width 329 height 30
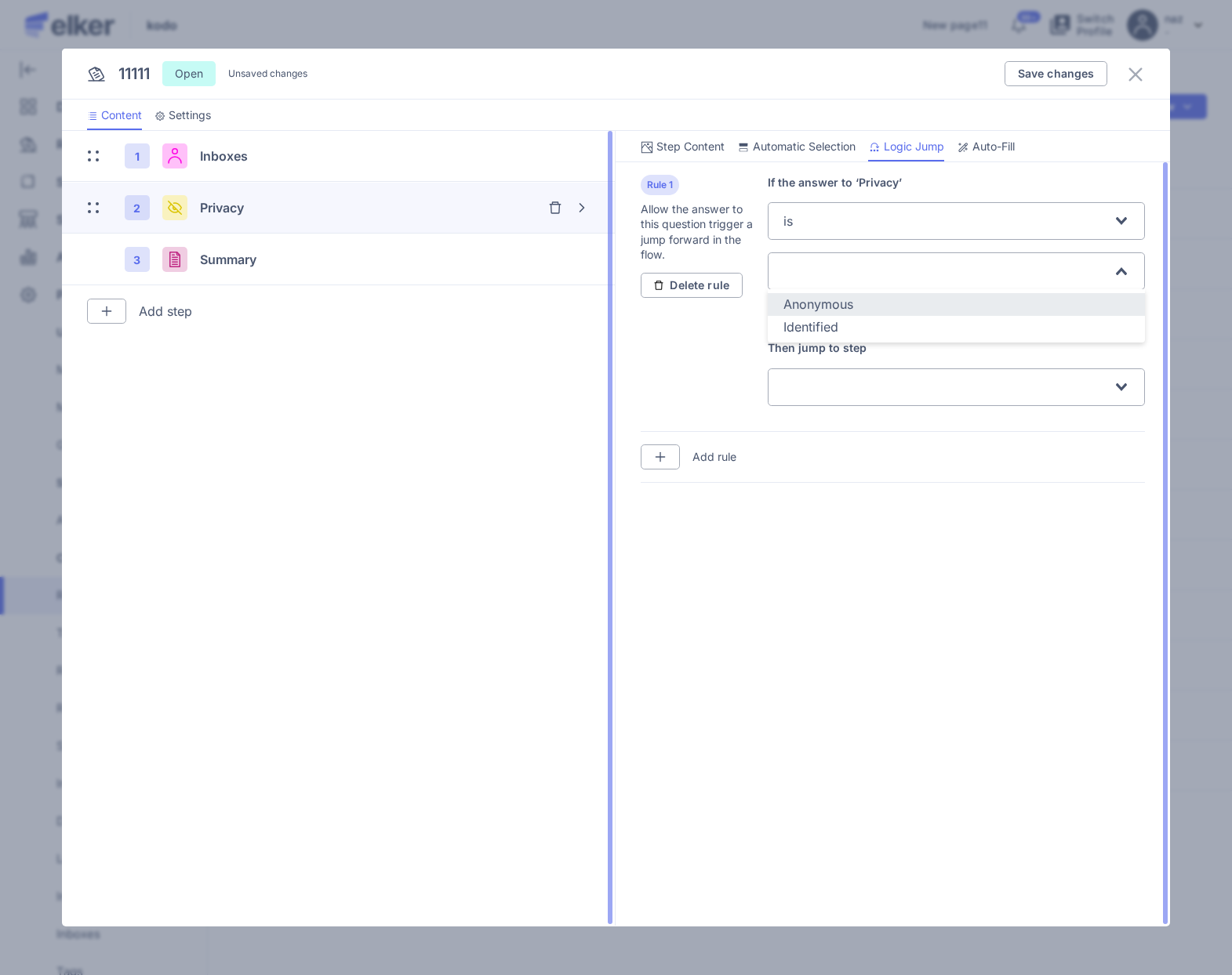
click at [831, 300] on span "Anonymous" at bounding box center [818, 304] width 70 height 15
click at [827, 386] on input "Search for option" at bounding box center [947, 387] width 329 height 30
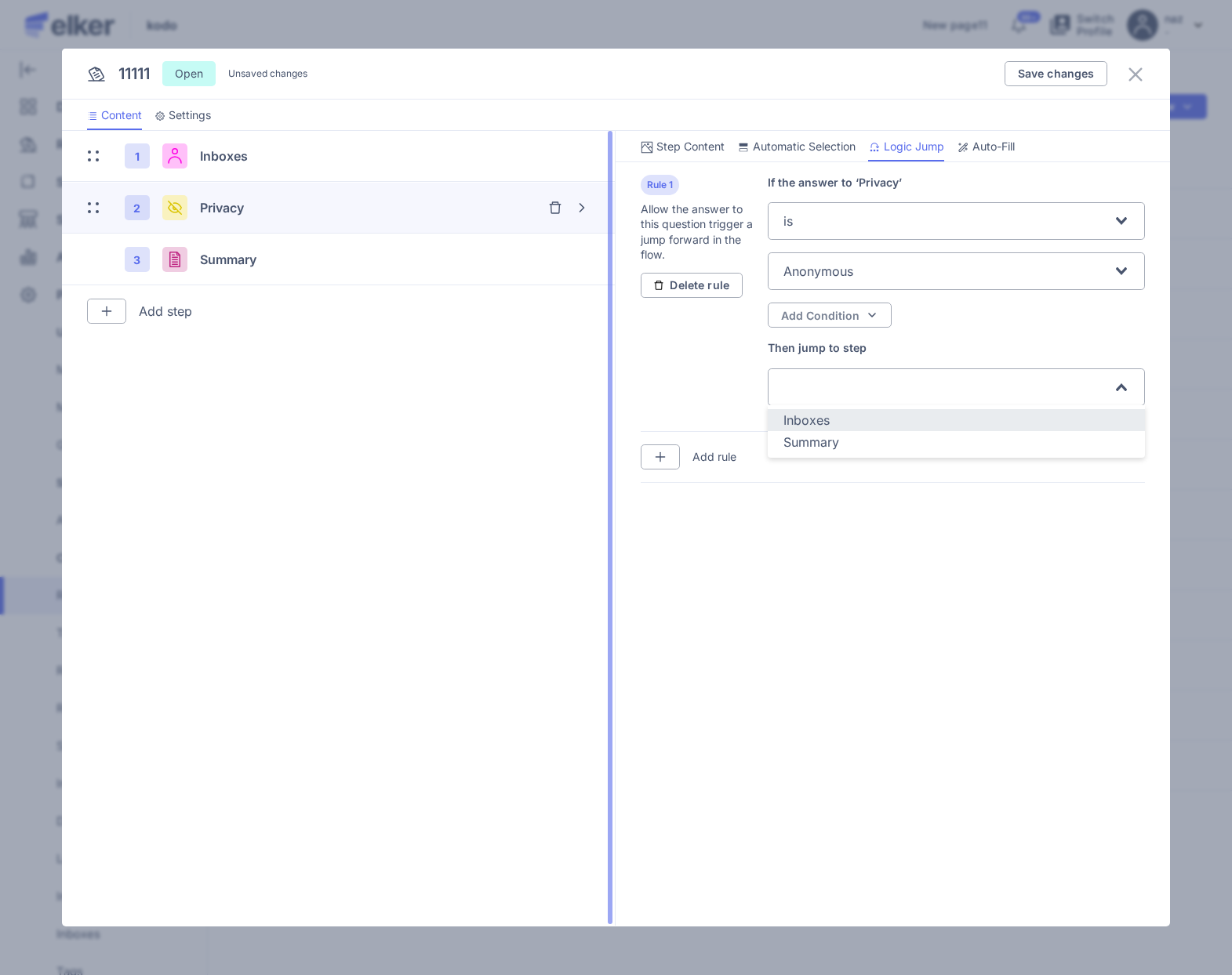
click at [992, 153] on span "Auto-Fill" at bounding box center [994, 146] width 43 height 15
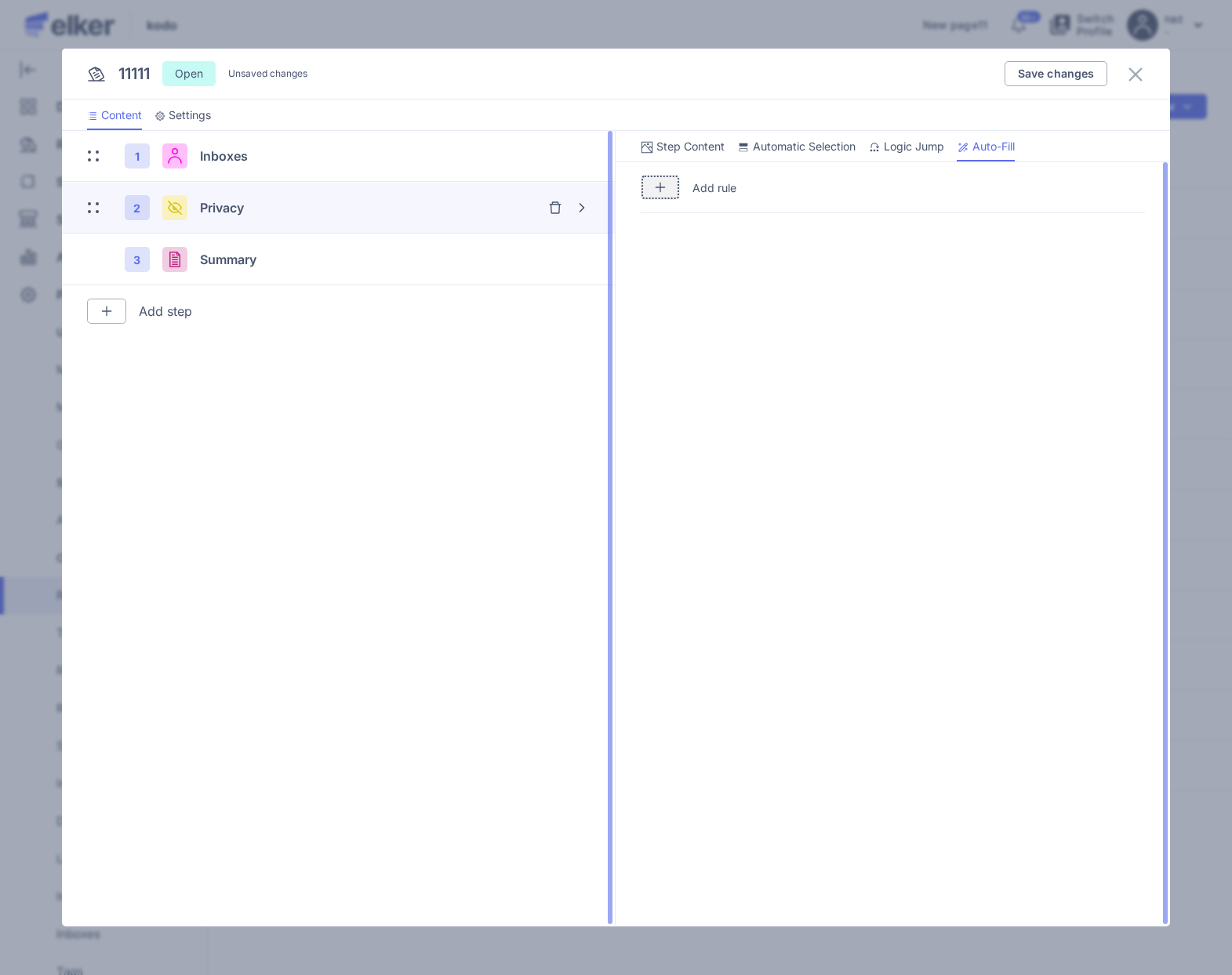
click at [661, 188] on img "button" at bounding box center [661, 187] width 13 height 13
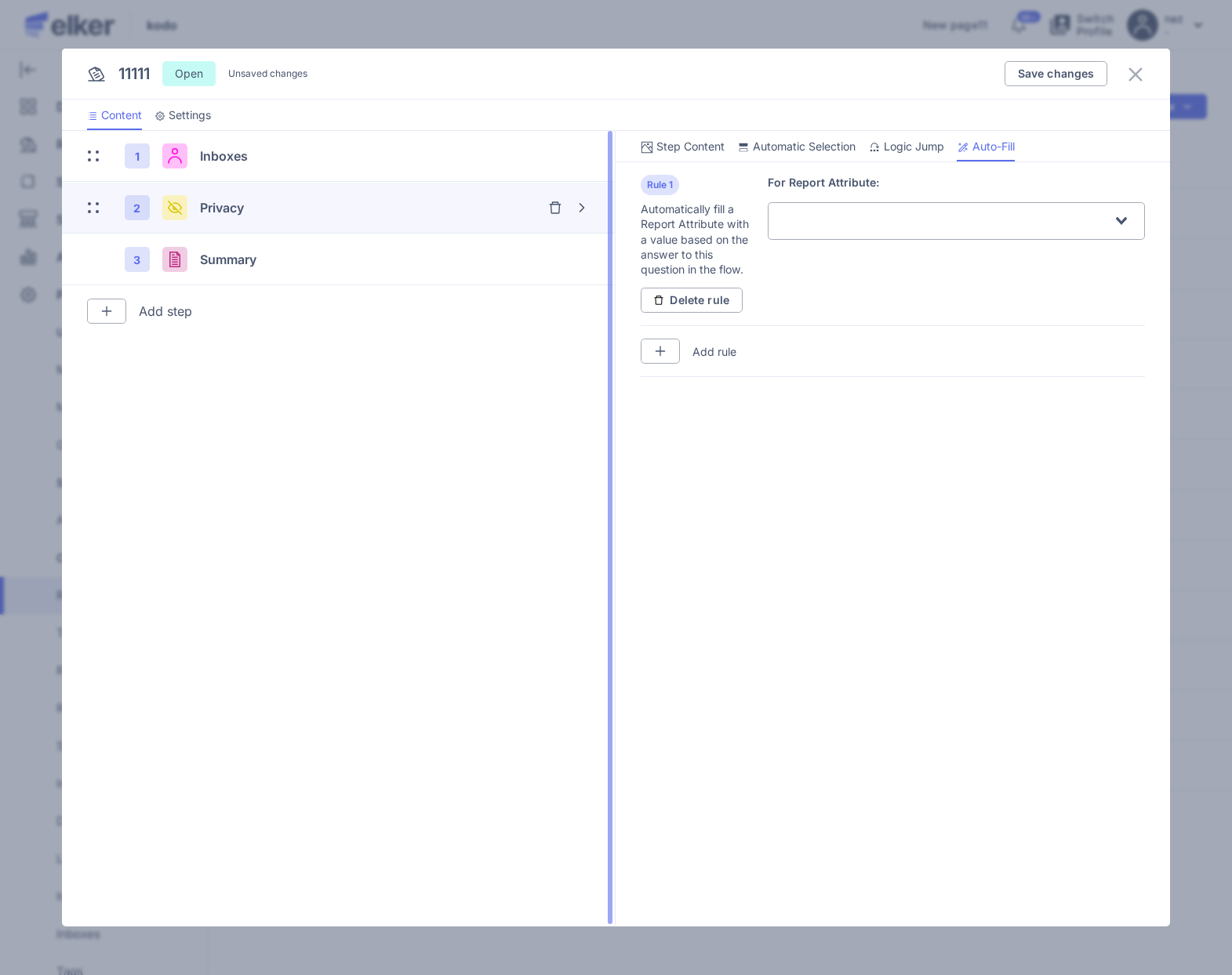
click at [918, 148] on span "Logic Jump" at bounding box center [914, 146] width 60 height 15
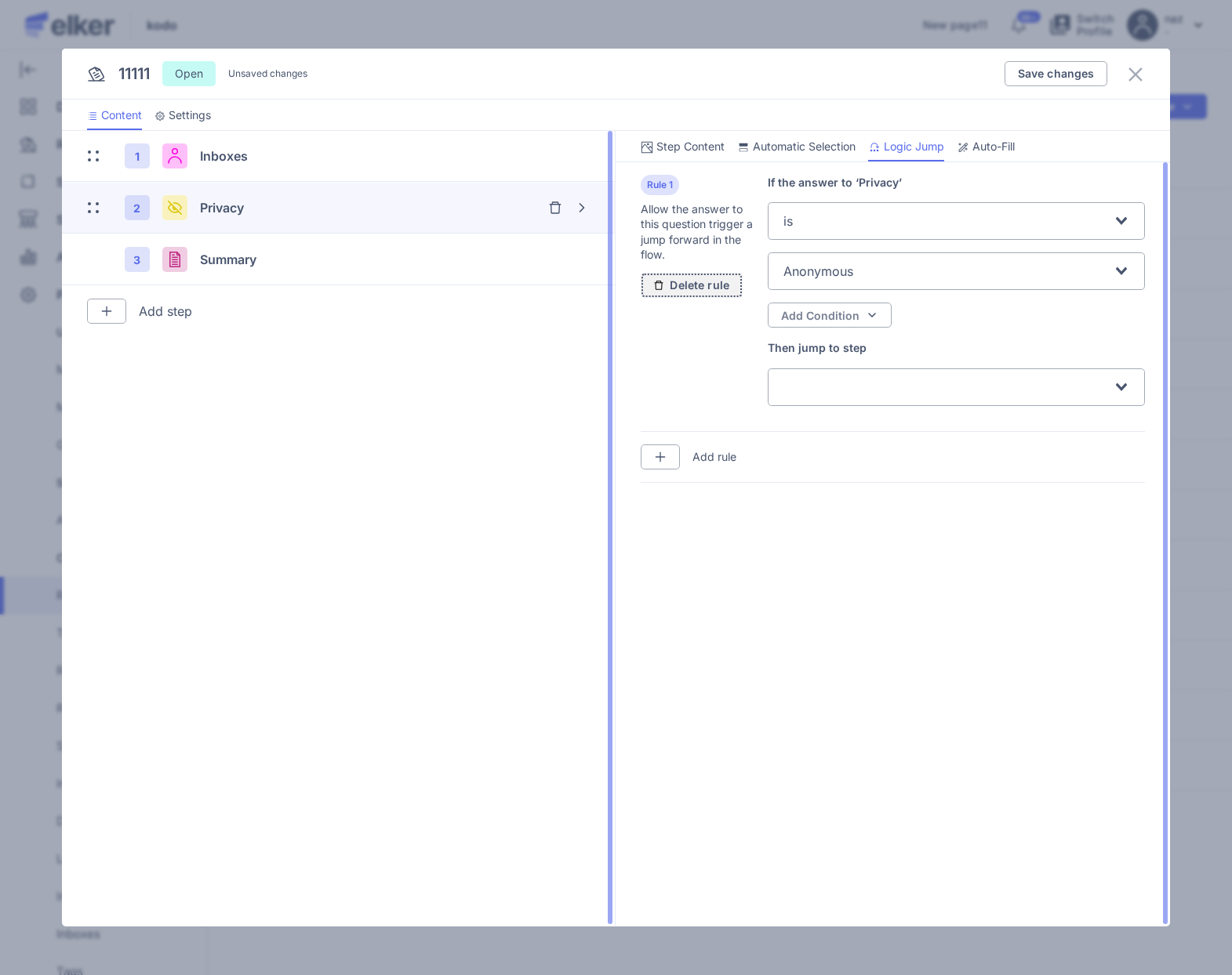
click at [700, 294] on button "Delete rule" at bounding box center [692, 286] width 102 height 25
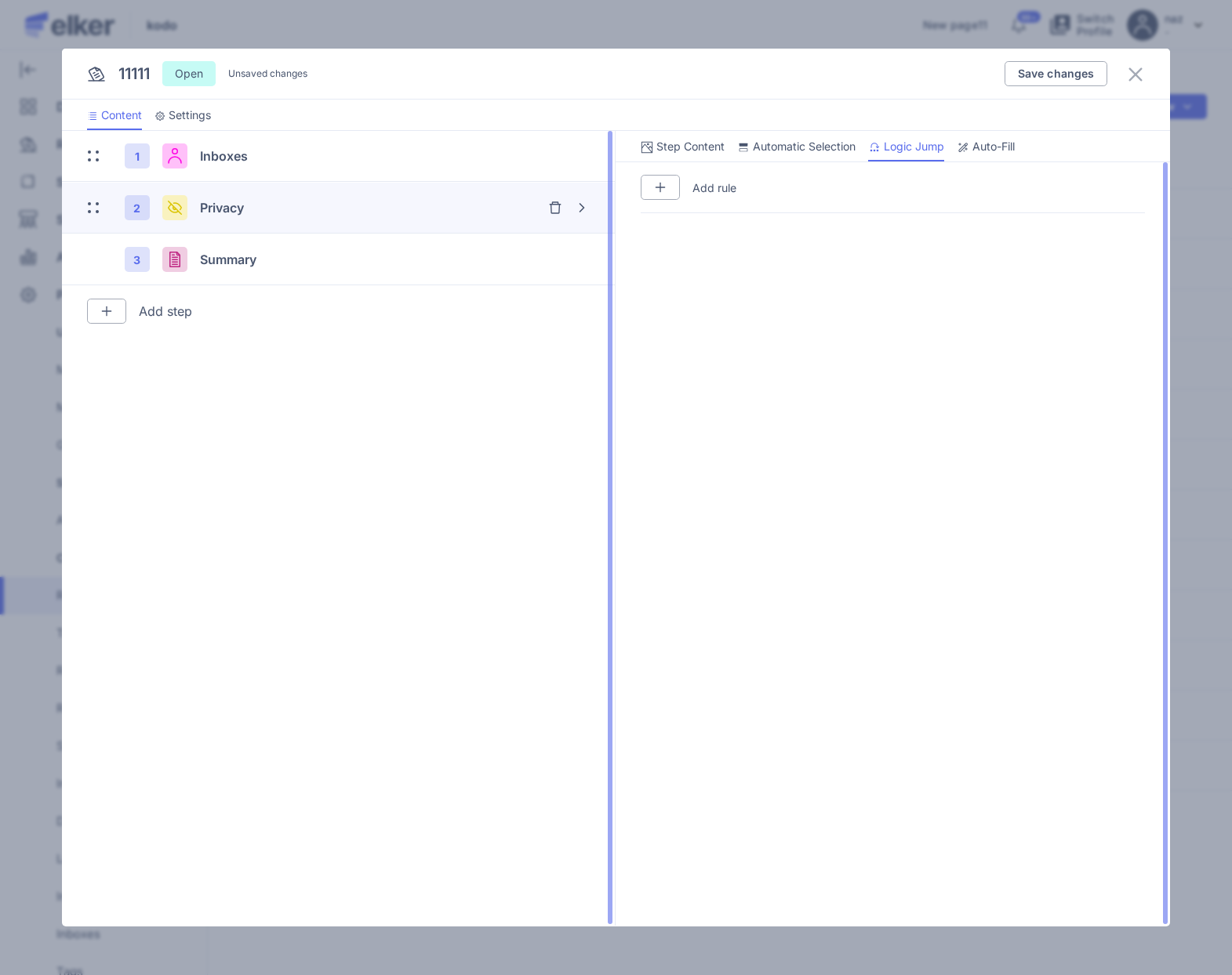
click at [986, 151] on span "Auto-Fill" at bounding box center [994, 146] width 43 height 15
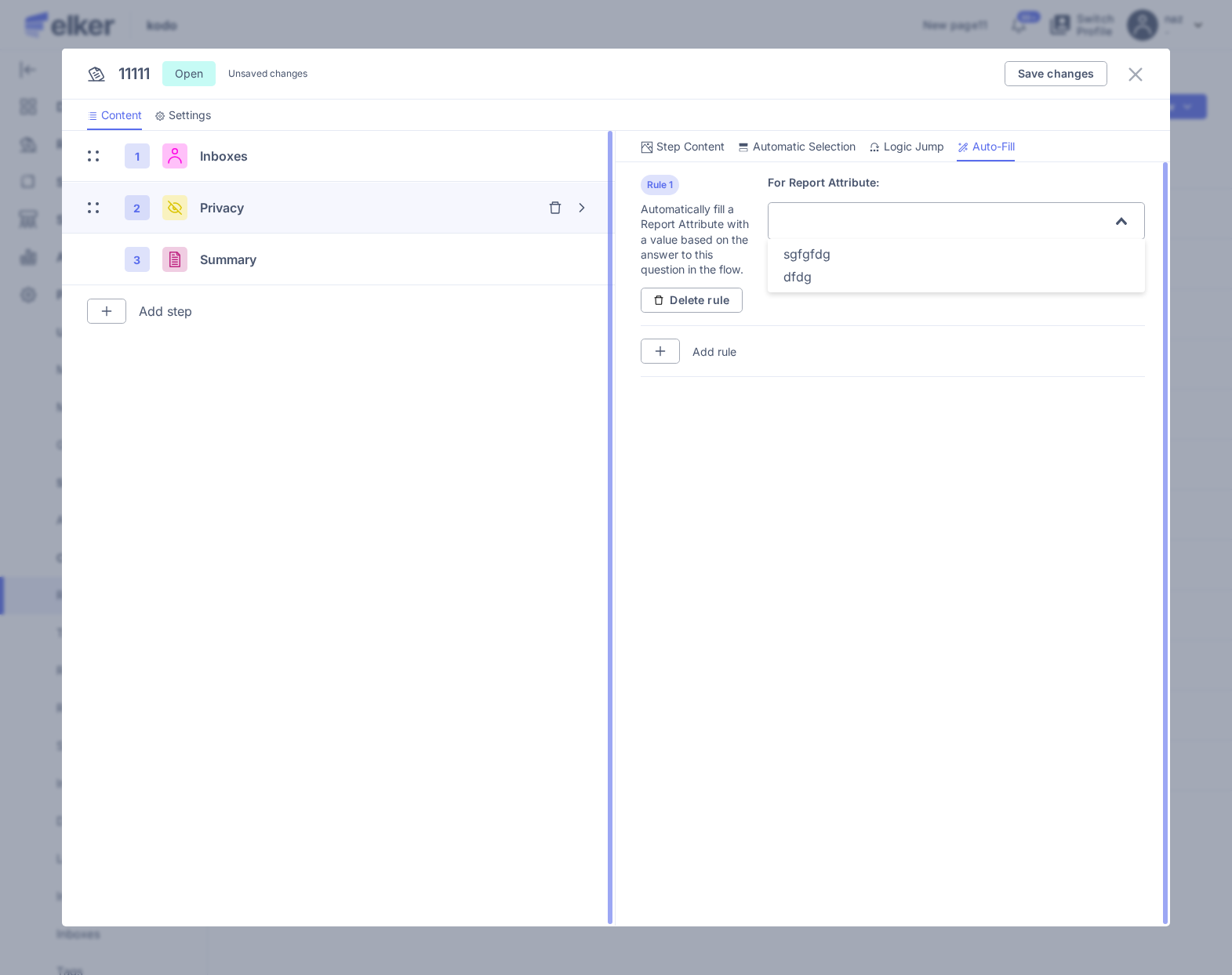
click at [867, 219] on input "Search for option" at bounding box center [947, 221] width 329 height 30
click at [822, 253] on span "sgfgfdg" at bounding box center [807, 254] width 47 height 15
click at [1073, 261] on img "button" at bounding box center [1071, 265] width 9 height 9
click at [833, 298] on div "Search for option" at bounding box center [841, 297] width 119 height 33
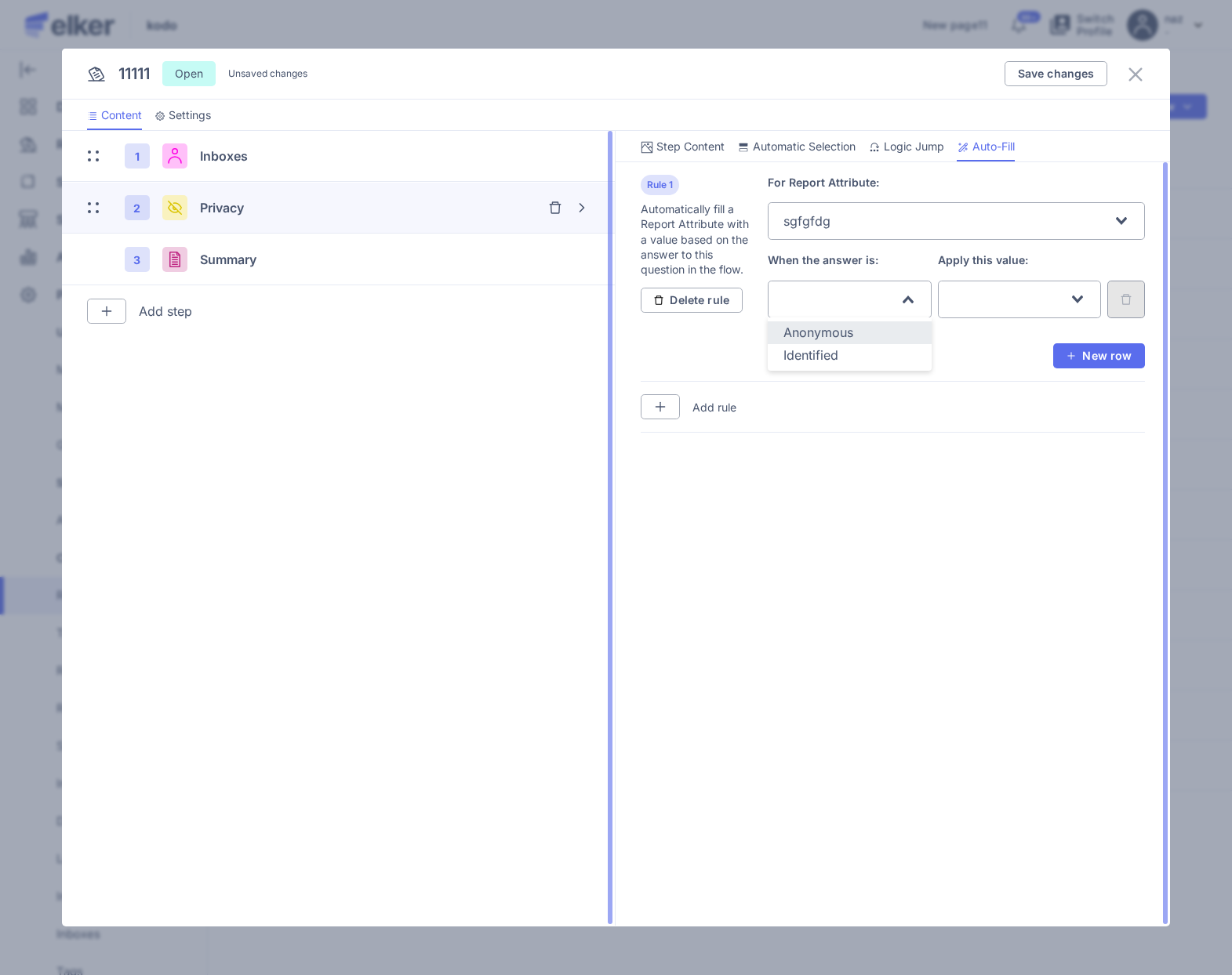
click at [819, 327] on span "Anonymous" at bounding box center [818, 332] width 70 height 15
click at [1019, 287] on div "Search for option" at bounding box center [1011, 297] width 119 height 33
click at [985, 356] on span "second" at bounding box center [974, 355] width 43 height 15
click at [1132, 356] on span "New row" at bounding box center [1132, 356] width 0 height 0
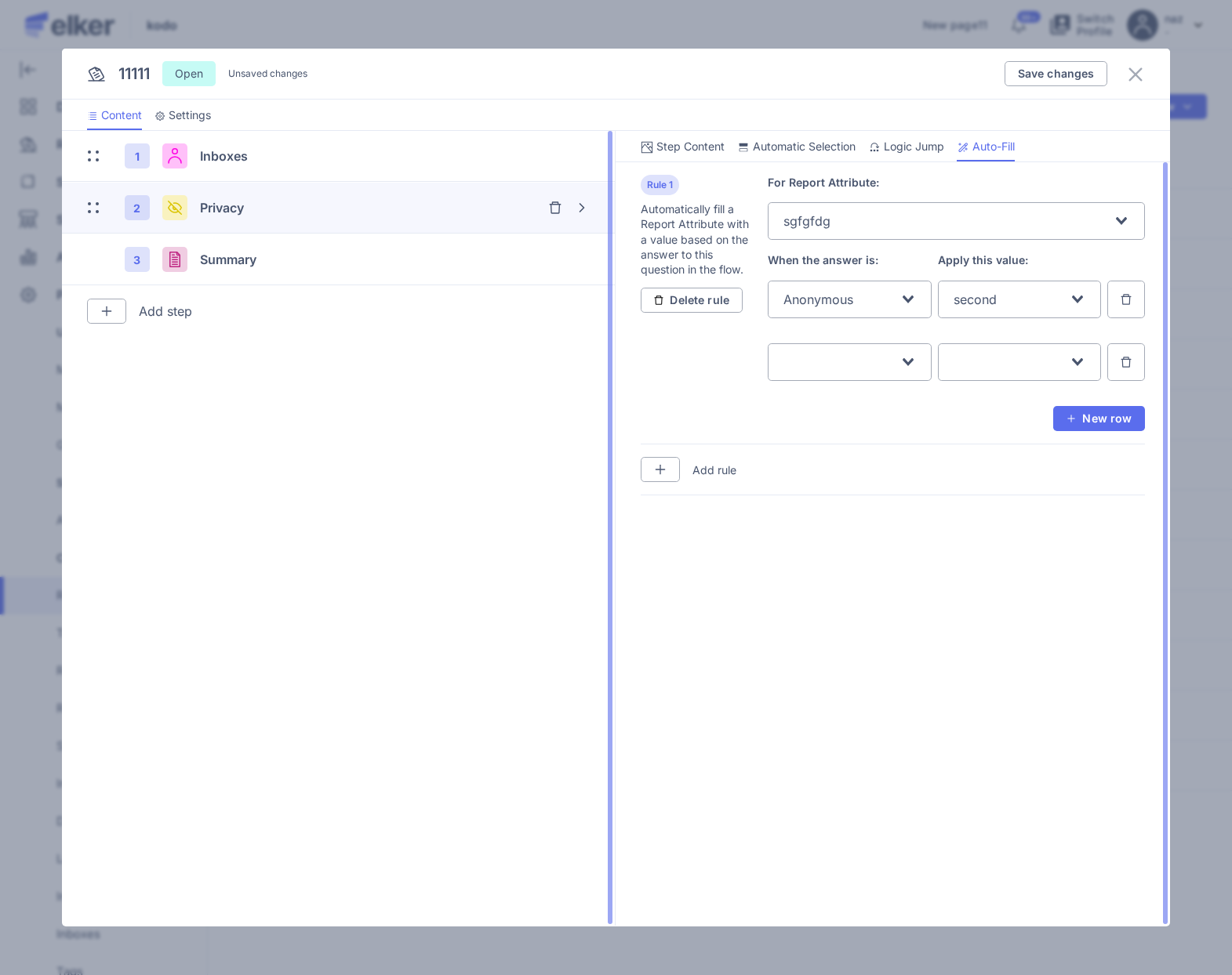
click at [1104, 360] on div "Loading... Loading..." at bounding box center [956, 375] width 378 height 63
click at [1117, 366] on button "button" at bounding box center [1126, 362] width 37 height 37
click at [1083, 74] on span "Save changes" at bounding box center [1056, 74] width 76 height 11
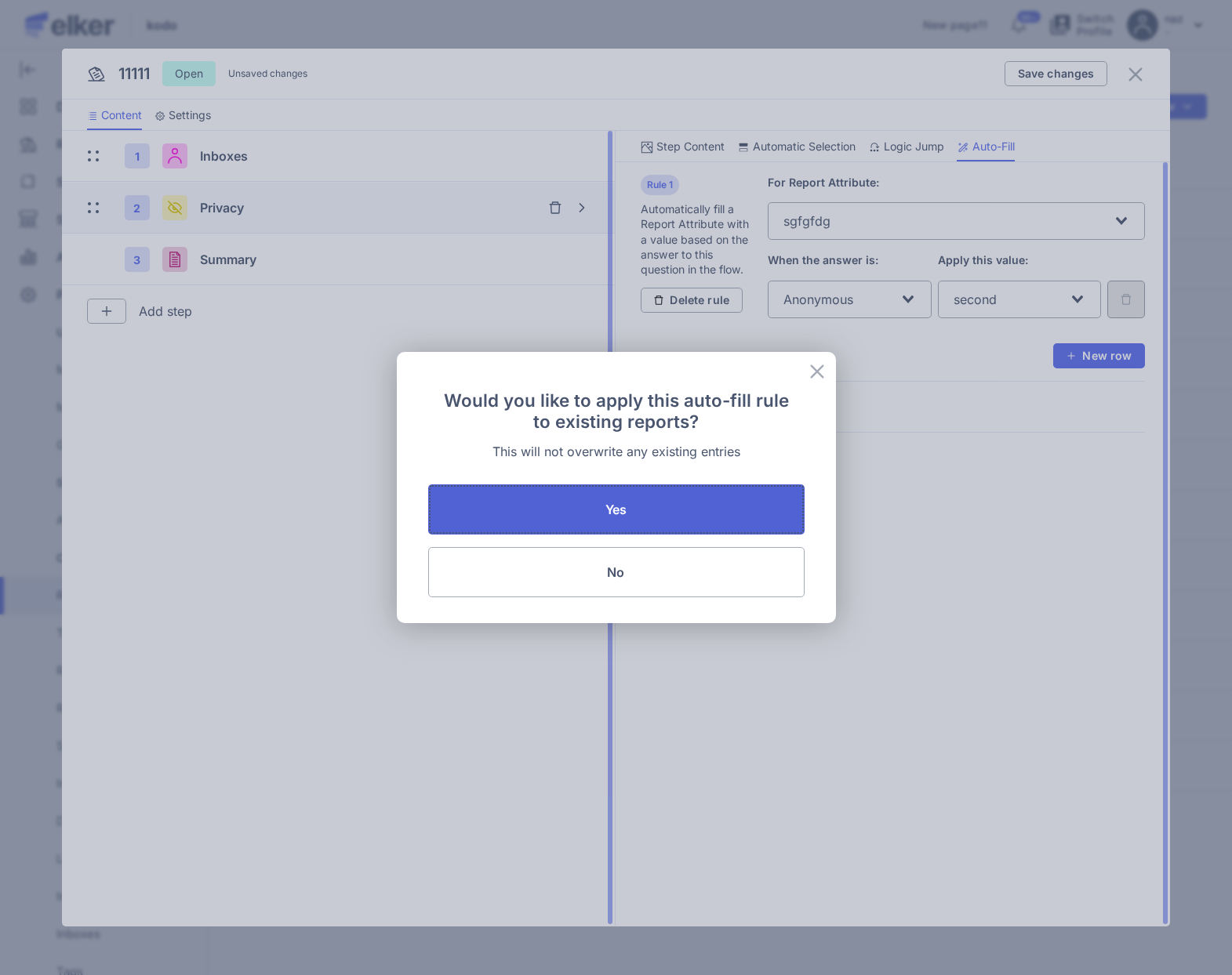
click at [617, 500] on button "Yes" at bounding box center [617, 509] width 377 height 50
